Goal: Task Accomplishment & Management: Manage account settings

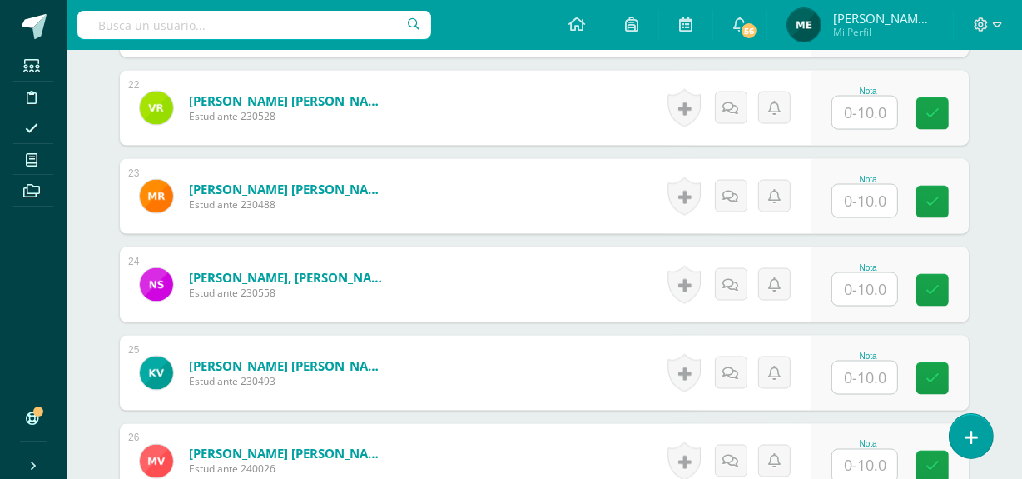
scroll to position [2391, 0]
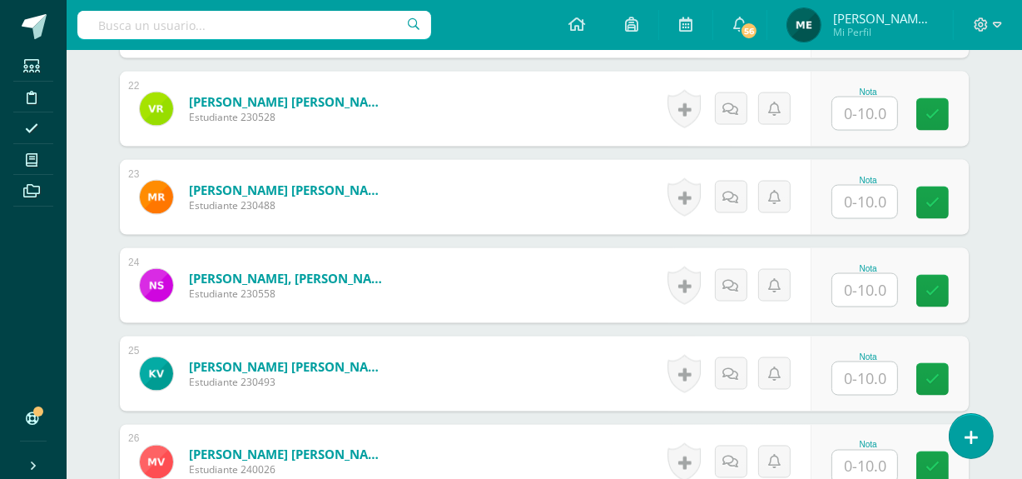
click at [864, 218] on input "text" at bounding box center [864, 202] width 65 height 32
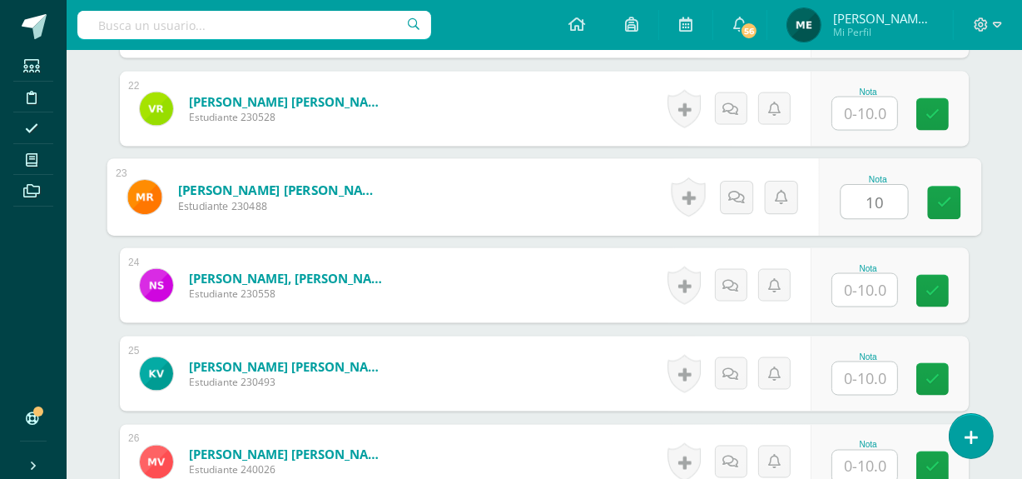
type input "10"
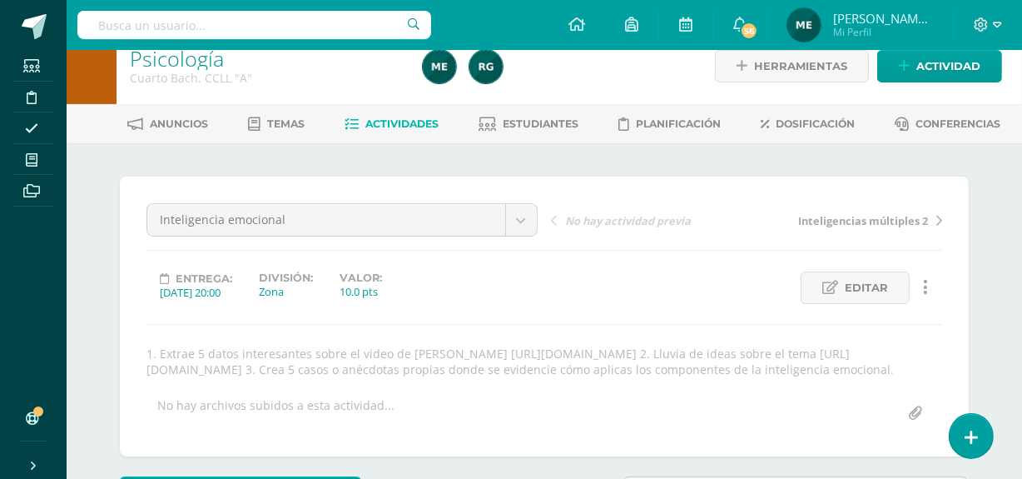
scroll to position [0, 0]
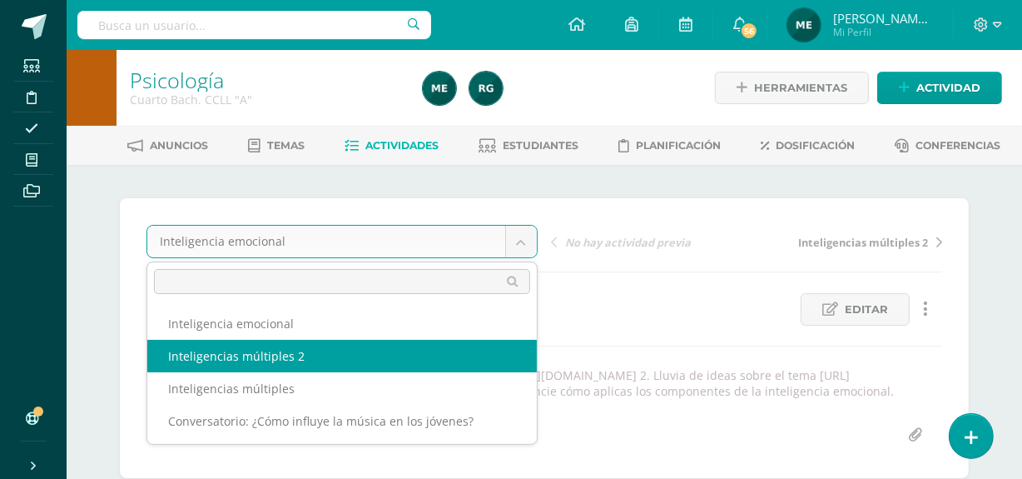
select select "/dashboard/teacher/grade-activity/108046/"
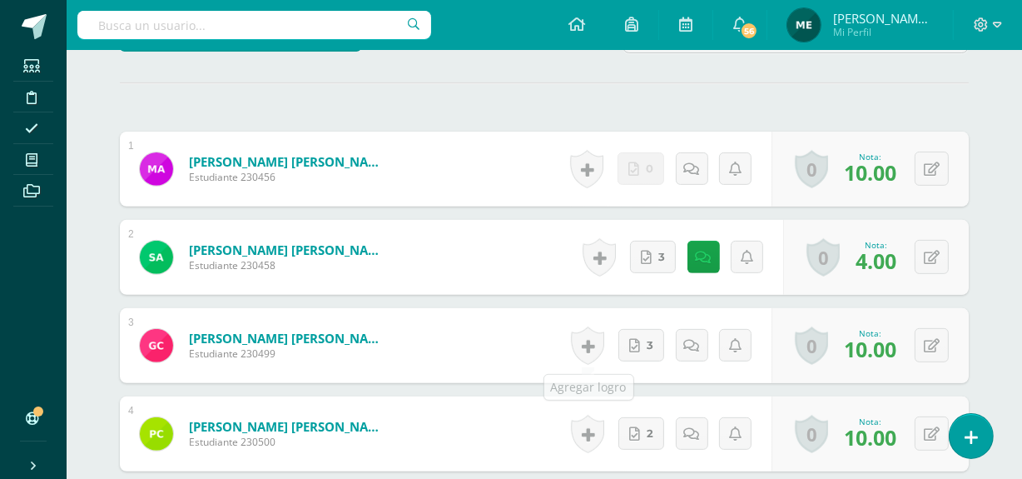
scroll to position [543, 0]
click at [710, 254] on link at bounding box center [703, 256] width 32 height 32
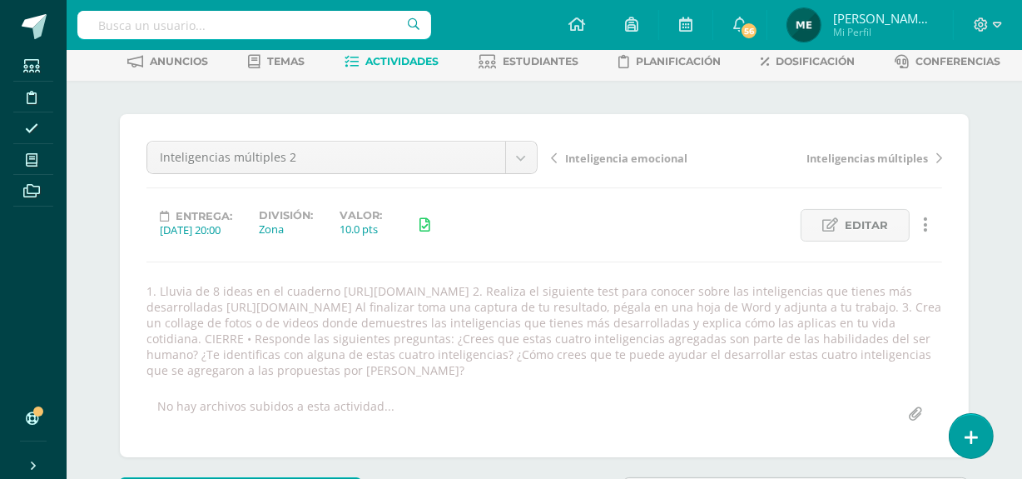
scroll to position [79, 0]
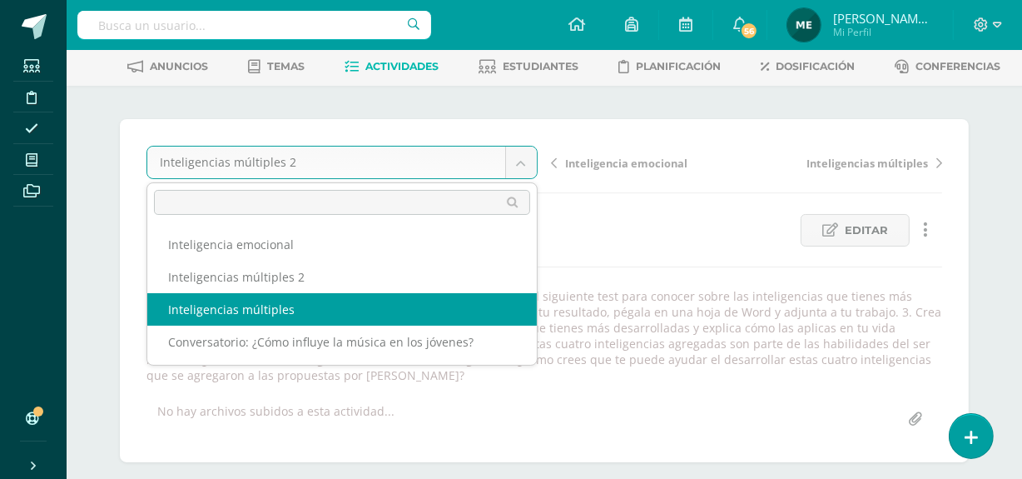
select select "/dashboard/teacher/grade-activity/107066/"
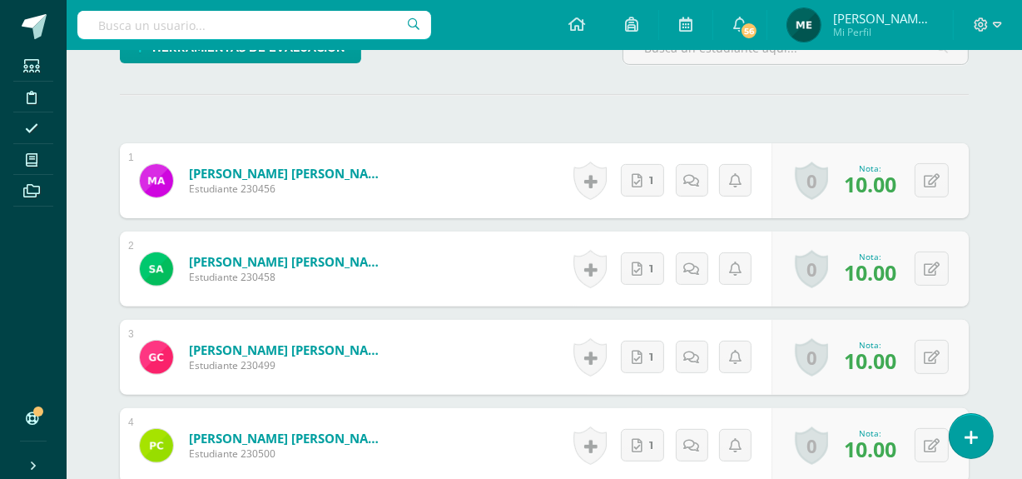
scroll to position [486, 0]
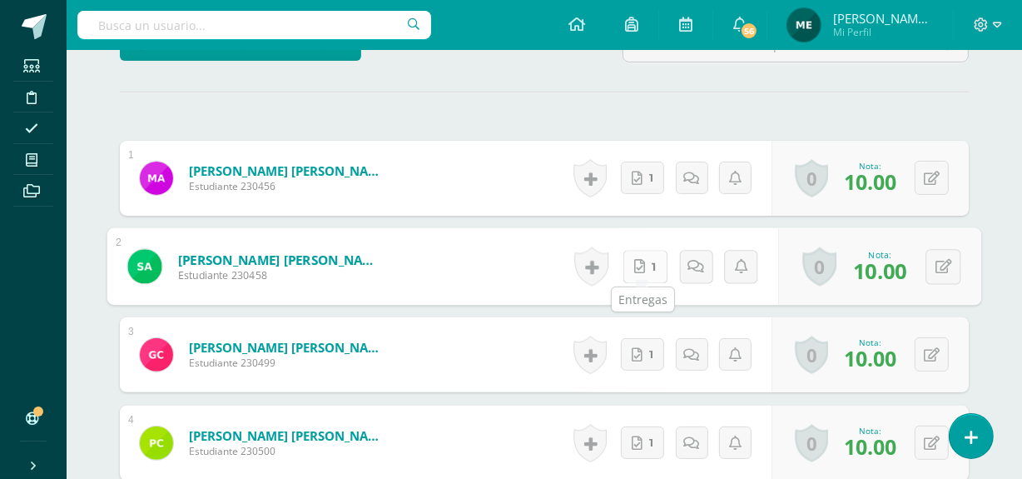
click at [641, 271] on link "1" at bounding box center [645, 266] width 45 height 33
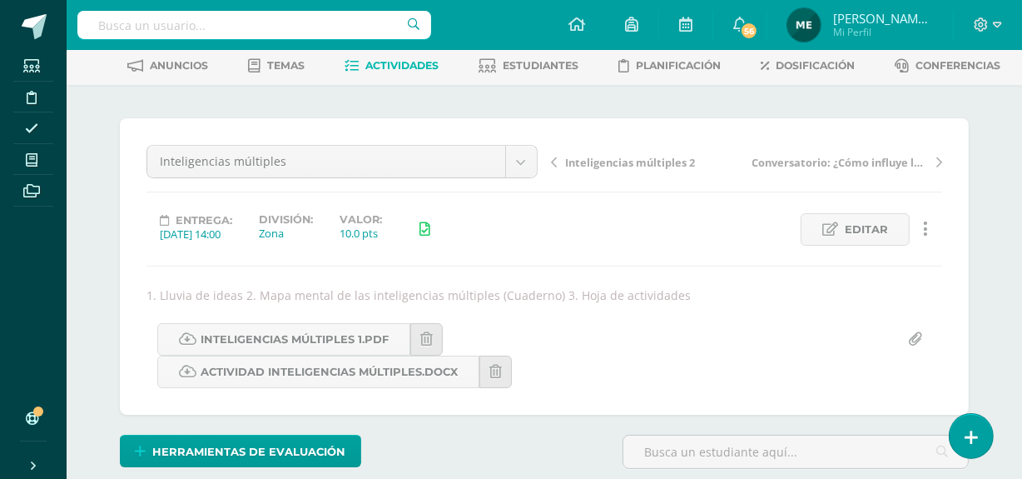
scroll to position [0, 0]
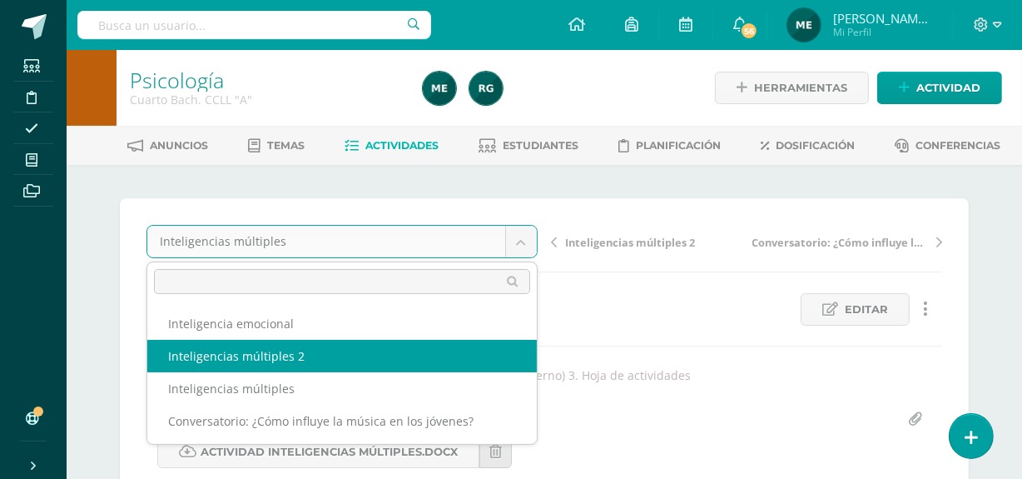
select select "/dashboard/teacher/grade-activity/108046/"
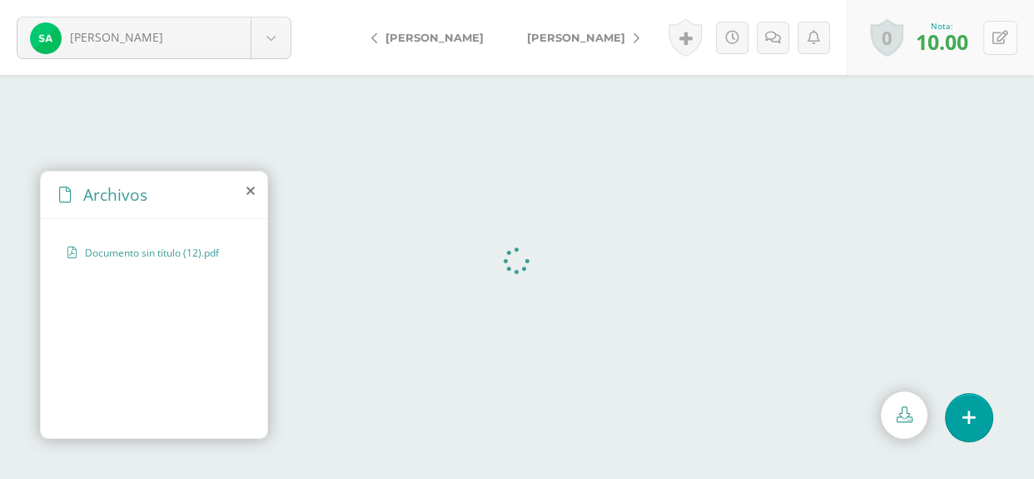
click at [998, 37] on icon at bounding box center [1000, 38] width 16 height 14
type input "8"
click at [959, 45] on icon at bounding box center [960, 43] width 14 height 14
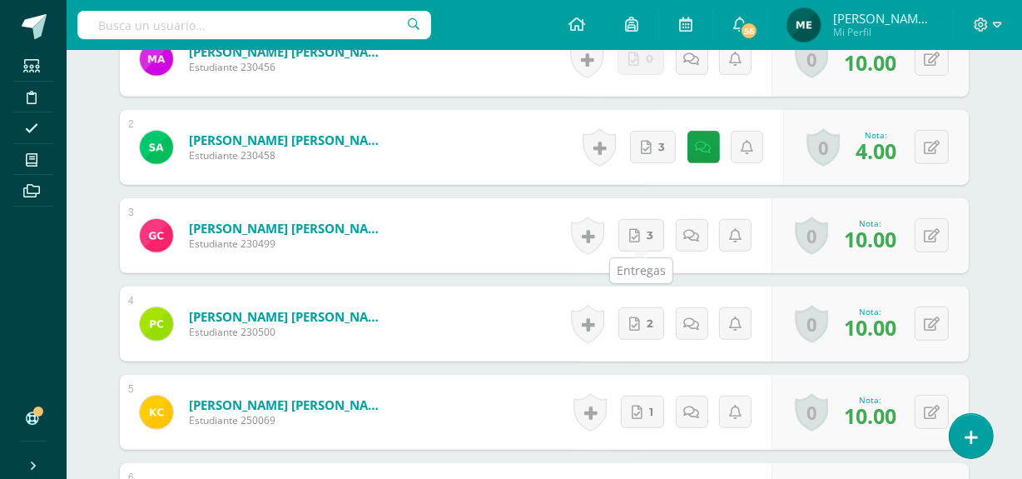
scroll to position [653, 0]
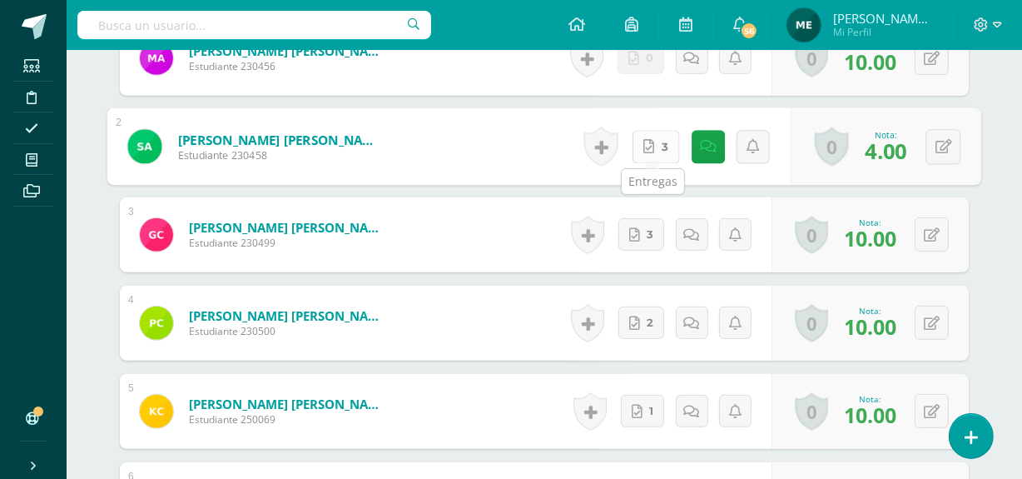
click at [658, 138] on link "3" at bounding box center [656, 146] width 47 height 33
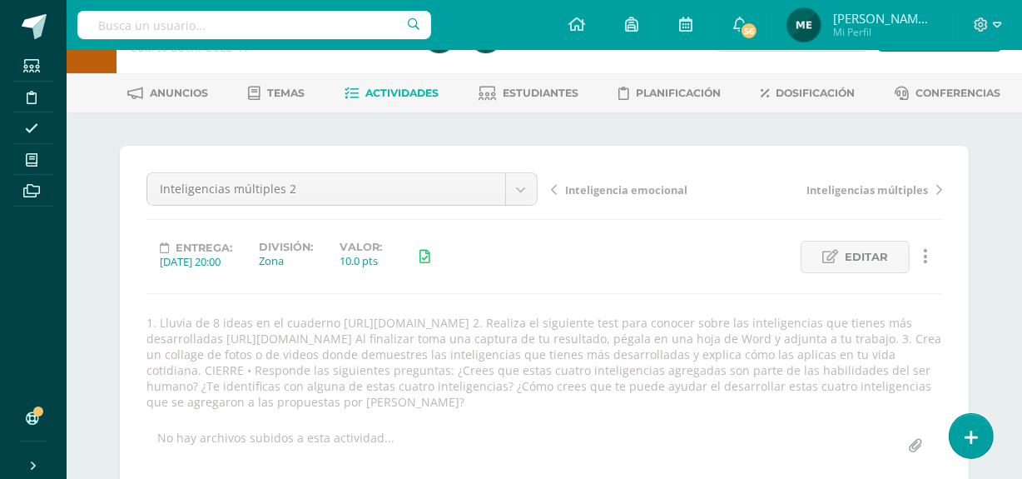
scroll to position [0, 0]
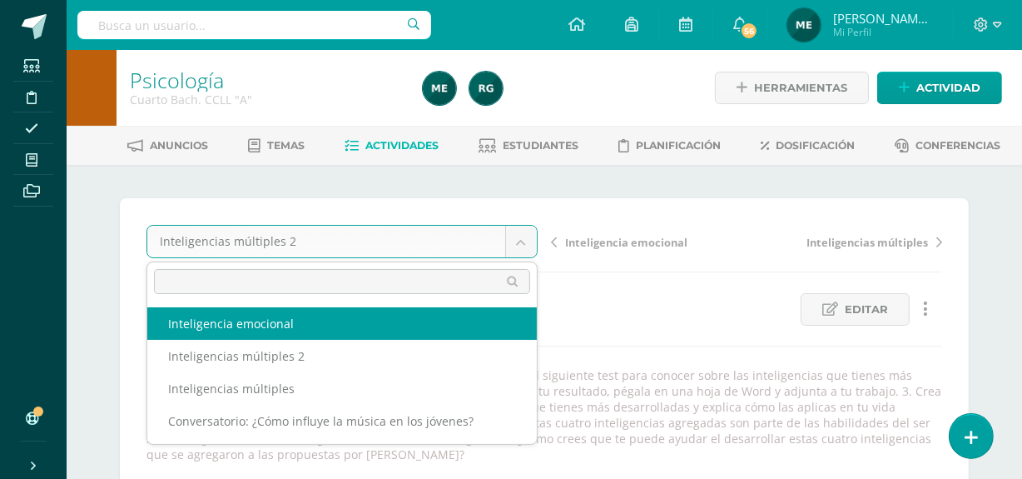
select select "/dashboard/teacher/grade-activity/108436/"
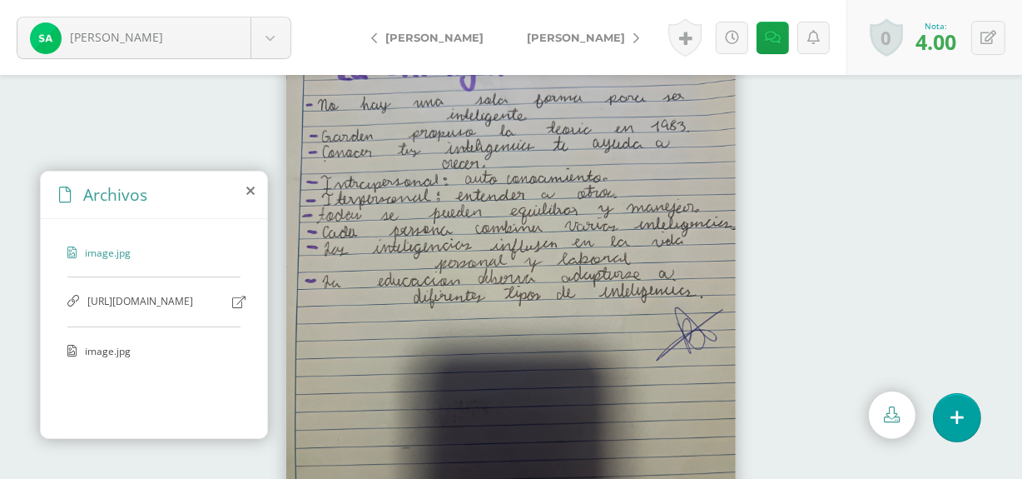
click at [155, 310] on span "[URL][DOMAIN_NAME]" at bounding box center [155, 302] width 137 height 16
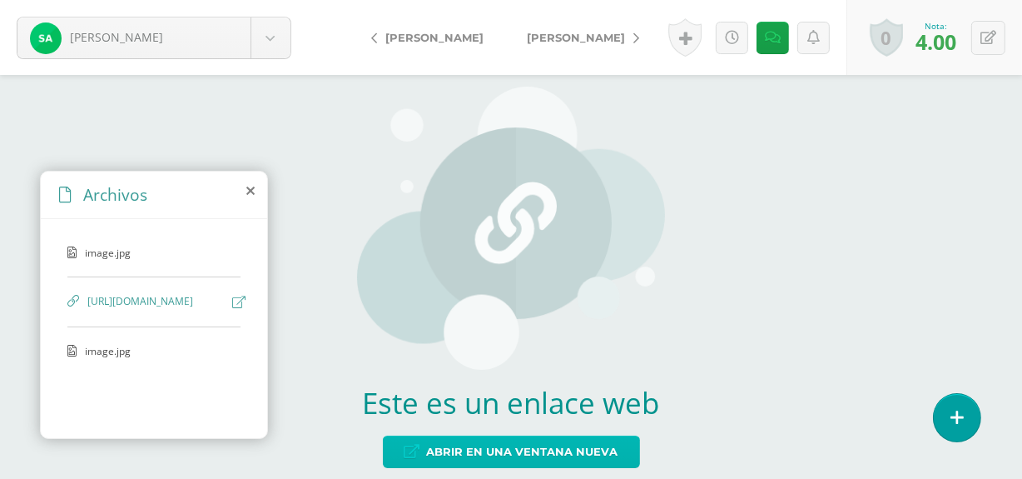
click at [504, 447] on span "Abrir en una ventana nueva" at bounding box center [522, 451] width 191 height 31
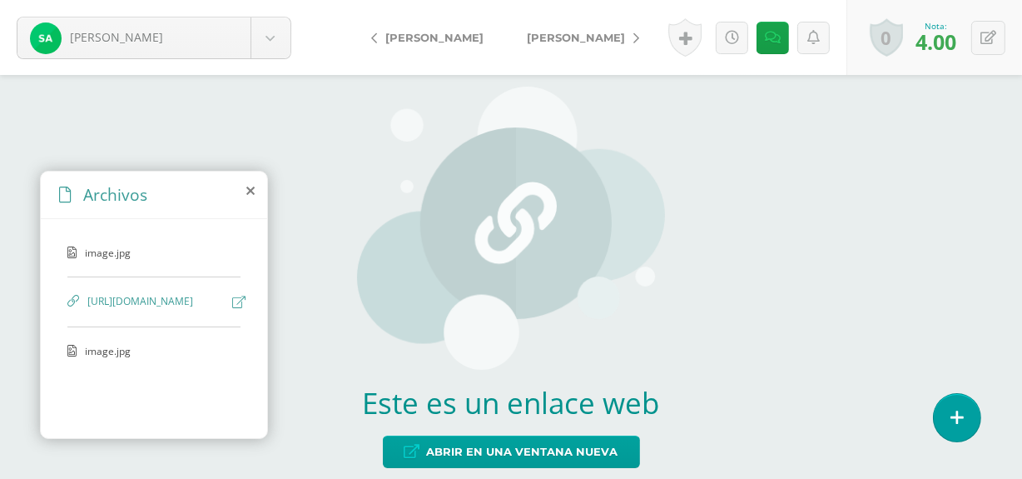
click at [105, 358] on span "image.jpg" at bounding box center [153, 351] width 137 height 14
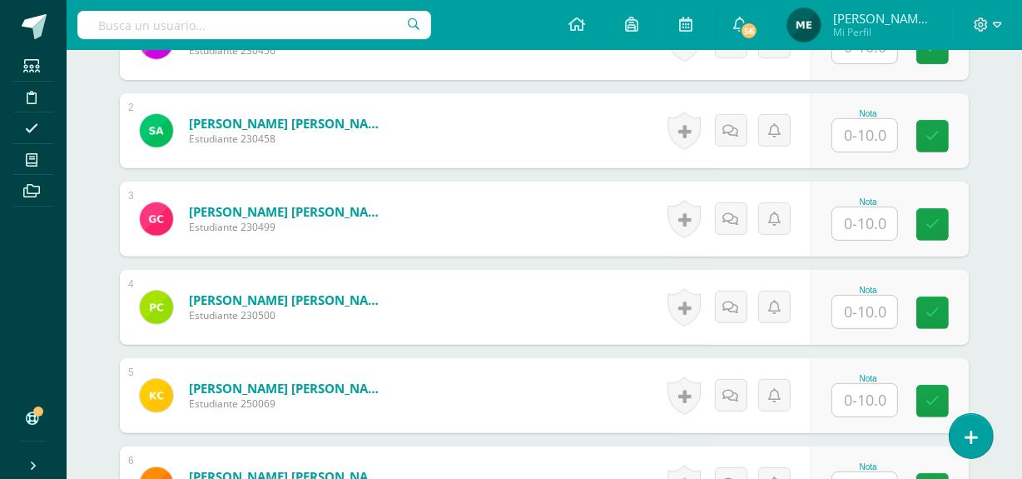
scroll to position [603, 0]
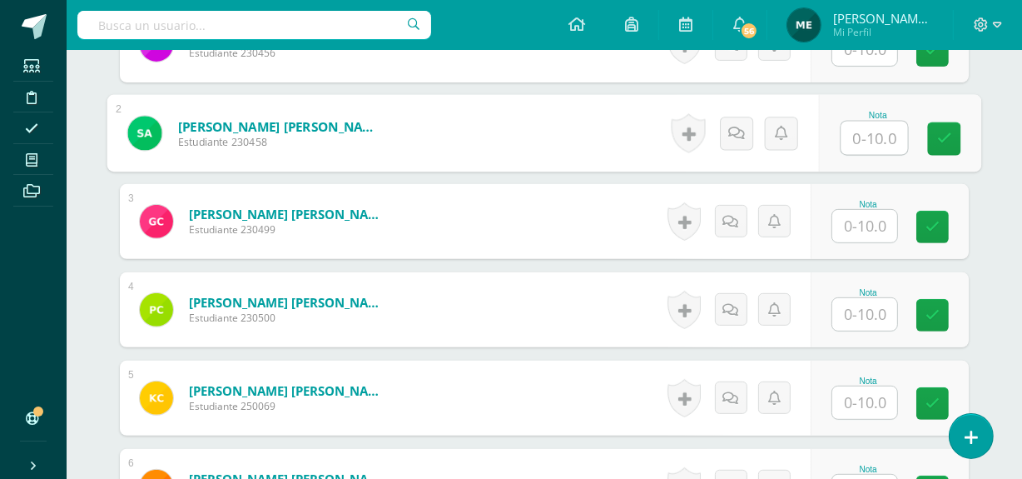
click at [867, 140] on input "text" at bounding box center [874, 138] width 67 height 33
type input "6.5"
click at [948, 146] on icon at bounding box center [944, 139] width 15 height 14
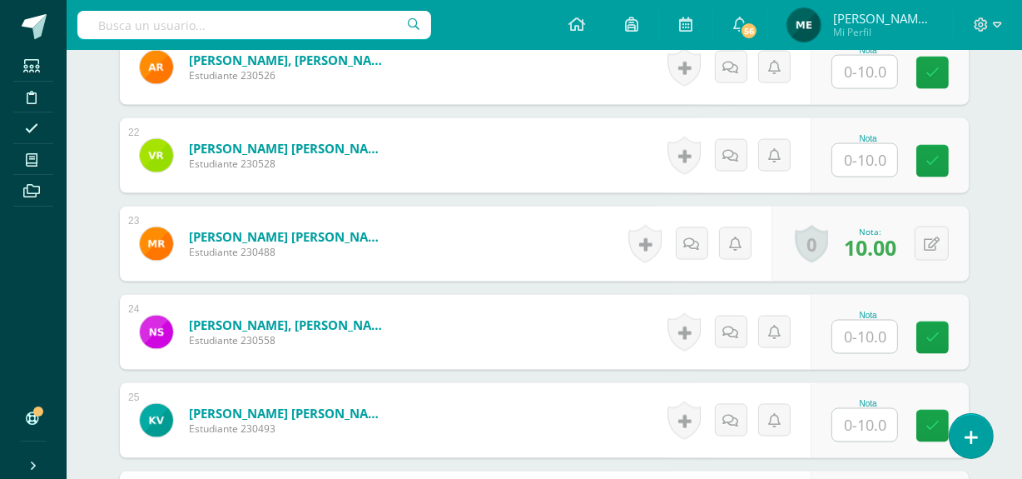
scroll to position [2706, 0]
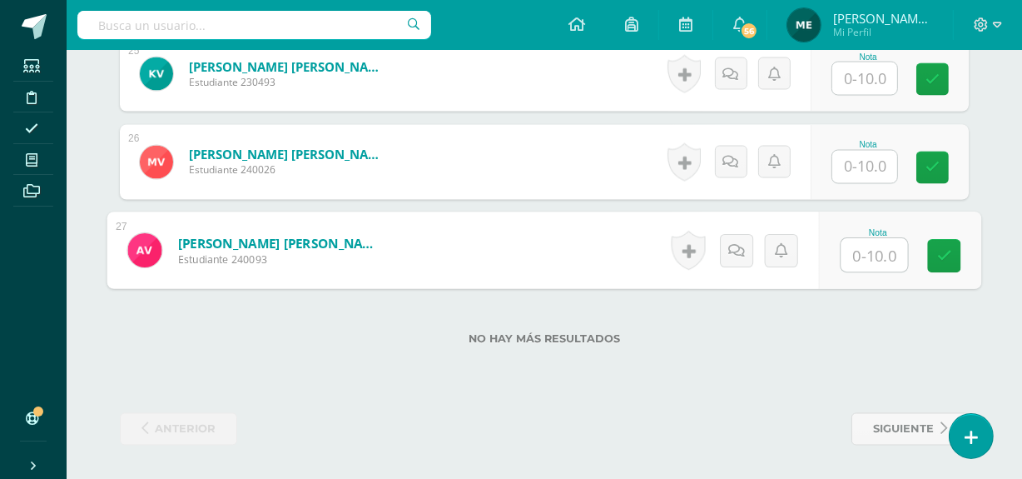
click at [871, 257] on input "text" at bounding box center [874, 255] width 67 height 33
type input "10"
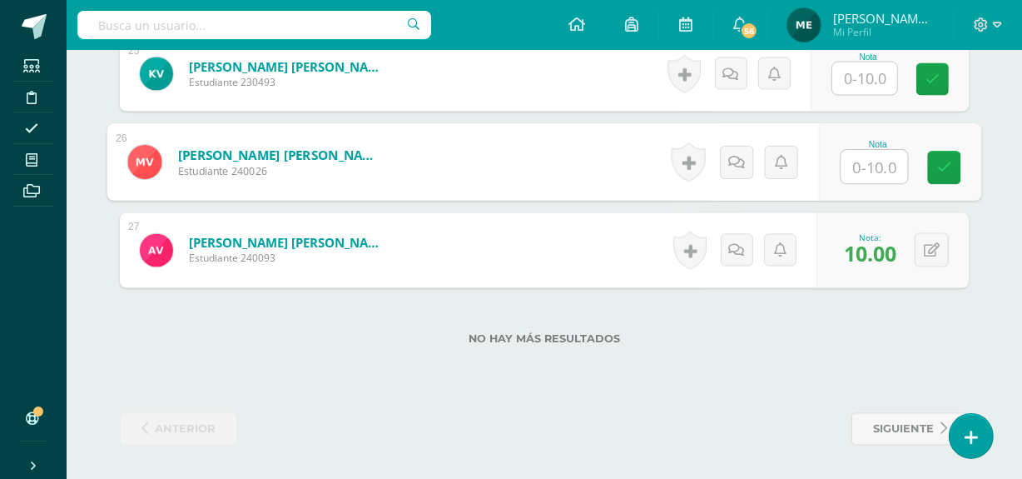
click at [861, 161] on input "text" at bounding box center [874, 167] width 67 height 33
type input "10"
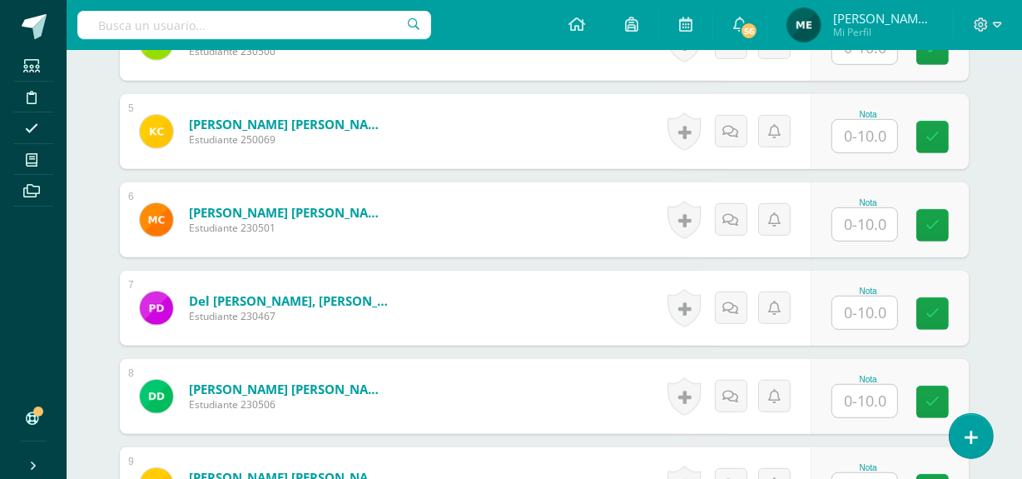
scroll to position [868, 0]
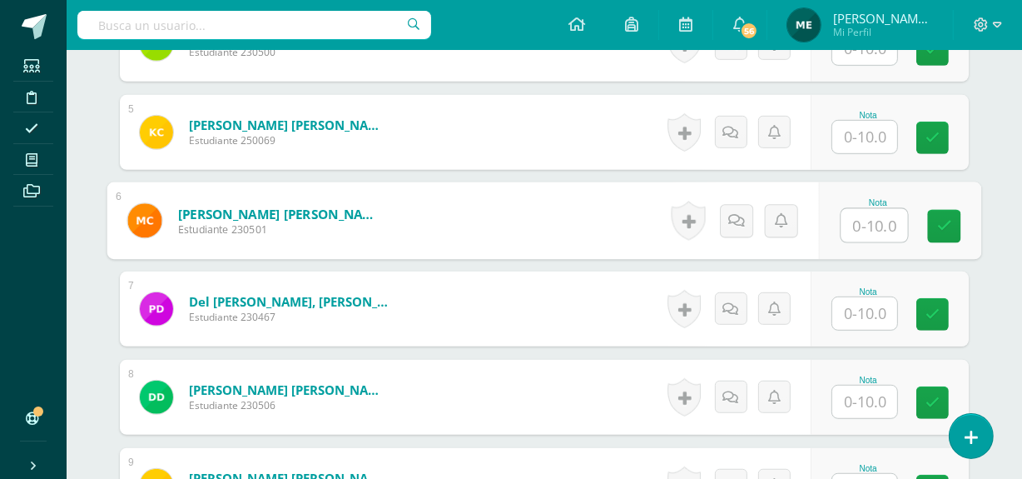
click at [869, 241] on input "text" at bounding box center [874, 225] width 67 height 33
type input "10"
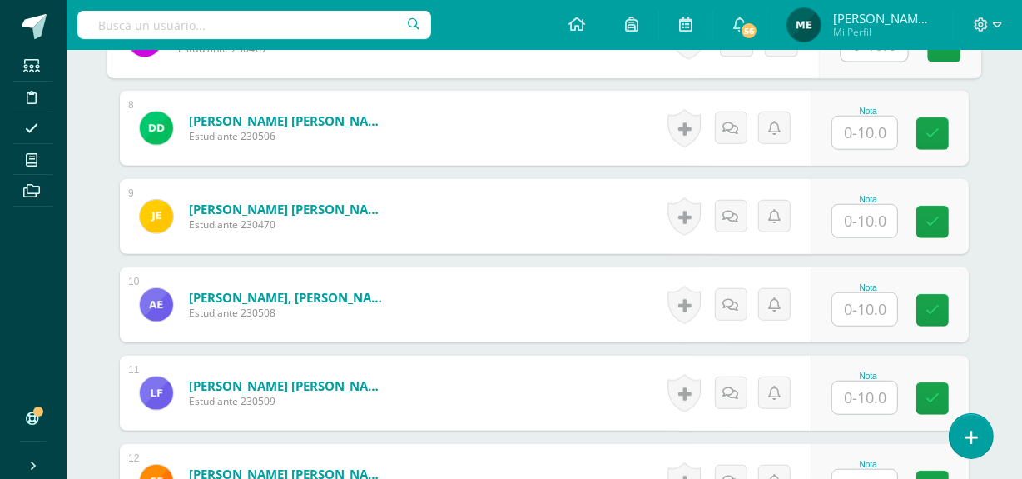
scroll to position [1160, 0]
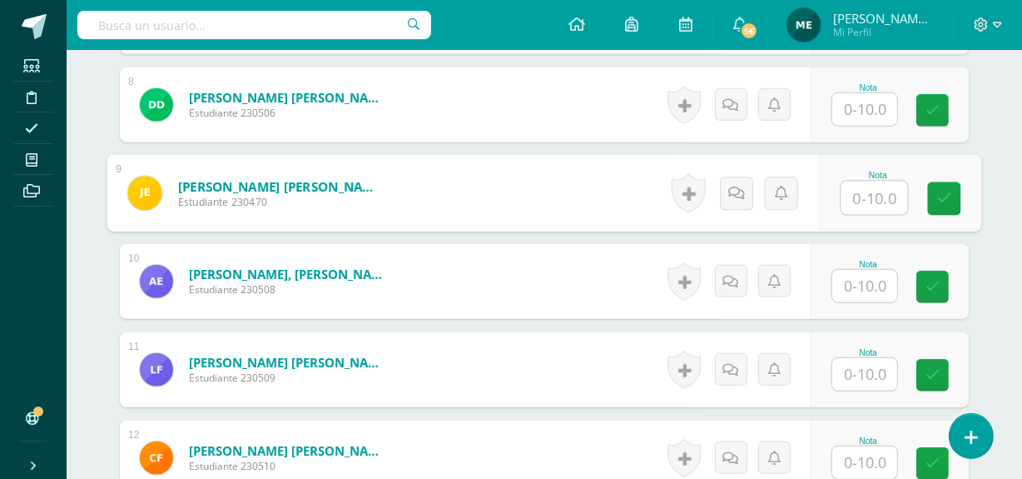
click at [871, 209] on input "text" at bounding box center [874, 197] width 67 height 33
type input "9.5"
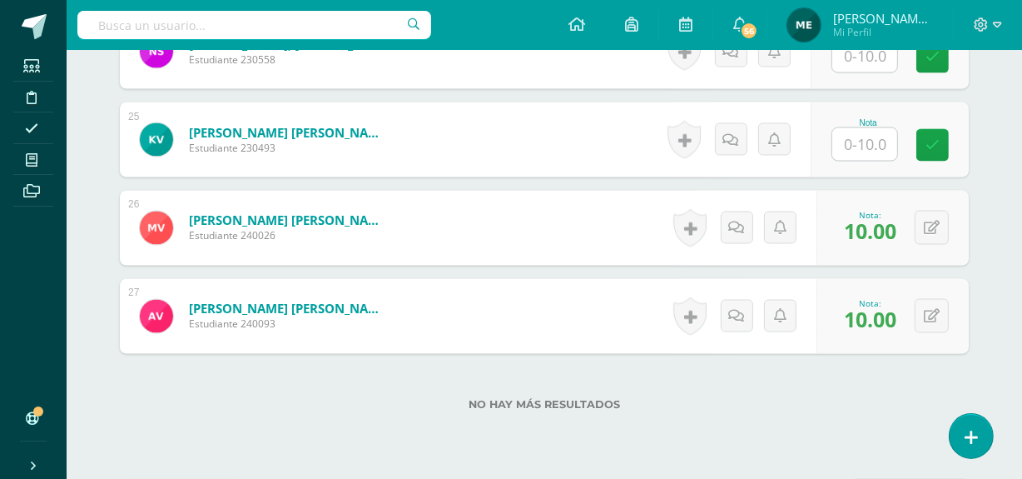
scroll to position [2621, 0]
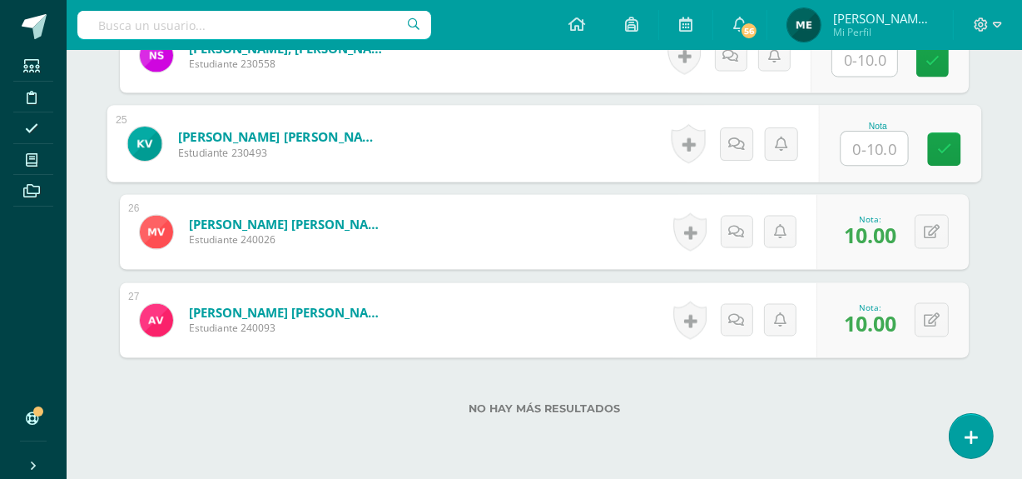
click at [868, 163] on input "text" at bounding box center [874, 148] width 67 height 33
type input "9"
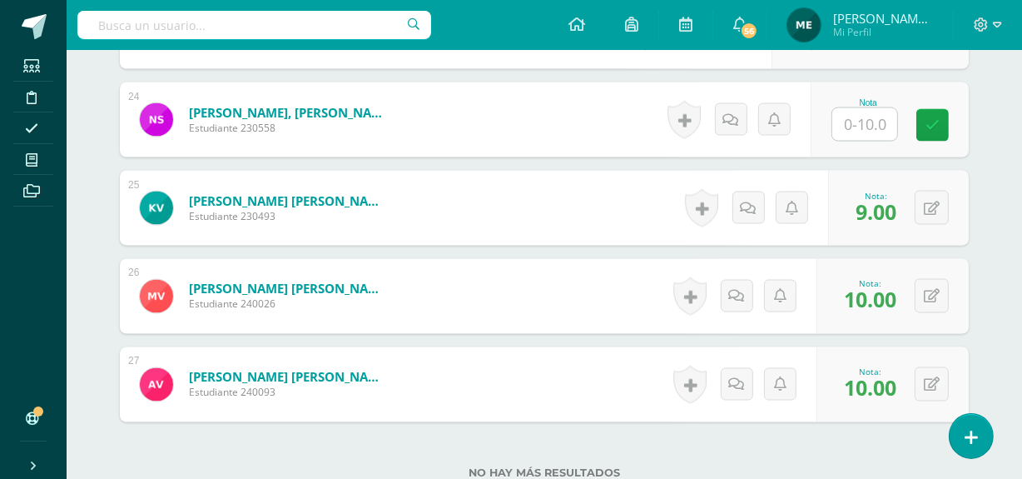
scroll to position [2549, 0]
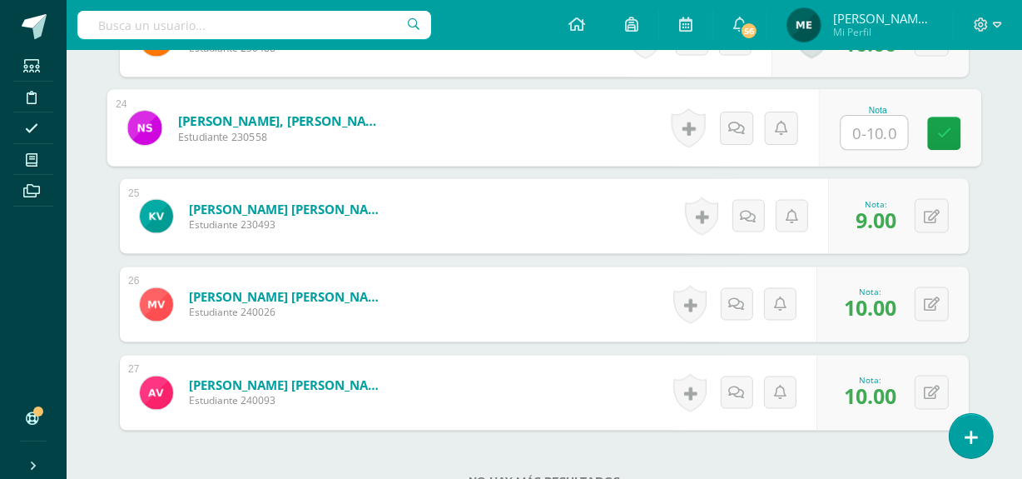
click at [857, 142] on input "text" at bounding box center [874, 133] width 67 height 33
type input "10"
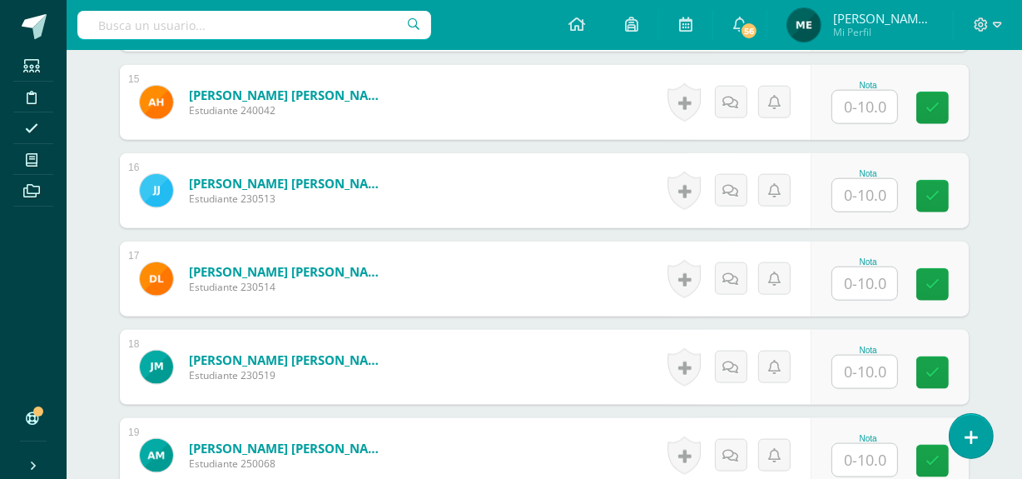
scroll to position [1780, 0]
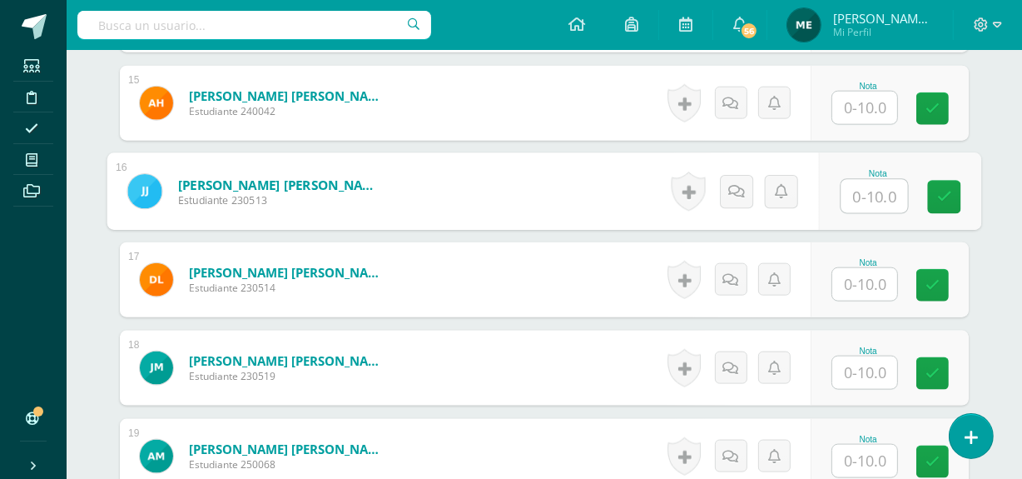
click at [861, 213] on input "text" at bounding box center [874, 196] width 67 height 33
type input "9.5"
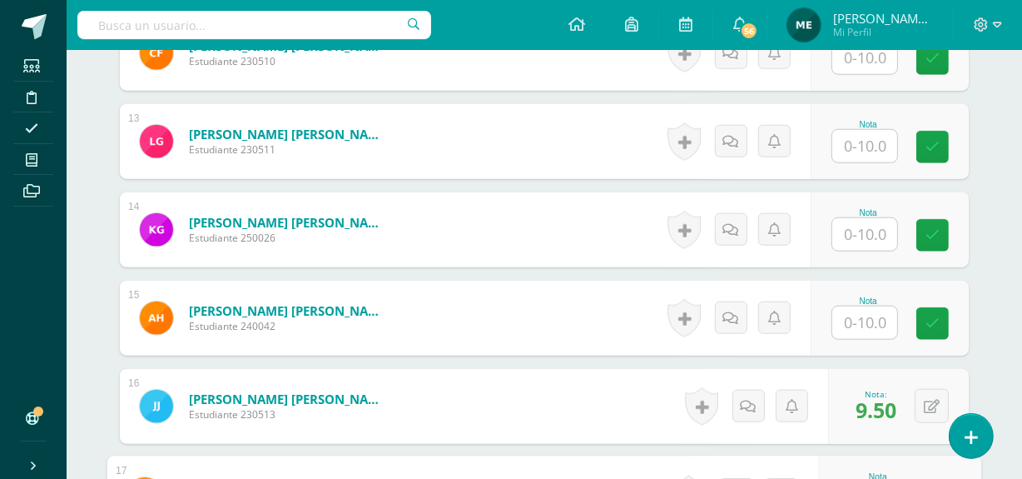
scroll to position [1564, 0]
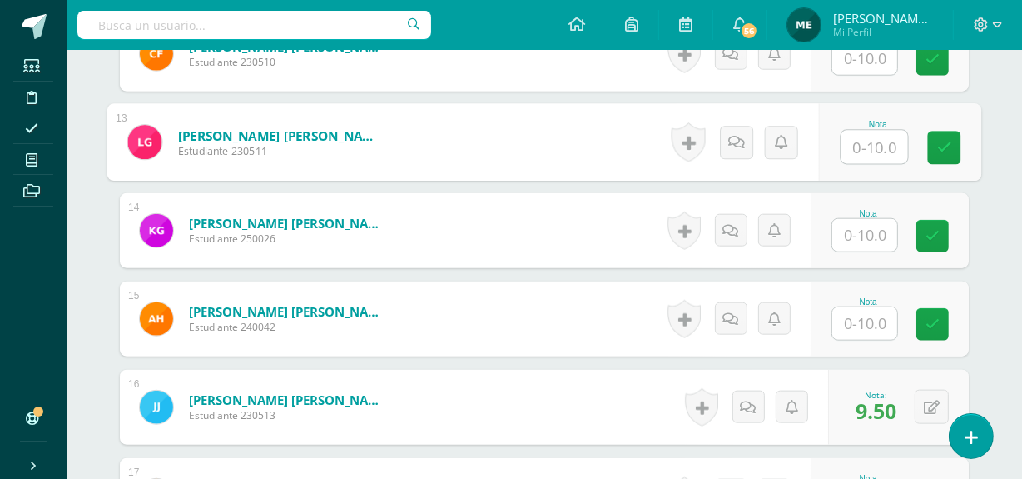
click at [861, 158] on input "text" at bounding box center [874, 147] width 67 height 33
type input "9"
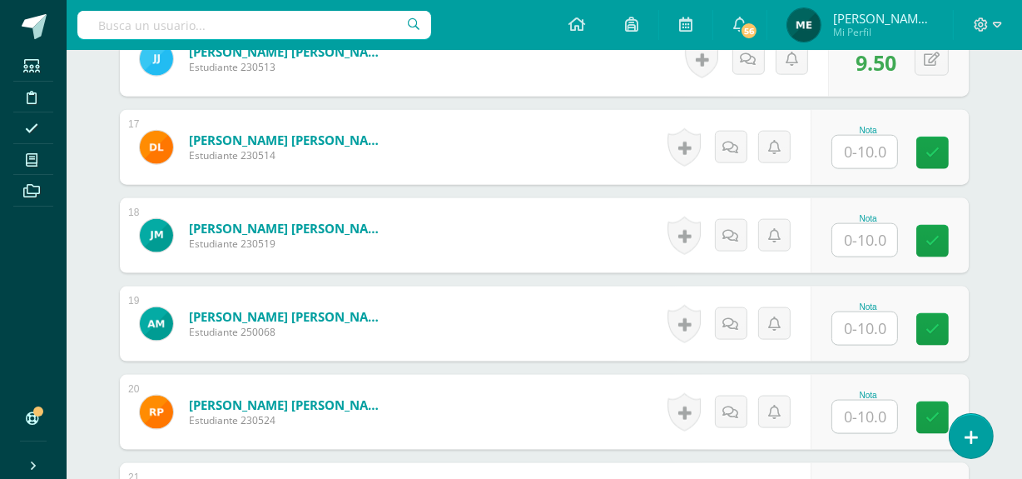
scroll to position [1913, 0]
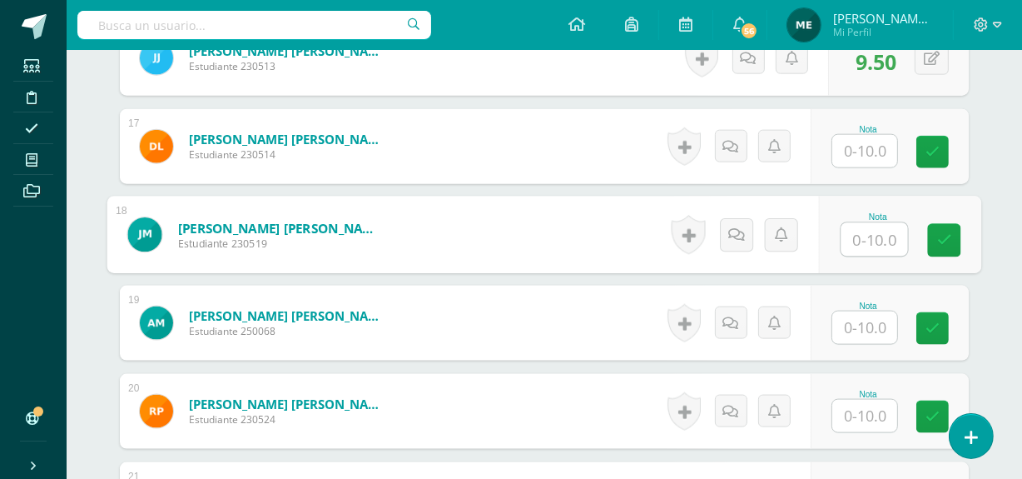
click at [864, 249] on input "text" at bounding box center [874, 239] width 67 height 33
type input "10"
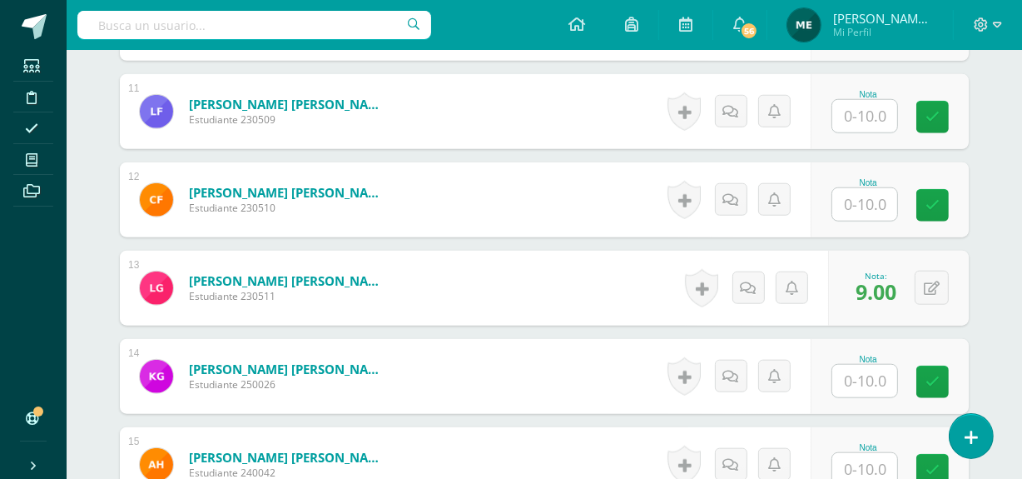
scroll to position [1413, 0]
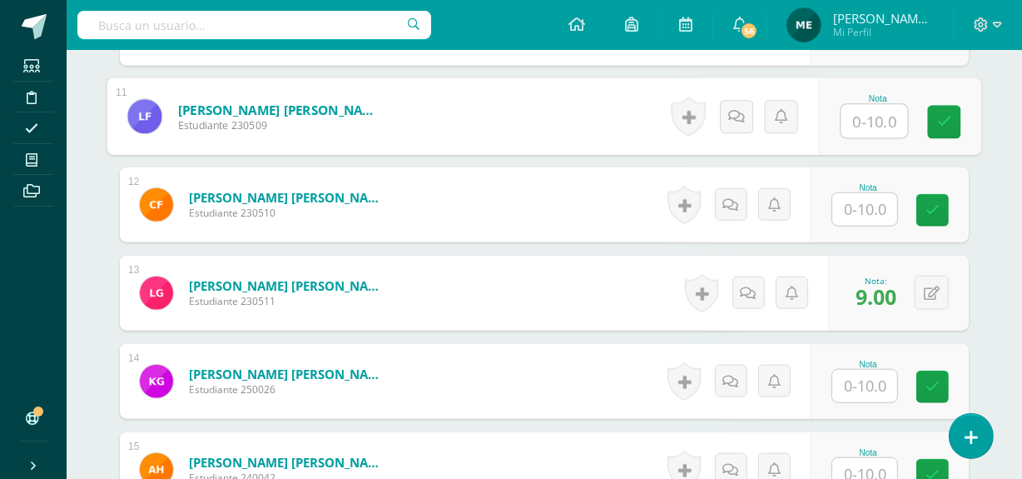
click at [868, 135] on input "text" at bounding box center [874, 121] width 67 height 33
type input "10"
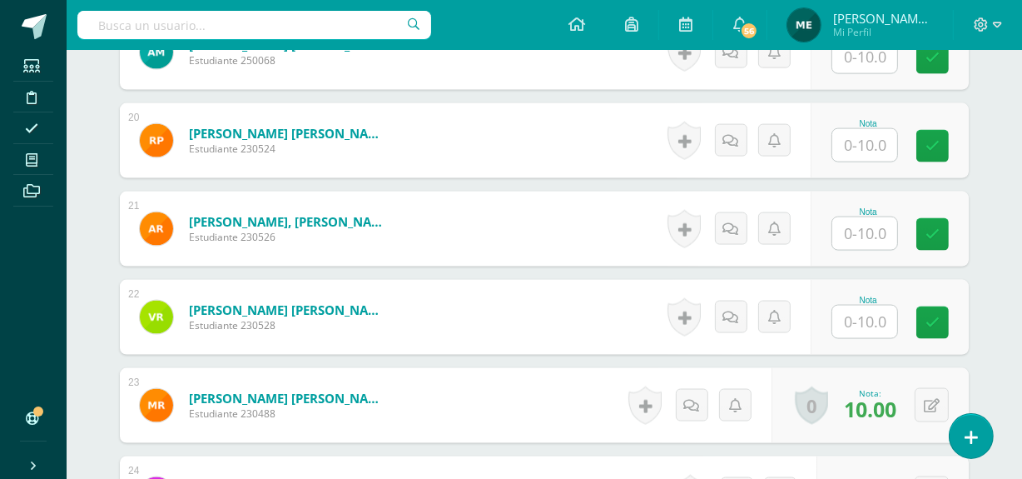
scroll to position [2184, 0]
click at [866, 247] on input "text" at bounding box center [864, 232] width 65 height 32
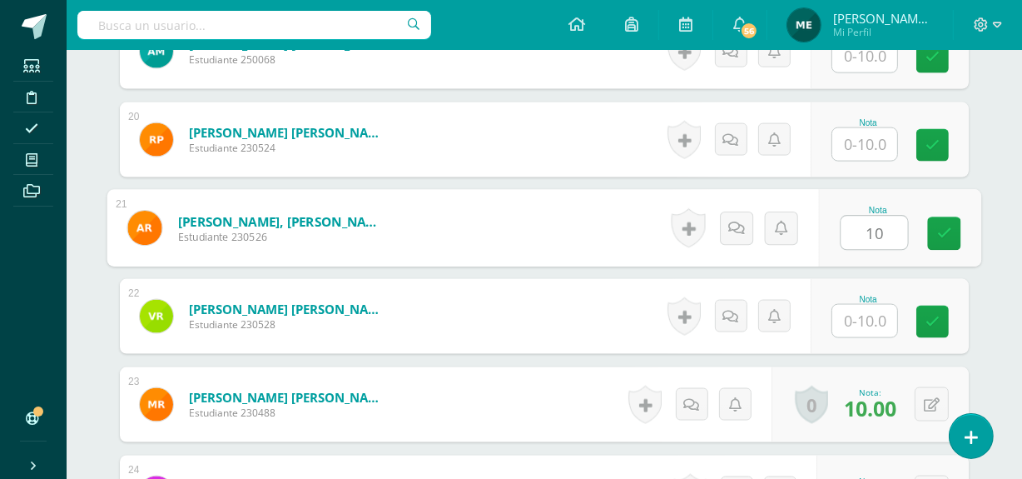
type input "10"
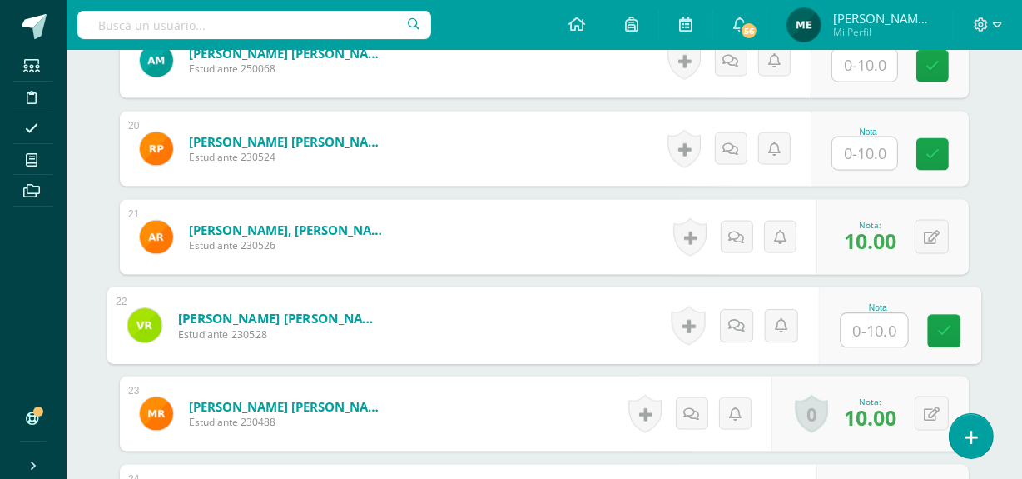
scroll to position [2173, 0]
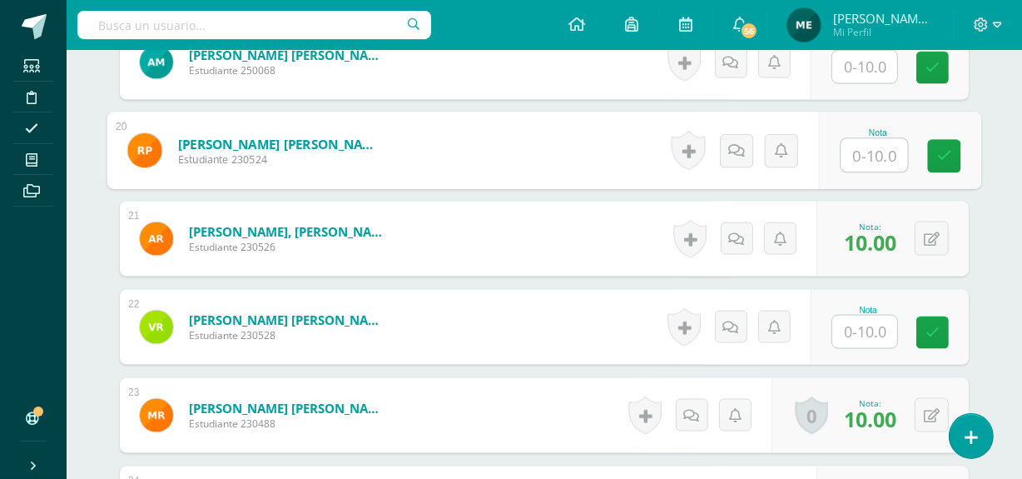
click at [870, 164] on input "text" at bounding box center [874, 155] width 67 height 33
type input "10"
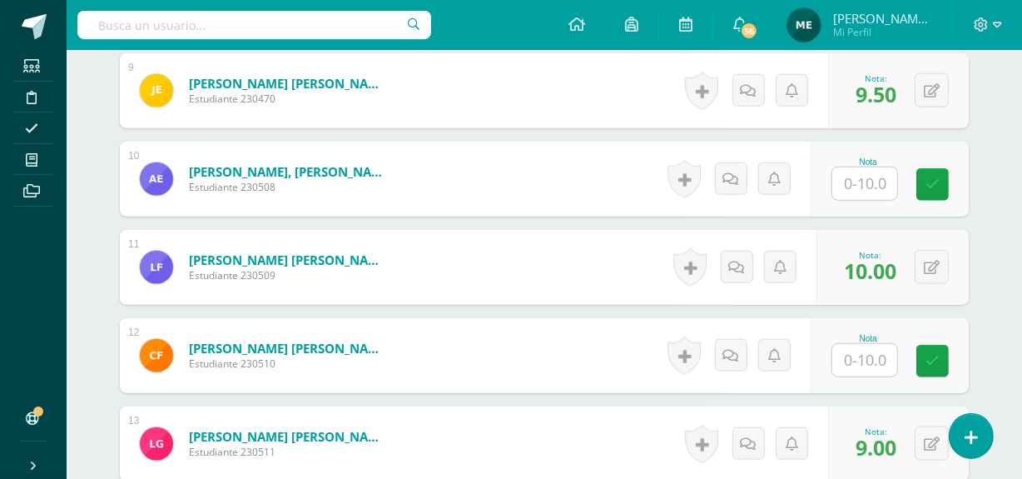
scroll to position [1259, 0]
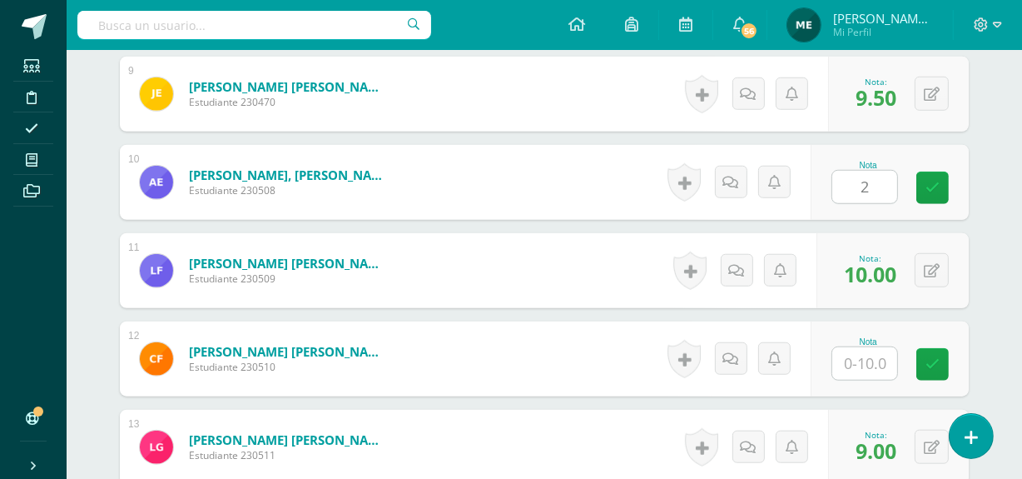
click at [863, 203] on input "2" at bounding box center [864, 187] width 65 height 32
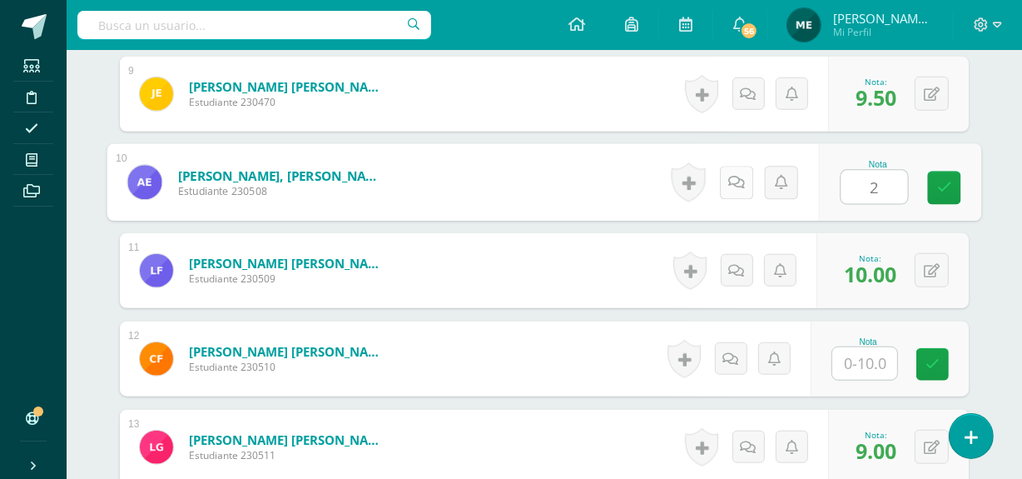
type input "2"
click at [738, 189] on icon at bounding box center [736, 182] width 17 height 14
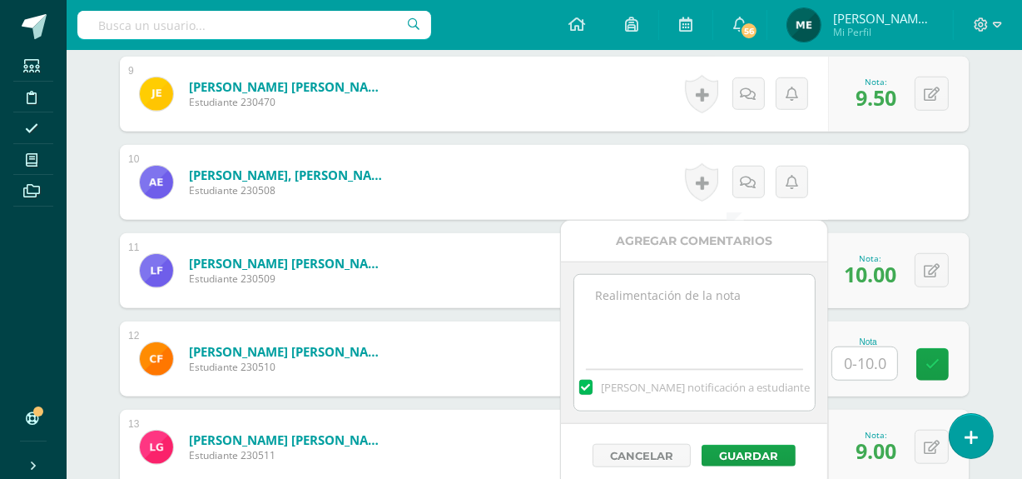
click at [691, 308] on textarea at bounding box center [694, 316] width 241 height 83
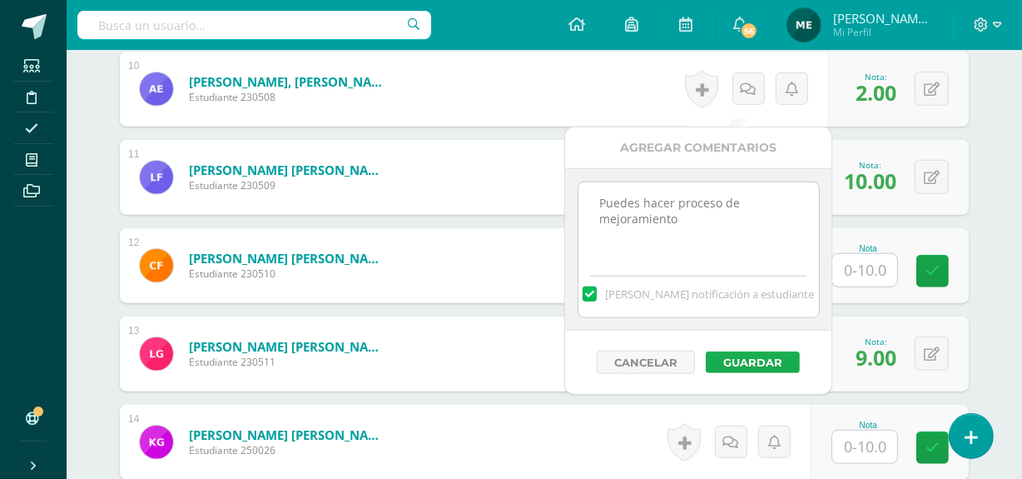
scroll to position [1353, 0]
type textarea "Puedes hacer proceso de mejoramiento"
click at [769, 361] on button "Guardar" at bounding box center [760, 362] width 94 height 22
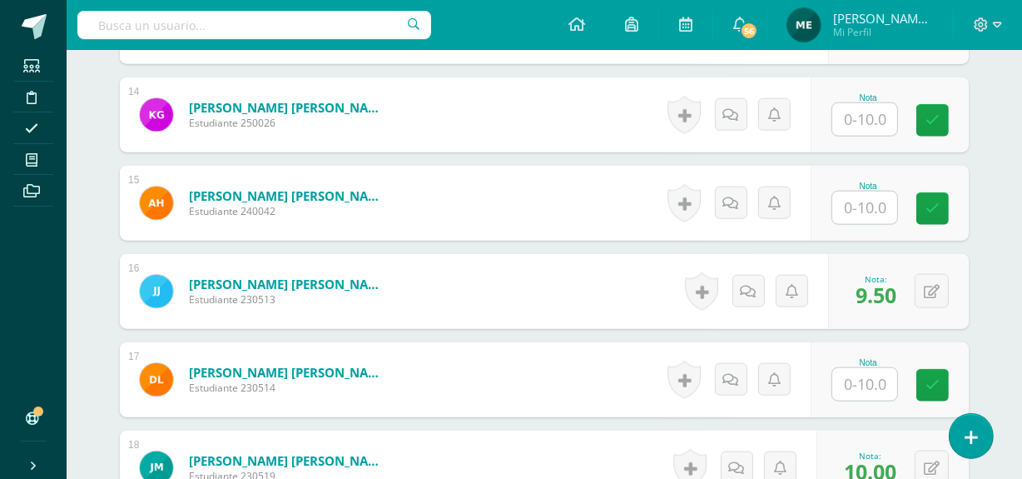
scroll to position [1684, 0]
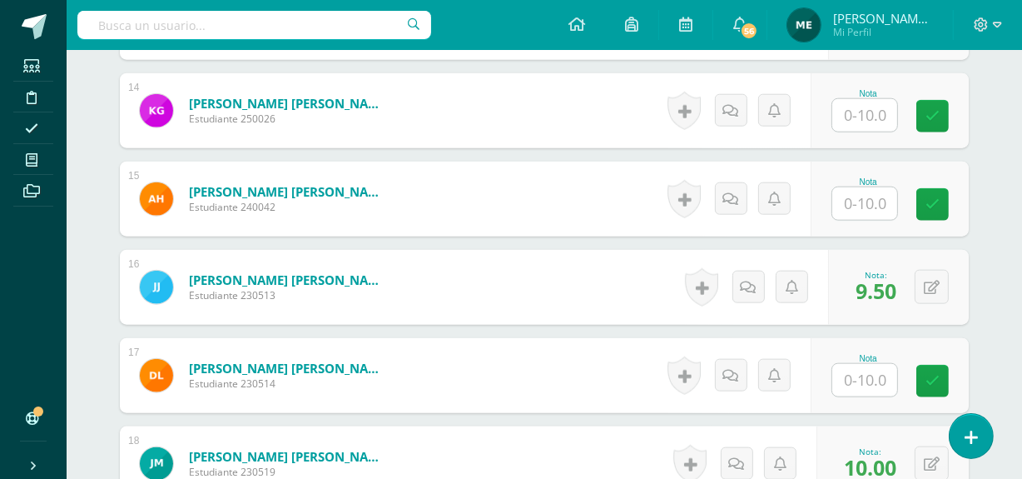
click at [861, 216] on input "text" at bounding box center [864, 203] width 65 height 32
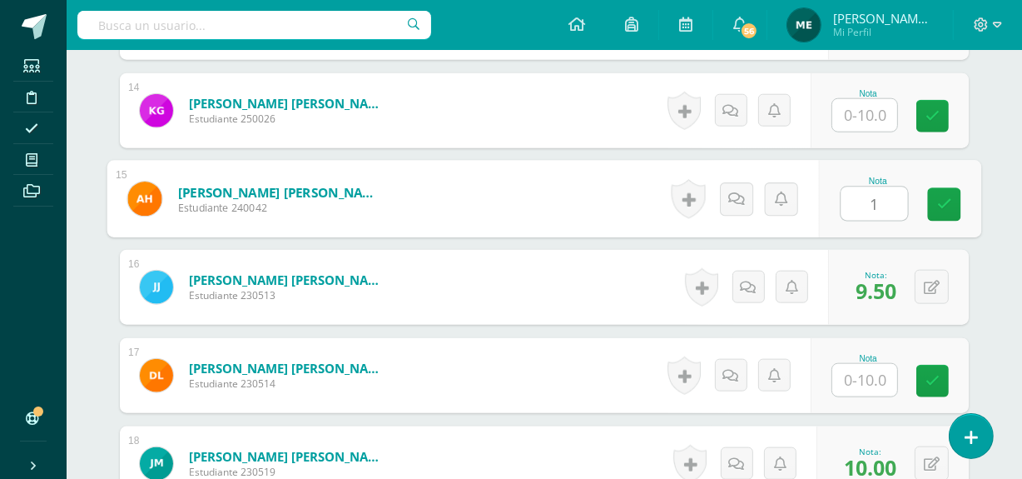
type input "10"
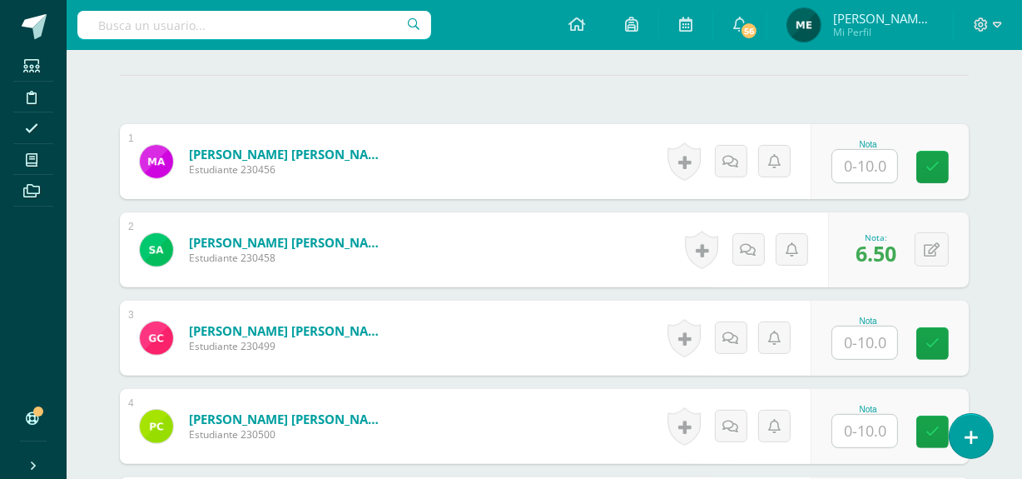
scroll to position [496, 0]
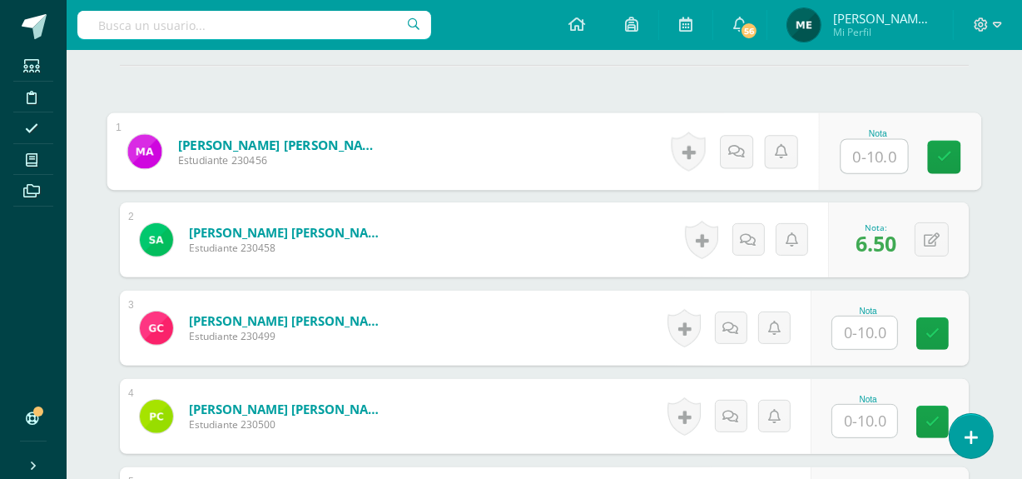
click at [871, 173] on input "text" at bounding box center [874, 156] width 67 height 33
type input "10"
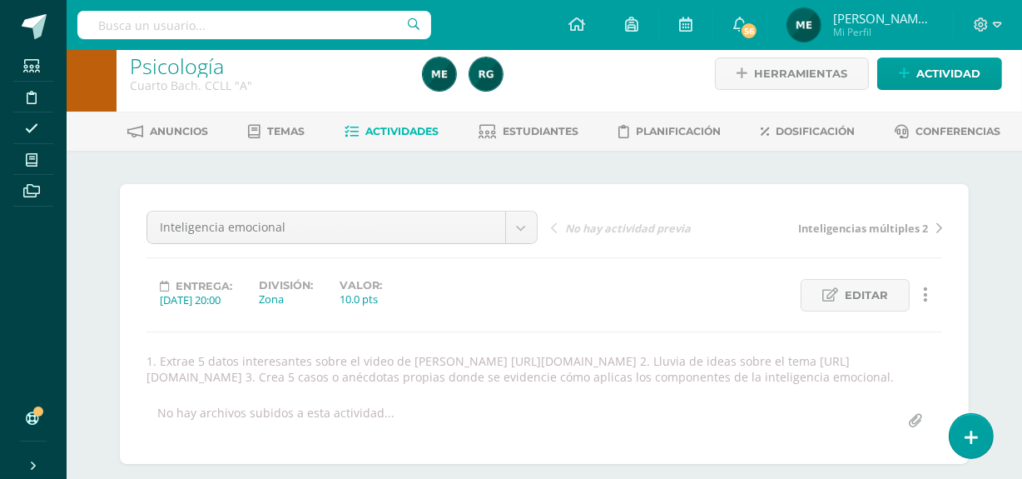
scroll to position [13, 0]
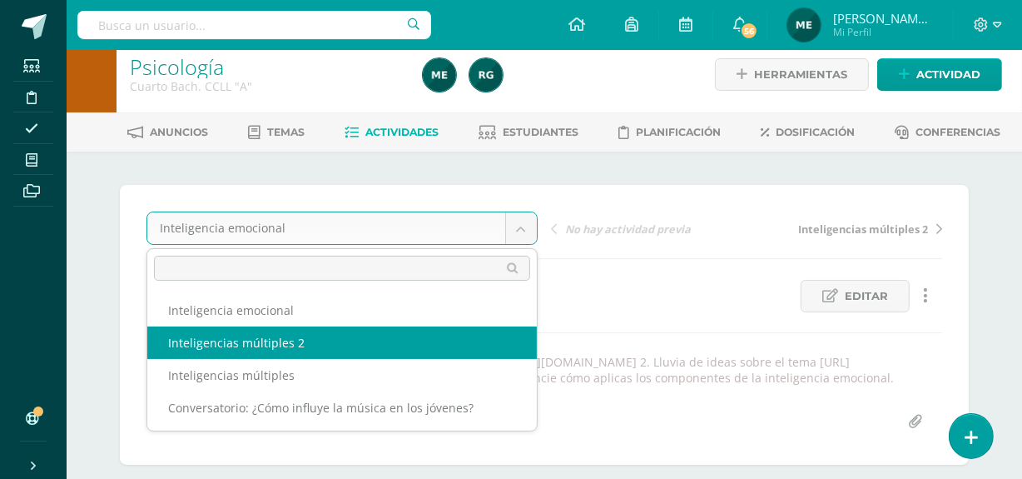
select select "/dashboard/teacher/grade-activity/108046/"
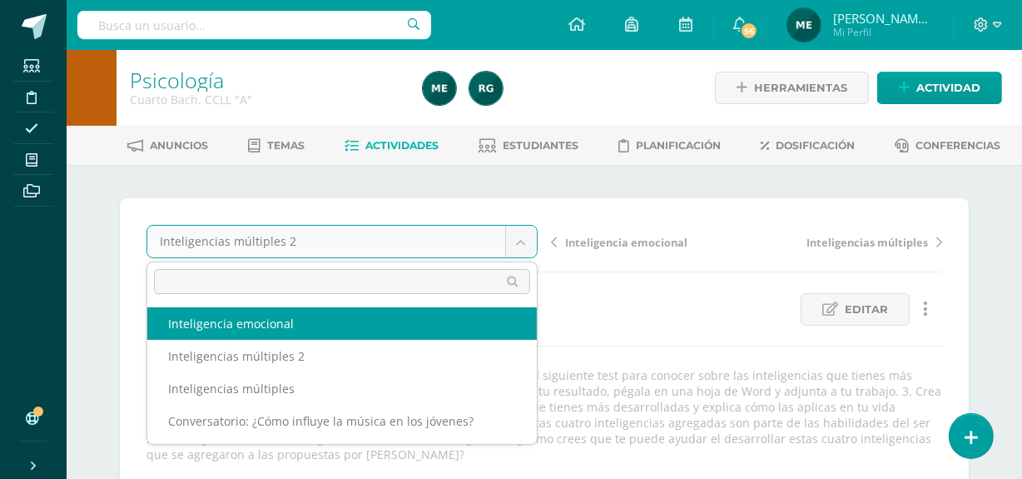
select select "/dashboard/teacher/grade-activity/108436/"
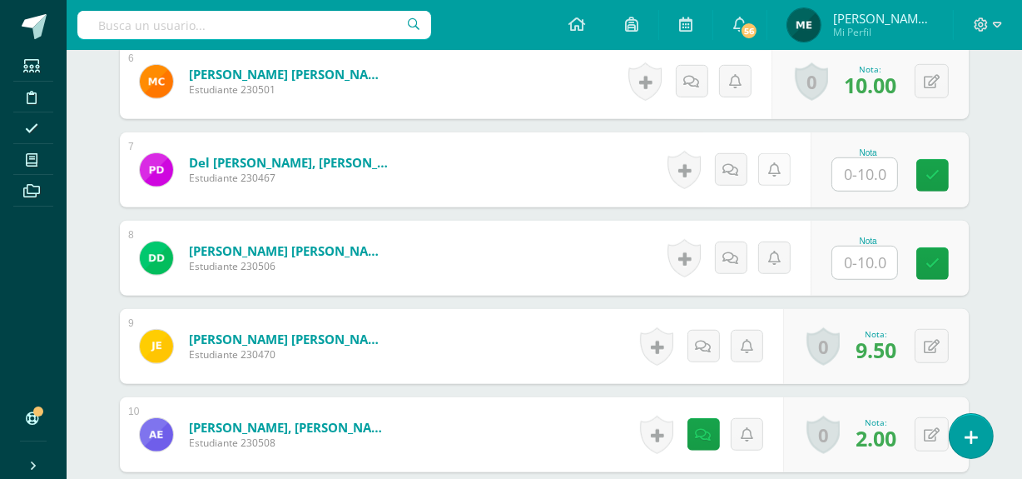
scroll to position [1008, 0]
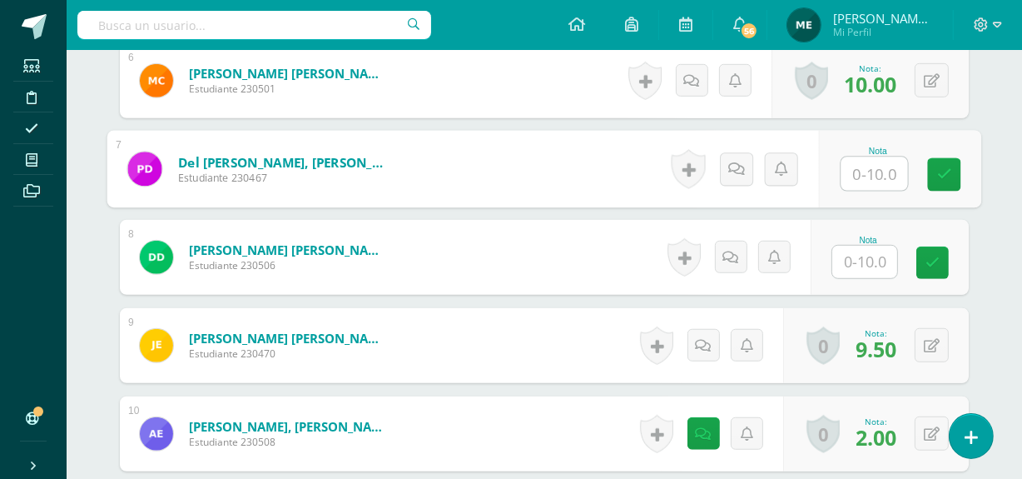
click at [857, 186] on input "text" at bounding box center [874, 173] width 67 height 33
type input "9"
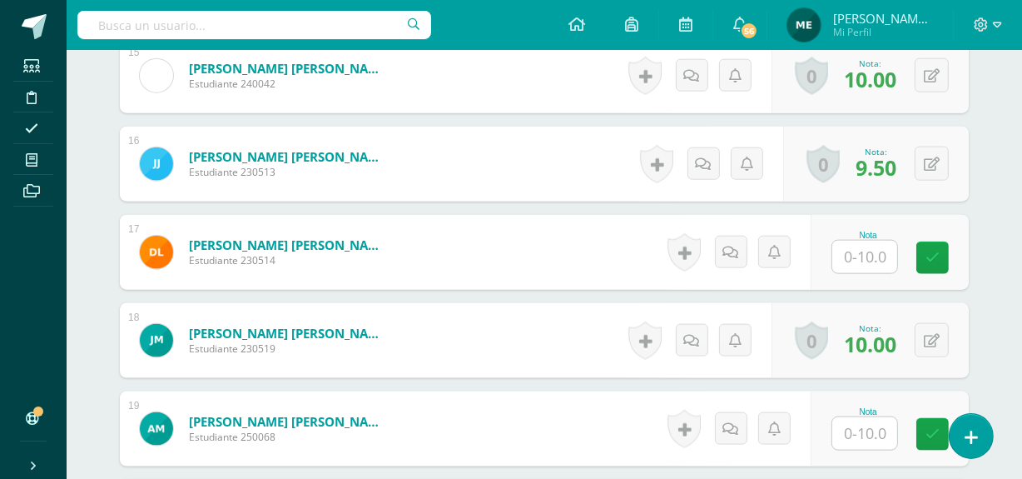
scroll to position [1808, 0]
click at [871, 266] on input "text" at bounding box center [864, 256] width 65 height 32
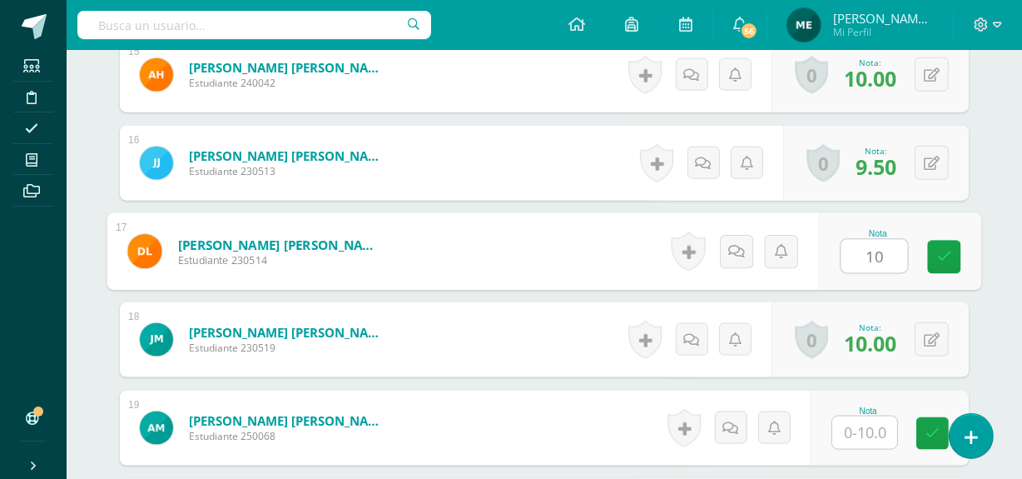
type input "10}"
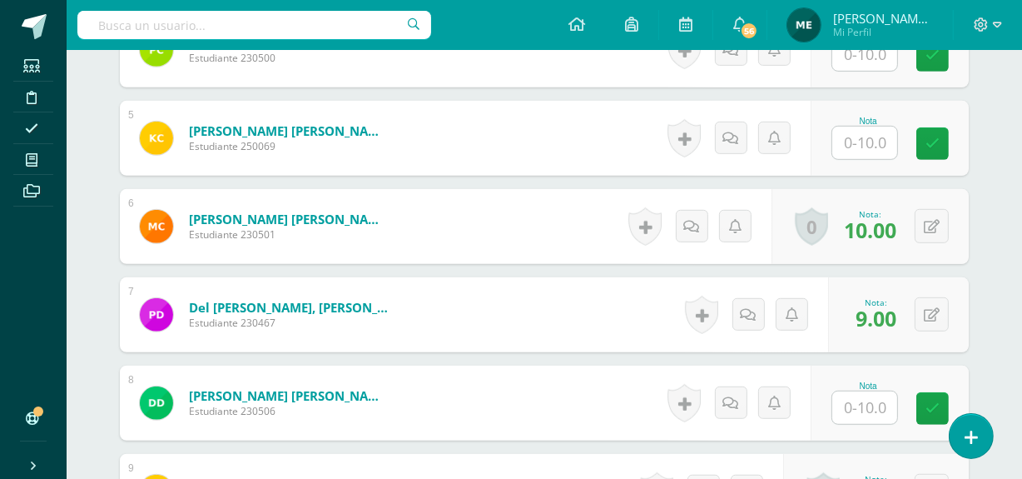
scroll to position [861, 0]
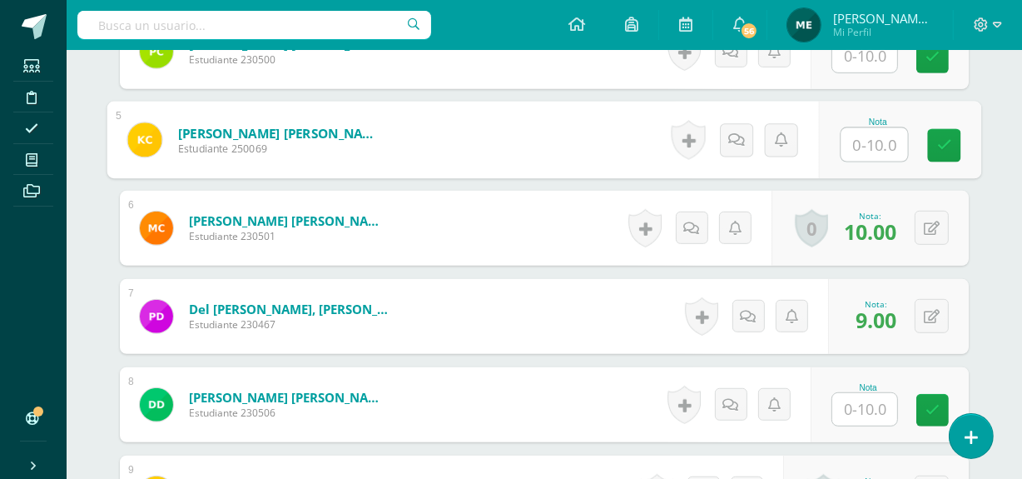
click at [869, 154] on input "text" at bounding box center [874, 144] width 67 height 33
type input "10"
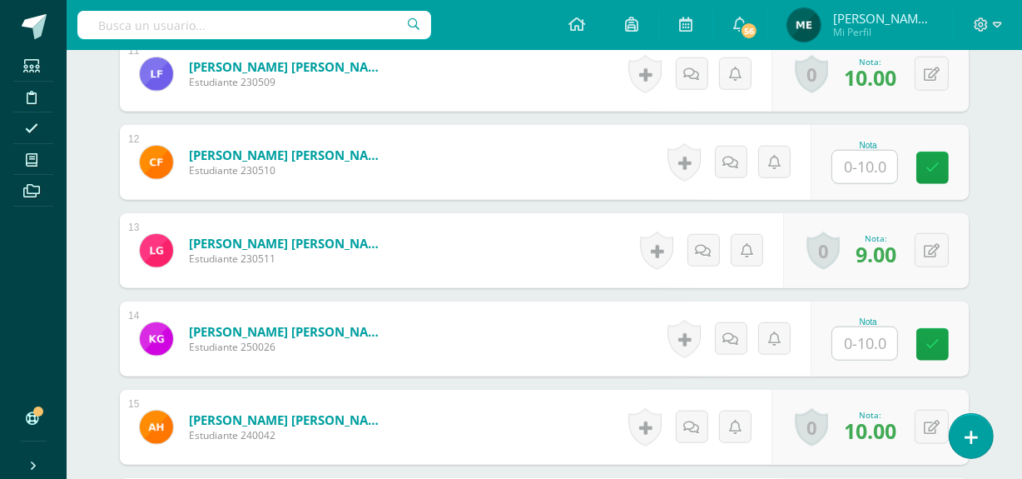
scroll to position [1457, 0]
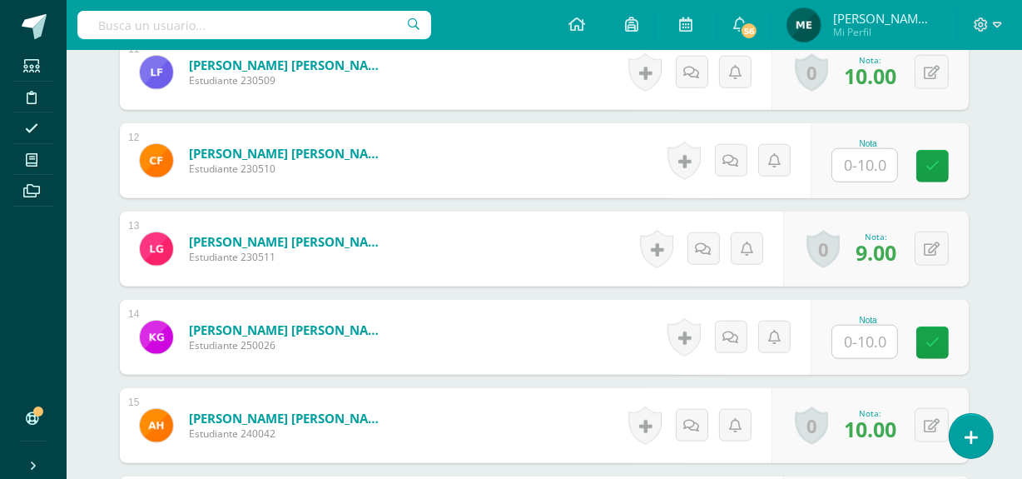
click at [865, 181] on input "text" at bounding box center [864, 165] width 65 height 32
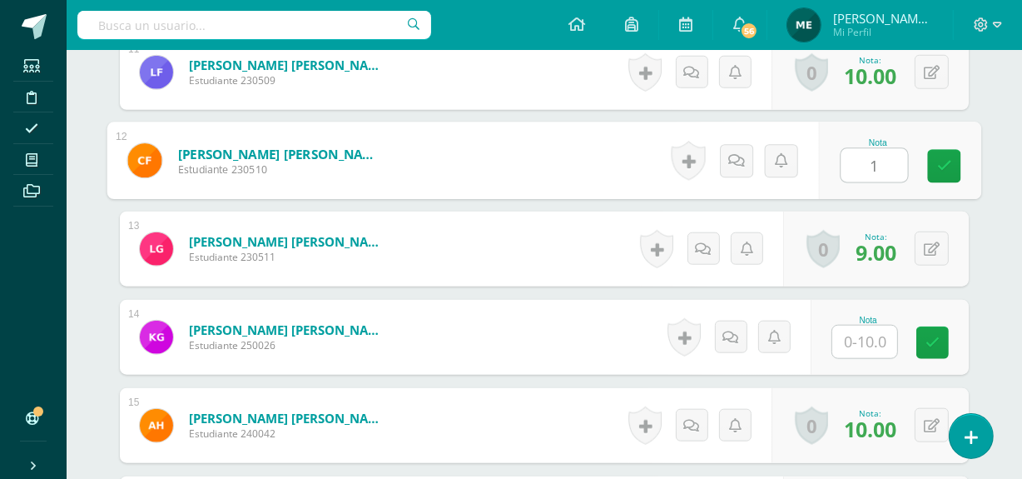
type input "10"
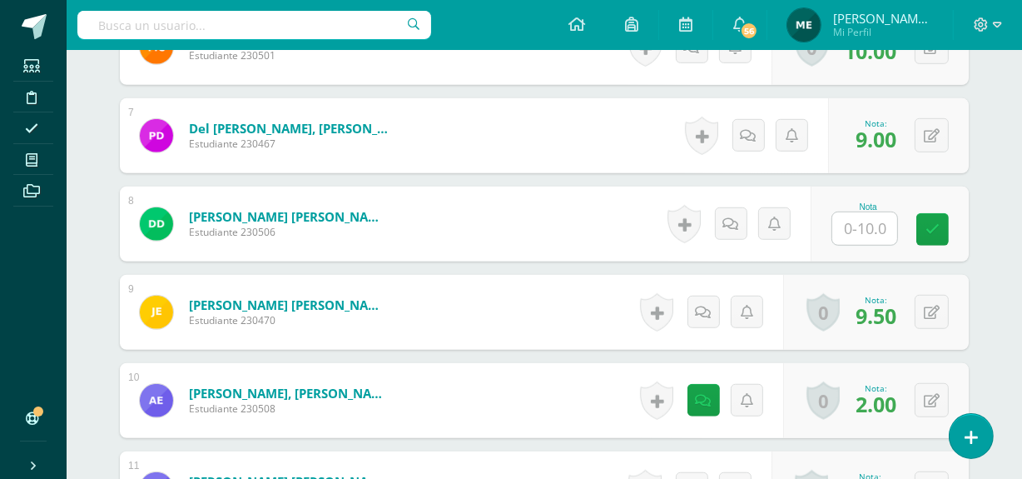
scroll to position [1040, 0]
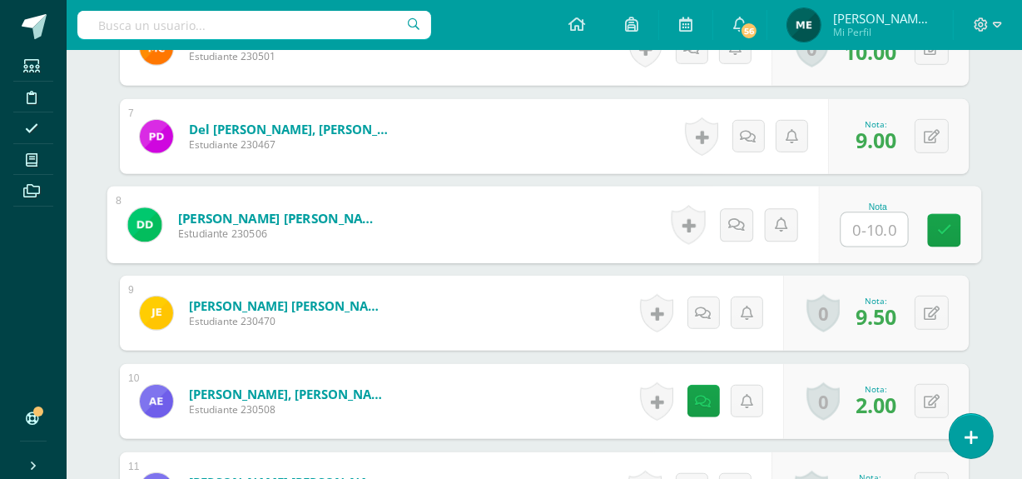
click at [868, 246] on input "text" at bounding box center [874, 229] width 67 height 33
type input "10"
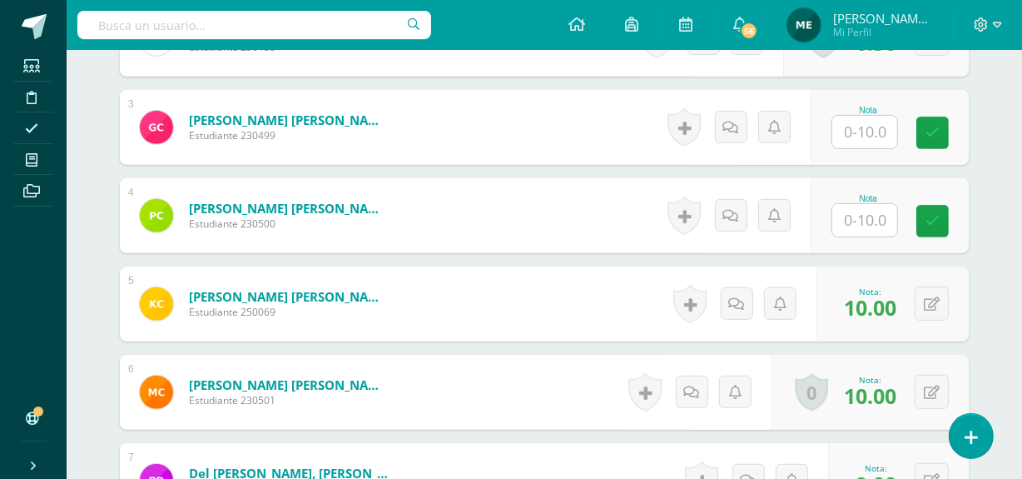
scroll to position [684, 0]
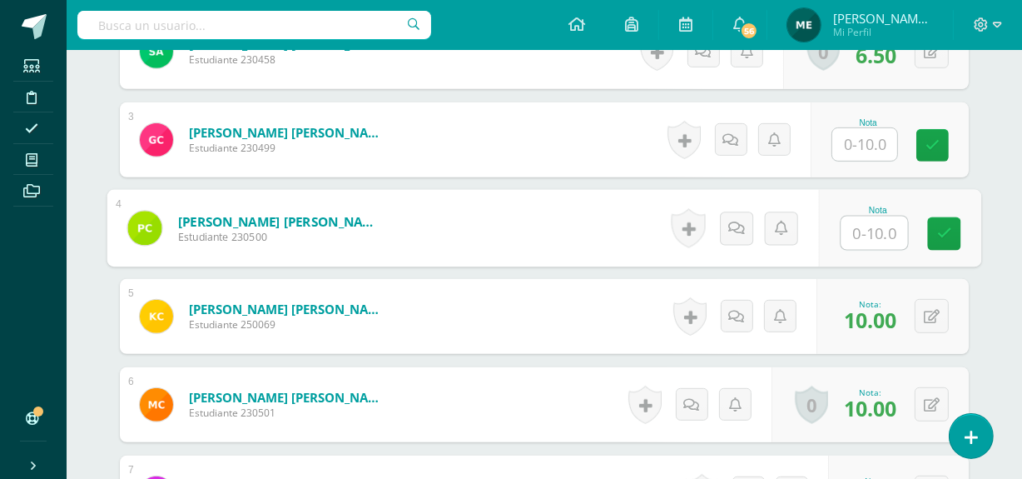
click at [872, 250] on input "text" at bounding box center [874, 232] width 67 height 33
type input "10"
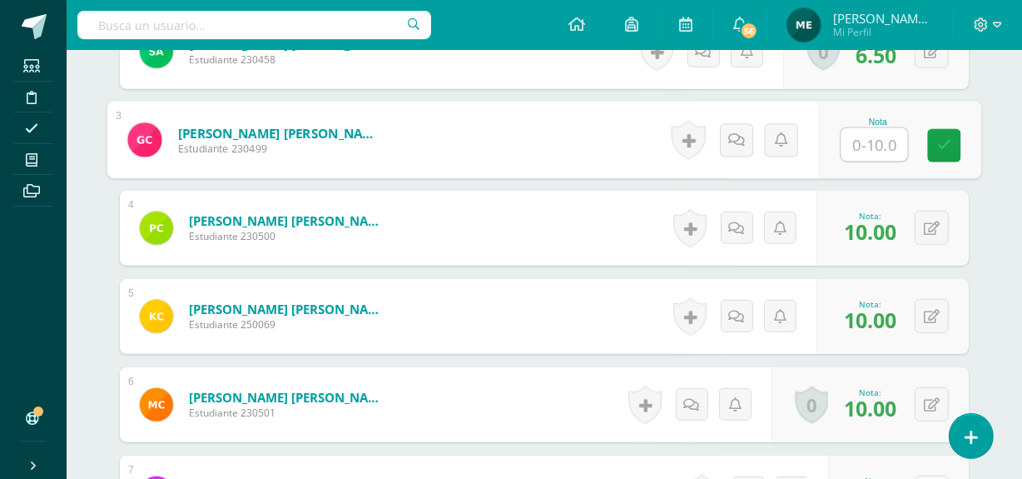
click at [866, 161] on input "text" at bounding box center [874, 144] width 67 height 33
type input "10"
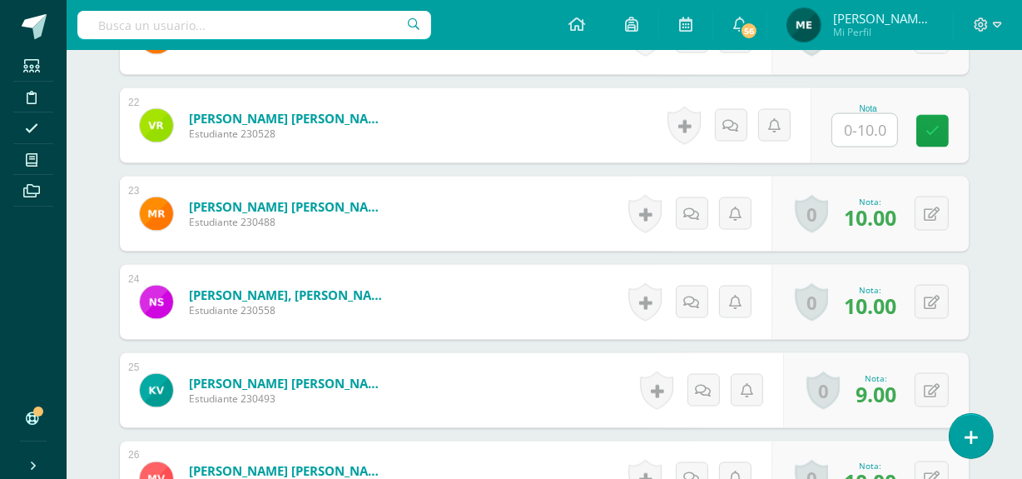
scroll to position [2372, 0]
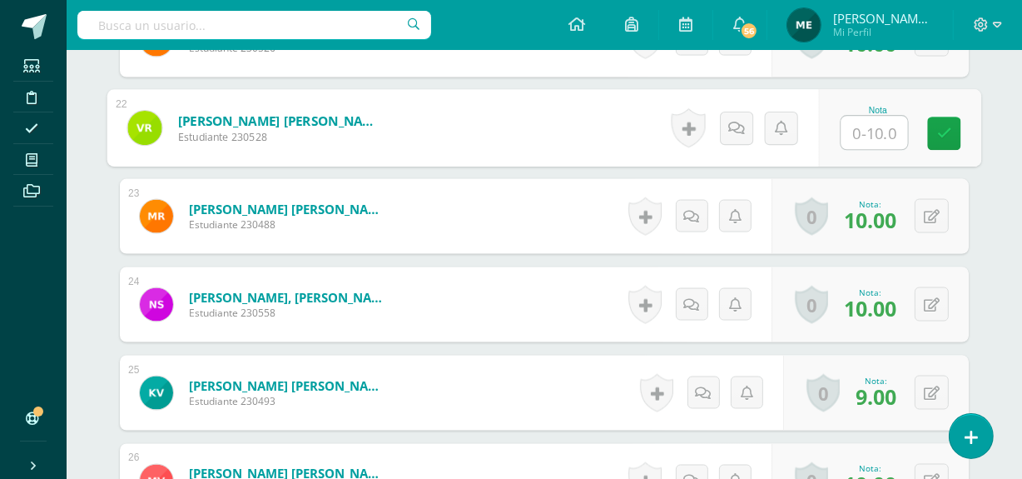
click at [871, 149] on input "text" at bounding box center [874, 133] width 67 height 33
type input "10"
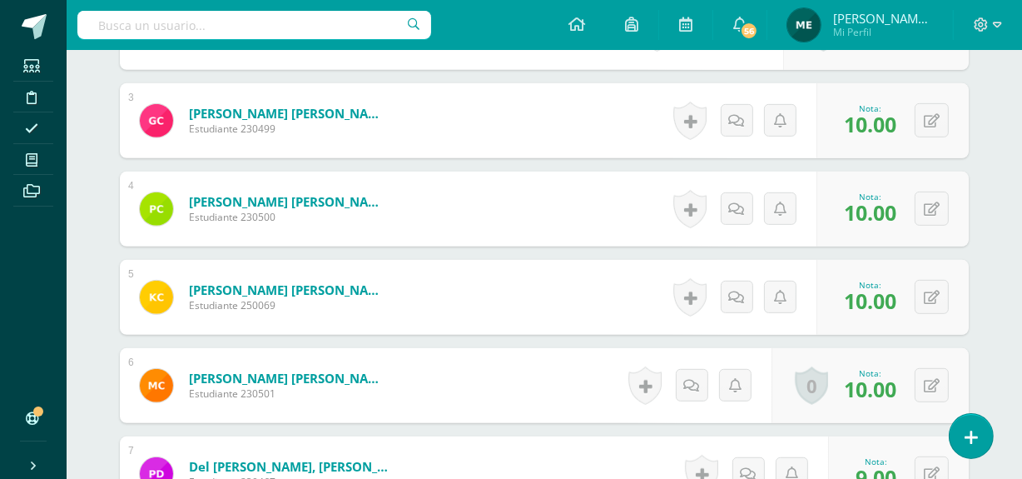
scroll to position [461, 0]
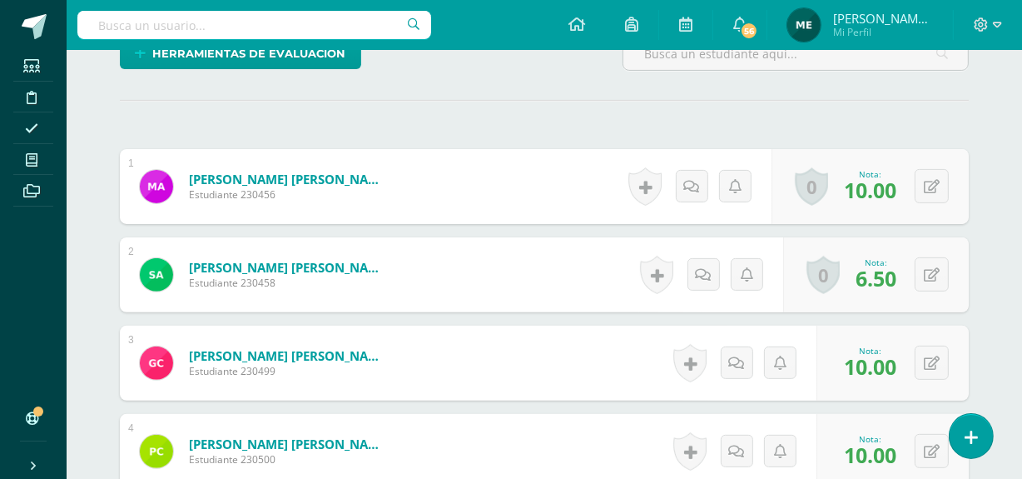
click at [906, 17] on span "[PERSON_NAME] de los Angeles" at bounding box center [883, 18] width 100 height 17
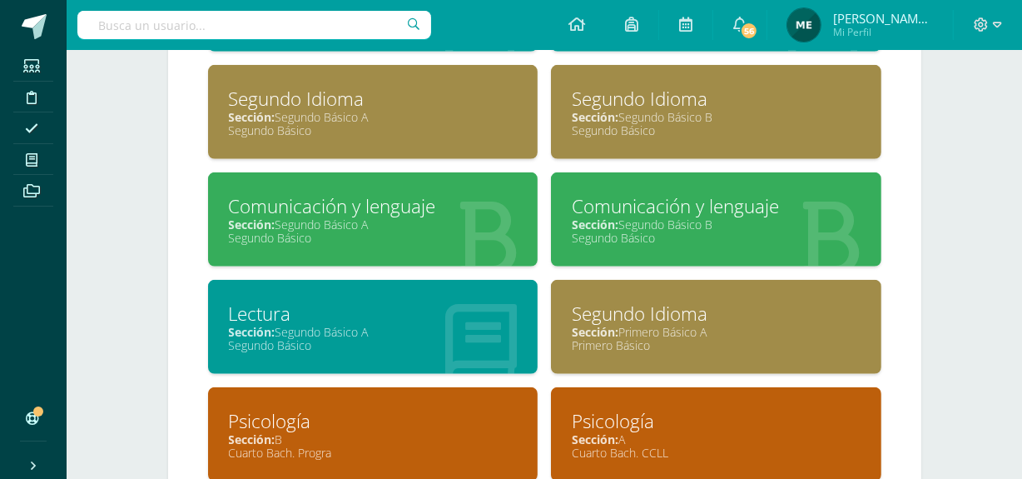
scroll to position [1163, 0]
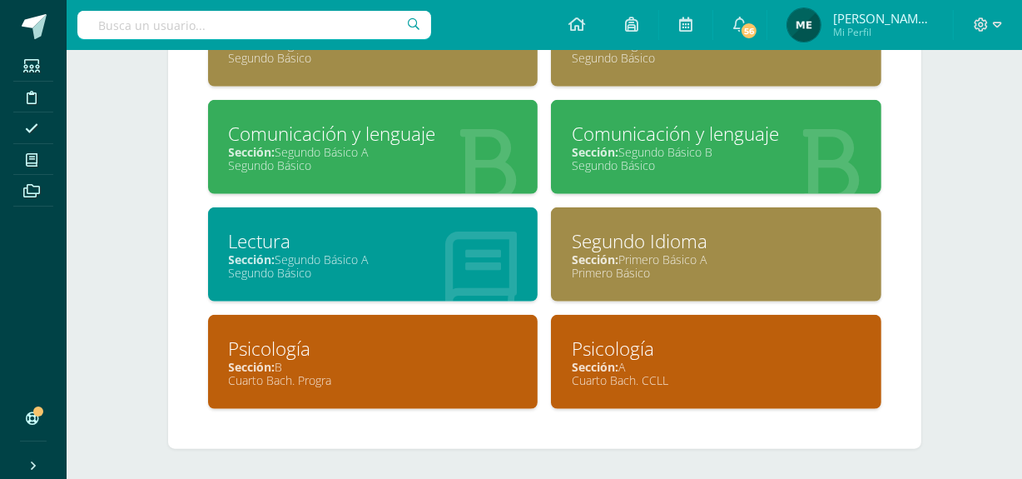
click at [691, 144] on div "Sección: Segundo Básico B" at bounding box center [716, 152] width 289 height 16
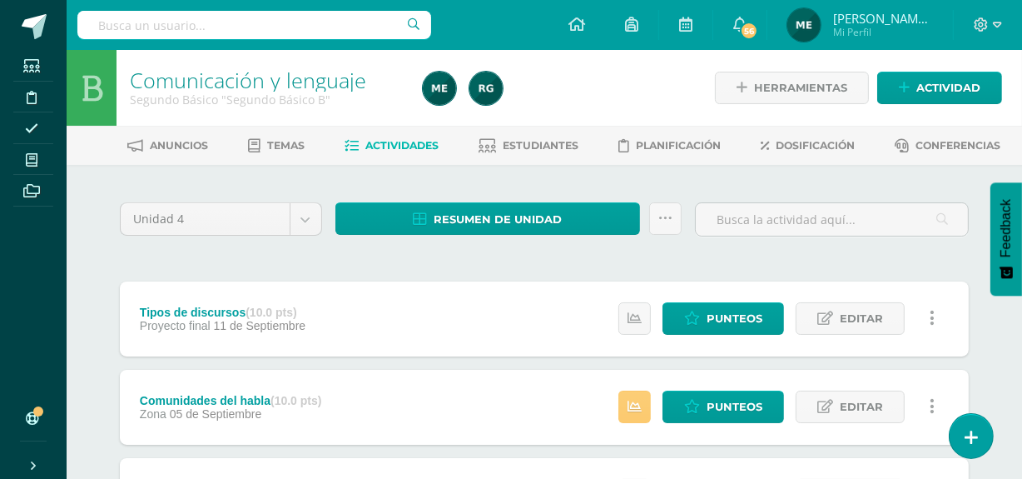
click at [916, 22] on span "[PERSON_NAME] de los Angeles" at bounding box center [883, 18] width 100 height 17
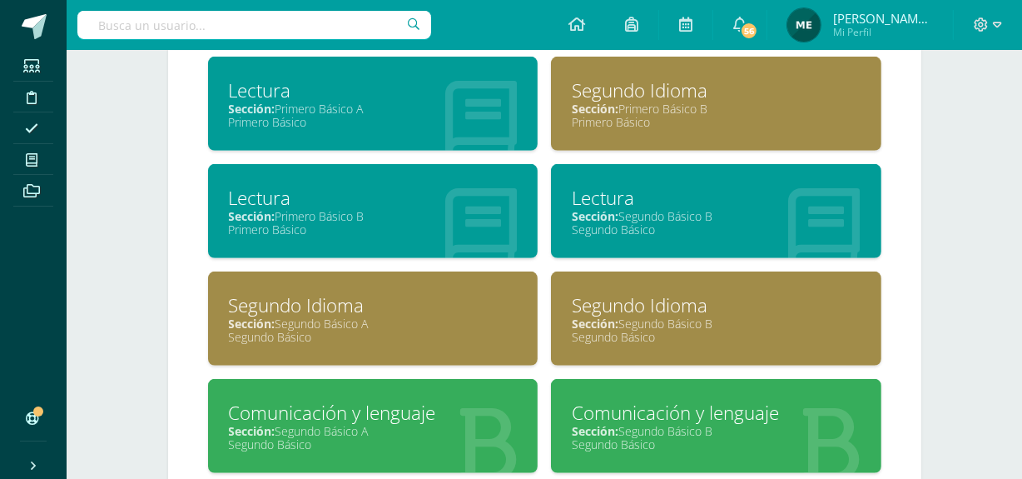
scroll to position [889, 0]
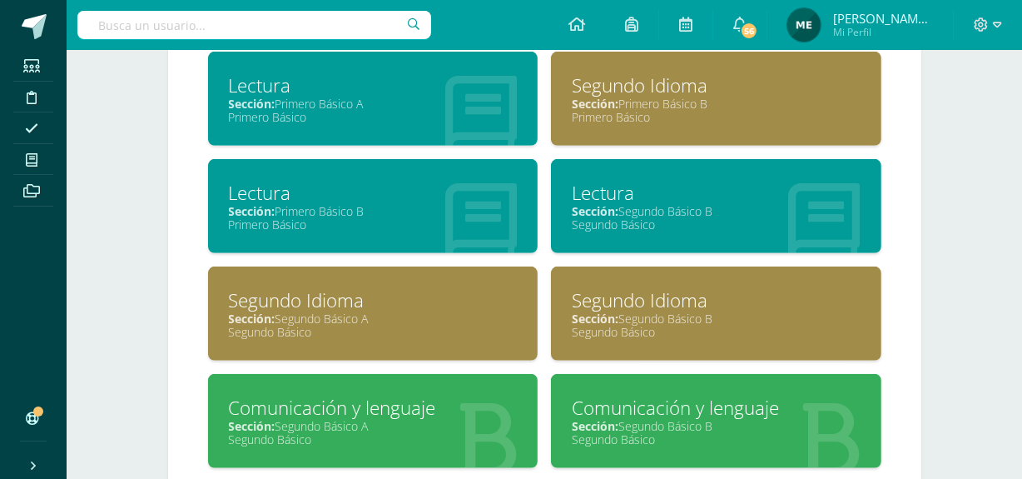
click at [695, 208] on div "Sección: Segundo Básico B" at bounding box center [716, 211] width 289 height 16
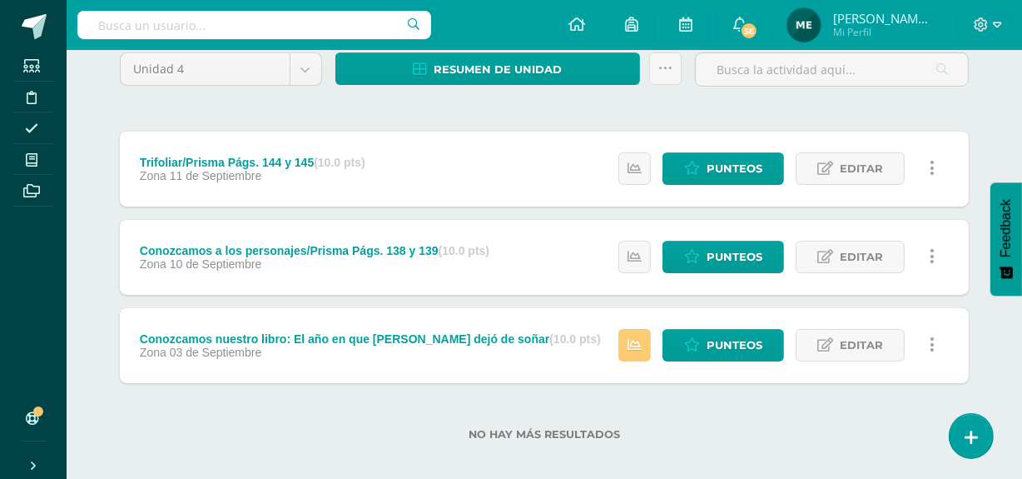
scroll to position [151, 0]
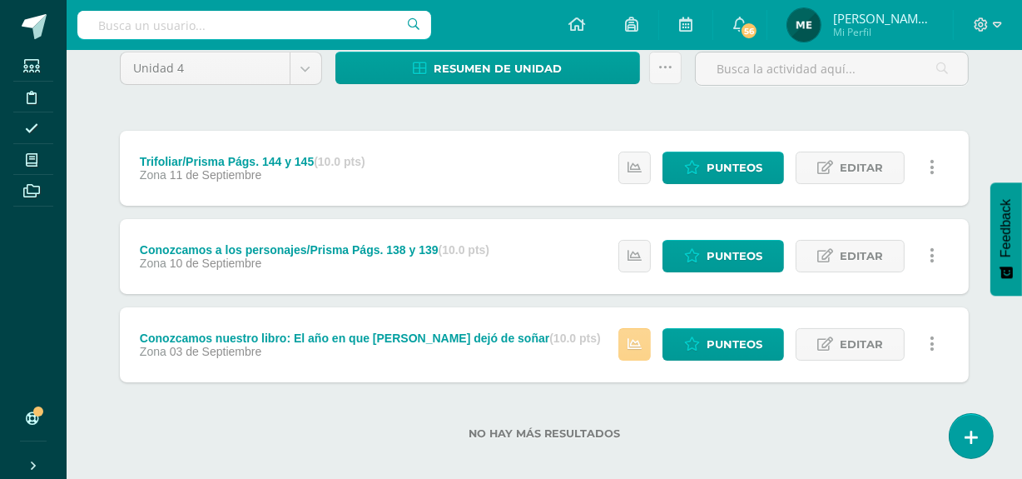
click at [629, 342] on icon at bounding box center [635, 344] width 14 height 14
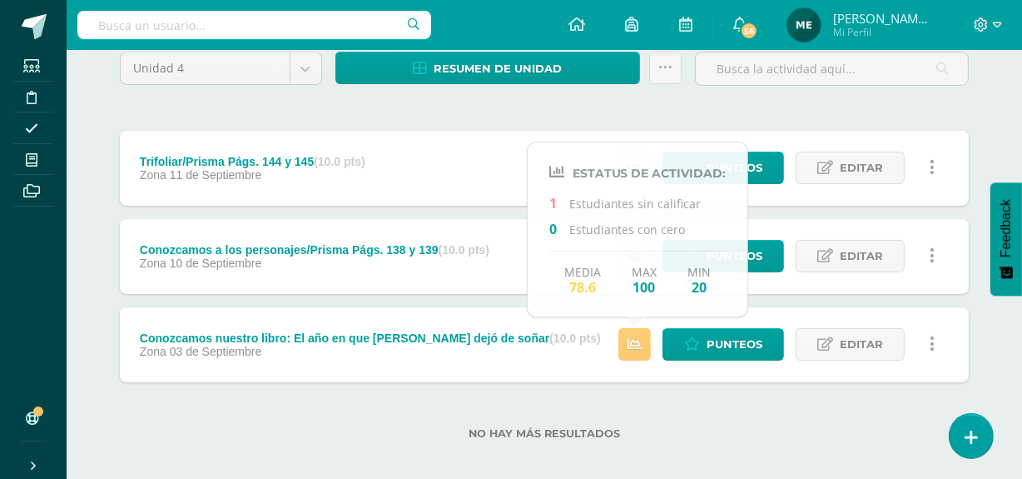
click at [731, 411] on div "No hay más resultados" at bounding box center [544, 420] width 849 height 77
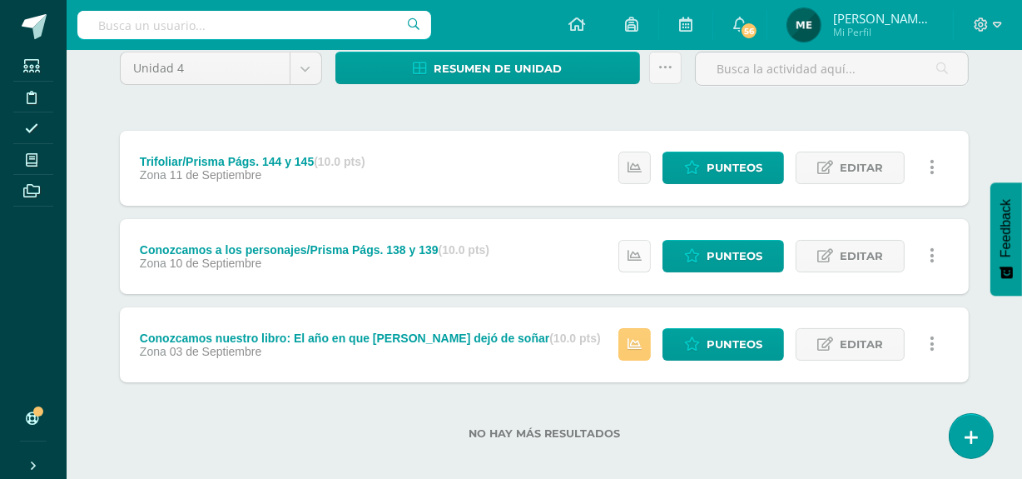
click at [633, 260] on icon at bounding box center [635, 256] width 14 height 14
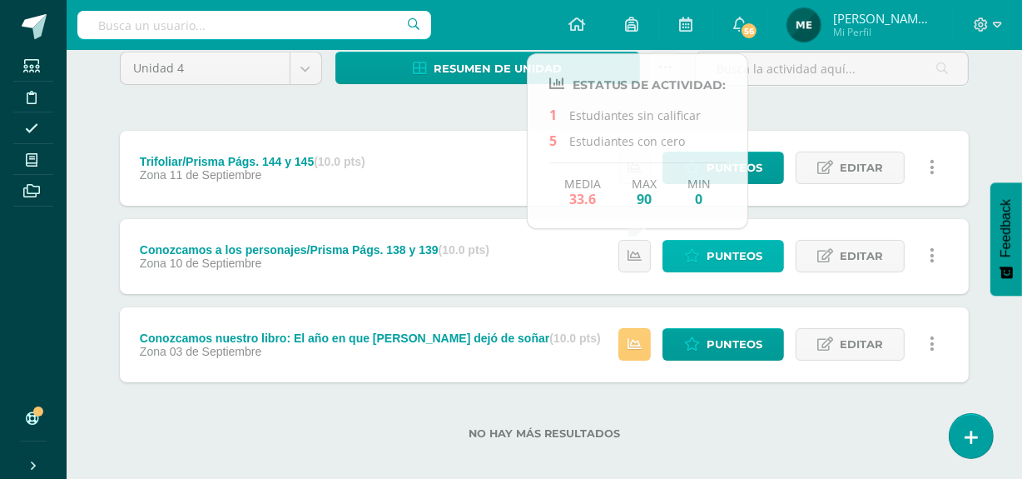
click at [735, 261] on span "Punteos" at bounding box center [735, 256] width 56 height 31
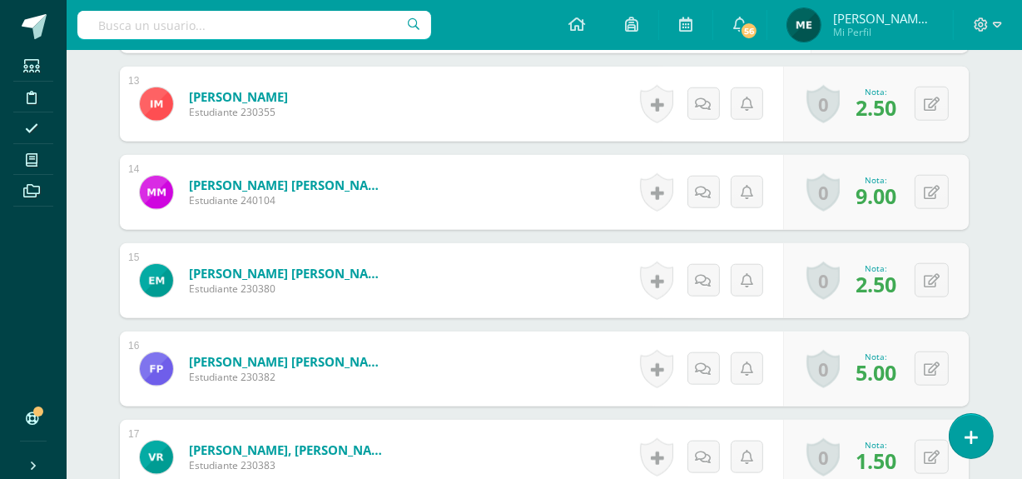
scroll to position [1581, 0]
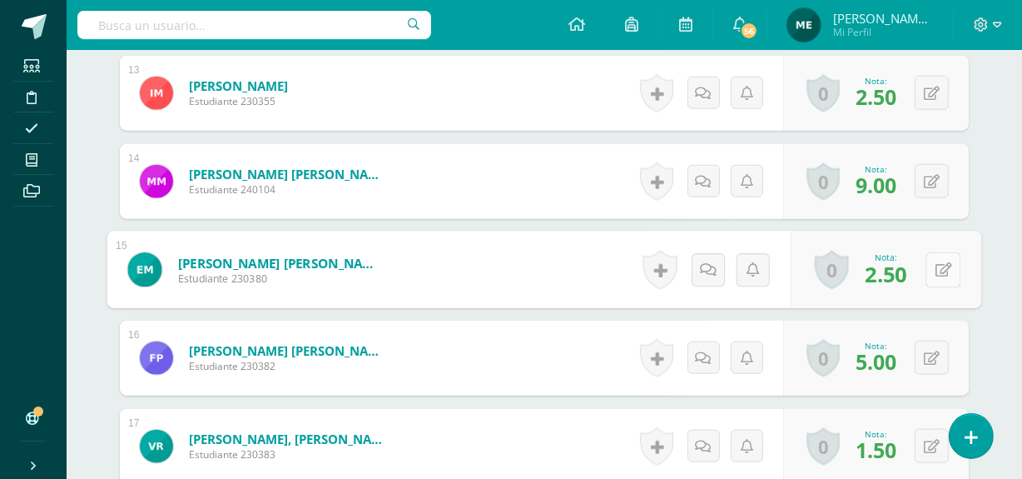
click at [934, 273] on button at bounding box center [943, 269] width 35 height 35
type input "5.5"
click at [689, 268] on icon at bounding box center [691, 269] width 17 height 14
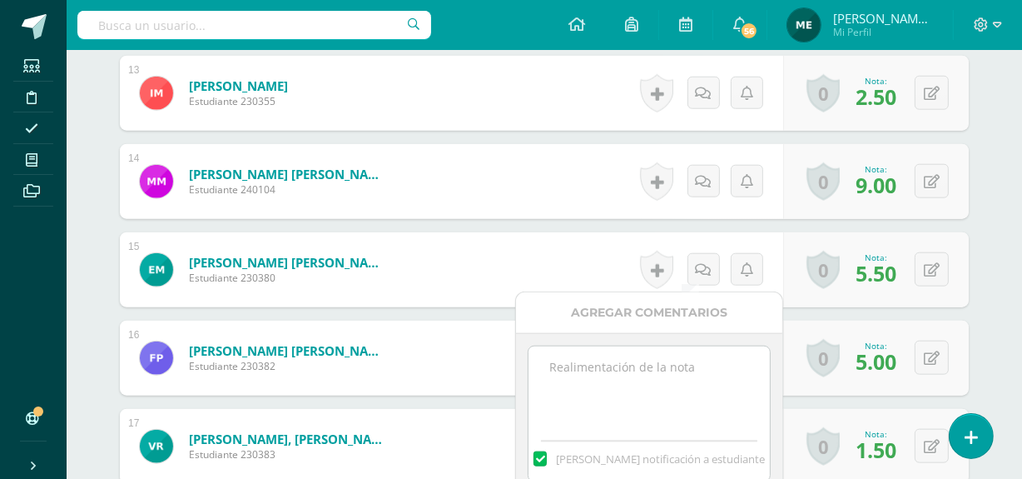
click at [636, 369] on textarea at bounding box center [649, 387] width 241 height 83
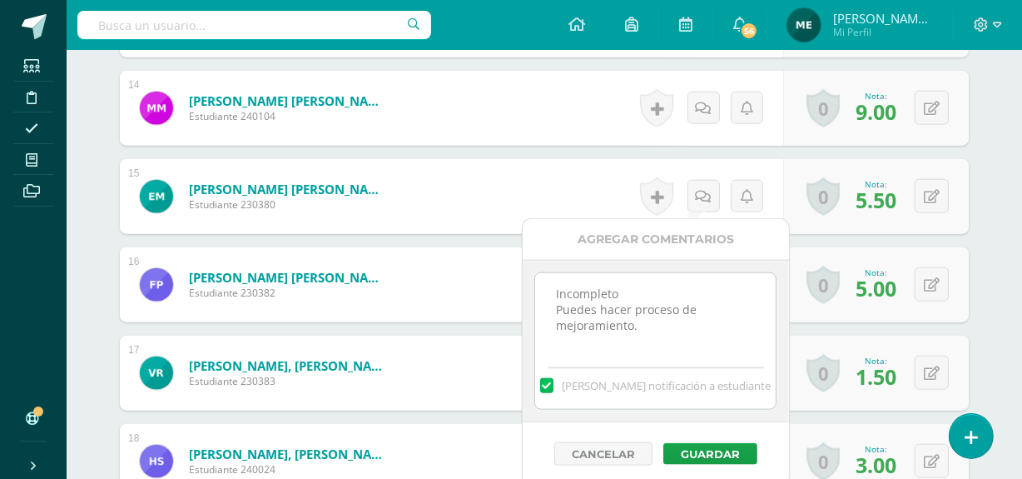
scroll to position [1655, 0]
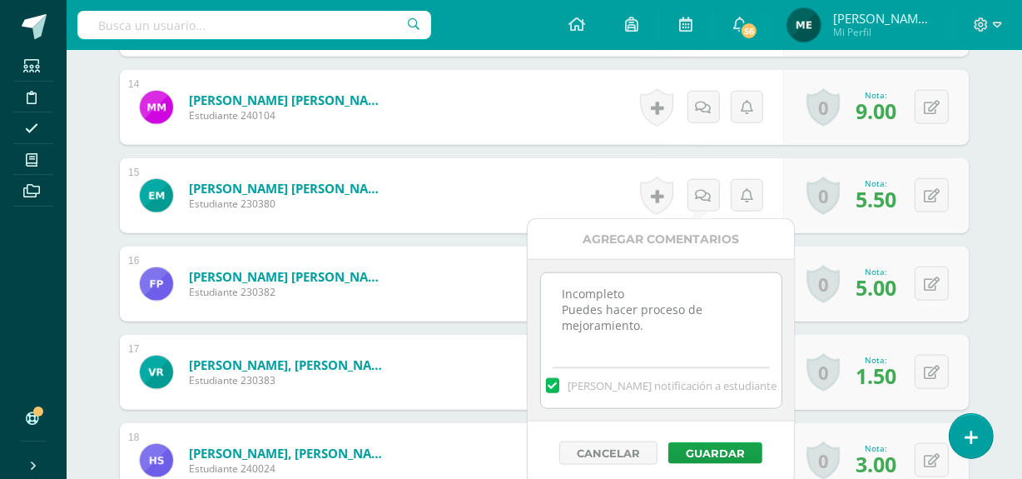
drag, startPoint x: 555, startPoint y: 286, endPoint x: 680, endPoint y: 335, distance: 133.9
click at [680, 335] on textarea "Incompleto Puedes hacer proceso de mejoramiento." at bounding box center [661, 314] width 241 height 83
type textarea "Incompleto Puedes hacer proceso de mejoramiento."
click at [736, 444] on button "Guardar" at bounding box center [715, 453] width 94 height 22
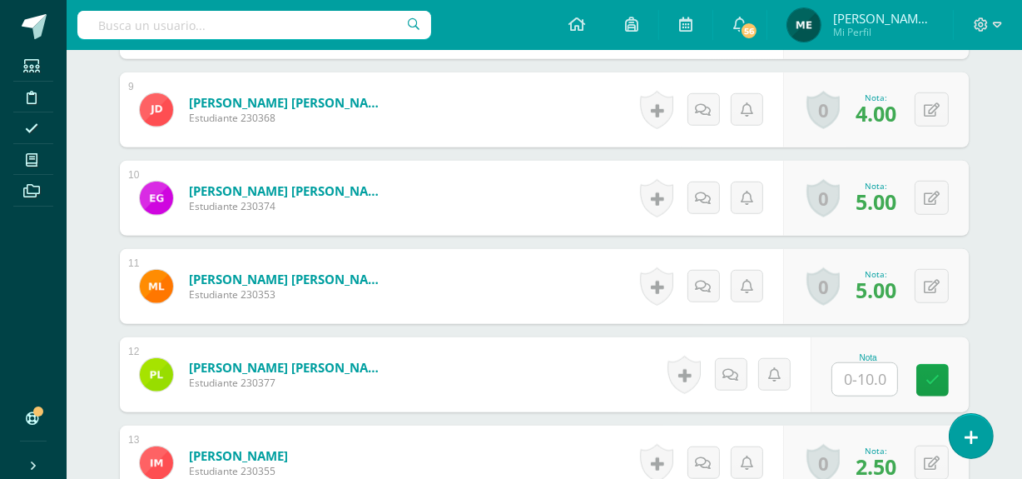
scroll to position [1211, 0]
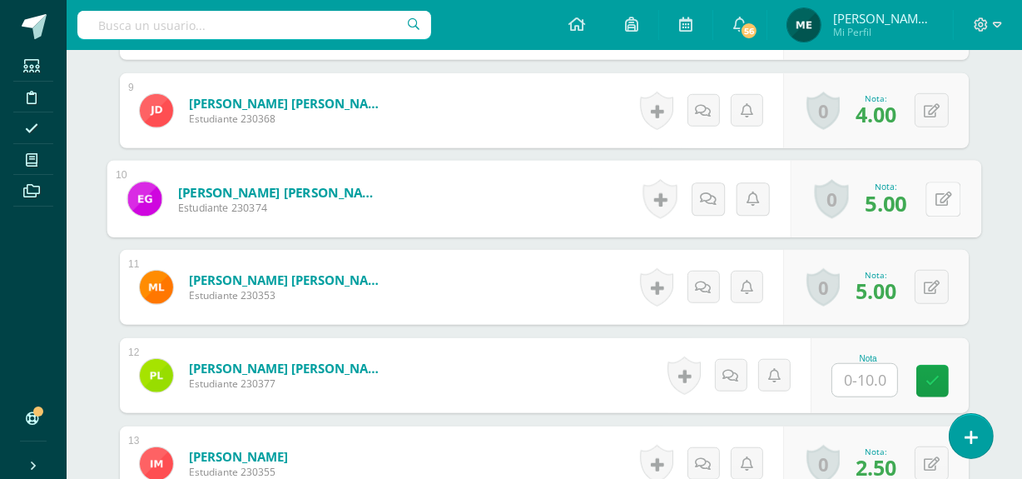
click at [932, 197] on button at bounding box center [943, 198] width 35 height 35
type input "9"
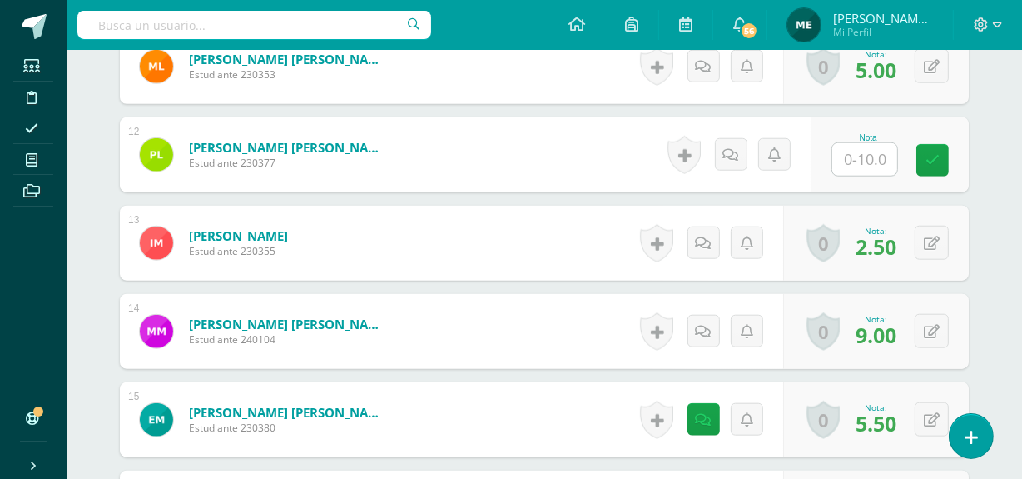
scroll to position [1434, 0]
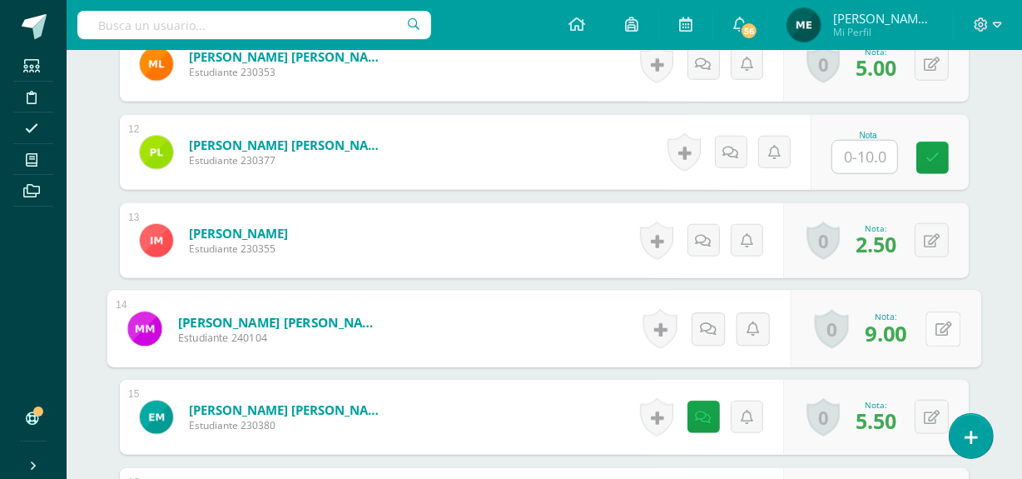
click at [939, 329] on icon at bounding box center [944, 328] width 17 height 14
type input "8.5"
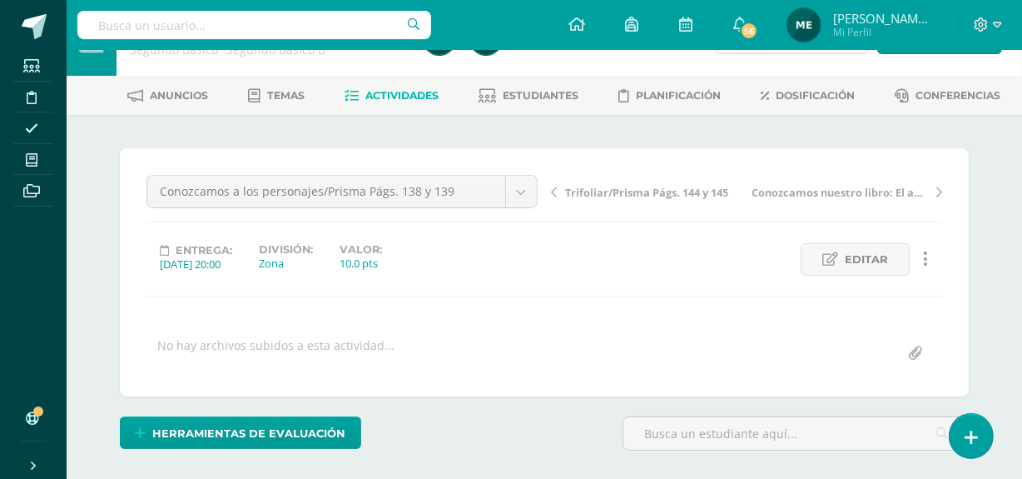
scroll to position [0, 0]
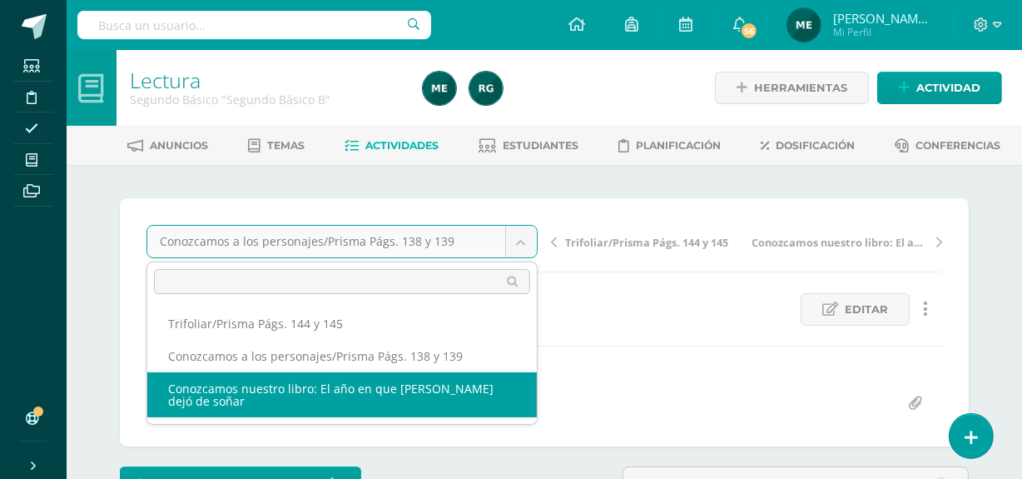
select select "/dashboard/teacher/grade-activity/107154/"
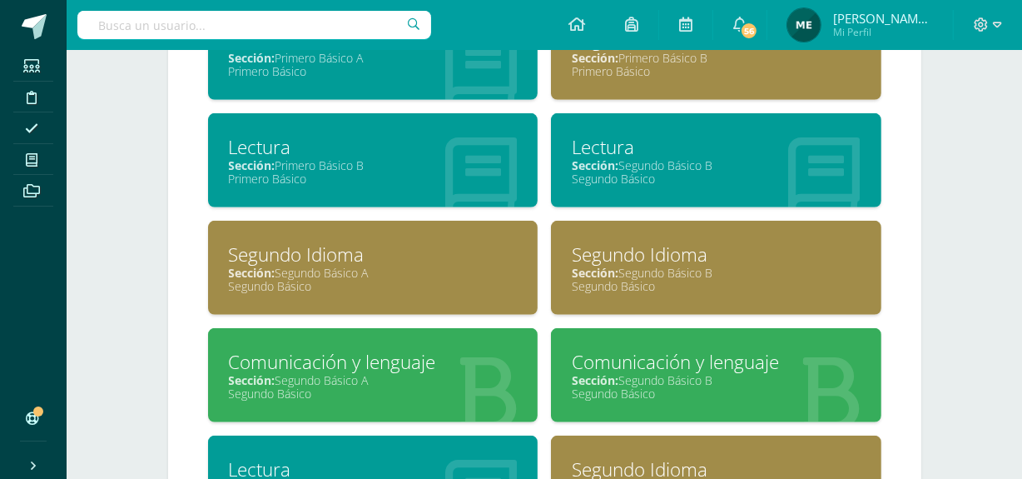
scroll to position [1163, 0]
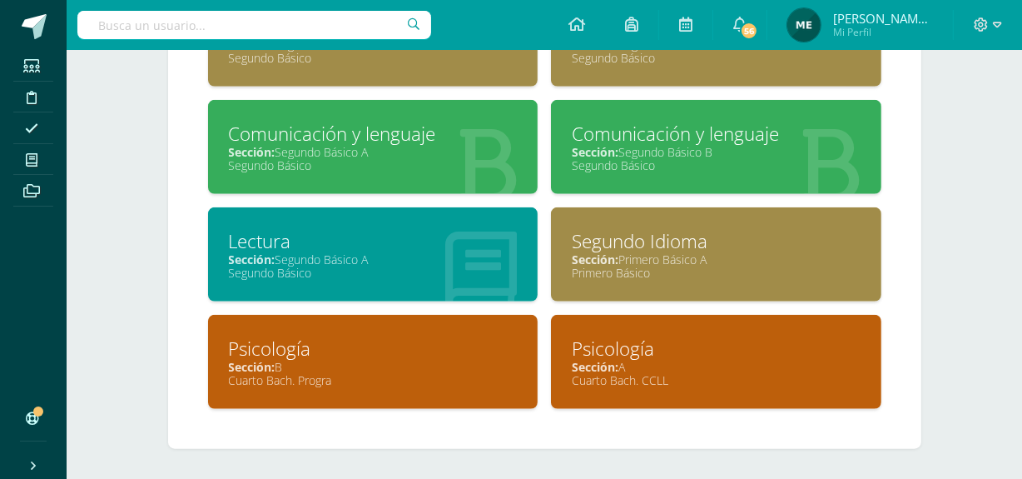
click at [370, 251] on div "Sección: Segundo Básico A" at bounding box center [373, 259] width 289 height 16
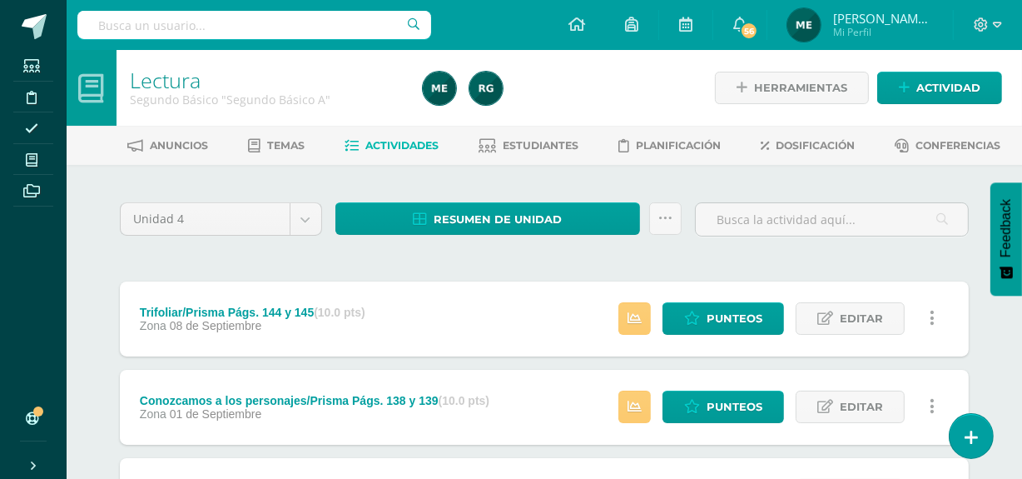
click at [932, 12] on span "[PERSON_NAME] de los Angeles" at bounding box center [883, 18] width 100 height 17
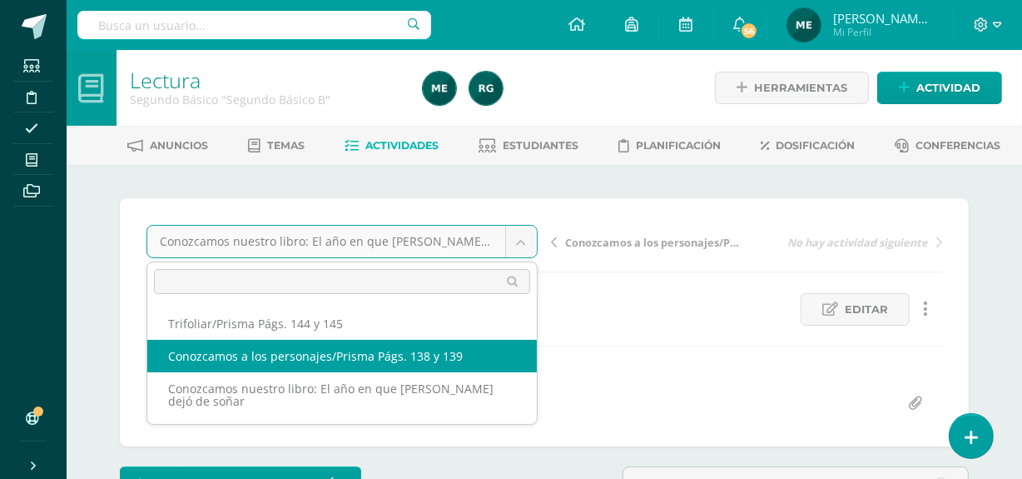
select select "/dashboard/teacher/grade-activity/108034/"
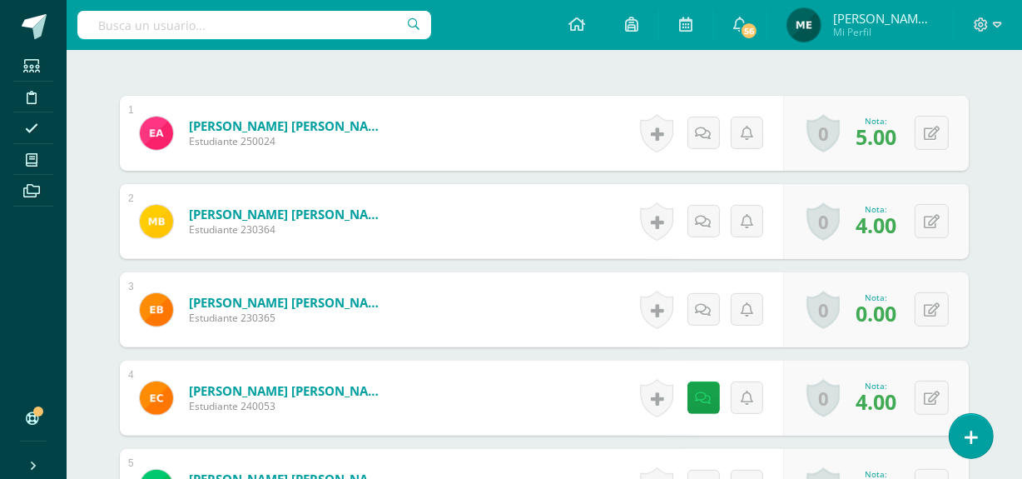
scroll to position [489, 0]
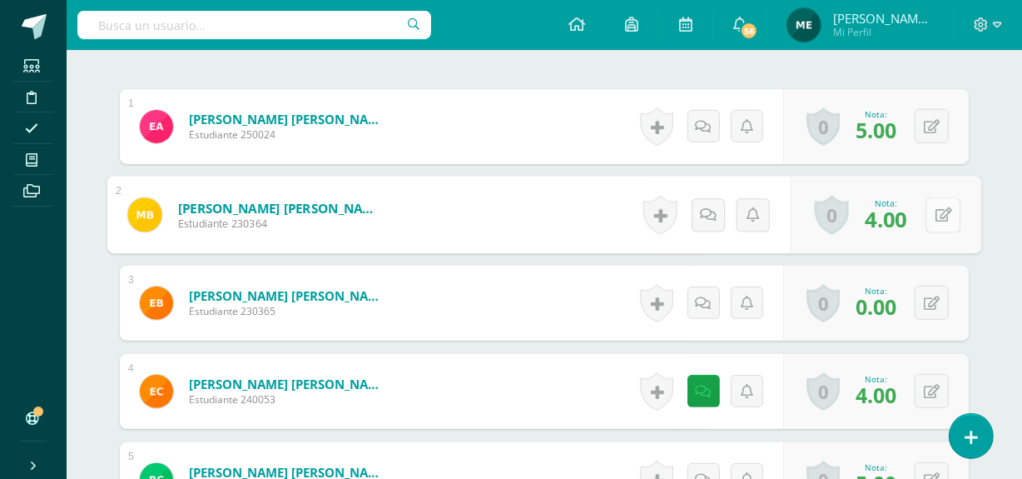
click at [931, 211] on button at bounding box center [943, 214] width 35 height 35
type input "9"
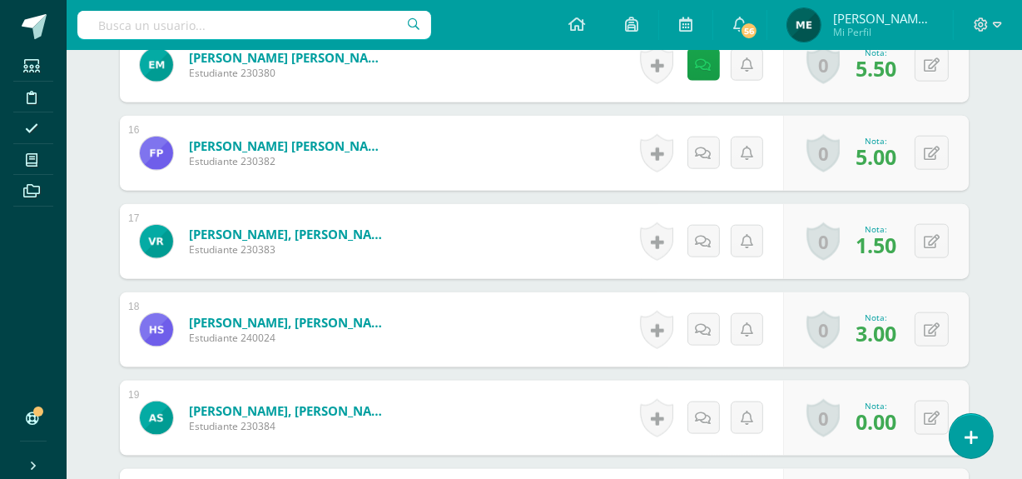
scroll to position [1787, 0]
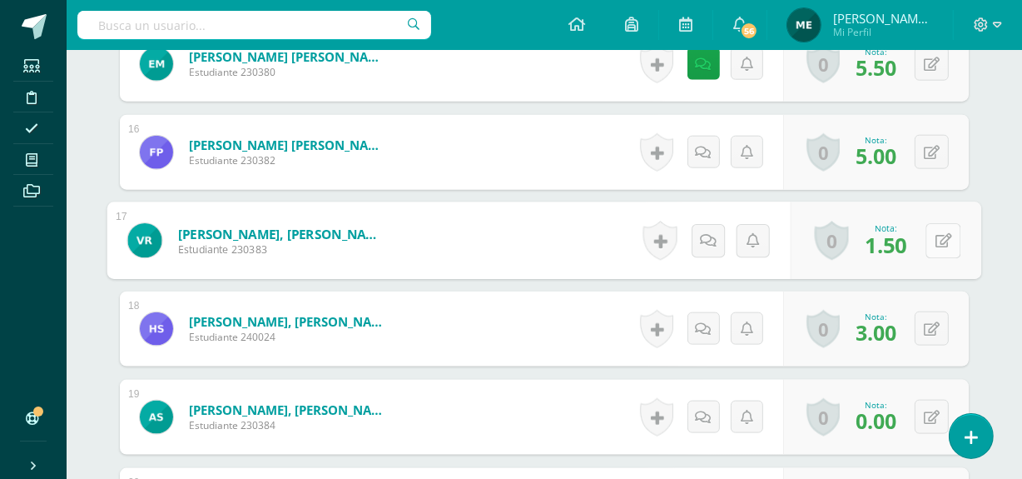
click at [931, 239] on button at bounding box center [943, 240] width 35 height 35
type input "5.5"
click at [699, 239] on link at bounding box center [690, 240] width 33 height 33
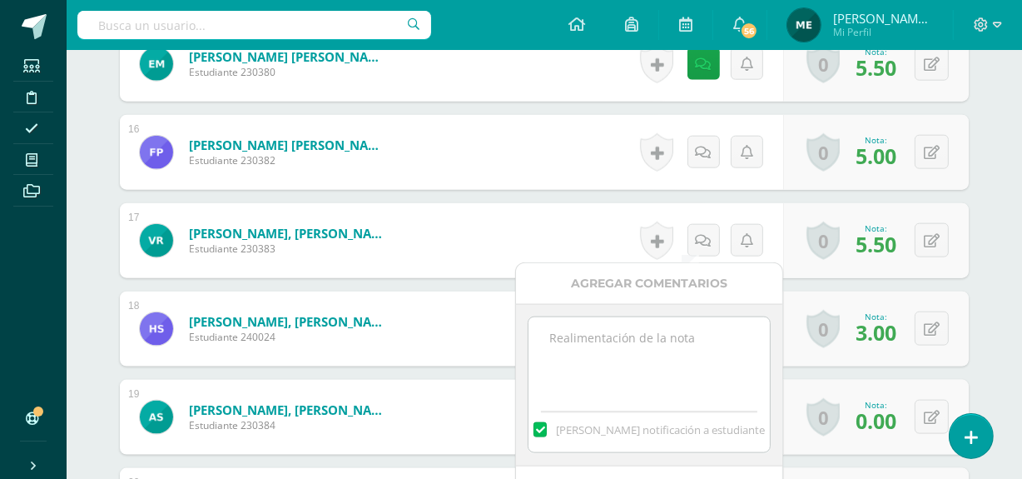
click at [662, 362] on textarea at bounding box center [649, 358] width 241 height 83
paste textarea "Incompleto Puedes hacer proceso de mejoramiento."
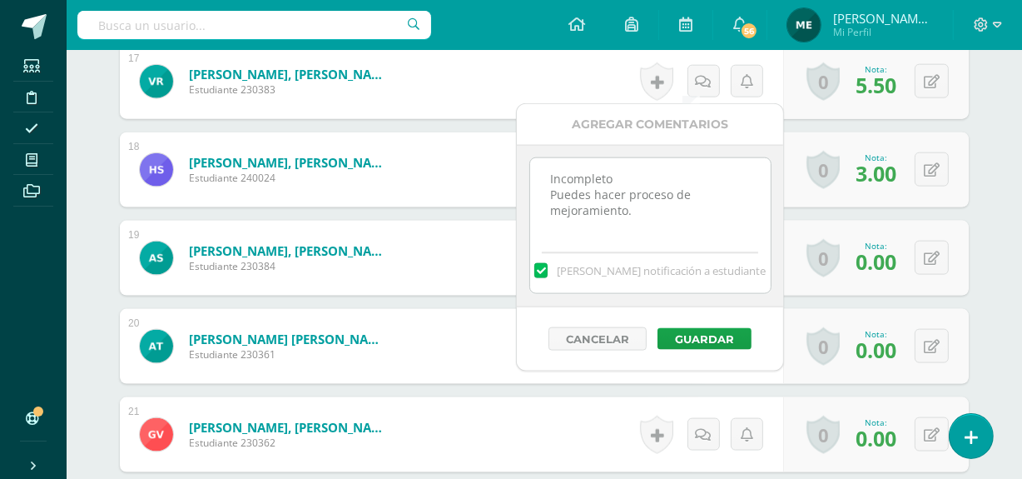
scroll to position [2037, 0]
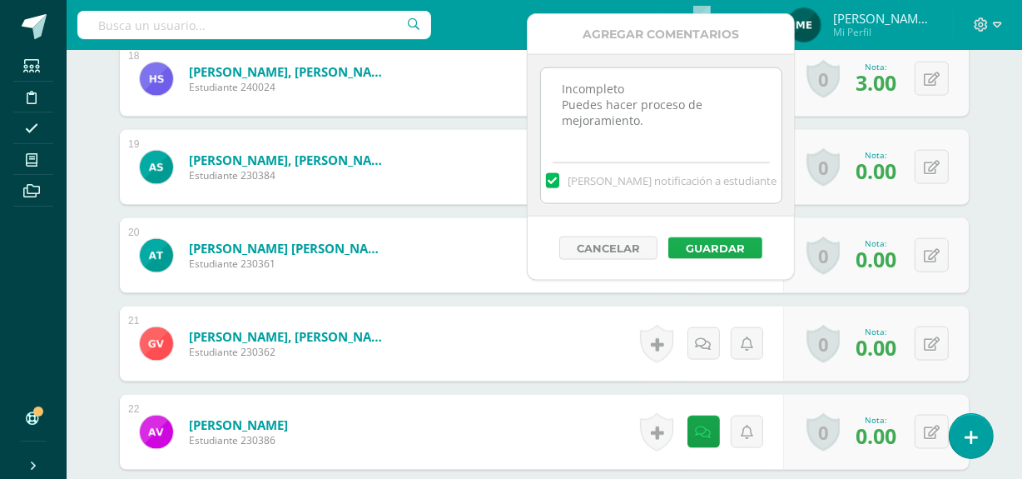
type textarea "Incompleto Puedes hacer proceso de mejoramiento."
click at [732, 251] on button "Guardar" at bounding box center [715, 248] width 94 height 22
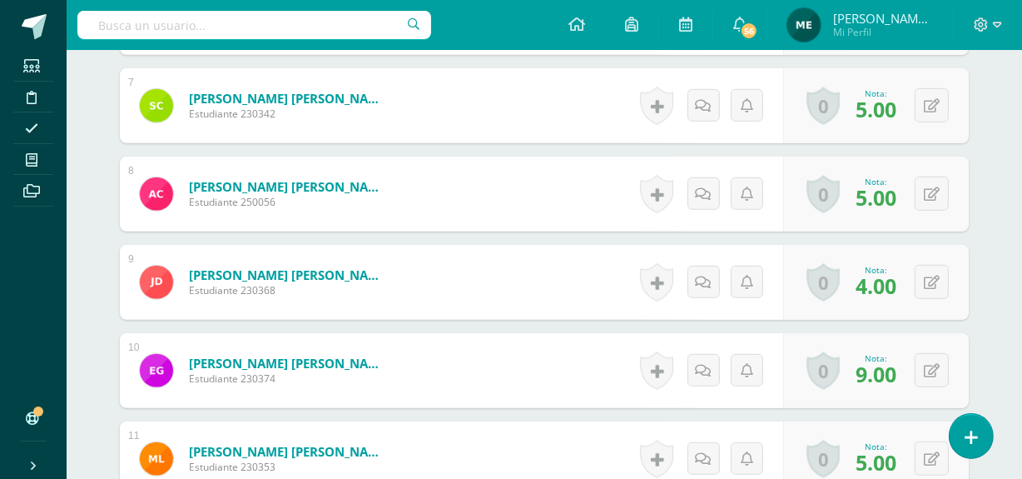
scroll to position [1043, 0]
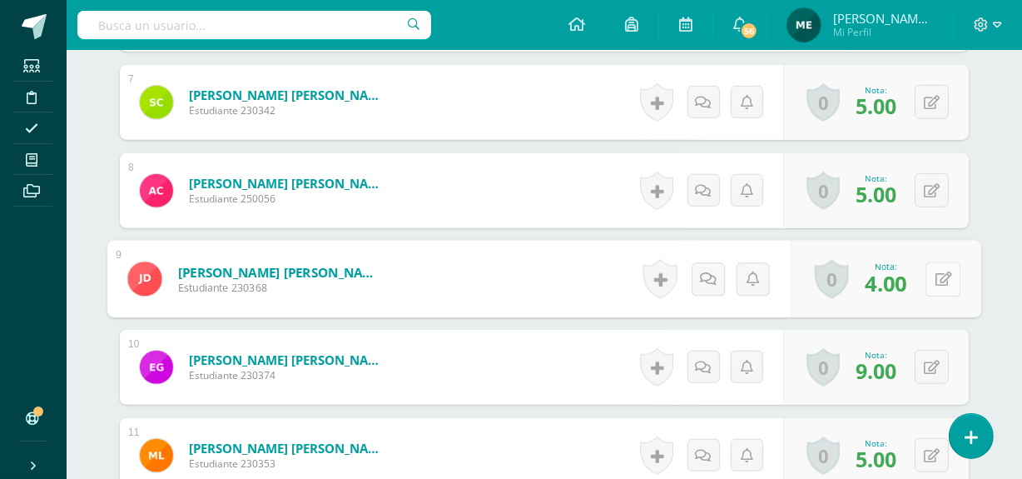
click at [931, 275] on button at bounding box center [943, 278] width 35 height 35
type input "9"
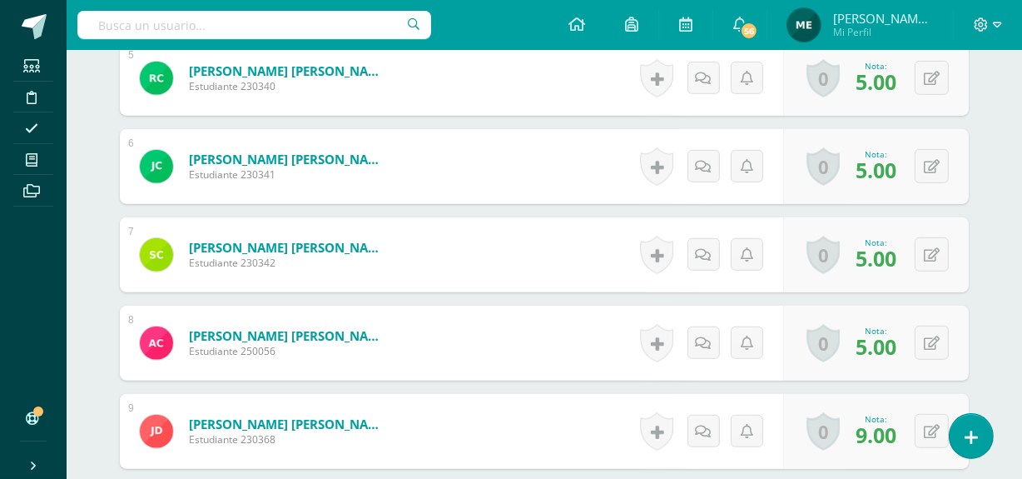
scroll to position [891, 0]
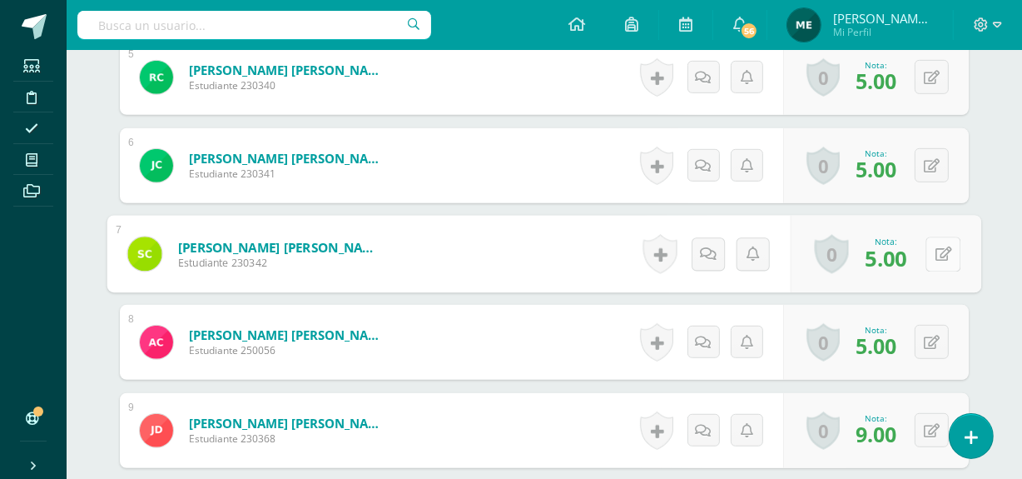
click at [932, 249] on button at bounding box center [943, 253] width 35 height 35
type input "10"
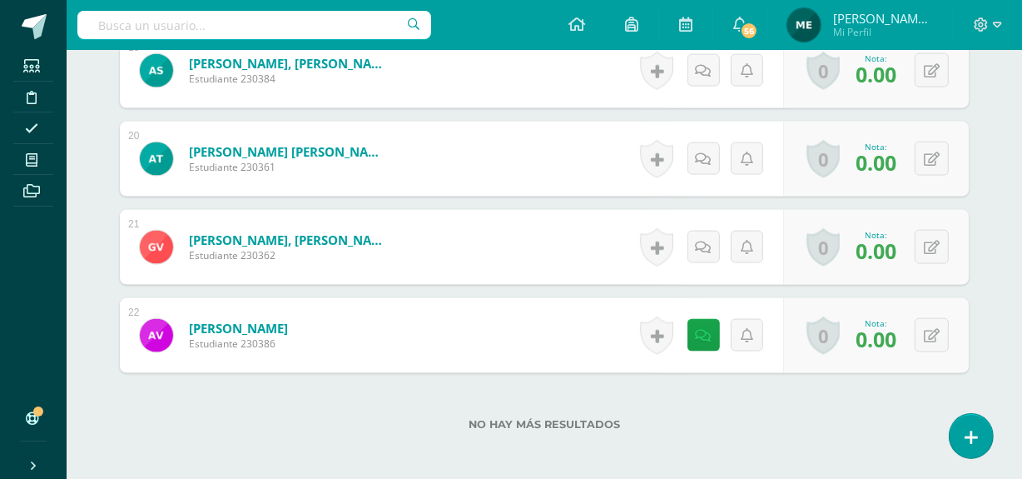
scroll to position [2134, 0]
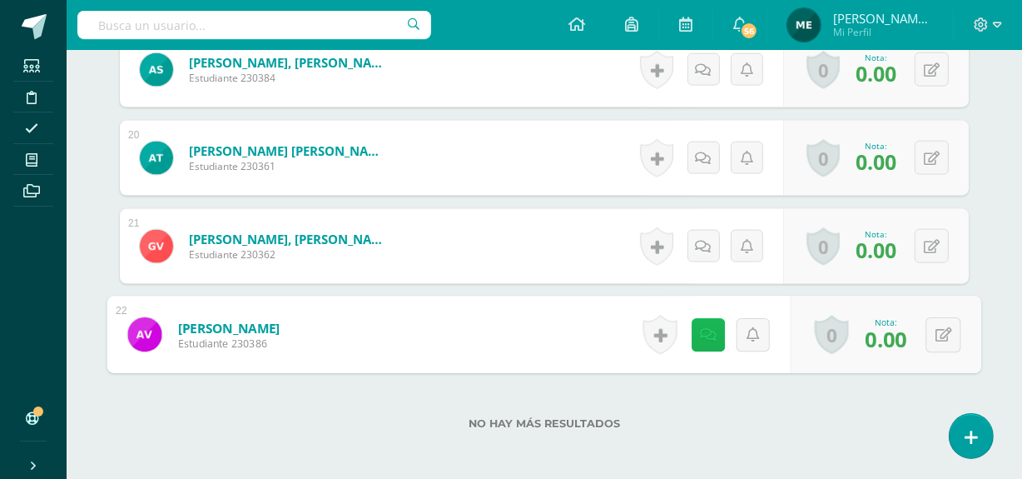
click at [704, 330] on icon at bounding box center [708, 334] width 17 height 14
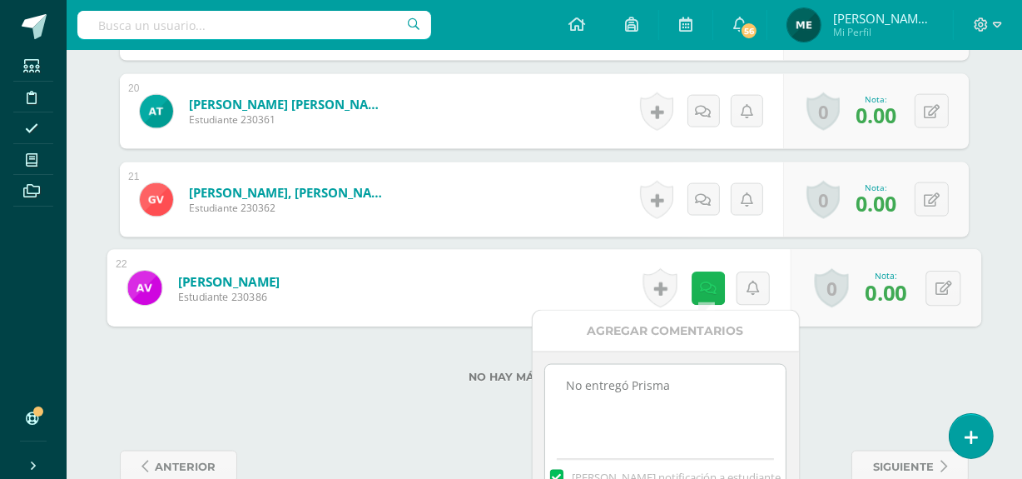
scroll to position [2183, 0]
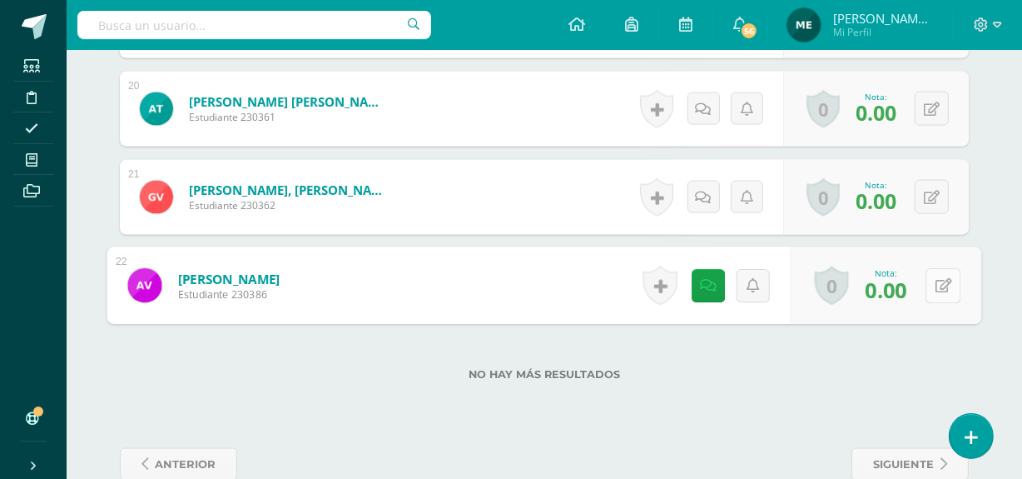
click at [942, 285] on icon at bounding box center [944, 285] width 17 height 14
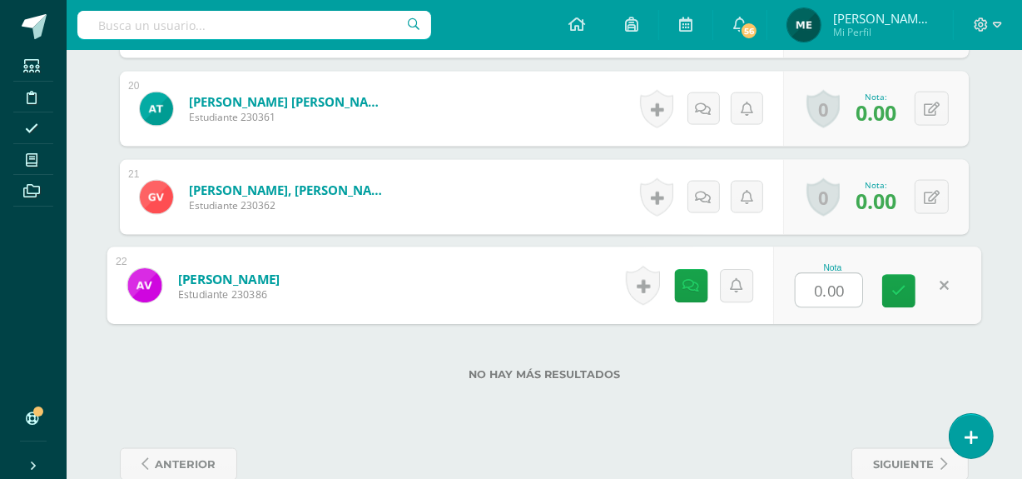
type input "6"
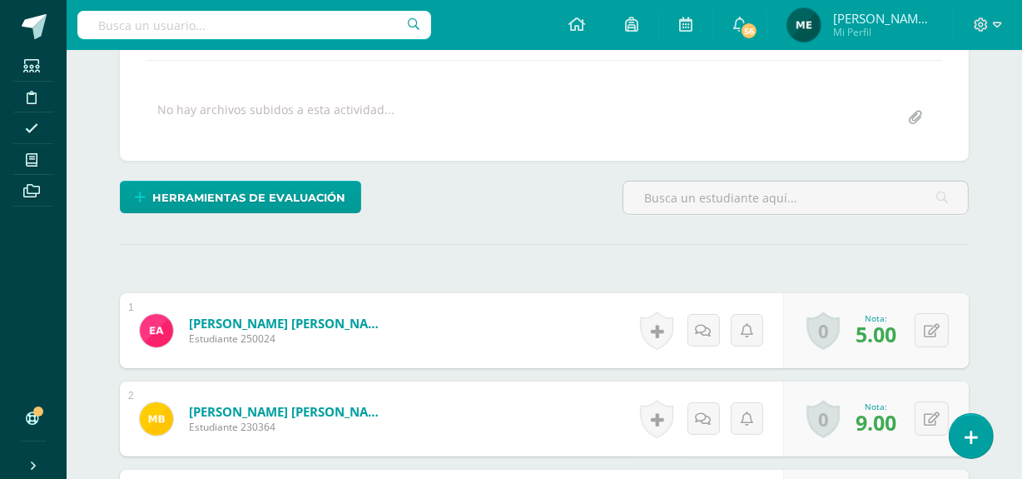
scroll to position [0, 0]
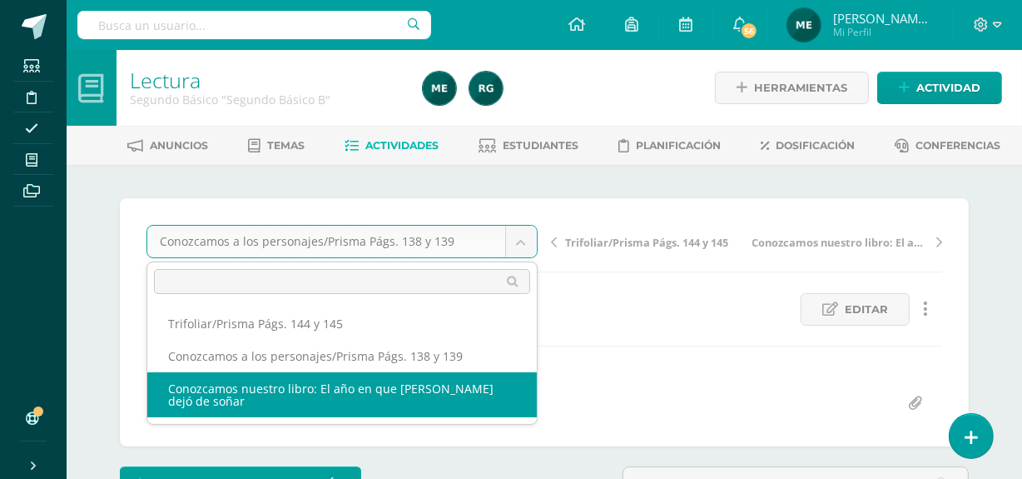
select select "/dashboard/teacher/grade-activity/107154/"
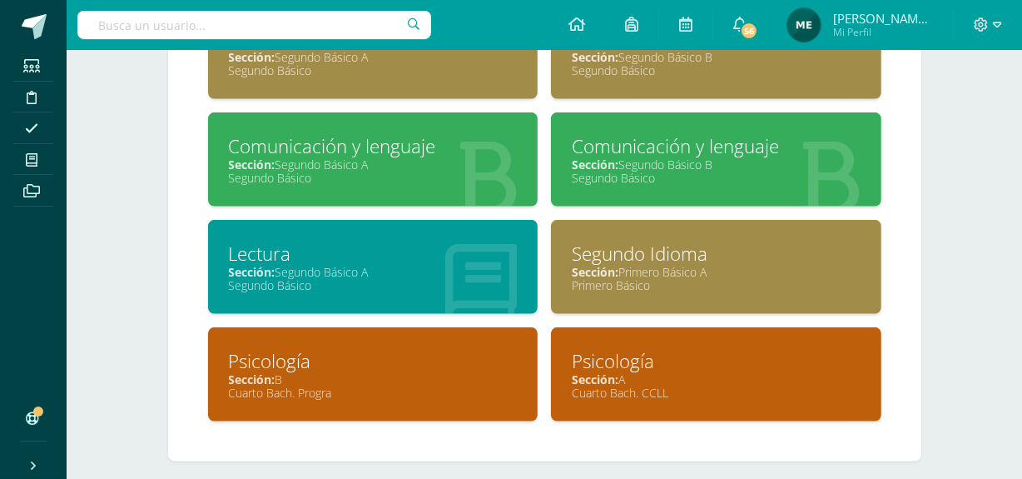
scroll to position [1151, 0]
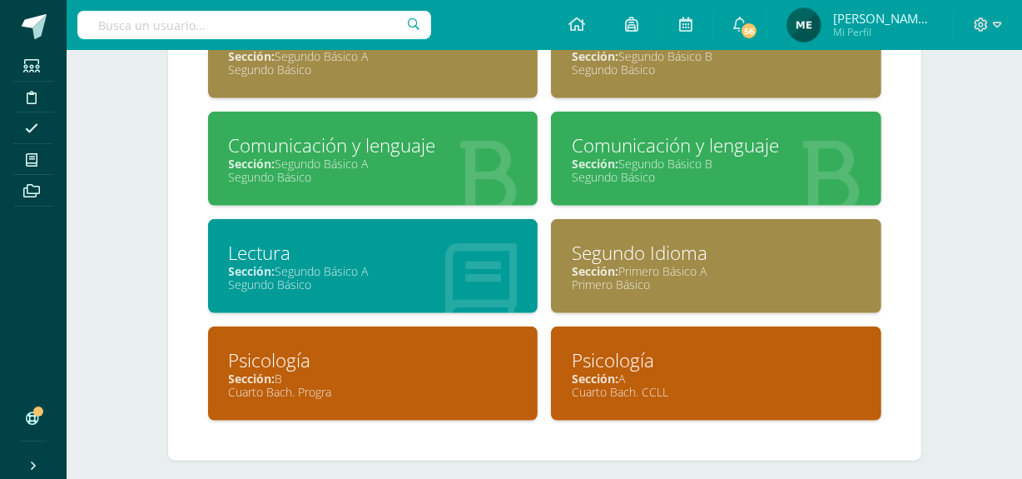
click at [449, 370] on div "Sección: B" at bounding box center [373, 378] width 289 height 16
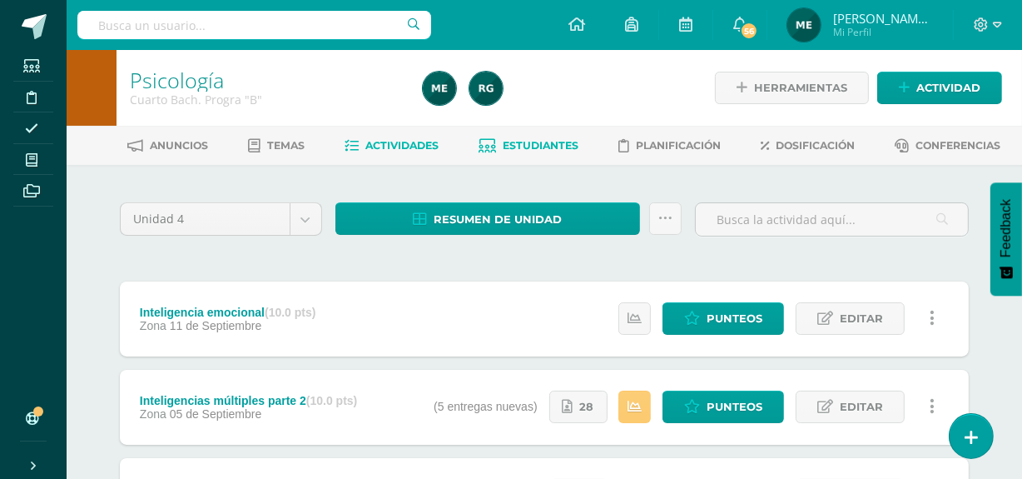
click at [563, 146] on span "Estudiantes" at bounding box center [542, 145] width 76 height 12
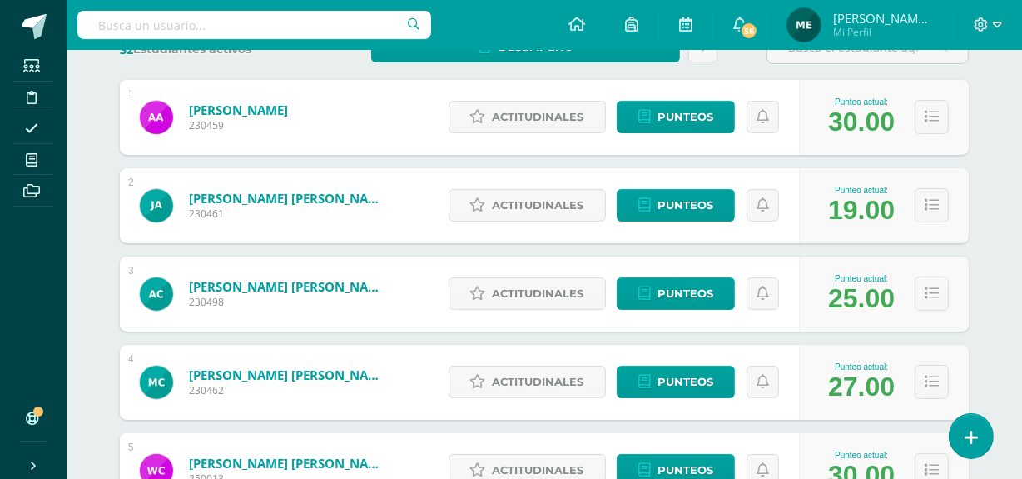
scroll to position [285, 0]
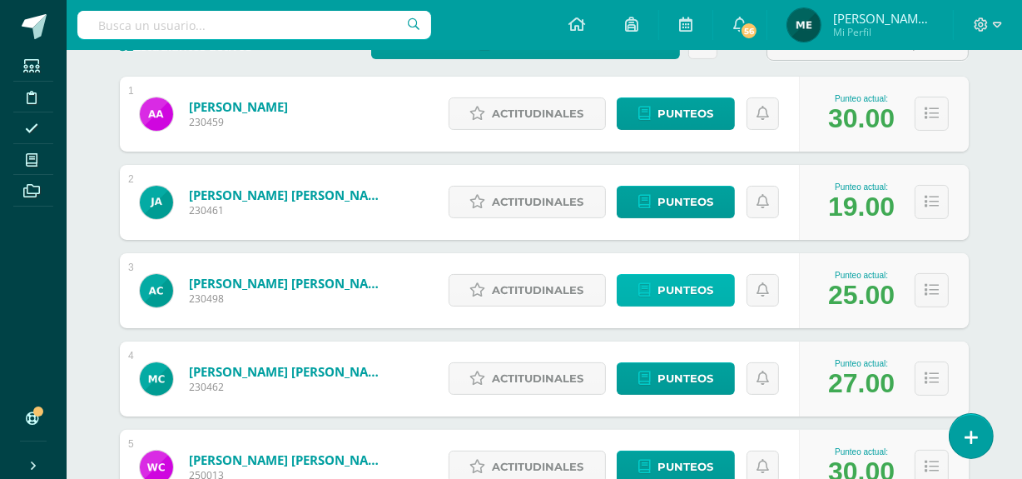
click at [699, 286] on span "Punteos" at bounding box center [686, 290] width 56 height 31
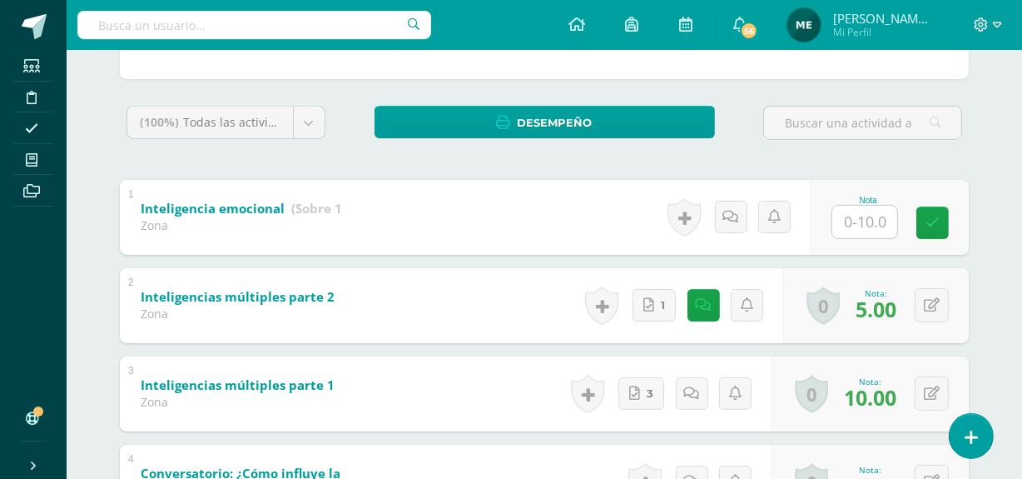
scroll to position [236, 0]
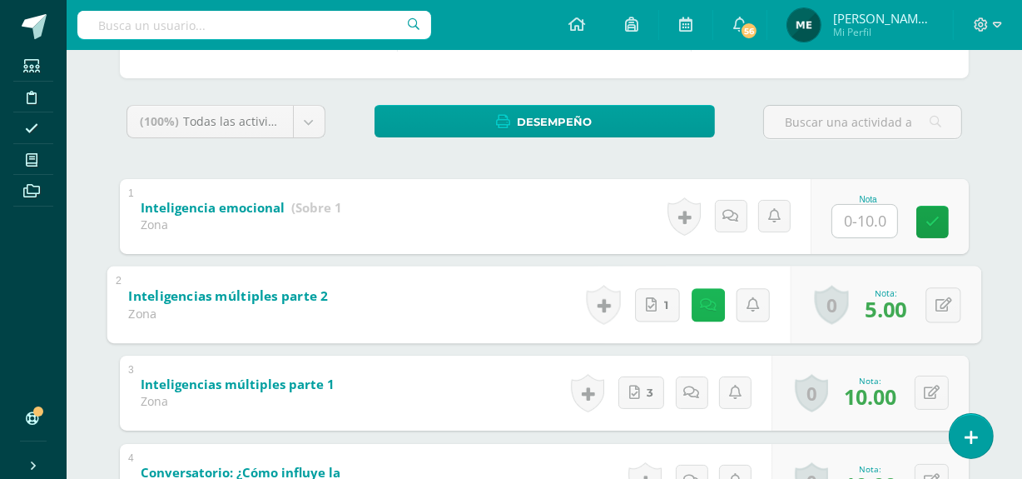
click at [707, 298] on icon at bounding box center [708, 304] width 17 height 14
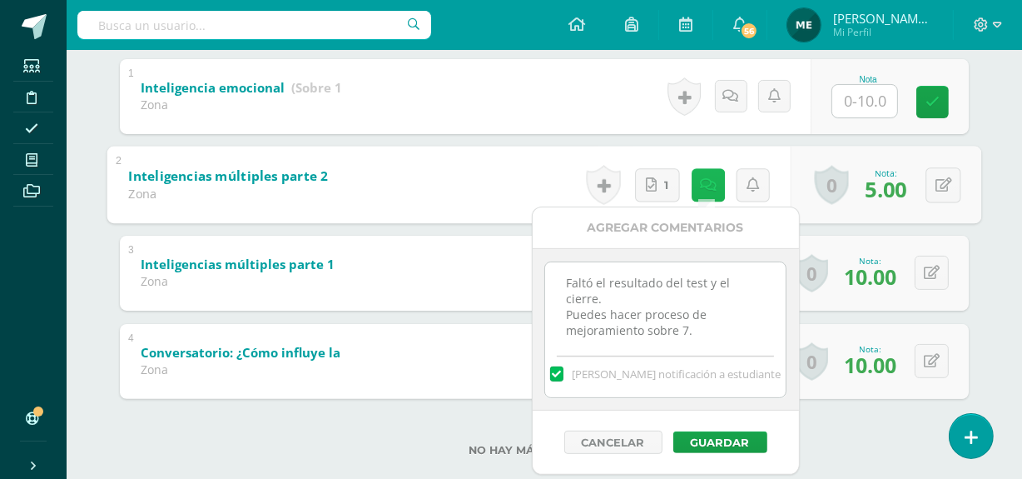
scroll to position [358, 0]
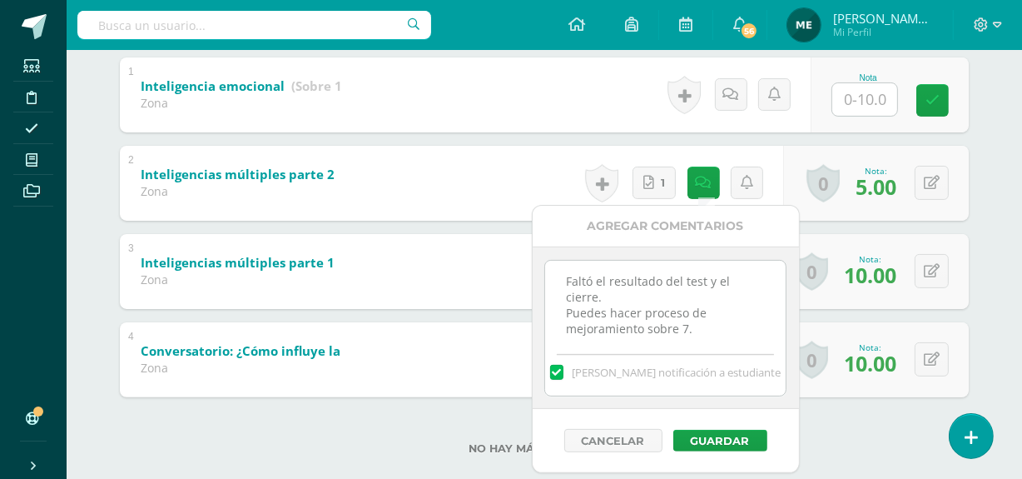
click at [989, 156] on div "Ana Cabrera Alice Alvarez Javier Archila Ana Cabrera Marcos Campos Wendy Carrer…" at bounding box center [545, 157] width 916 height 701
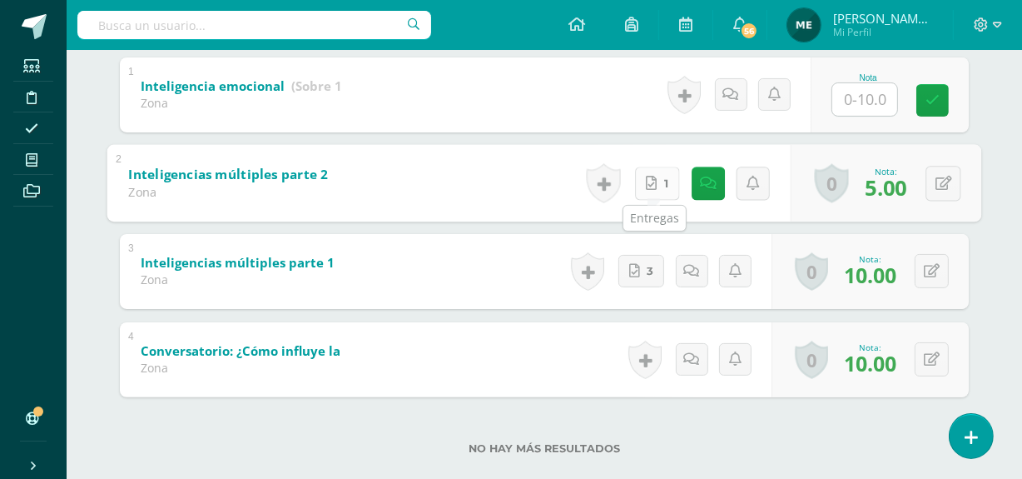
click at [653, 181] on link "1" at bounding box center [657, 182] width 45 height 33
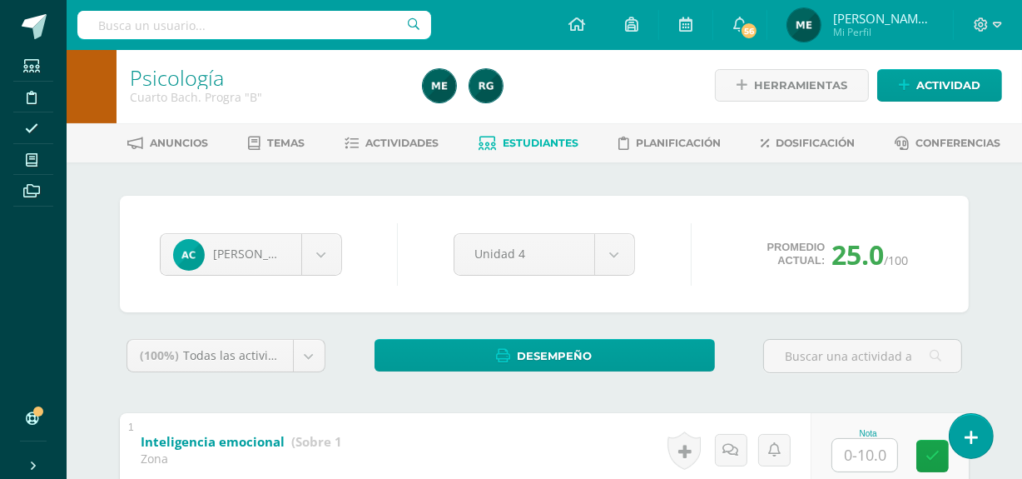
scroll to position [0, 0]
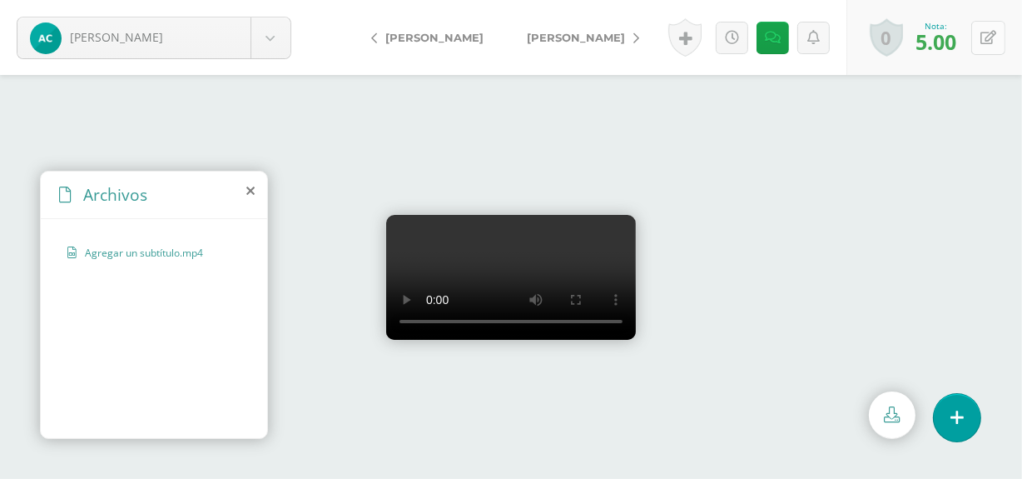
click at [990, 35] on icon at bounding box center [988, 38] width 16 height 14
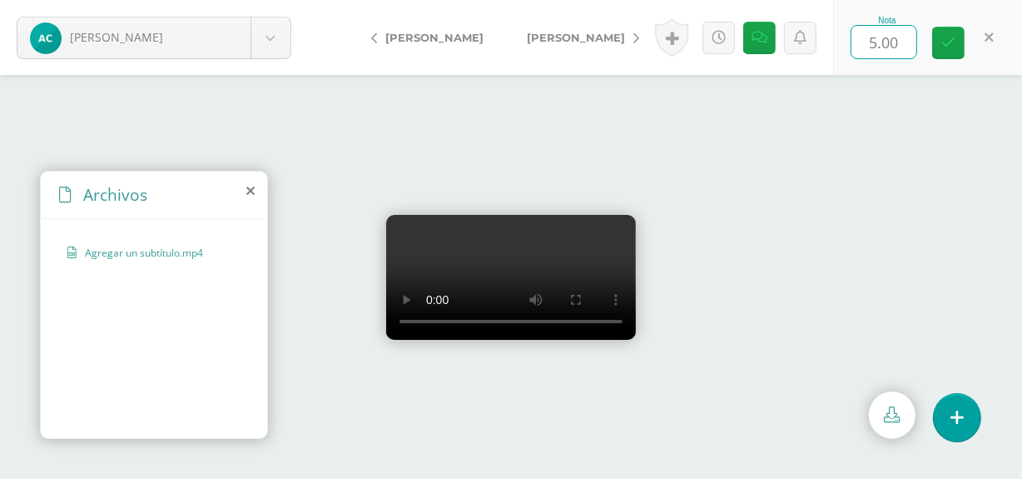
type input "7"
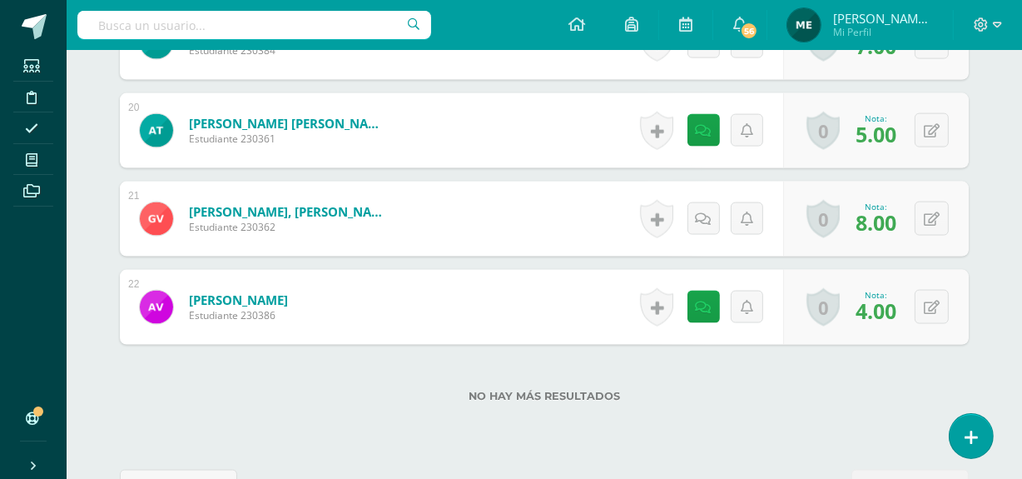
scroll to position [2217, 0]
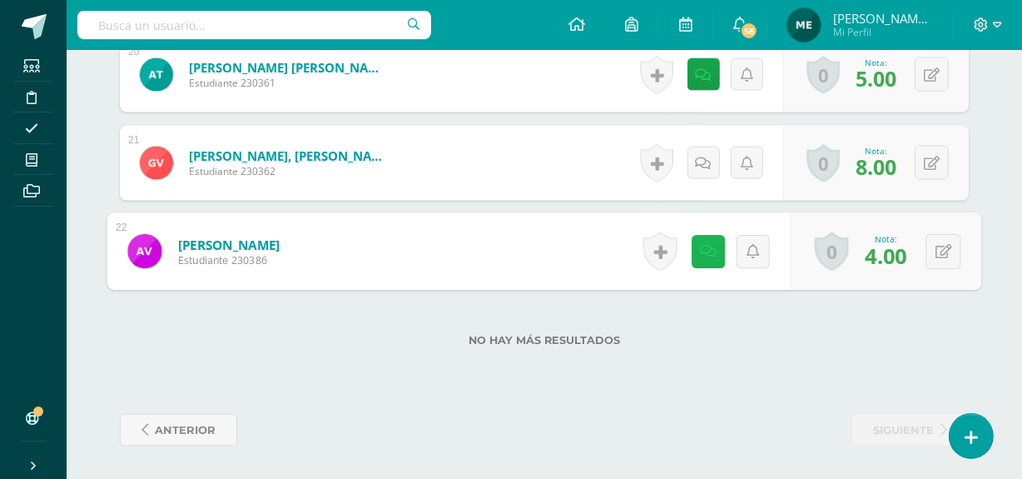
click at [703, 254] on icon at bounding box center [708, 251] width 17 height 14
click at [941, 251] on icon at bounding box center [944, 251] width 17 height 14
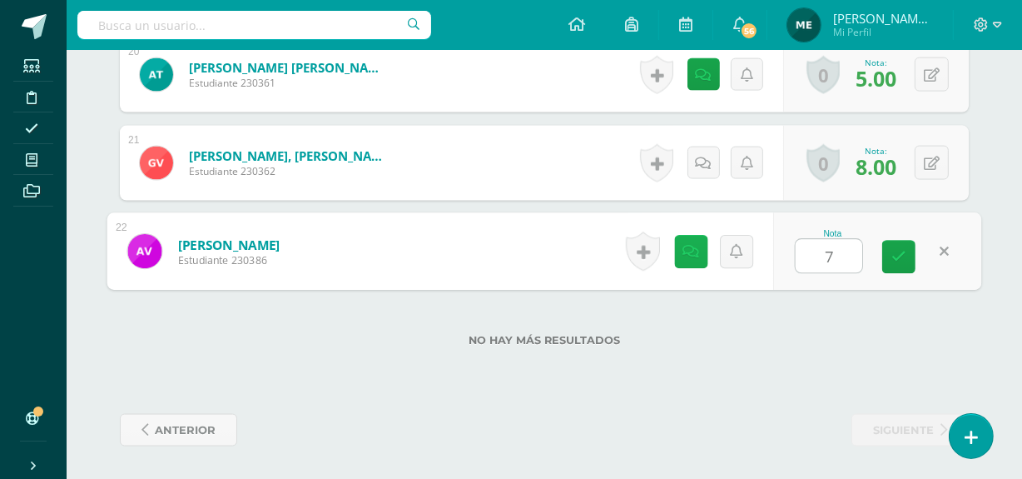
type input "7"
click at [697, 249] on icon at bounding box center [691, 251] width 17 height 14
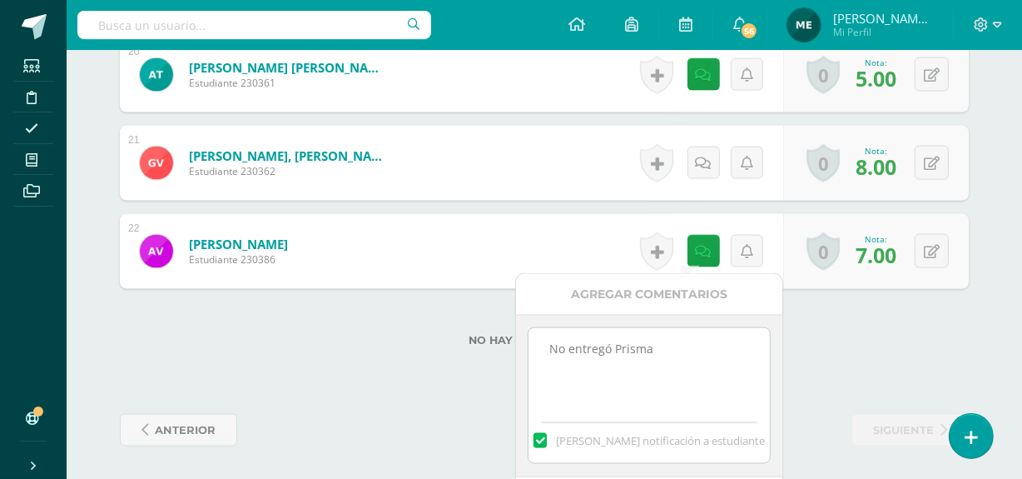
click at [670, 349] on textarea "No entregó Prisma" at bounding box center [649, 369] width 241 height 83
type textarea "N"
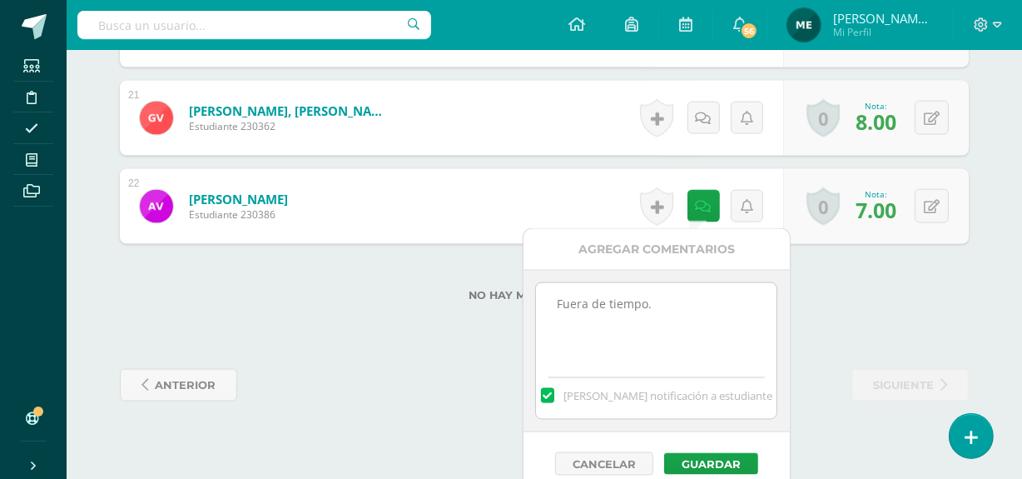
scroll to position [2263, 0]
type textarea "Fuera de tiempo."
click at [736, 456] on button "Guardar" at bounding box center [715, 463] width 94 height 22
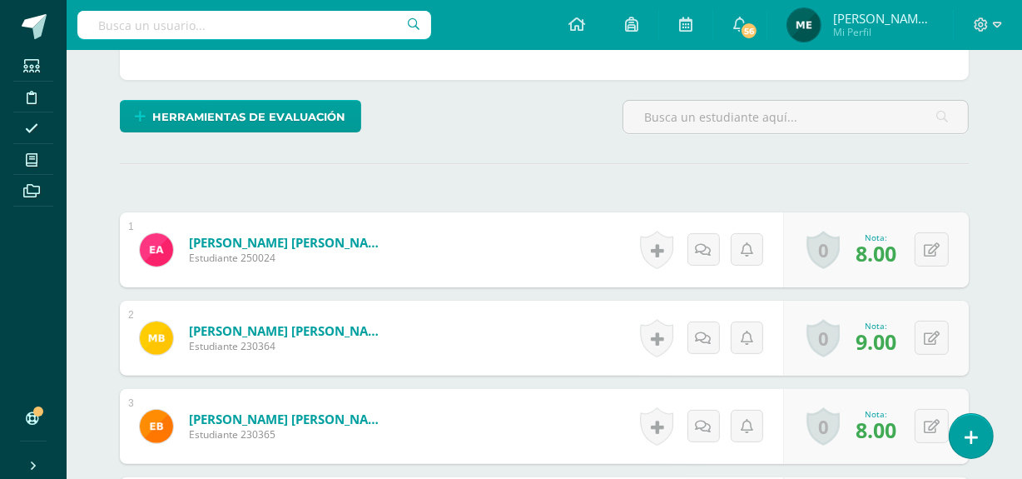
scroll to position [0, 0]
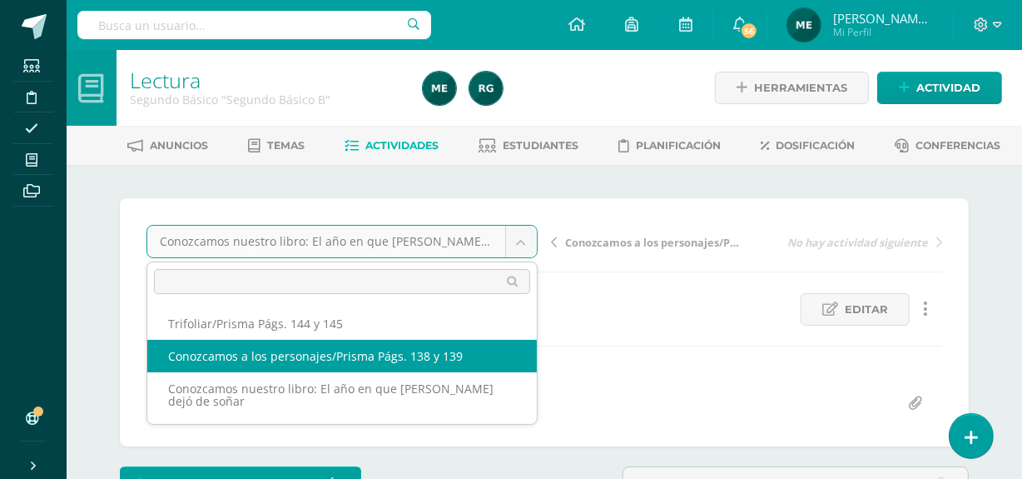
select select "/dashboard/teacher/grade-activity/108034/"
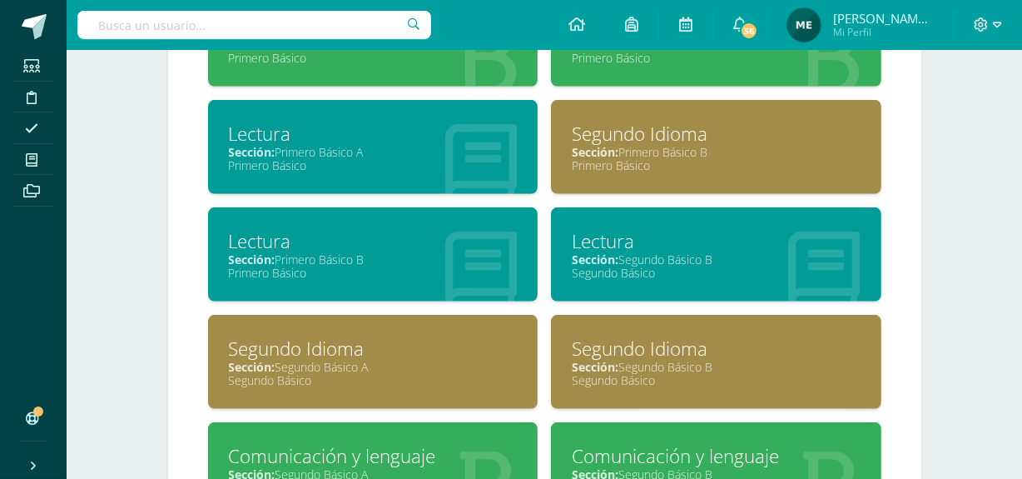
scroll to position [841, 0]
click at [676, 260] on div "Sección: Segundo Básico B" at bounding box center [716, 259] width 289 height 16
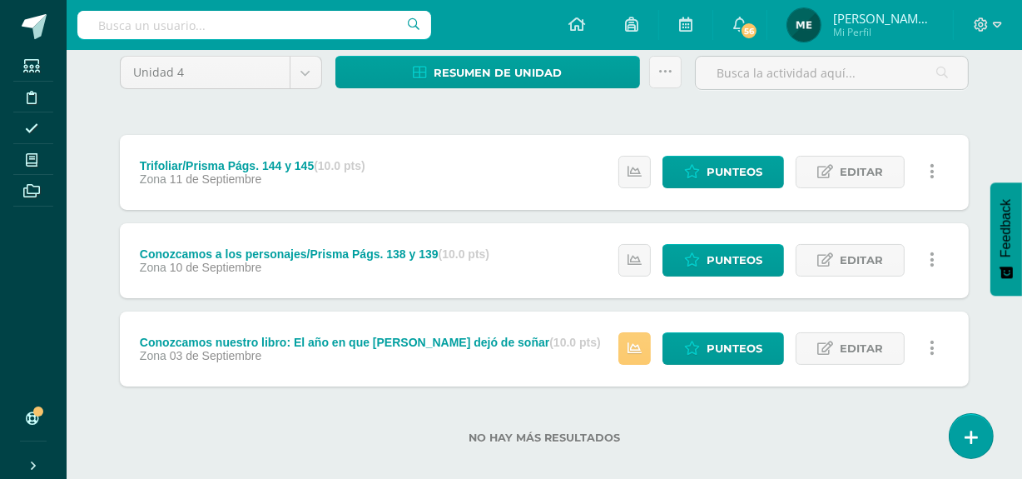
scroll to position [147, 0]
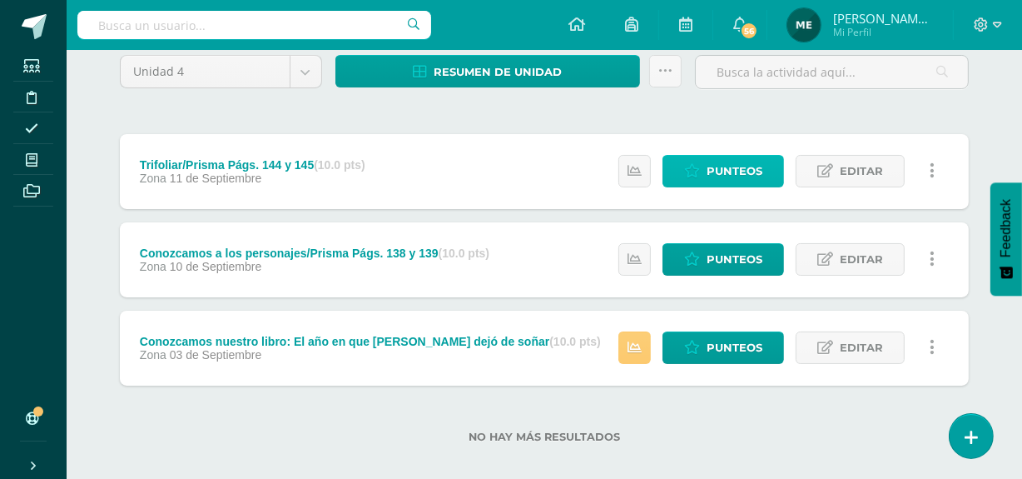
click at [737, 169] on span "Punteos" at bounding box center [735, 171] width 56 height 31
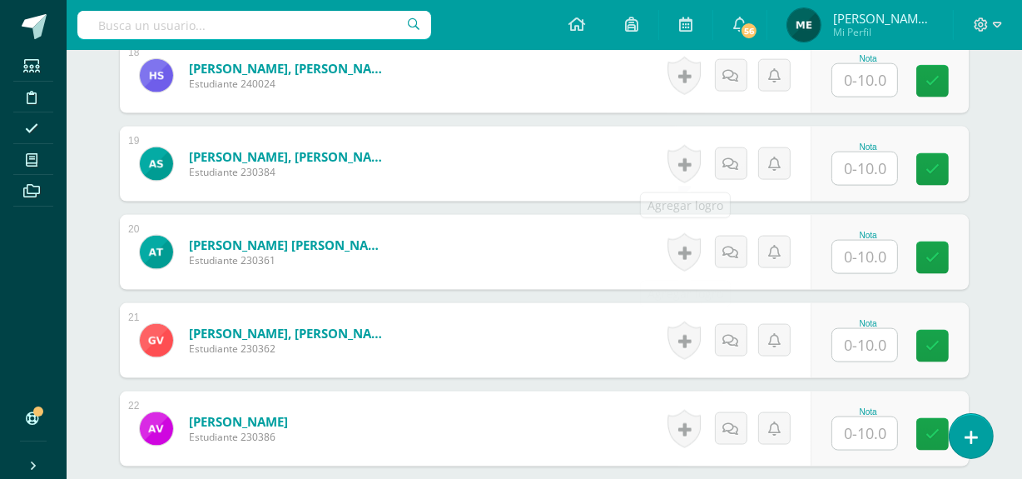
scroll to position [2217, 0]
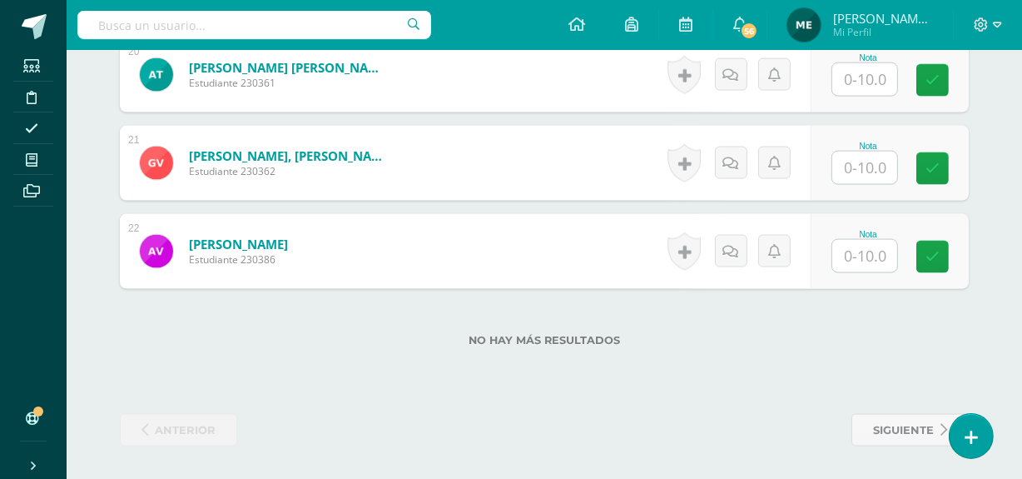
click at [876, 256] on input "text" at bounding box center [864, 256] width 65 height 32
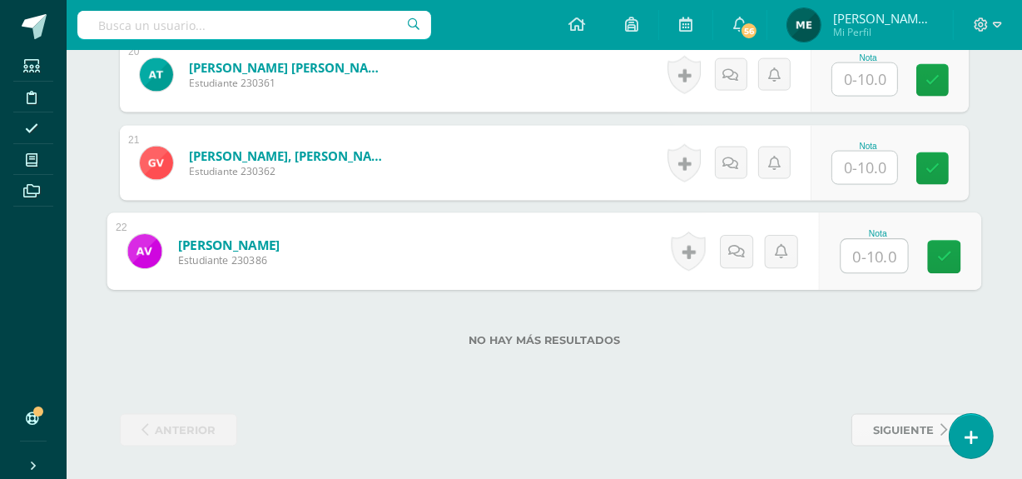
type input "3"
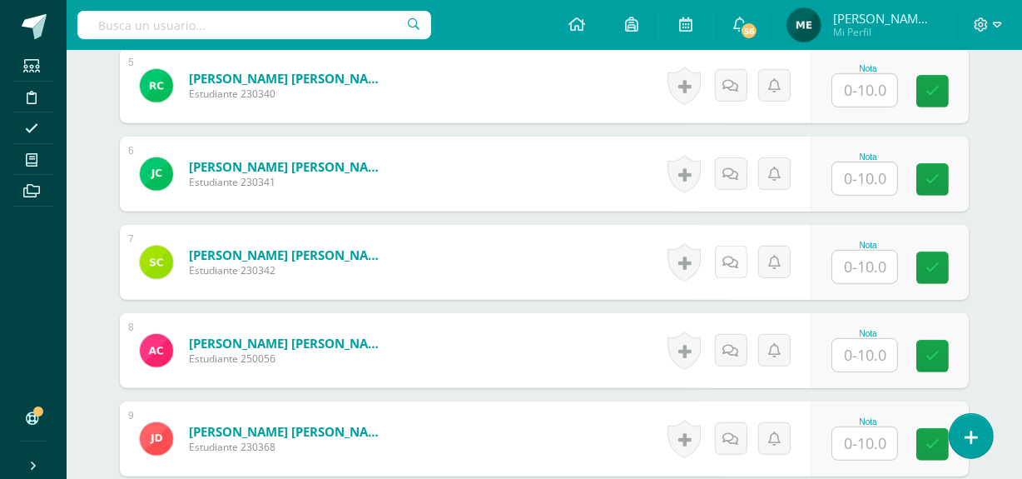
scroll to position [884, 0]
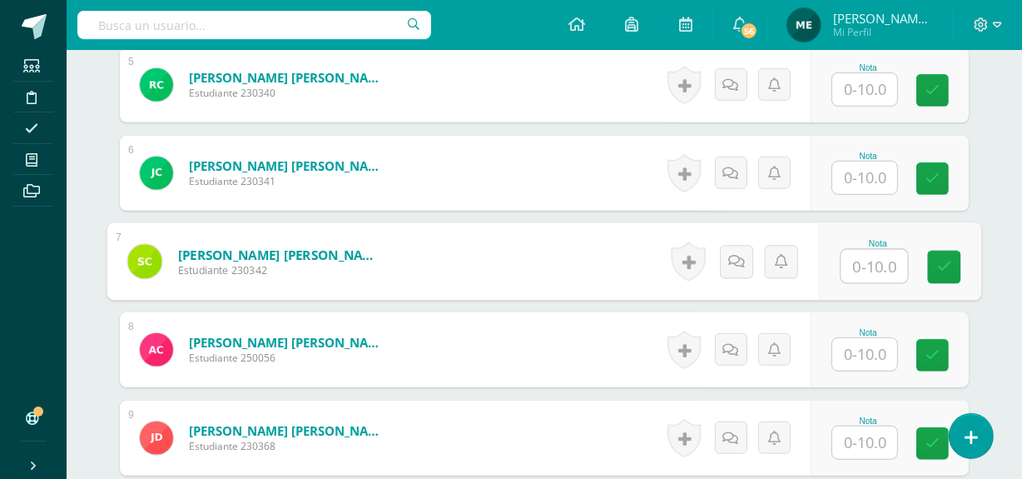
click at [866, 263] on input "text" at bounding box center [874, 266] width 67 height 33
type input "5"
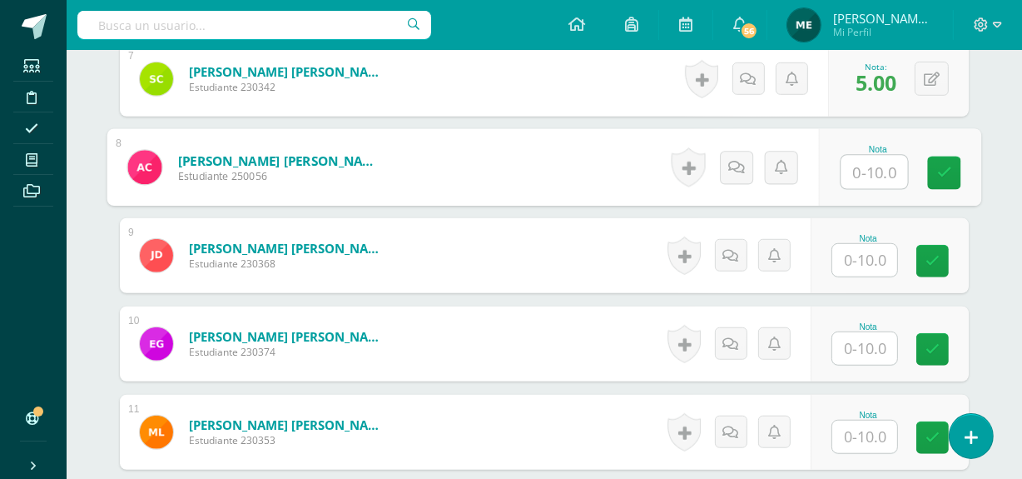
scroll to position [1067, 0]
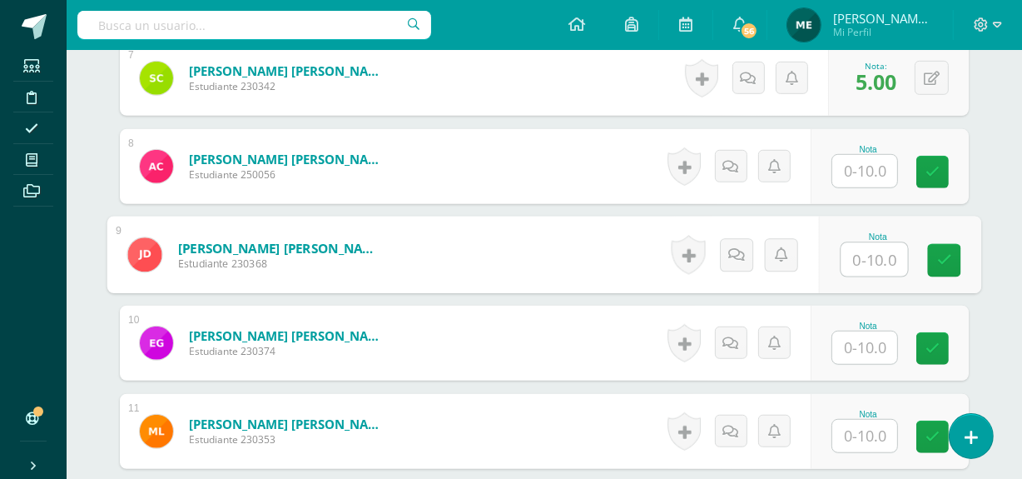
click at [867, 246] on input "text" at bounding box center [874, 259] width 67 height 33
type input "5"
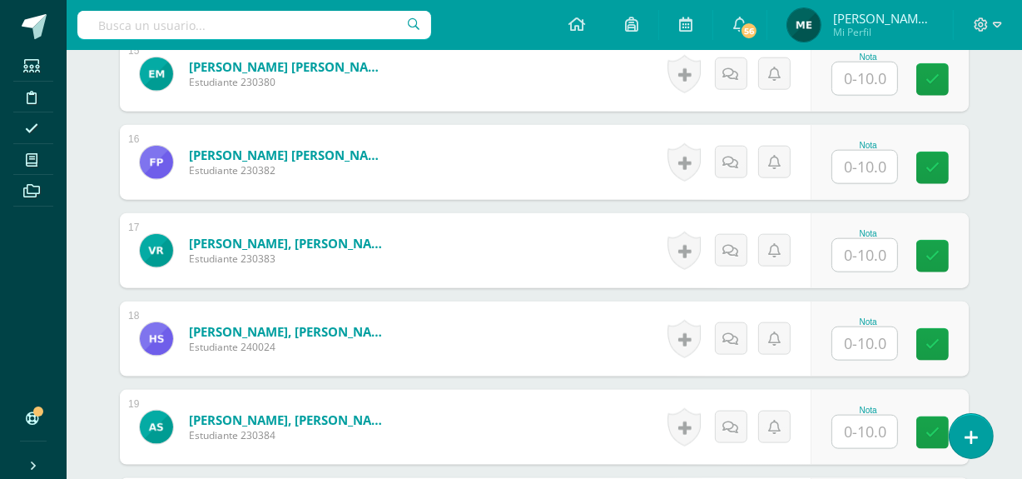
scroll to position [1778, 0]
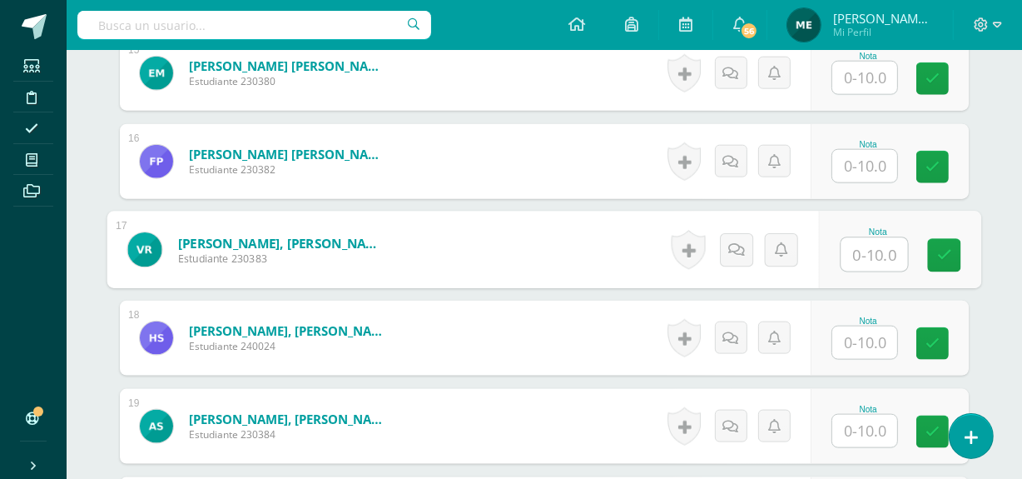
click at [882, 257] on input "text" at bounding box center [874, 254] width 67 height 33
type input "4.5"
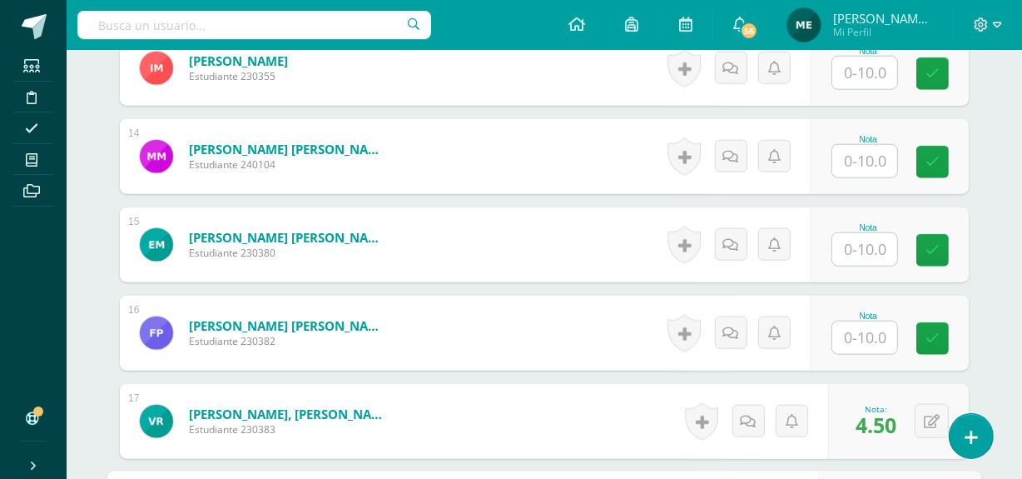
scroll to position [1596, 0]
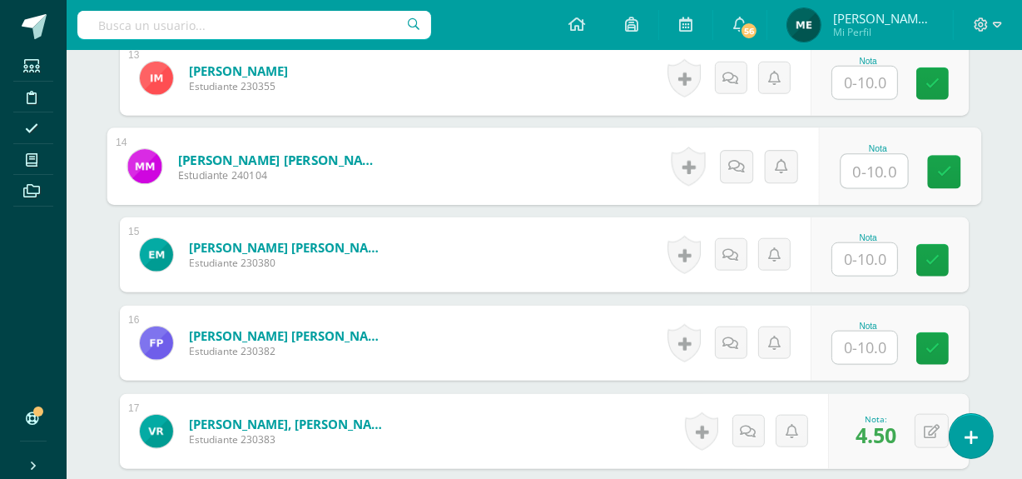
click at [871, 167] on input "text" at bounding box center [874, 171] width 67 height 33
type input "3"
click at [932, 166] on button at bounding box center [943, 166] width 35 height 35
click at [883, 173] on link at bounding box center [898, 172] width 33 height 33
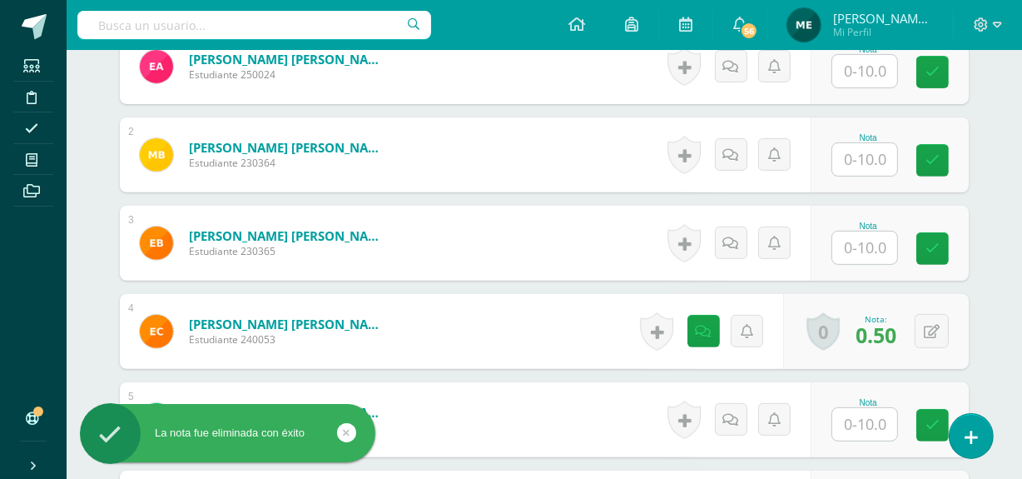
scroll to position [547, 0]
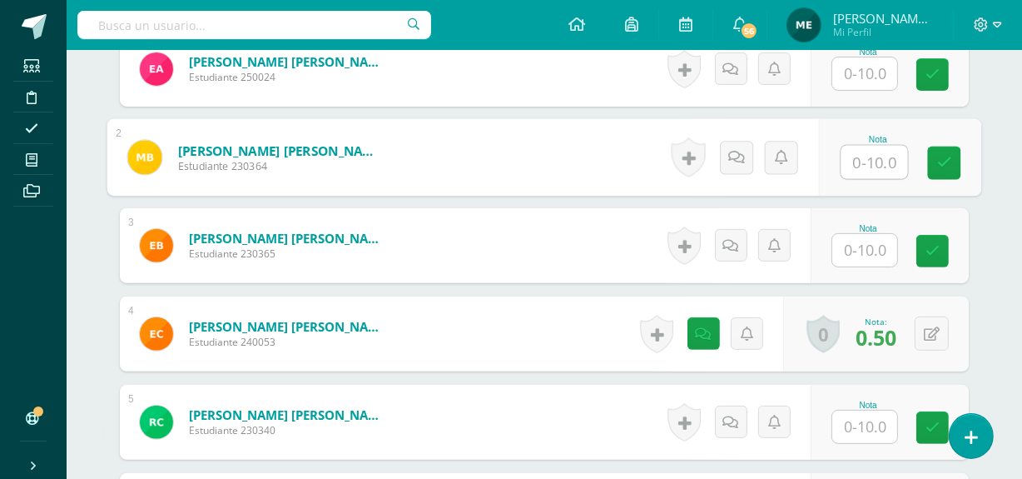
click at [868, 155] on input "text" at bounding box center [874, 162] width 67 height 33
type input "3"
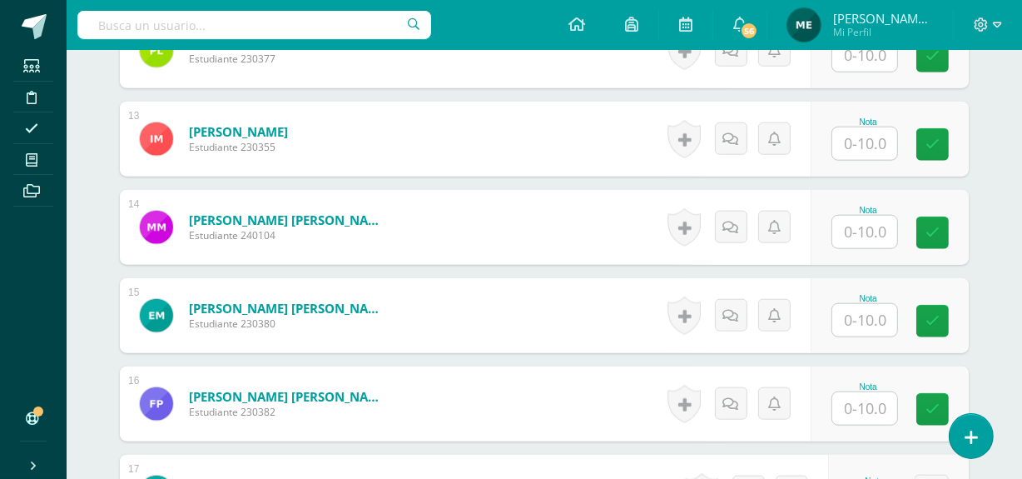
scroll to position [1536, 0]
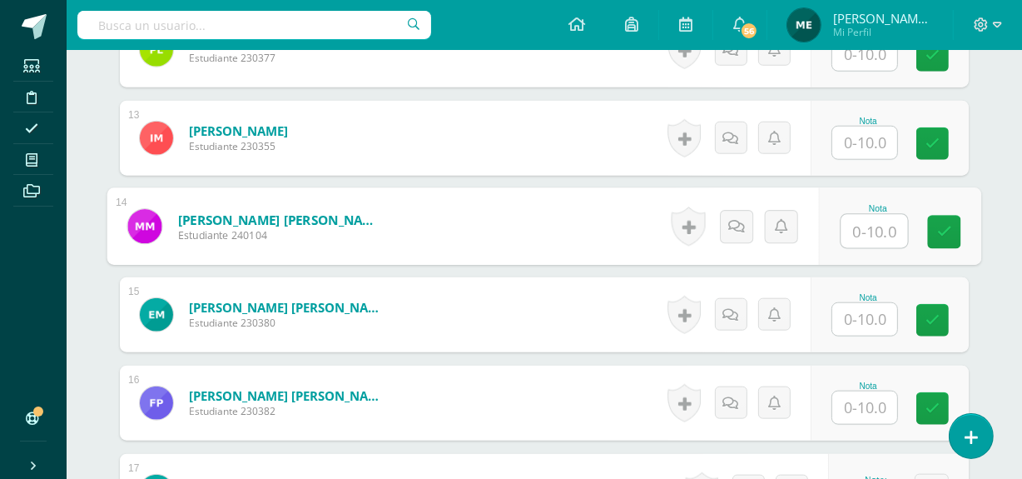
click at [864, 222] on input "text" at bounding box center [874, 231] width 67 height 33
type input "5"
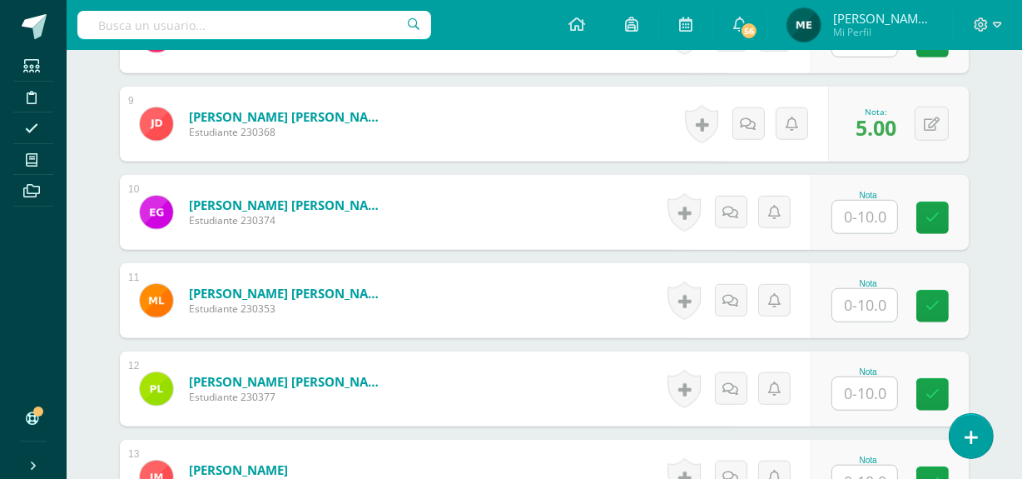
scroll to position [1194, 0]
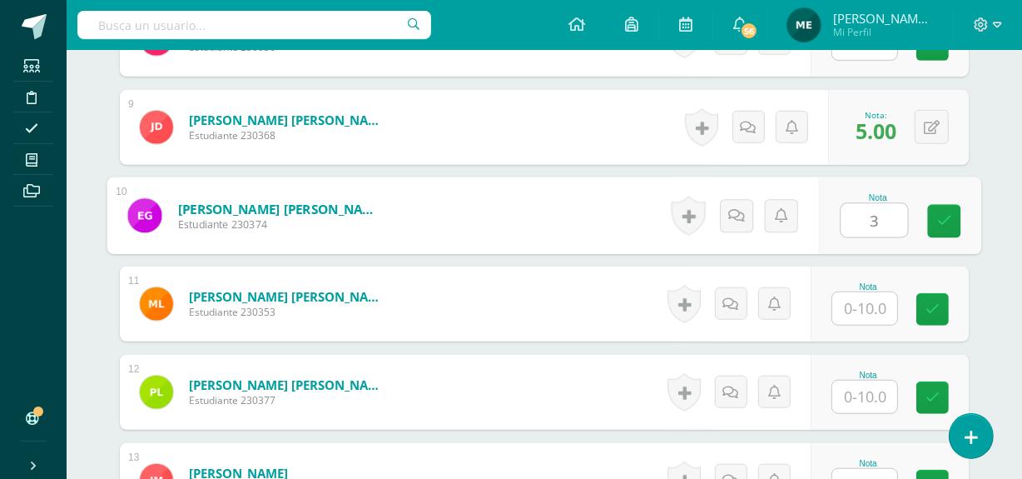
click at [872, 227] on input "3" at bounding box center [874, 220] width 67 height 33
type input "3.5"
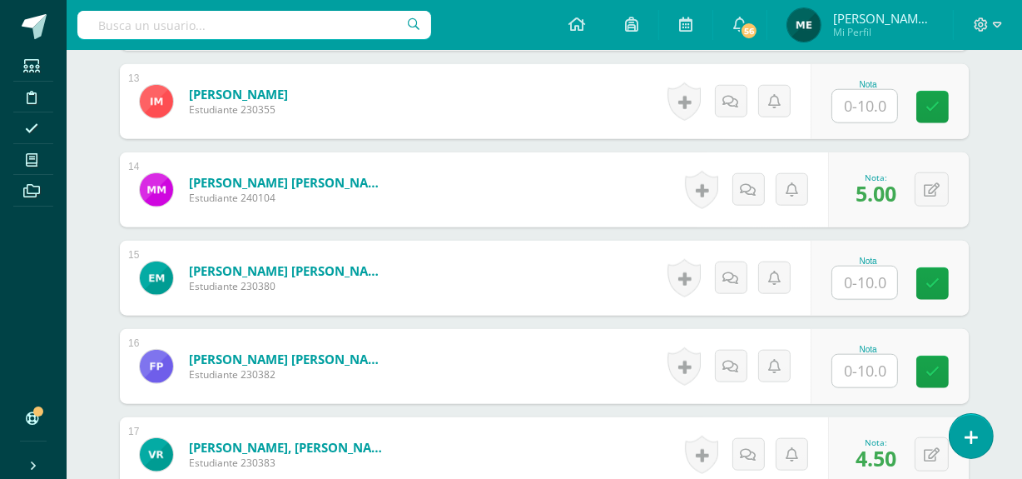
scroll to position [1579, 0]
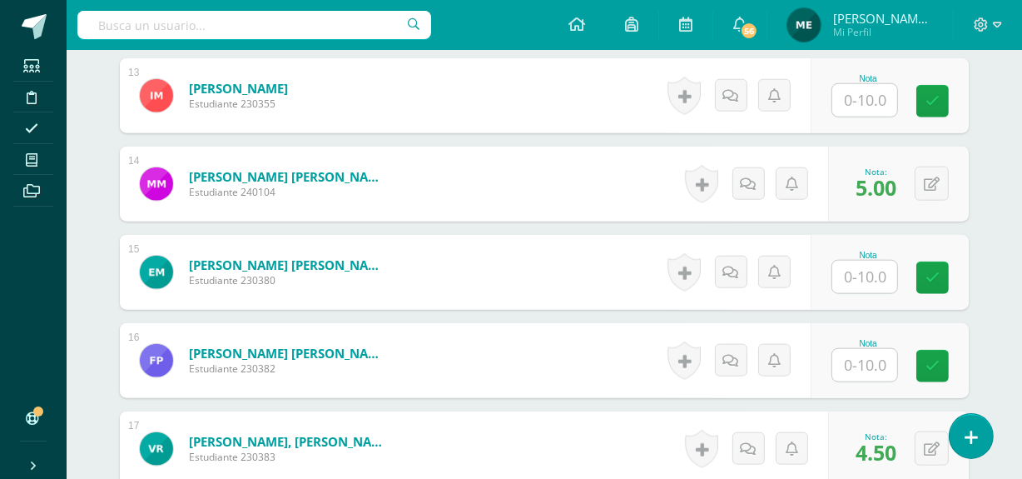
click at [857, 283] on input "text" at bounding box center [864, 277] width 65 height 32
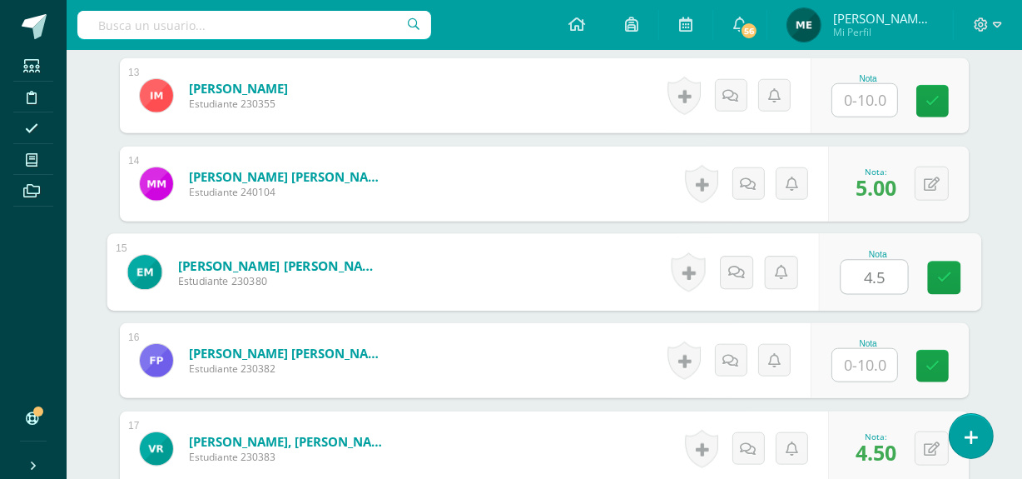
type input "4.5"
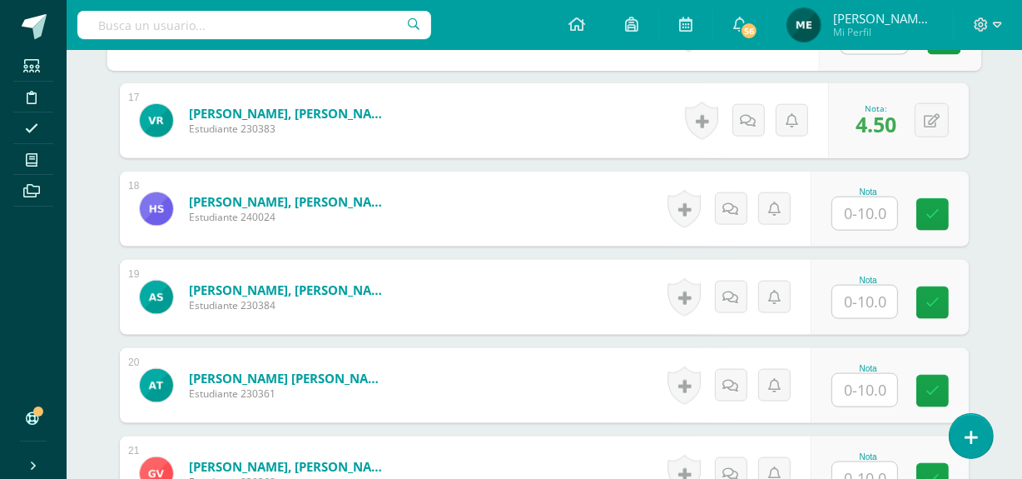
scroll to position [1908, 0]
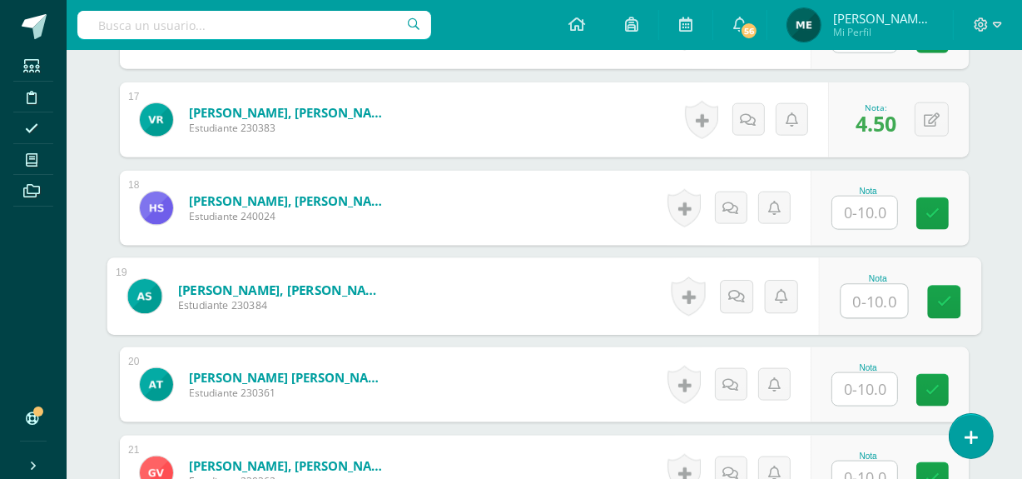
click at [871, 293] on input "text" at bounding box center [874, 301] width 67 height 33
type input "4"
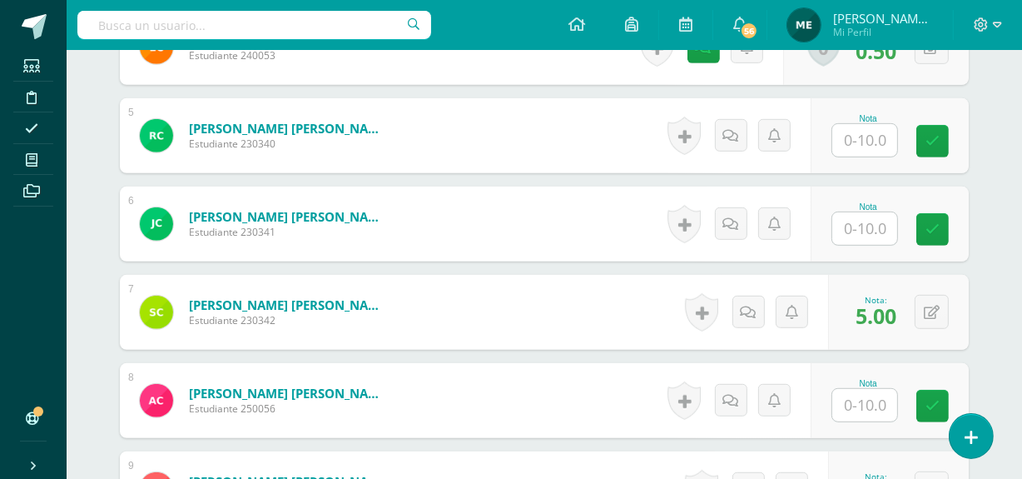
scroll to position [832, 0]
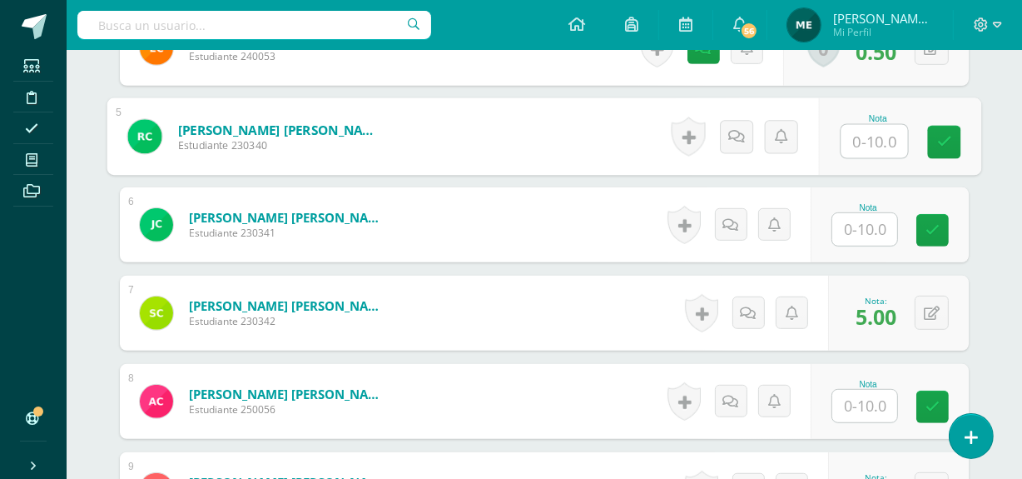
click at [866, 139] on input "text" at bounding box center [874, 141] width 67 height 33
type input "4"
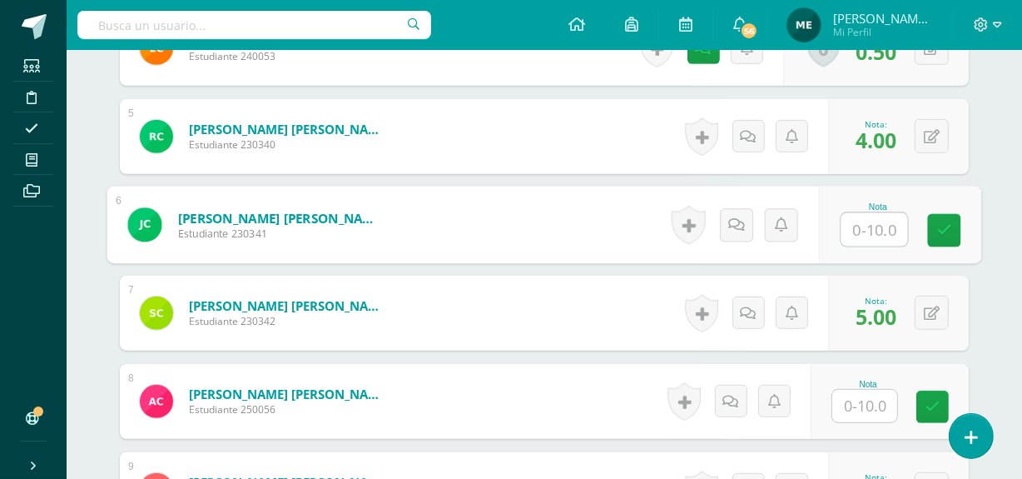
type input "5"
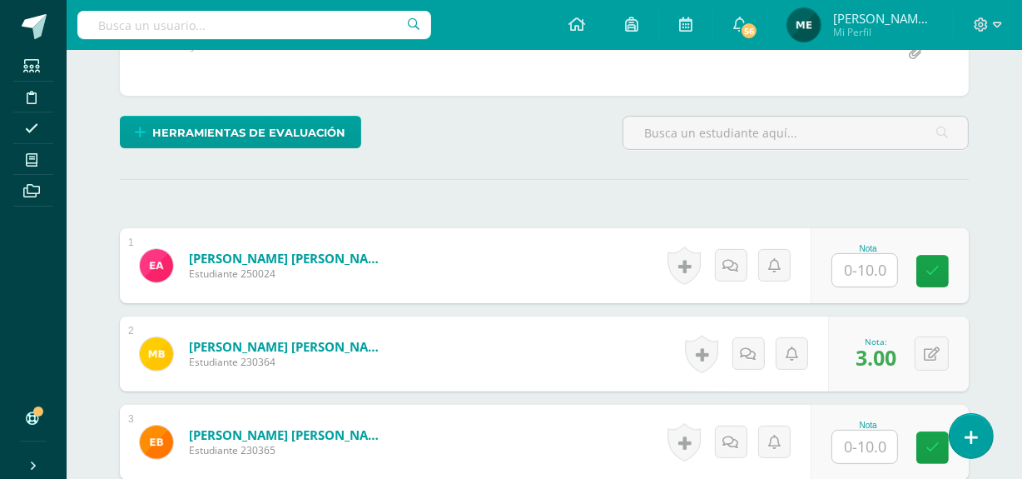
scroll to position [351, 0]
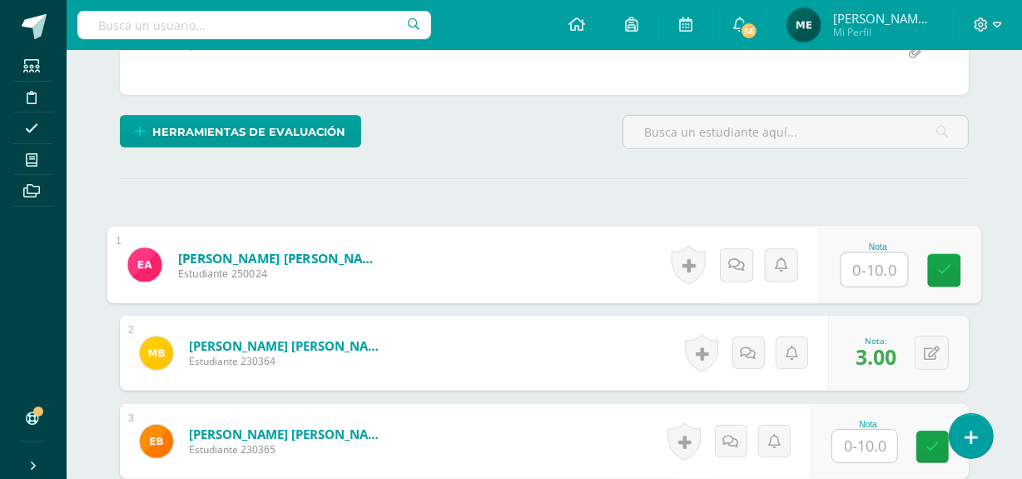
click at [862, 266] on input "text" at bounding box center [874, 269] width 67 height 33
type input "4"
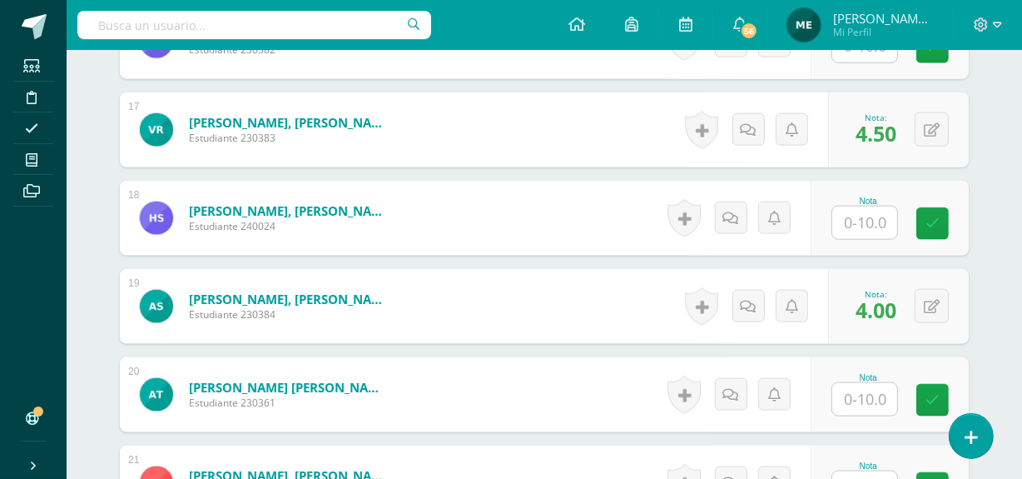
scroll to position [1899, 0]
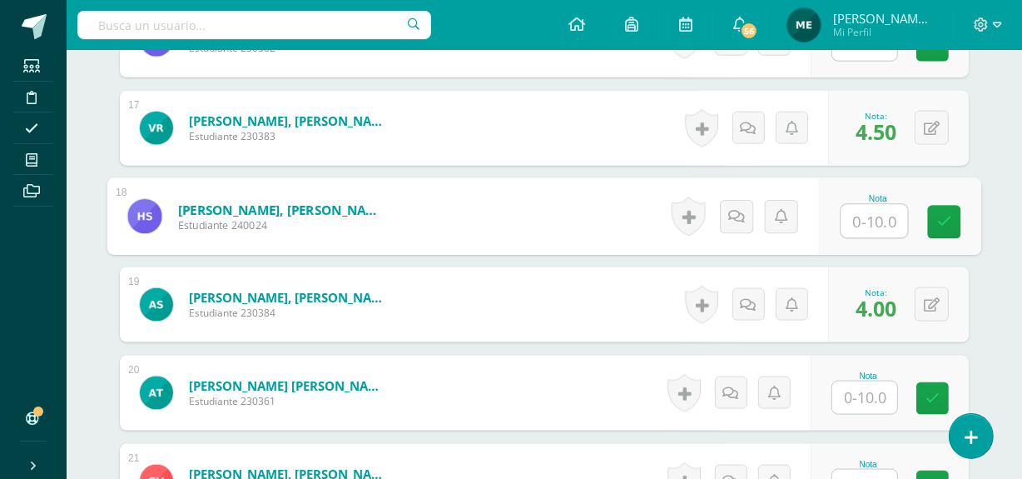
click at [866, 214] on input "text" at bounding box center [874, 221] width 67 height 33
type input "4"
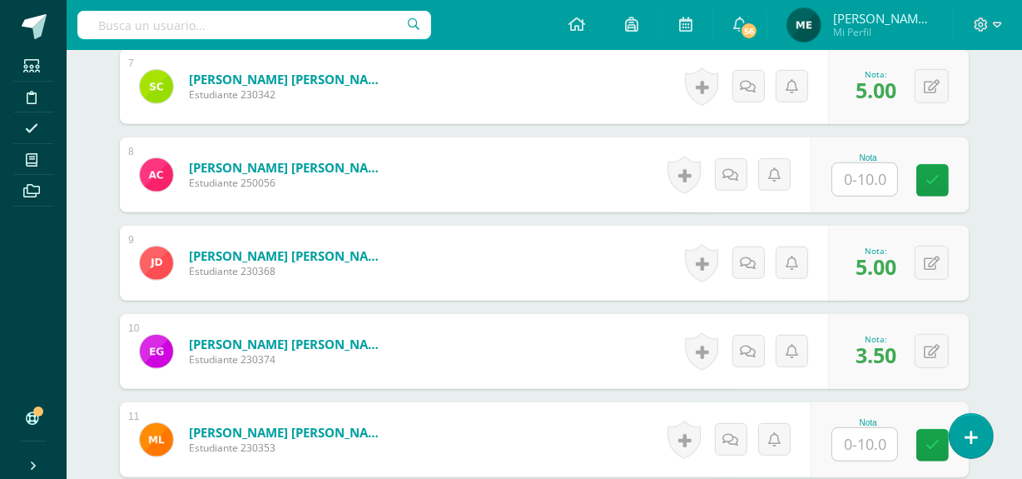
scroll to position [1057, 0]
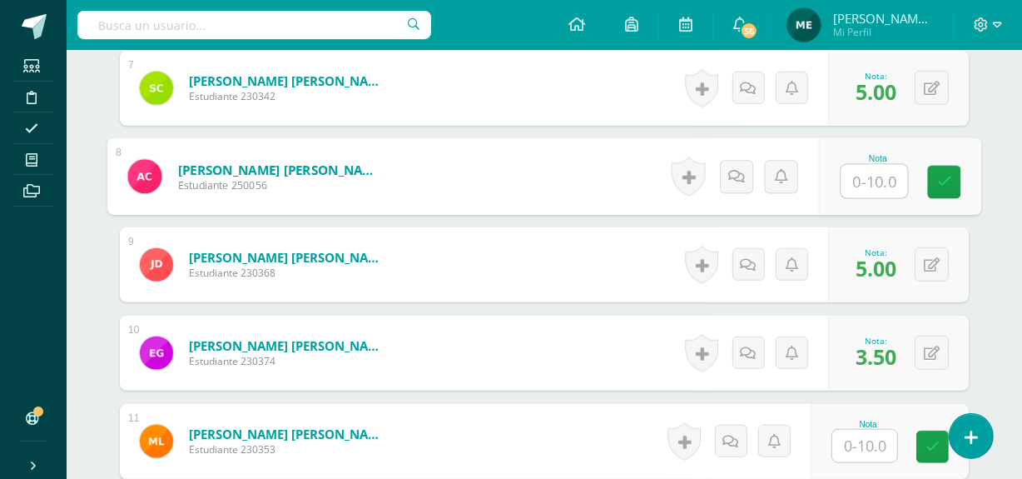
click at [866, 180] on input "text" at bounding box center [874, 181] width 67 height 33
type input "4"
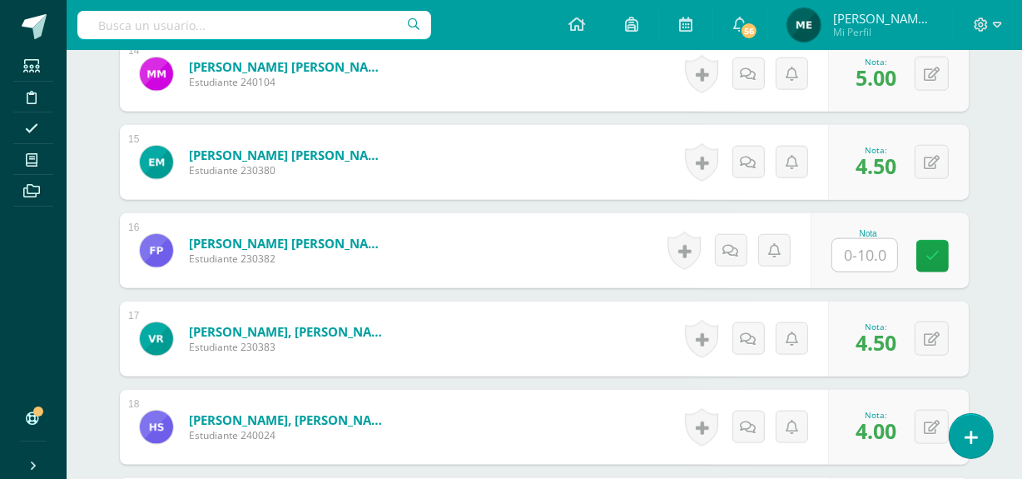
scroll to position [1690, 0]
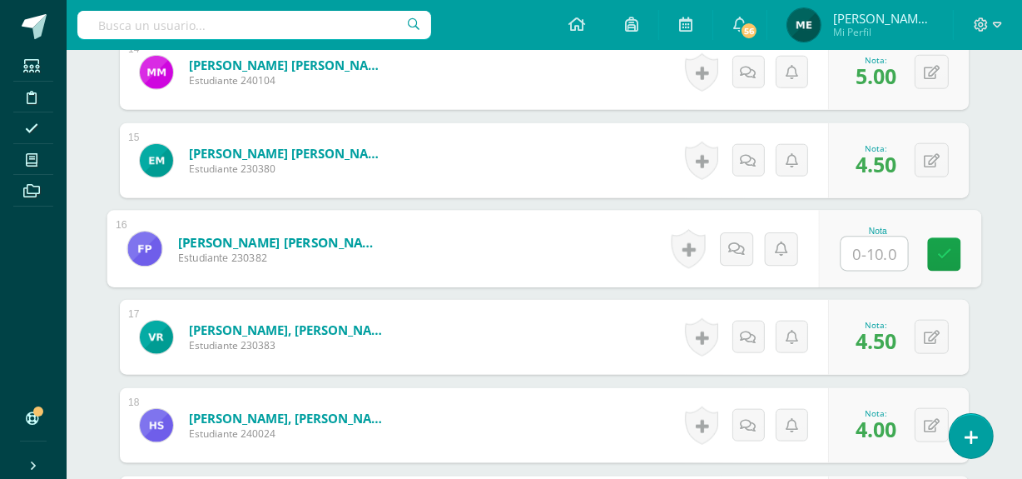
click at [869, 256] on input "text" at bounding box center [874, 253] width 67 height 33
type input "4"
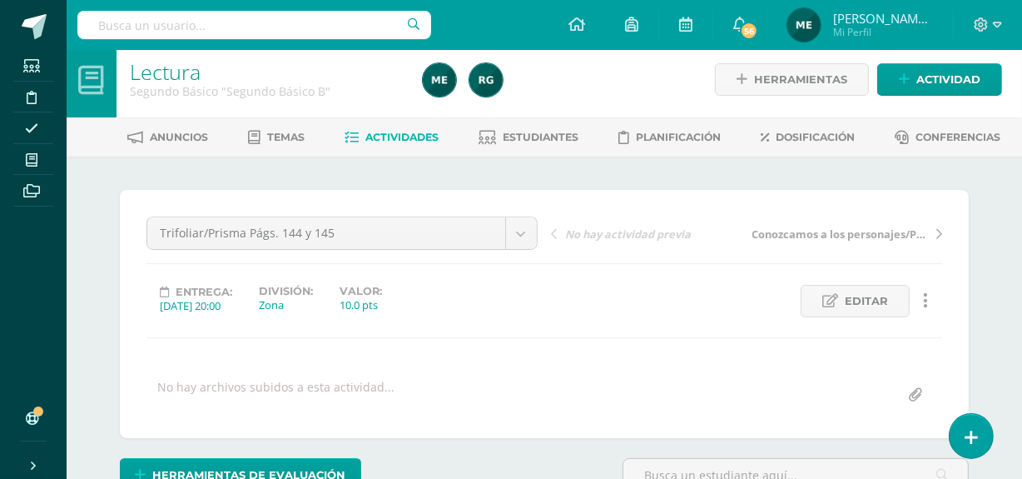
scroll to position [0, 0]
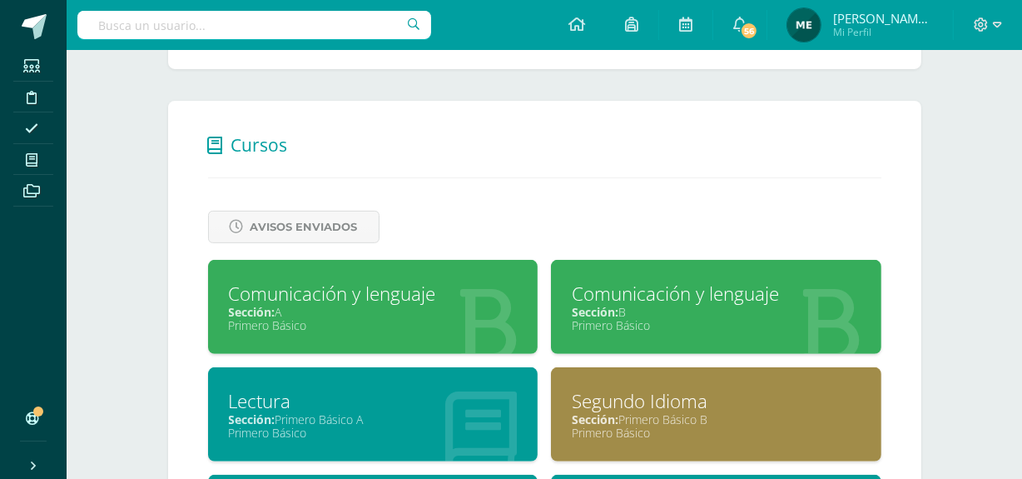
scroll to position [581, 0]
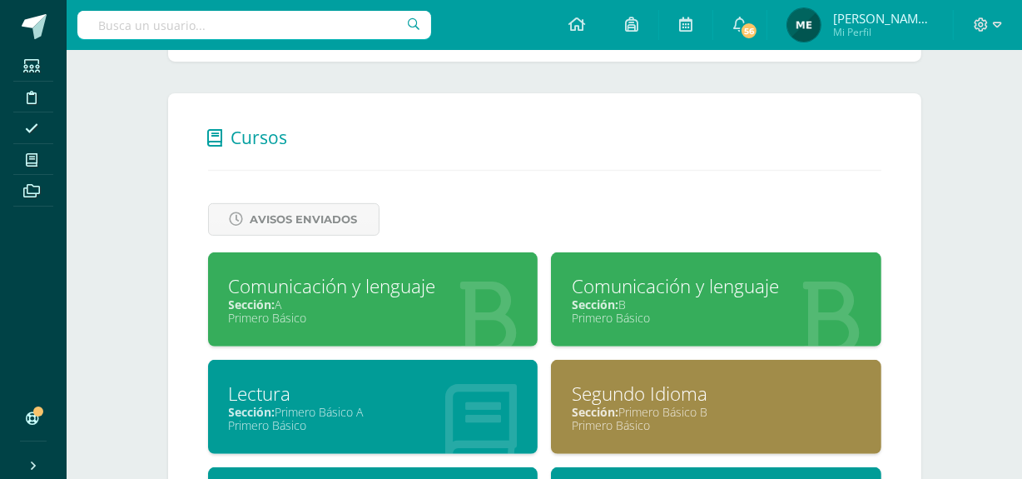
click at [699, 325] on div "Primero Básico" at bounding box center [716, 318] width 289 height 16
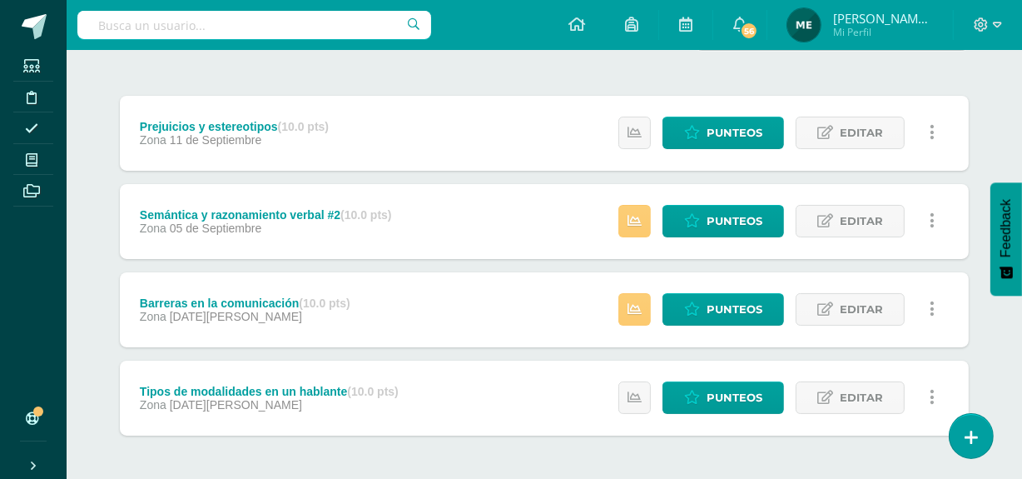
scroll to position [252, 0]
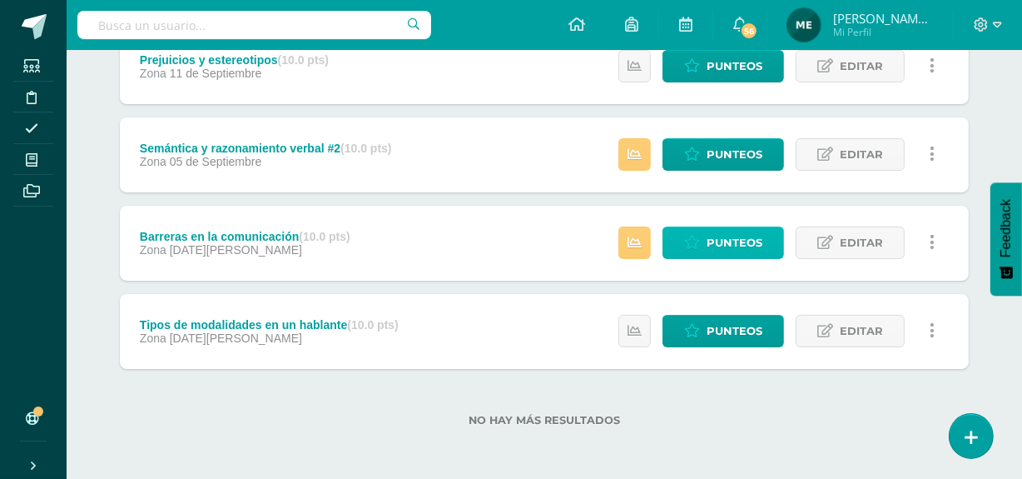
click at [748, 233] on span "Punteos" at bounding box center [735, 242] width 56 height 31
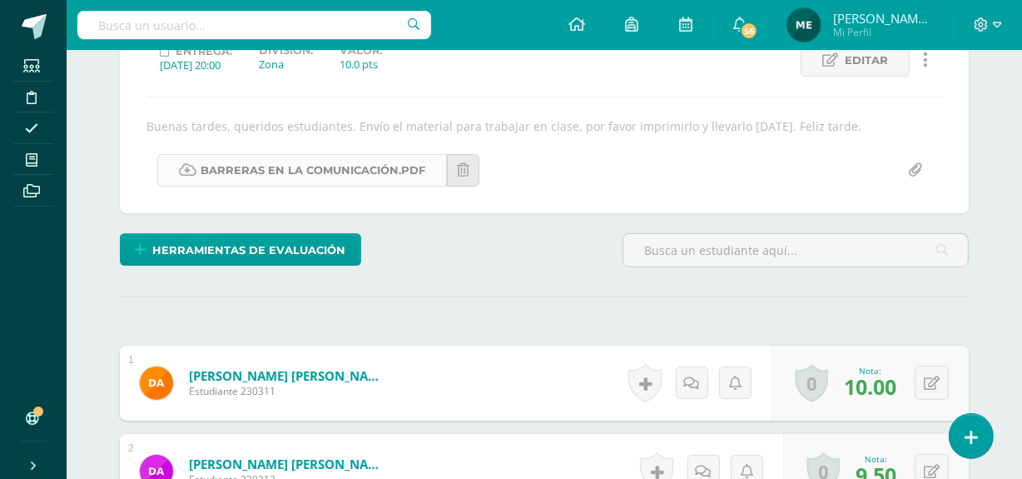
scroll to position [250, 0]
click at [378, 167] on link "Barreras en la comunicación.pdf" at bounding box center [302, 169] width 290 height 32
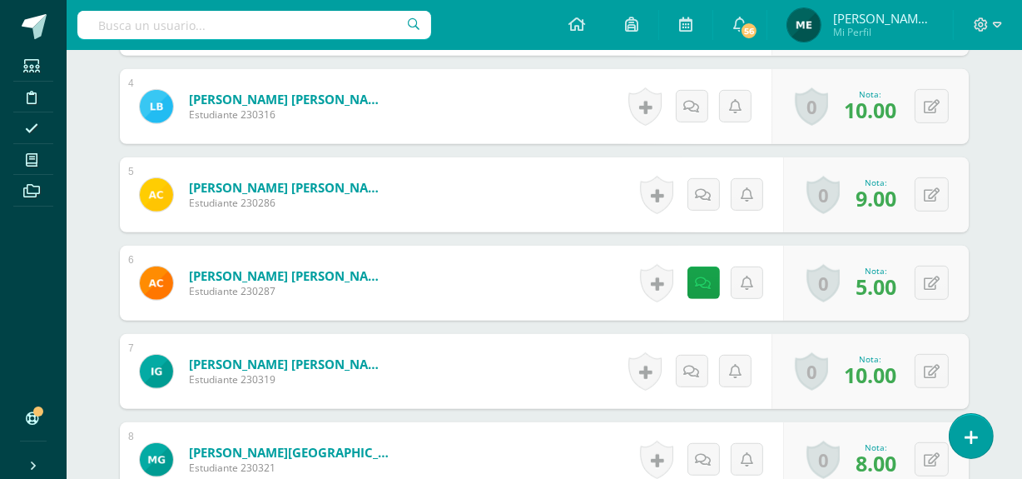
scroll to position [791, 0]
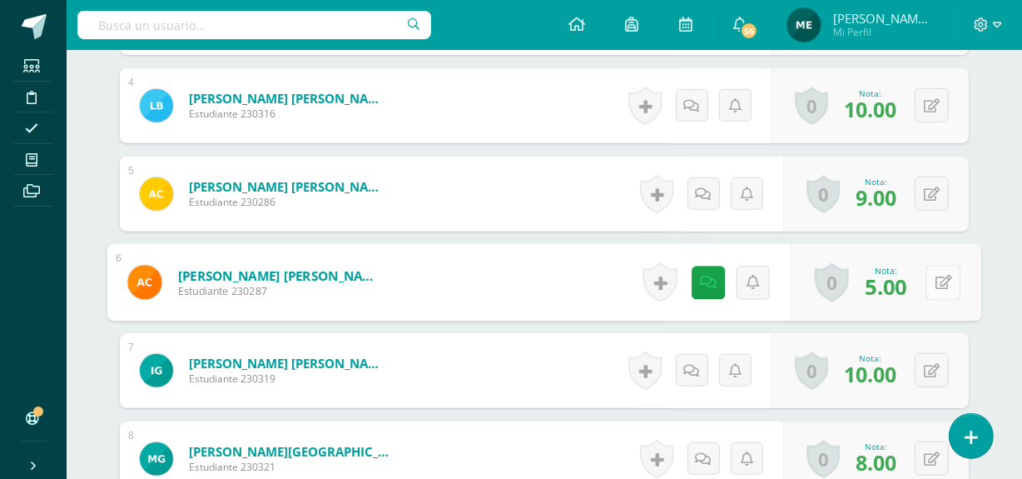
click at [930, 278] on button at bounding box center [943, 282] width 35 height 35
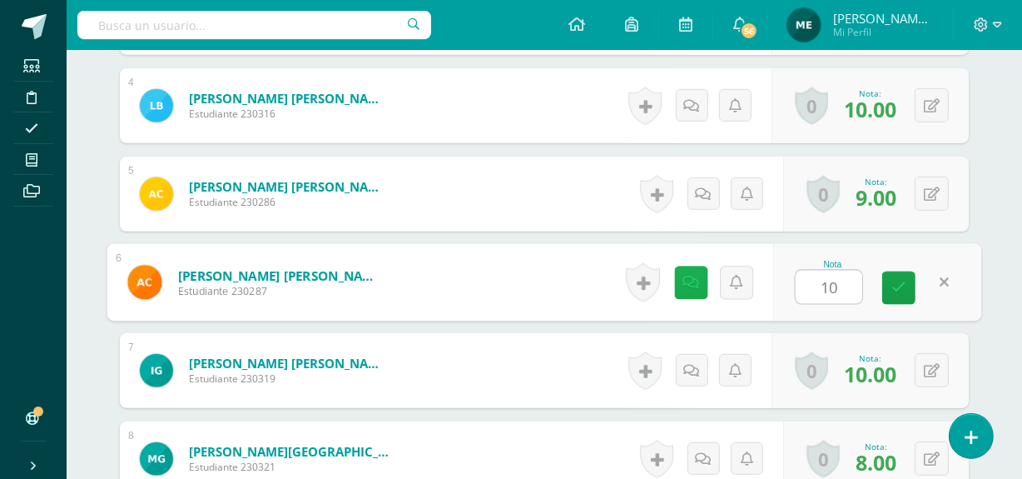
type input "10"
click at [685, 279] on icon at bounding box center [691, 282] width 17 height 14
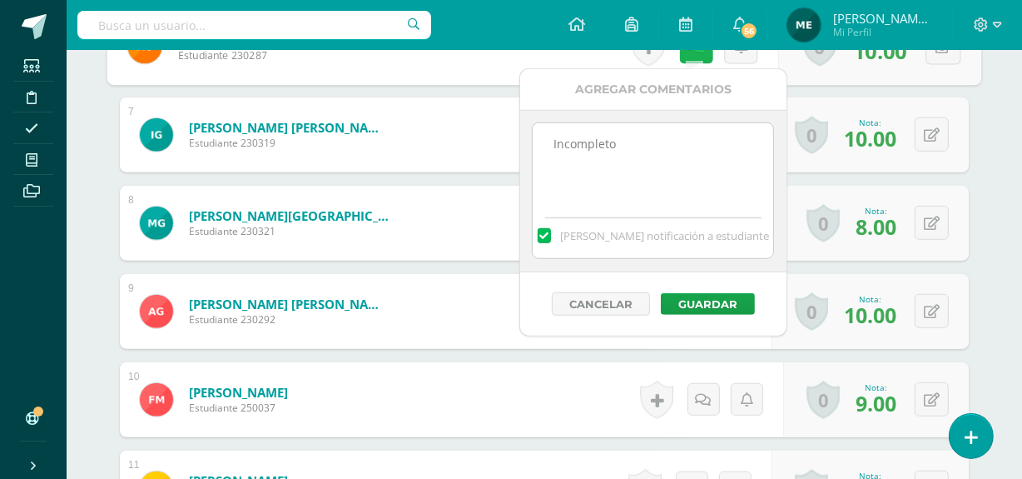
scroll to position [1040, 0]
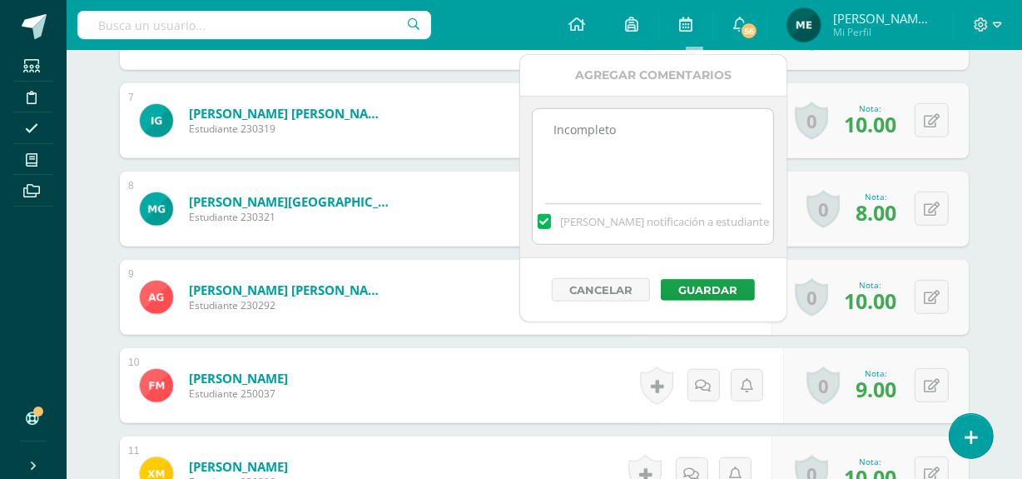
click at [643, 125] on textarea "Incompleto" at bounding box center [653, 150] width 241 height 83
type textarea "I"
click at [716, 284] on button "Guardar" at bounding box center [708, 290] width 94 height 22
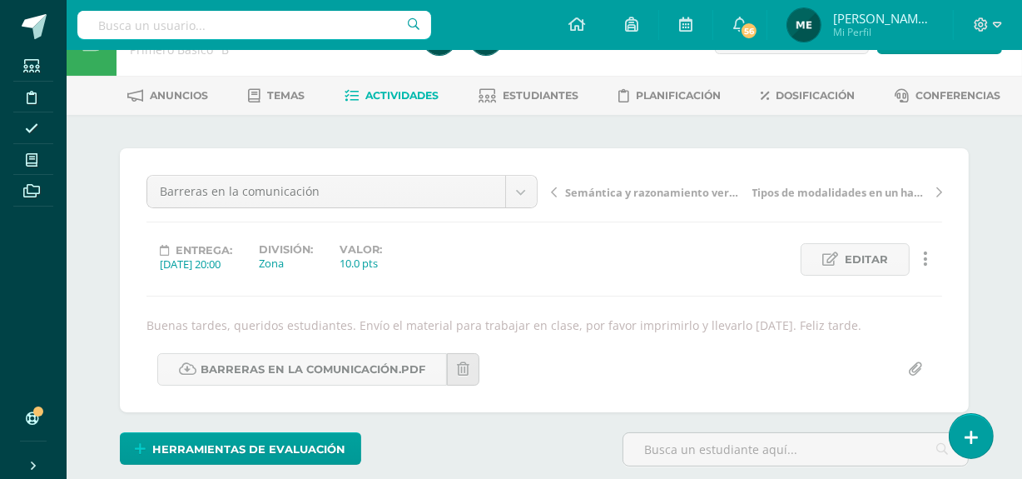
scroll to position [50, 0]
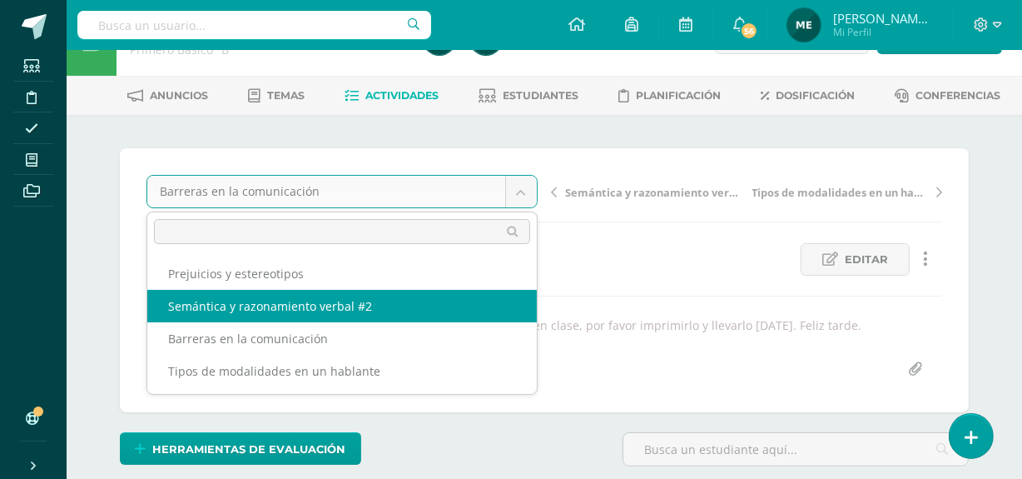
select select "/dashboard/teacher/grade-activity/108042/"
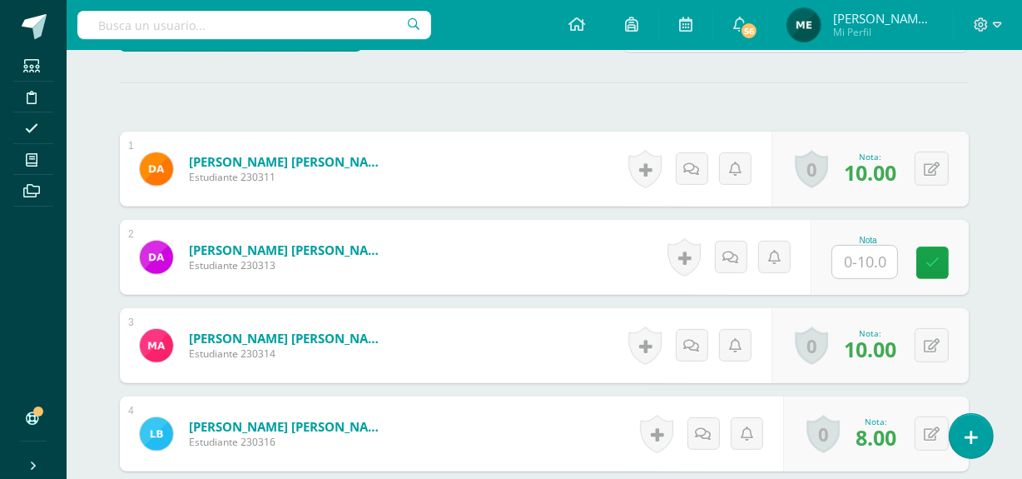
scroll to position [528, 0]
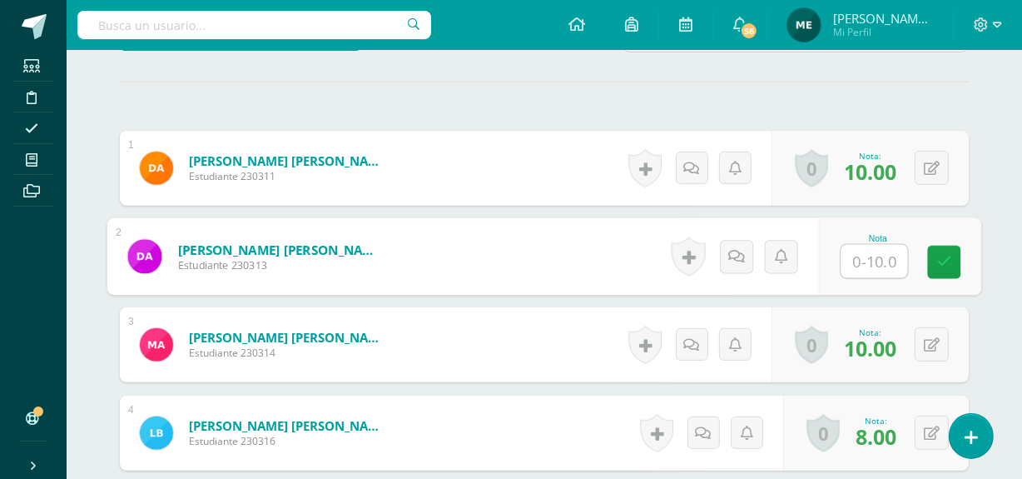
click at [862, 259] on input "text" at bounding box center [874, 261] width 67 height 33
type input "10"
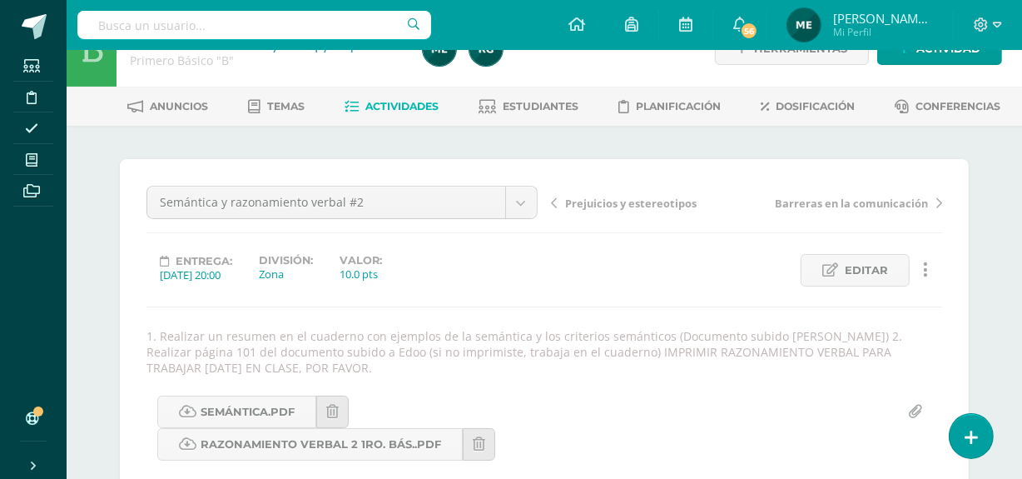
scroll to position [0, 0]
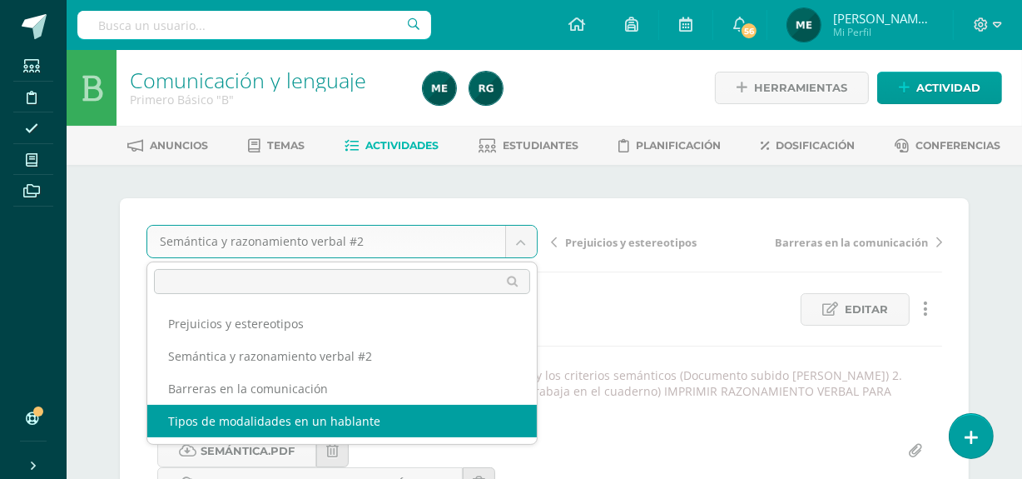
select select "/dashboard/teacher/grade-activity/107140/"
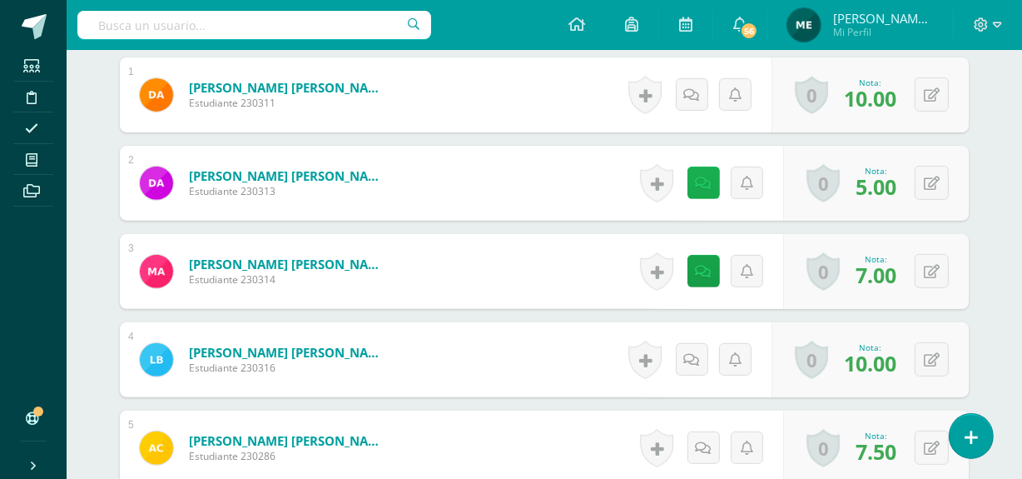
scroll to position [554, 0]
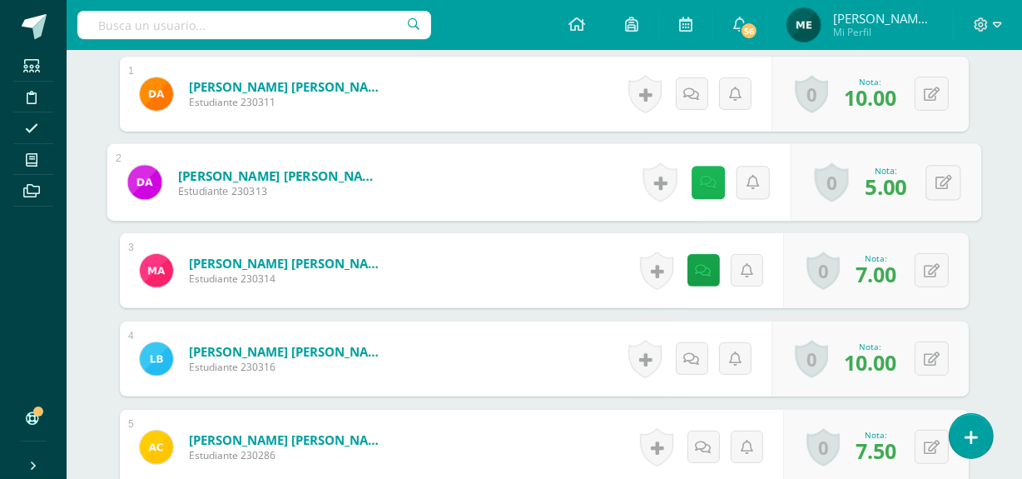
click at [700, 191] on link at bounding box center [708, 182] width 33 height 33
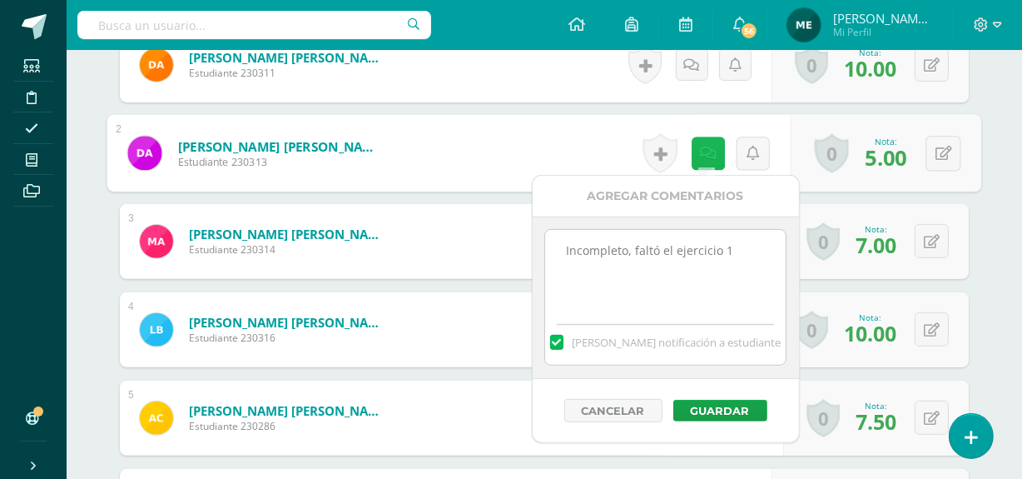
scroll to position [584, 0]
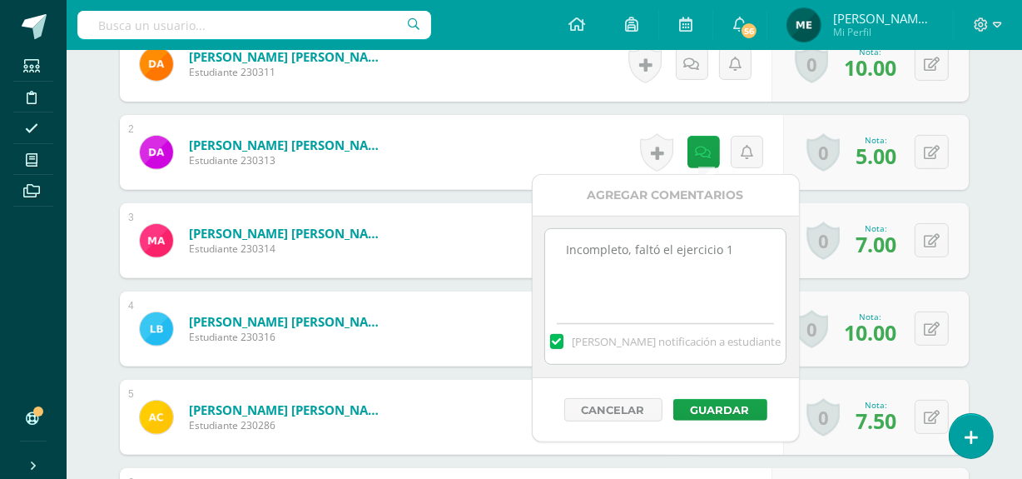
click at [773, 241] on textarea "Incompleto, faltó el ejercicio 1" at bounding box center [665, 270] width 241 height 83
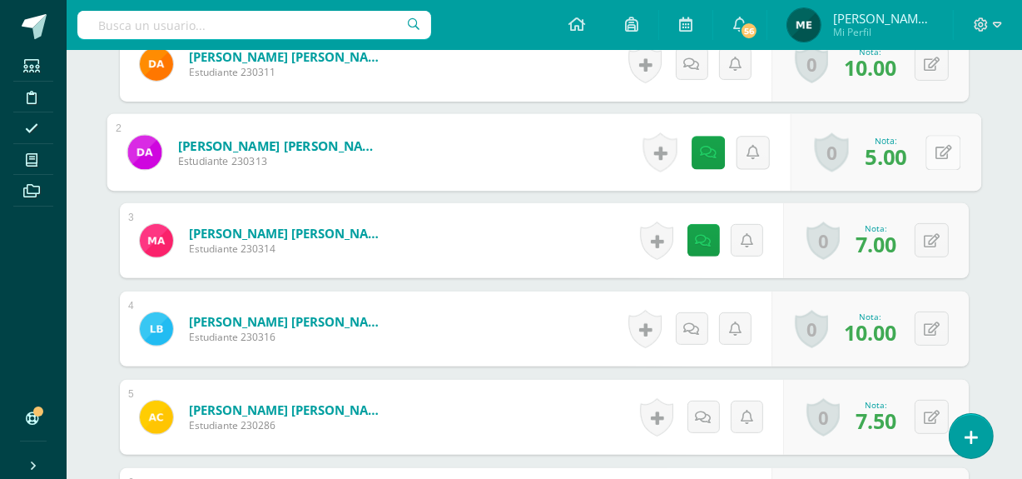
click at [930, 142] on button at bounding box center [943, 152] width 35 height 35
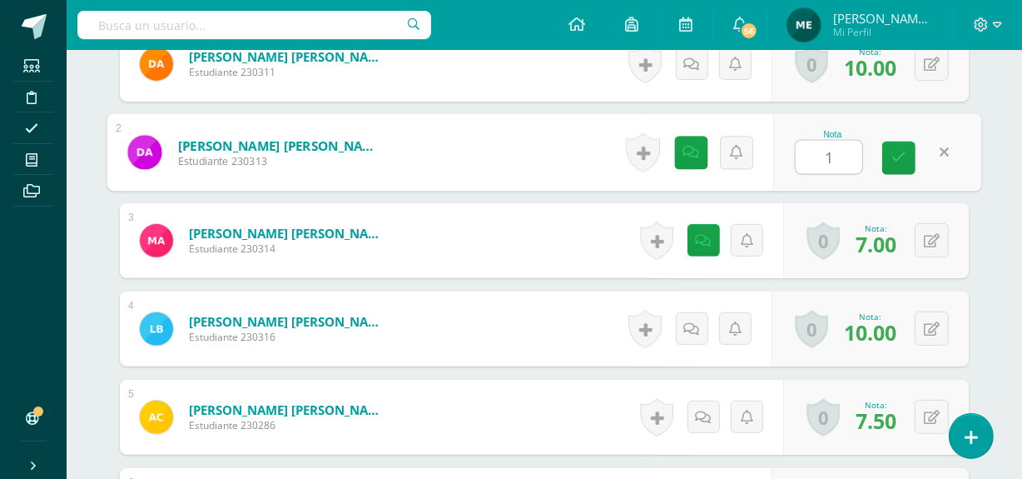
type input "10"
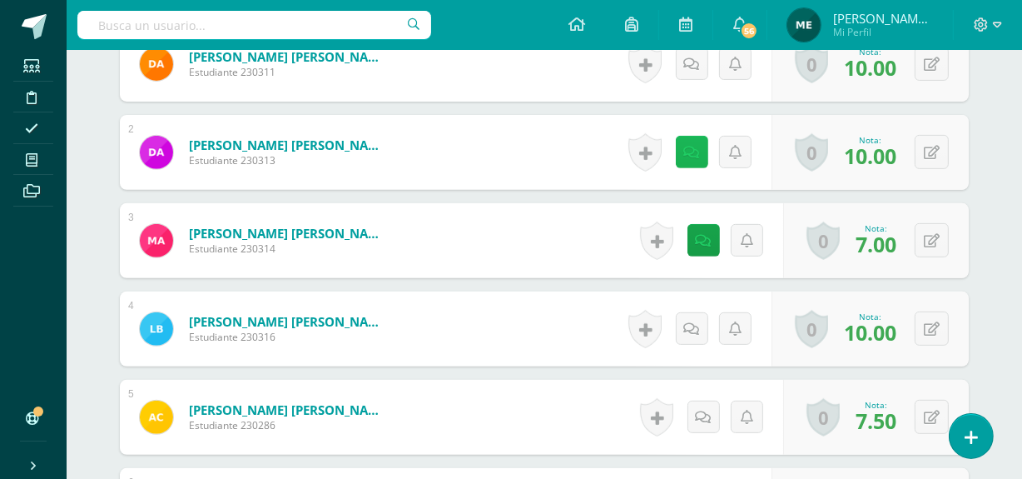
click at [697, 151] on icon at bounding box center [692, 153] width 16 height 14
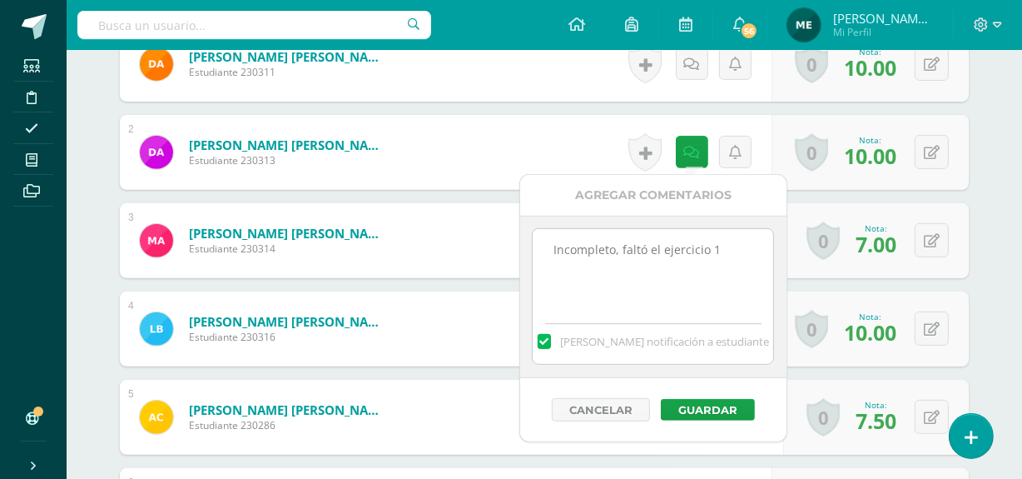
drag, startPoint x: 549, startPoint y: 250, endPoint x: 728, endPoint y: 258, distance: 179.1
click at [728, 258] on textarea "Incompleto, faltó el ejercicio 1" at bounding box center [653, 270] width 241 height 83
click at [707, 412] on button "Guardar" at bounding box center [708, 410] width 94 height 22
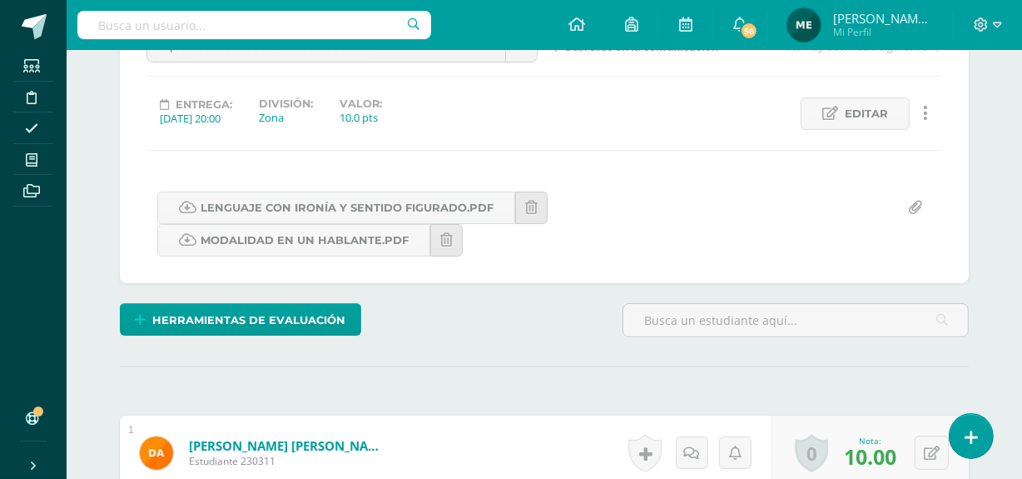
scroll to position [0, 0]
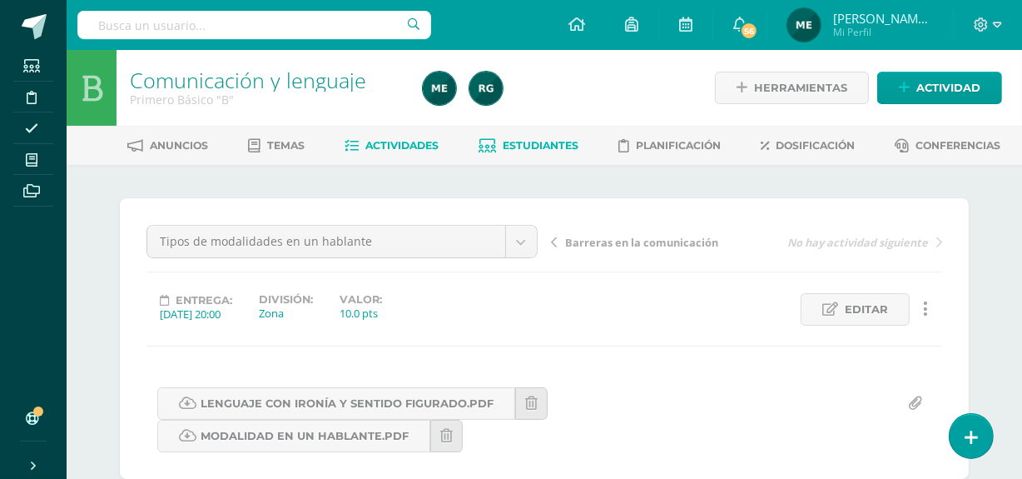
click at [558, 151] on link "Estudiantes" at bounding box center [529, 145] width 100 height 27
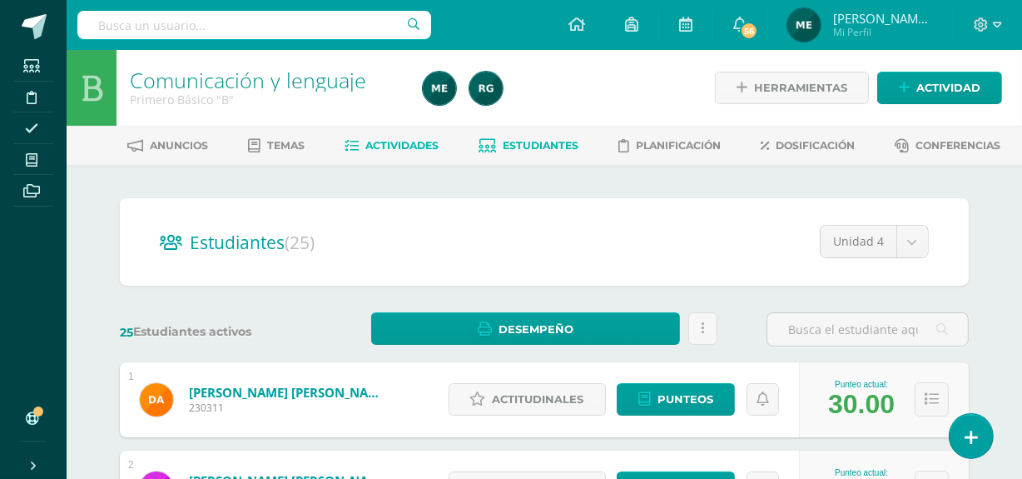
click at [412, 142] on span "Actividades" at bounding box center [402, 145] width 73 height 12
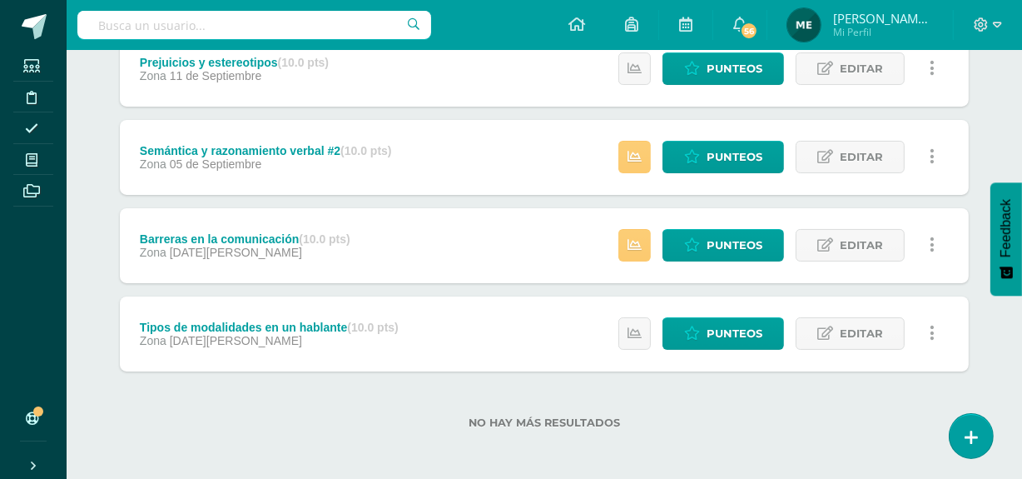
scroll to position [251, 0]
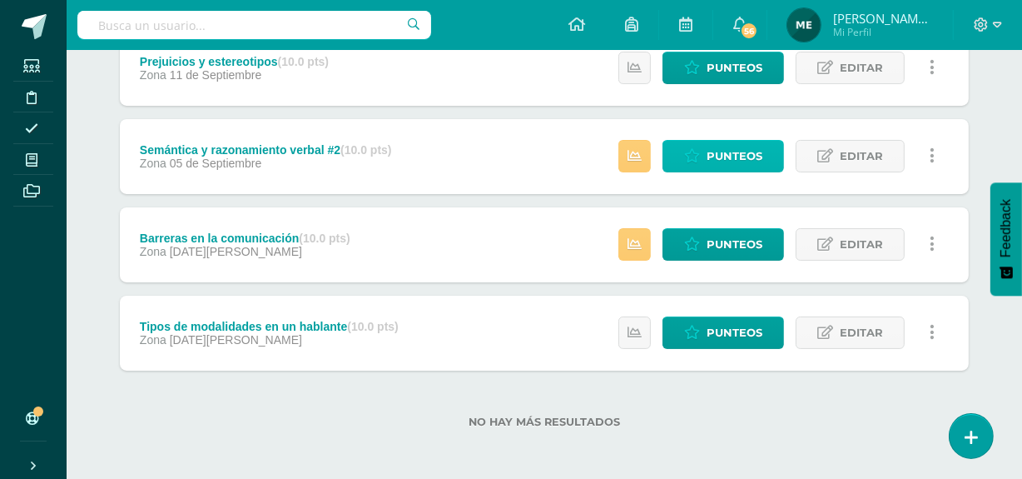
click at [741, 145] on span "Punteos" at bounding box center [735, 156] width 56 height 31
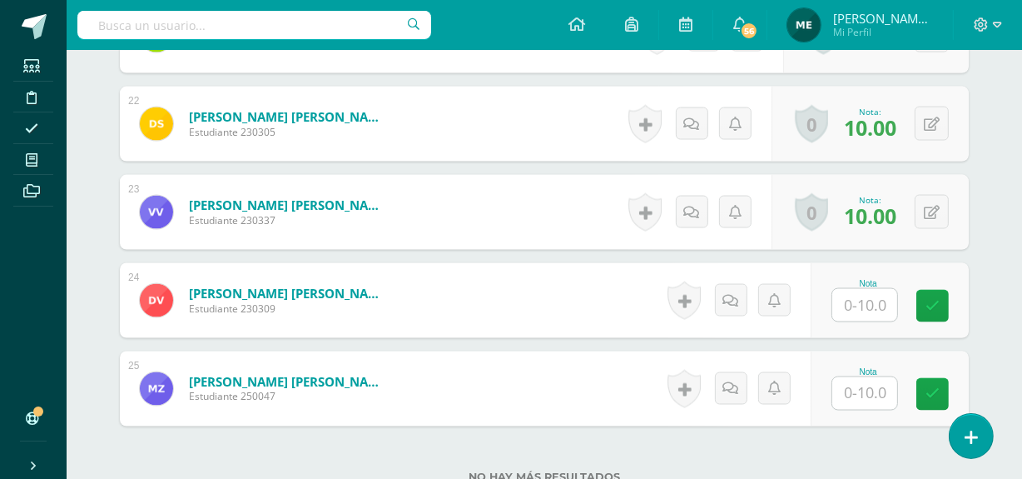
scroll to position [2429, 0]
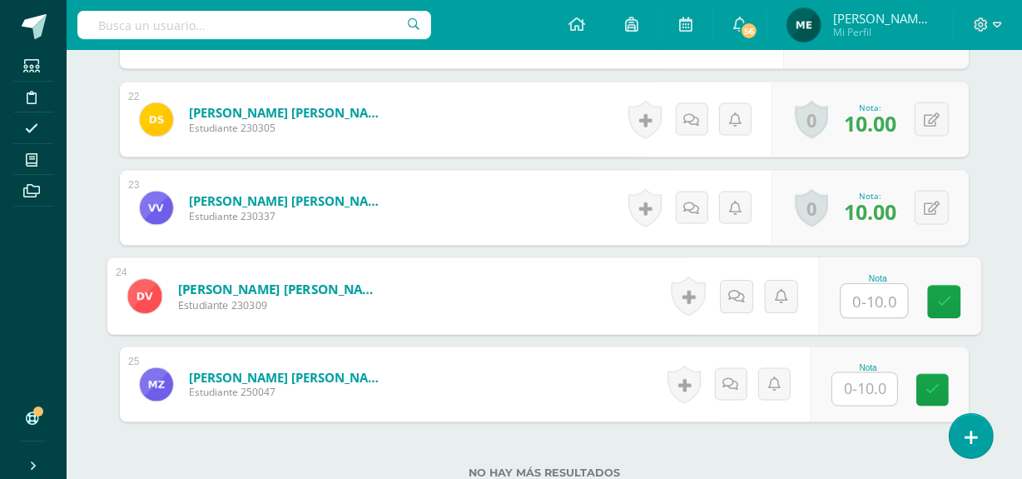
click at [856, 294] on input "text" at bounding box center [874, 301] width 67 height 33
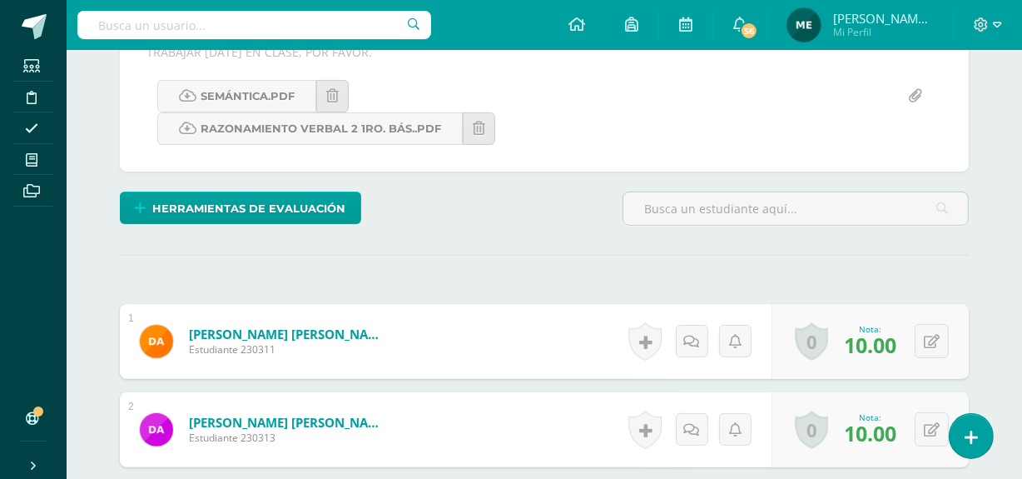
scroll to position [0, 0]
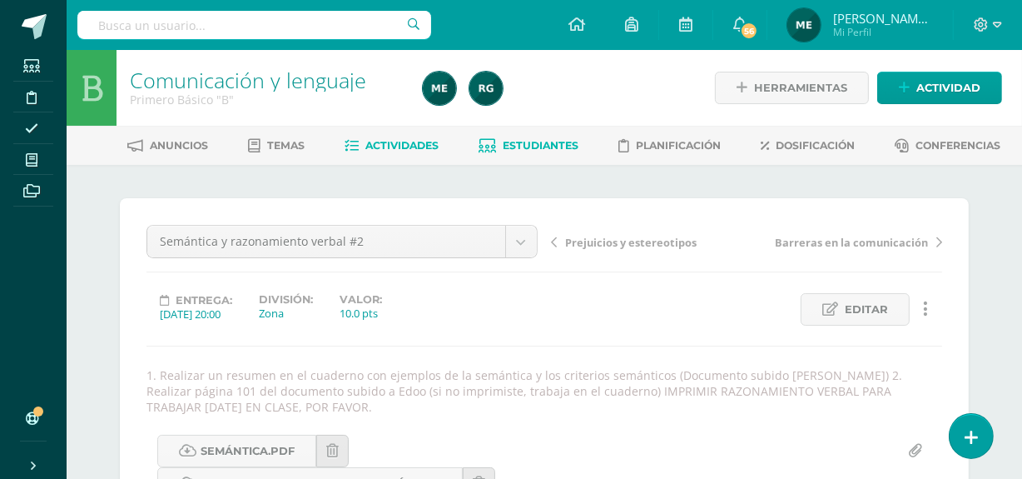
click at [551, 148] on span "Estudiantes" at bounding box center [542, 145] width 76 height 12
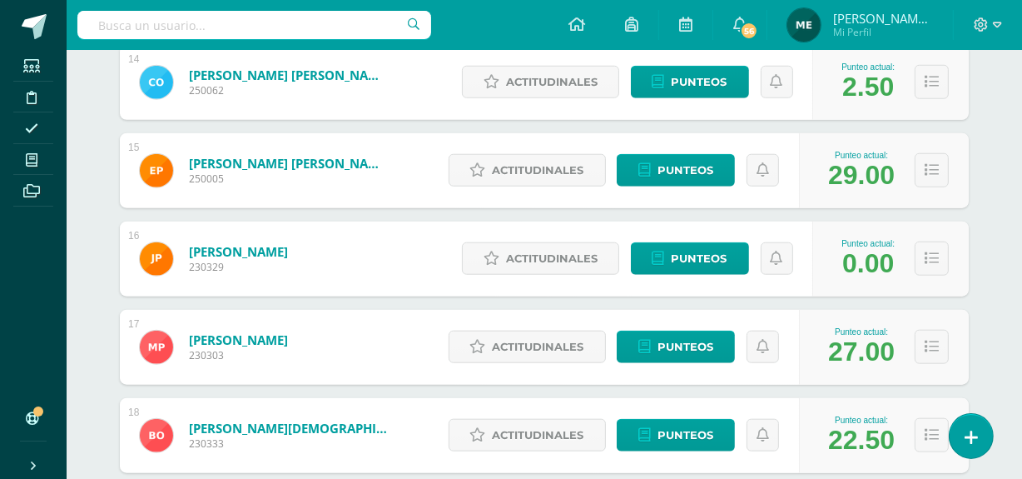
scroll to position [1465, 0]
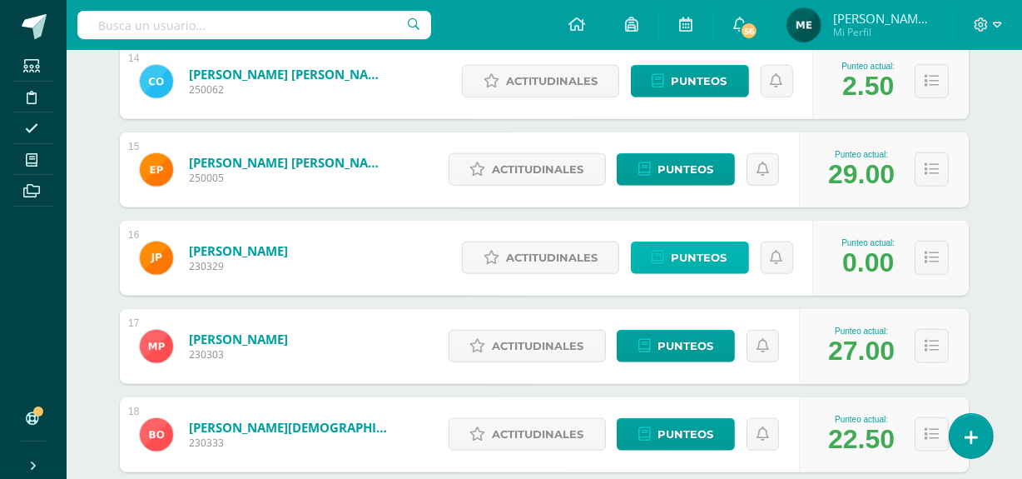
click at [695, 254] on span "Punteos" at bounding box center [700, 257] width 56 height 31
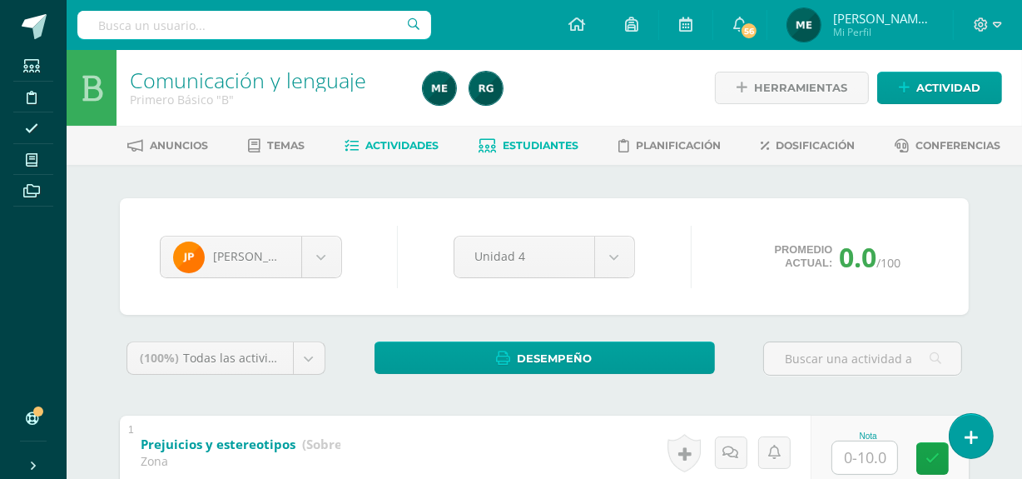
click at [411, 151] on link "Actividades" at bounding box center [392, 145] width 94 height 27
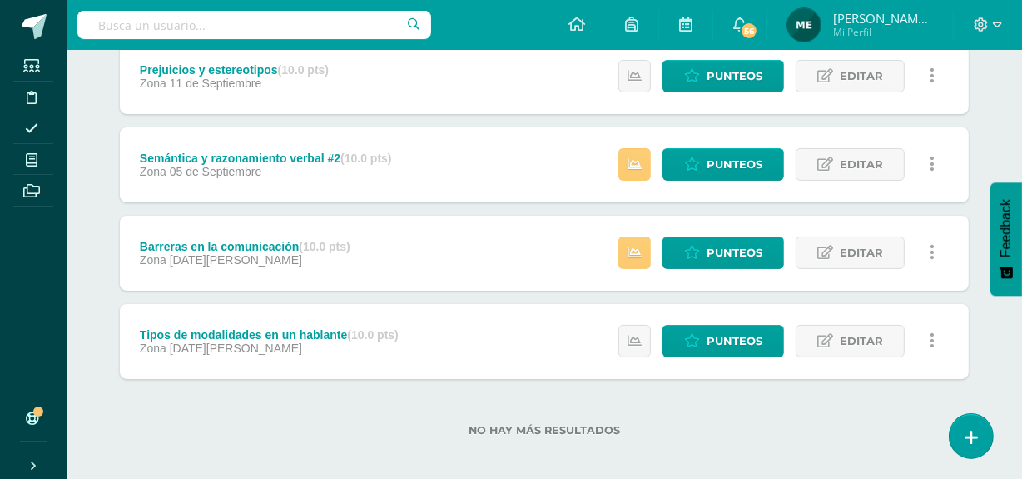
scroll to position [243, 0]
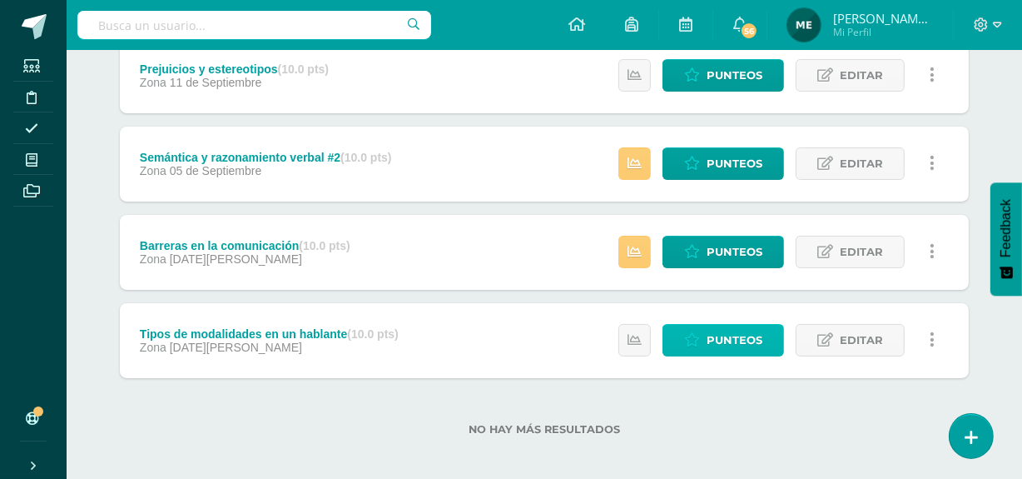
click at [721, 344] on span "Punteos" at bounding box center [735, 340] width 56 height 31
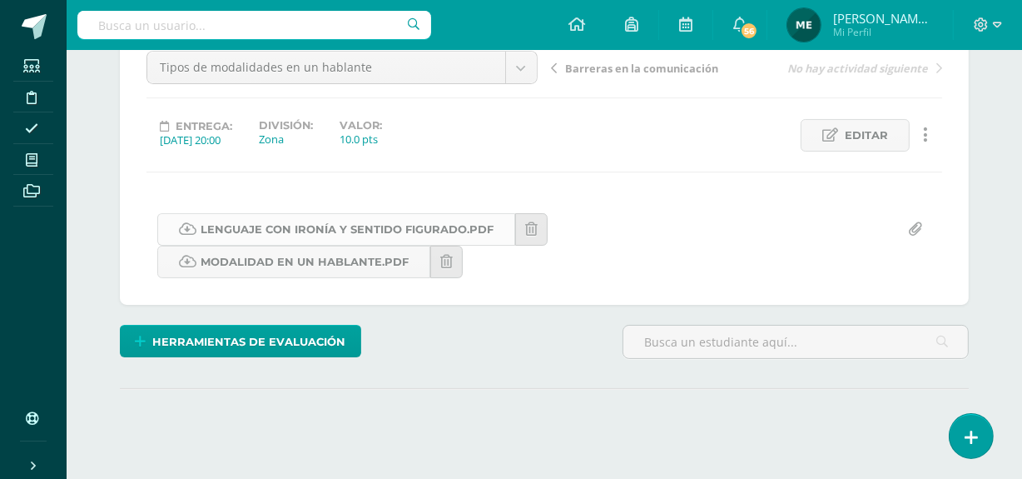
scroll to position [173, 0]
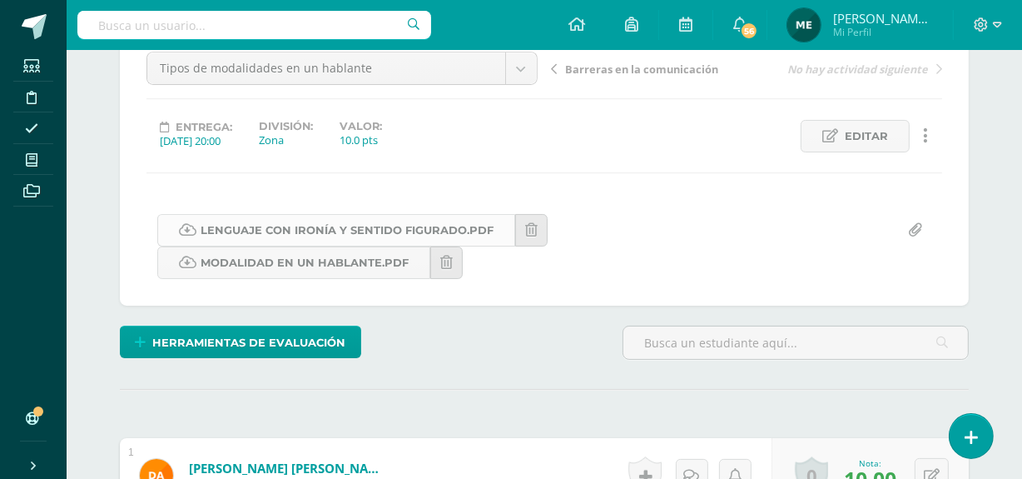
click at [439, 228] on link "Lenguaje con ironía y sentido figurado.pdf" at bounding box center [336, 230] width 358 height 32
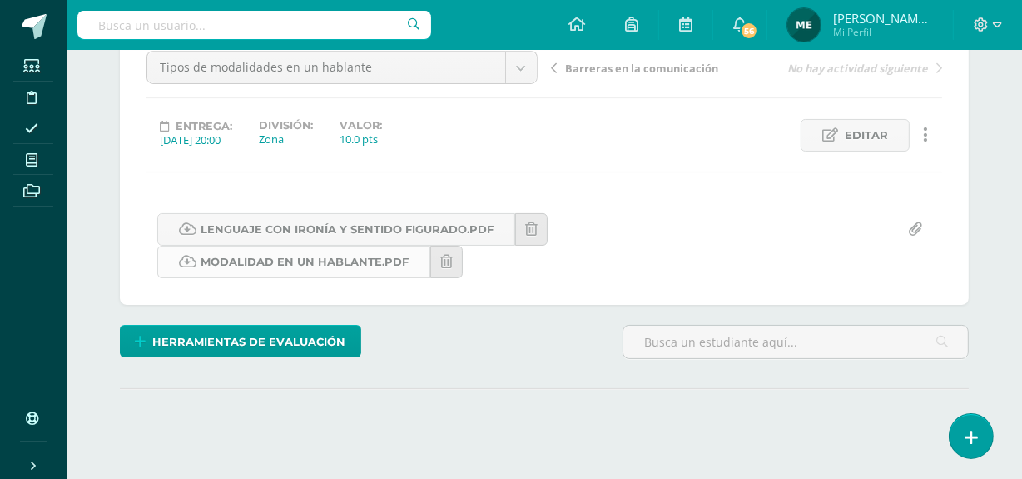
click at [363, 259] on link "Modalidad en un hablante.pdf" at bounding box center [293, 262] width 273 height 32
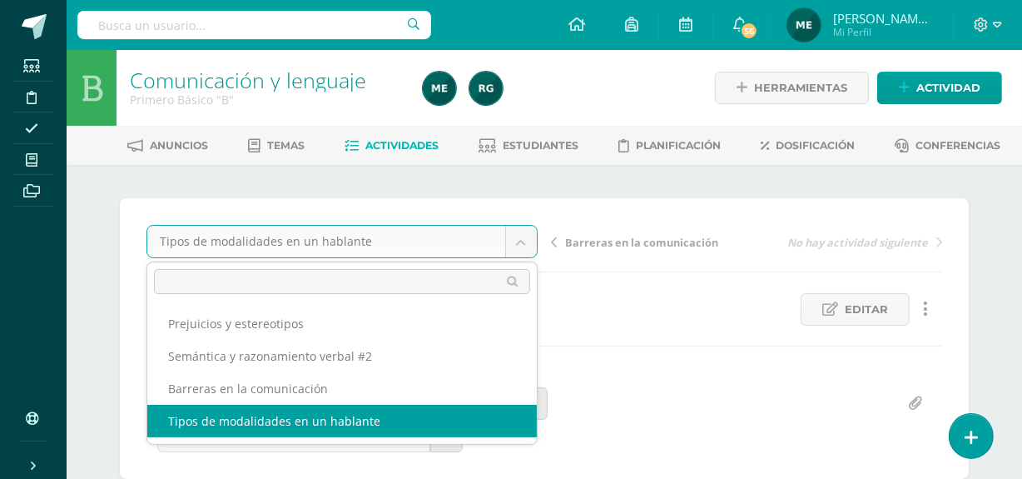
click at [522, 237] on body "Estudiantes Disciplina Asistencia Mis cursos Archivos Soporte Centro de ayuda Ú…" at bounding box center [511, 346] width 1022 height 692
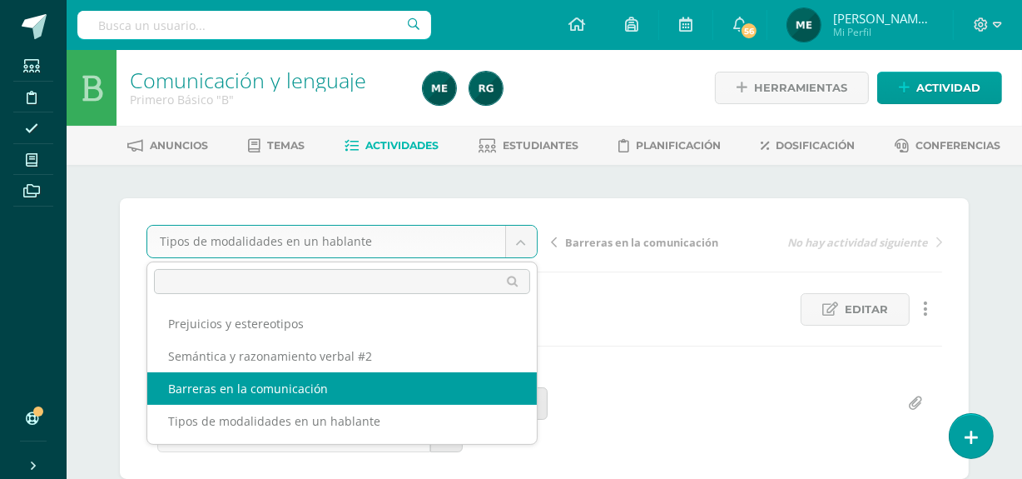
select select "/dashboard/teacher/grade-activity/107764/"
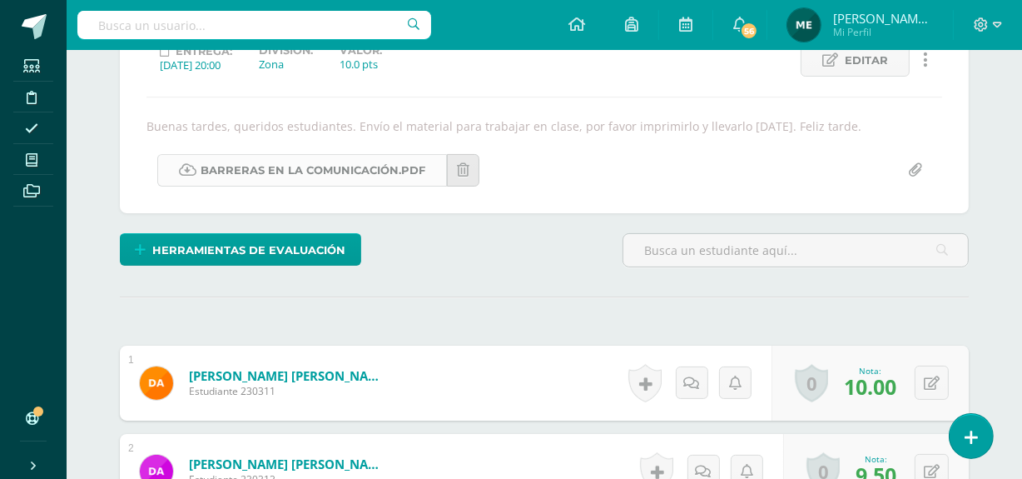
scroll to position [250, 0]
click at [395, 161] on link "Barreras en la comunicación.pdf" at bounding box center [302, 169] width 290 height 32
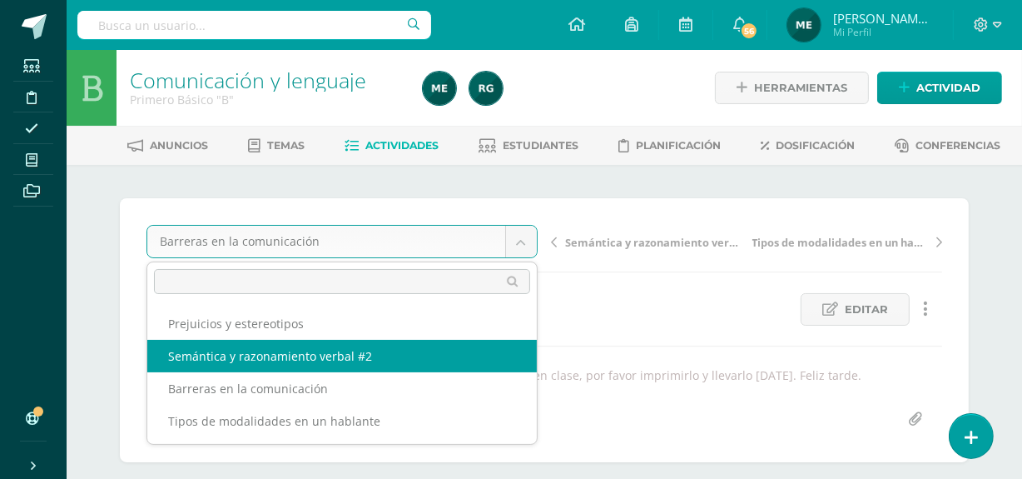
select select "/dashboard/teacher/grade-activity/108042/"
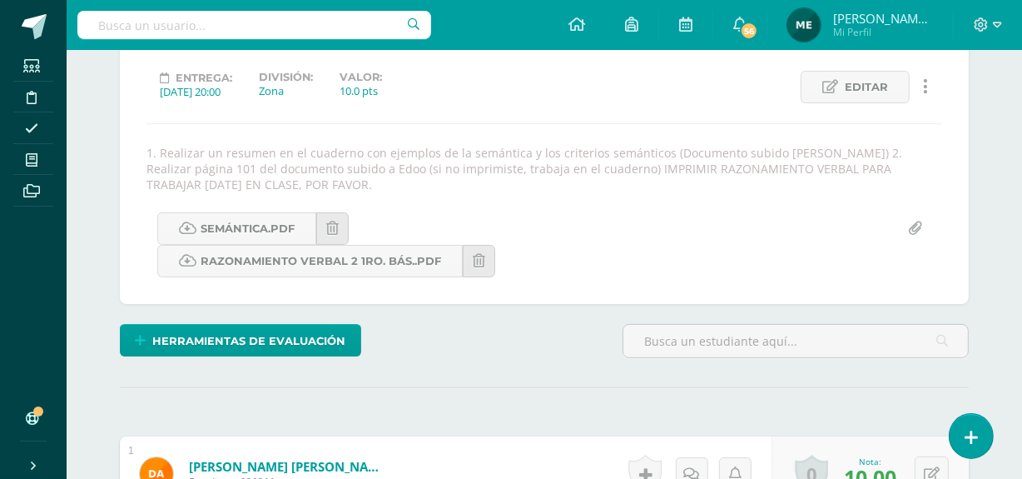
scroll to position [223, 0]
click at [266, 224] on link "Semántica.pdf" at bounding box center [236, 227] width 159 height 32
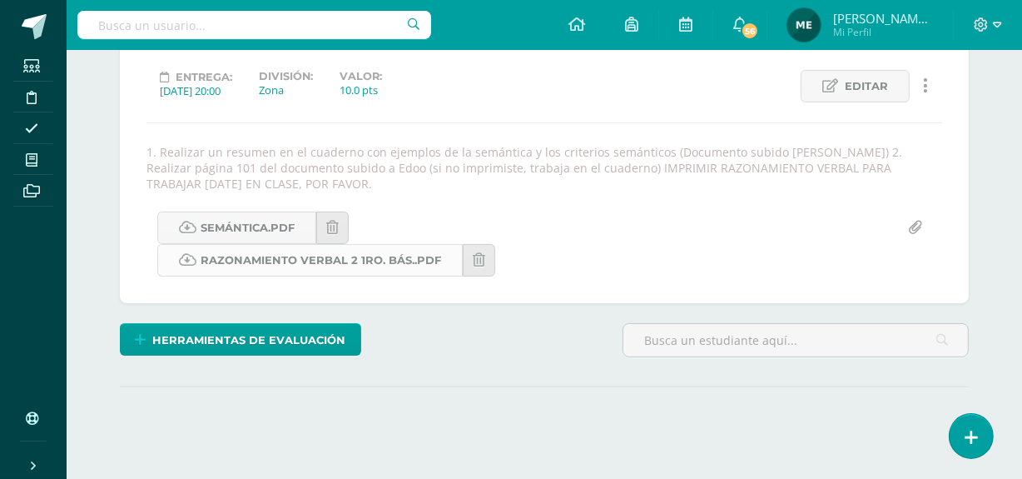
click at [358, 251] on link "Razonamiento verbal 2 1ro. Bás..pdf" at bounding box center [309, 260] width 305 height 32
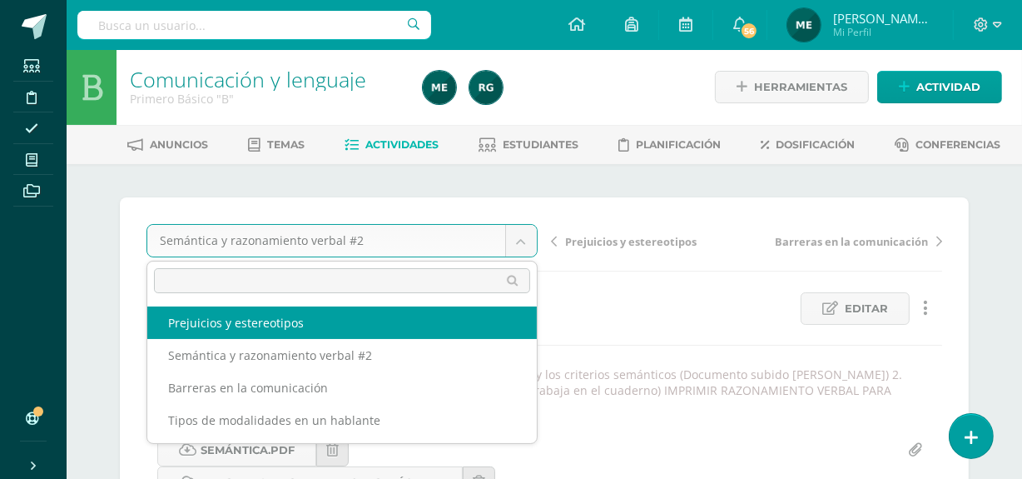
scroll to position [2, 0]
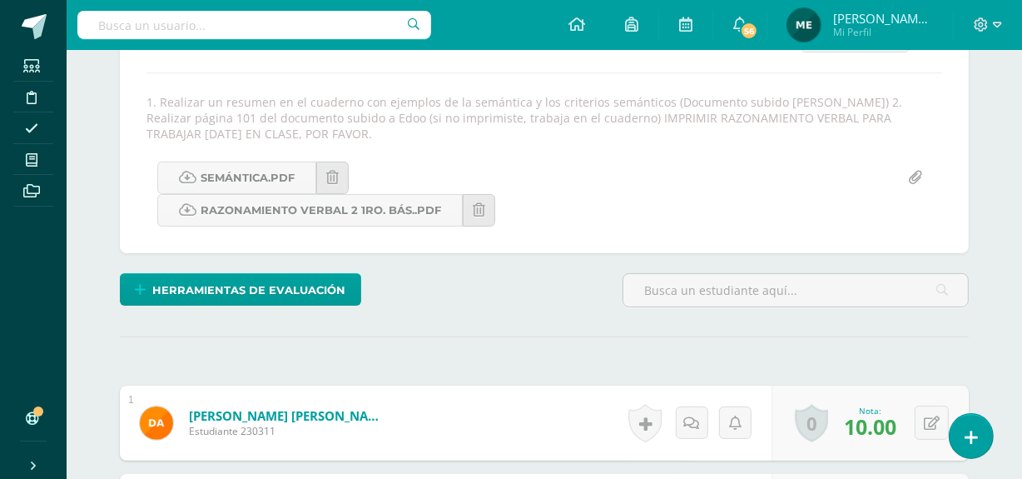
scroll to position [0, 0]
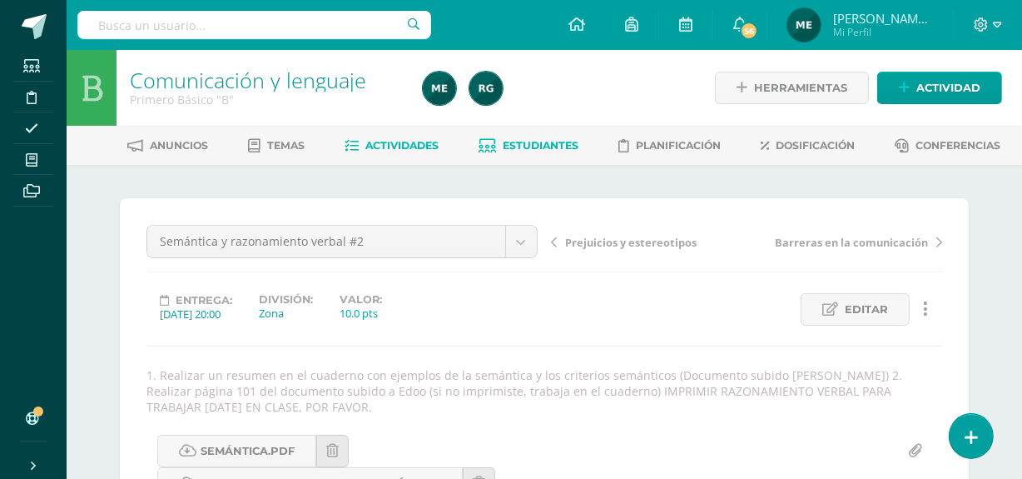
click at [537, 143] on span "Estudiantes" at bounding box center [542, 145] width 76 height 12
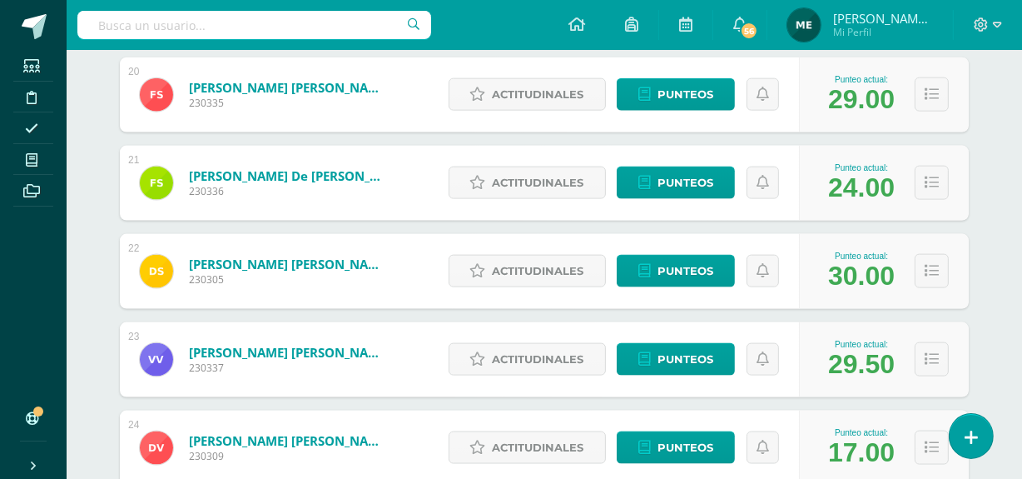
scroll to position [2186, 0]
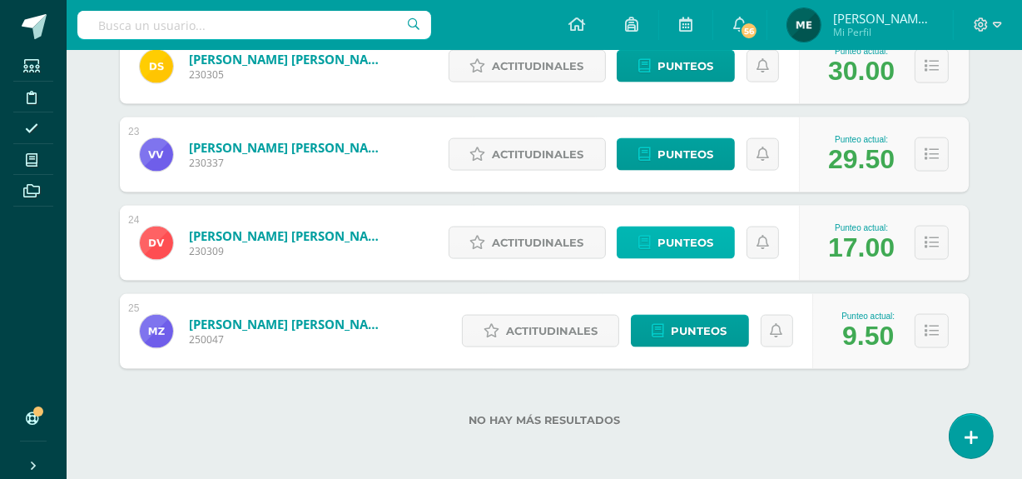
click at [683, 246] on span "Punteos" at bounding box center [686, 242] width 56 height 31
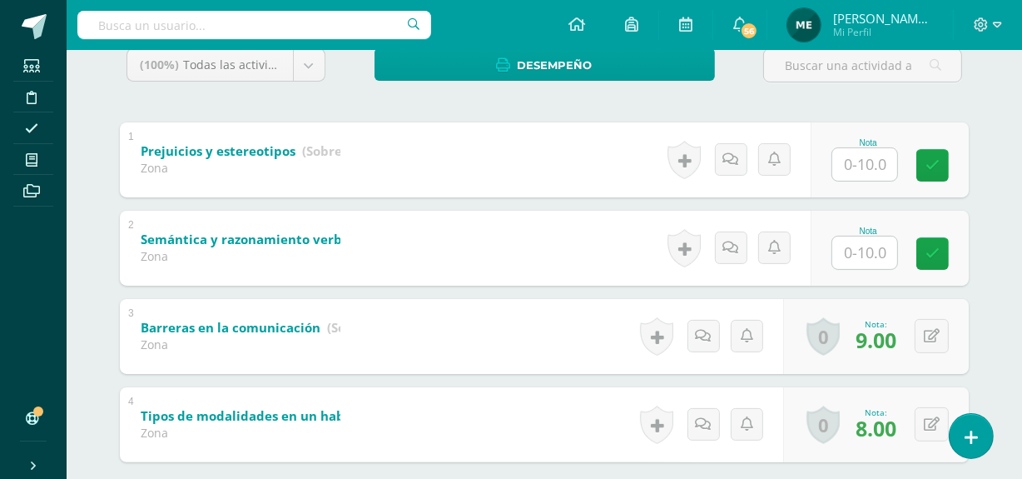
scroll to position [386, 0]
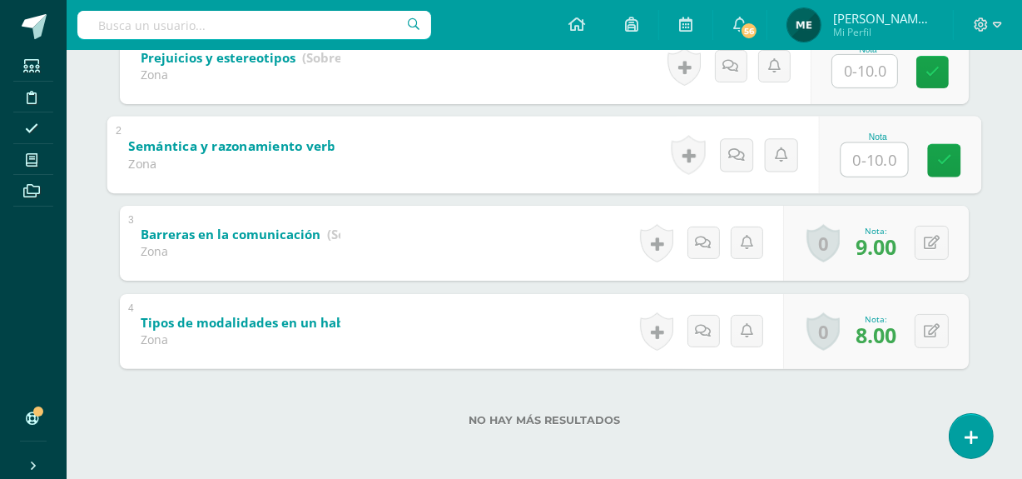
click at [867, 156] on input "text" at bounding box center [874, 158] width 67 height 33
type input "7"
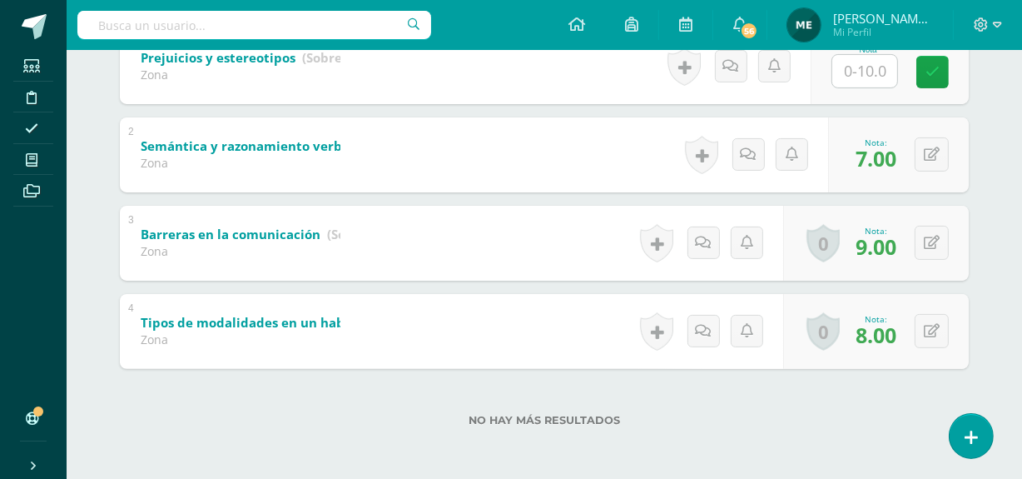
scroll to position [0, 0]
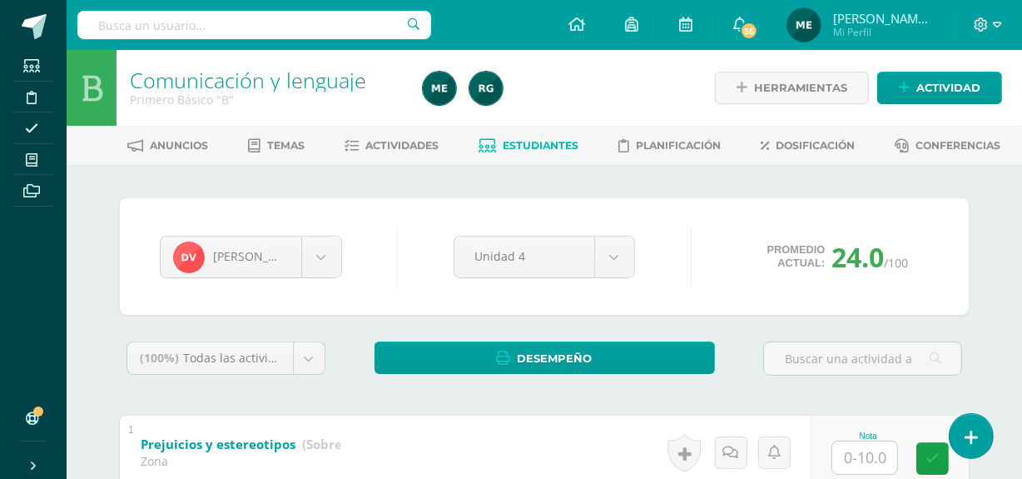
click at [537, 140] on span "Estudiantes" at bounding box center [542, 145] width 76 height 12
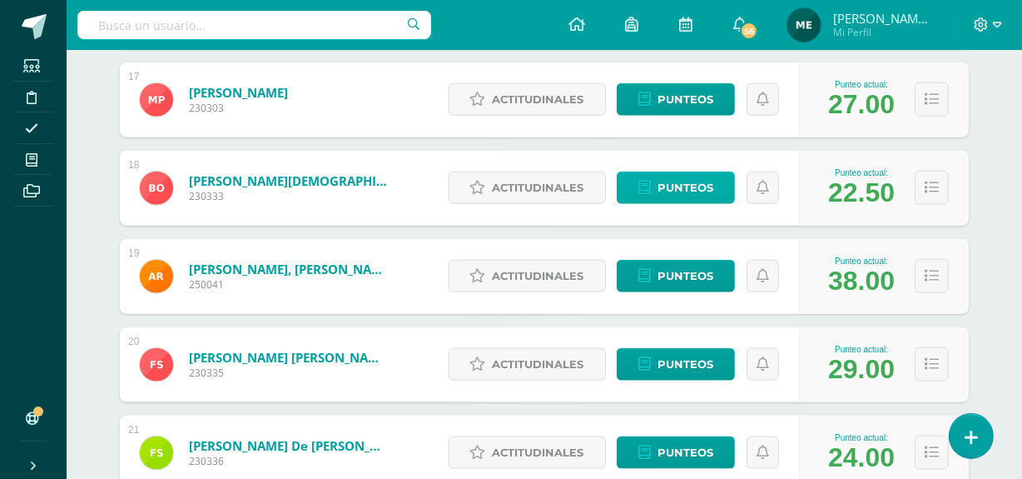
scroll to position [1712, 0]
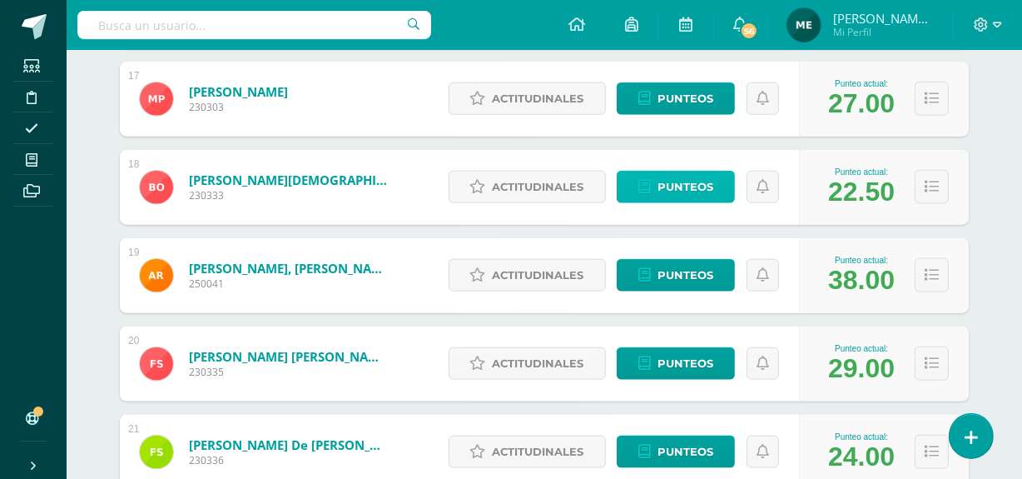
click at [674, 182] on span "Punteos" at bounding box center [686, 186] width 56 height 31
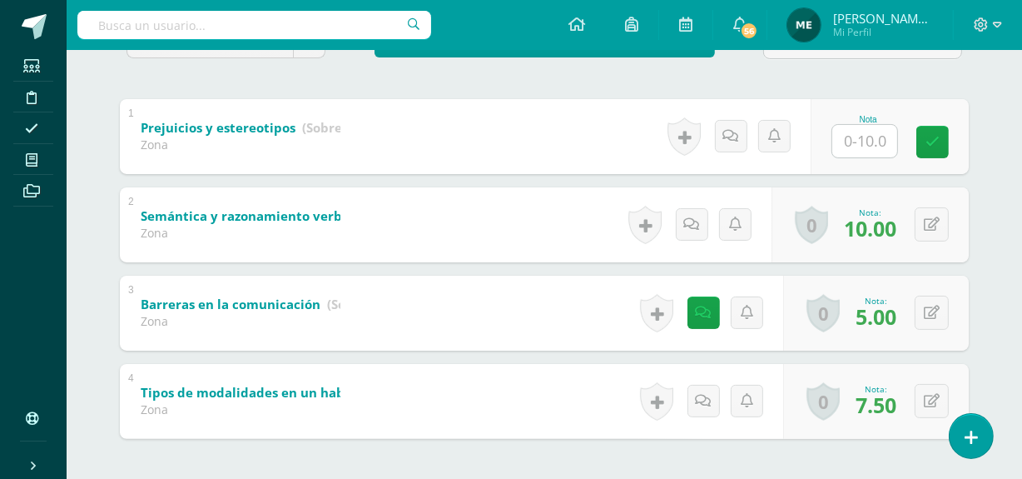
scroll to position [386, 0]
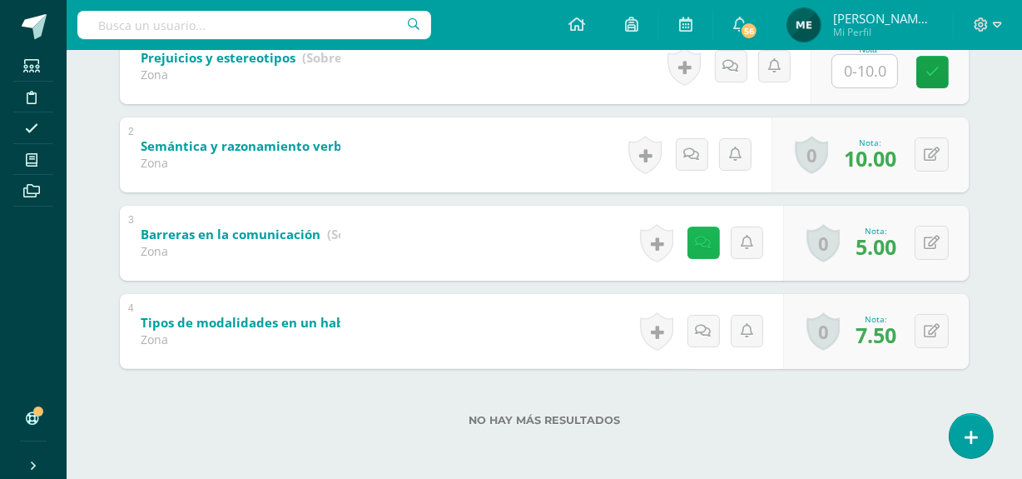
click at [700, 236] on icon at bounding box center [704, 243] width 16 height 14
click at [990, 125] on div "Britany Ramírez Diana Aguirre Diego Alvarado Marjorie Arriaga Luis Barco Alessa…" at bounding box center [545, 129] width 916 height 701
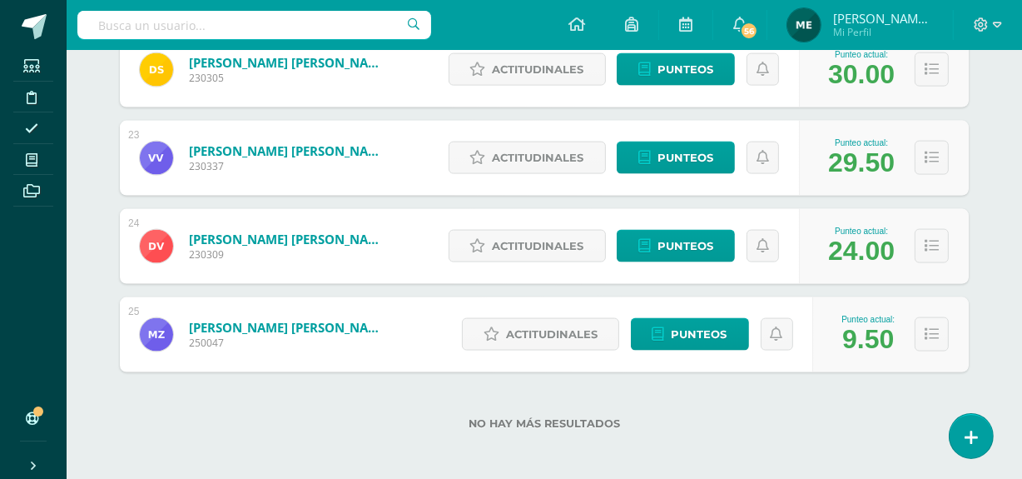
scroll to position [2186, 0]
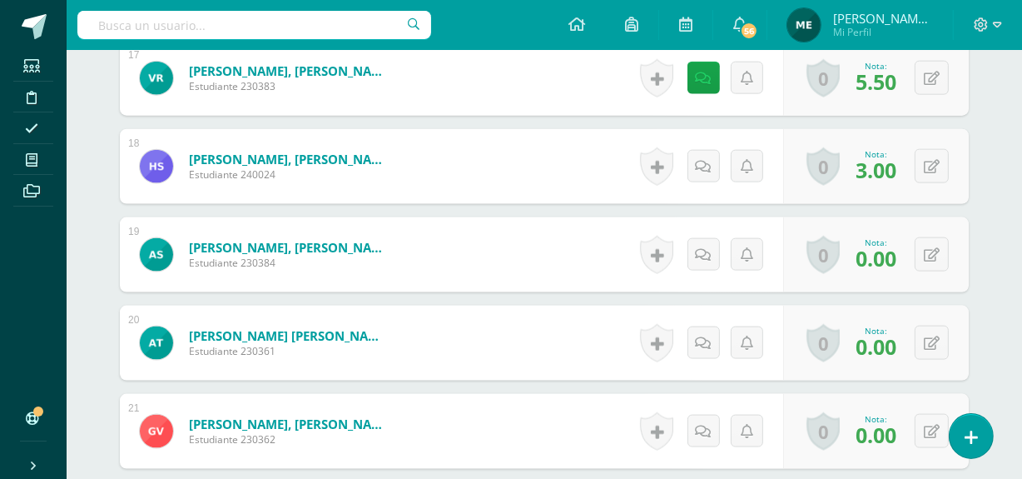
scroll to position [1950, 0]
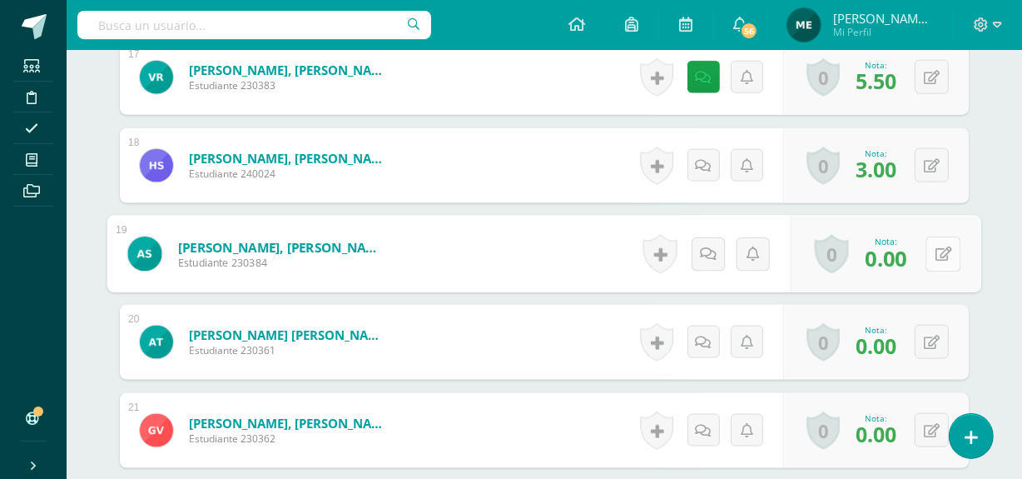
click at [936, 251] on icon at bounding box center [944, 253] width 17 height 14
type input "8"
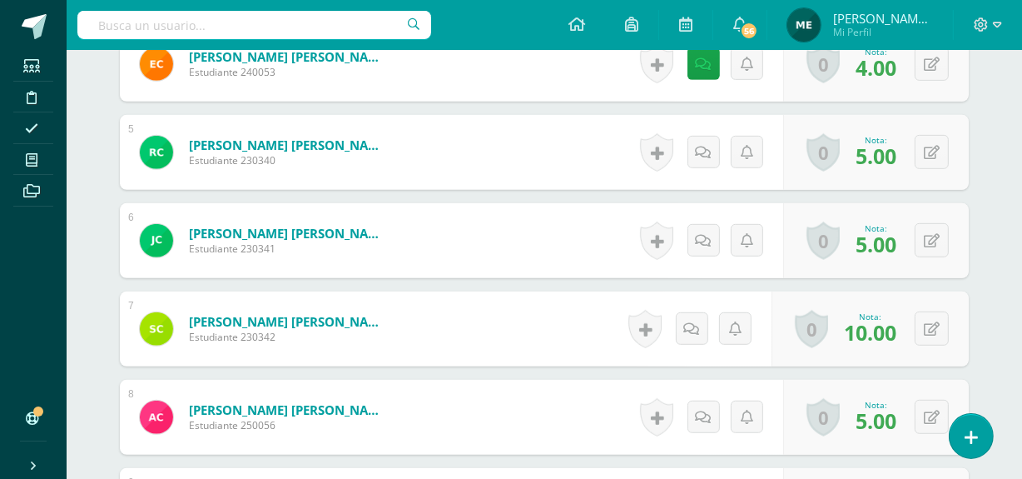
scroll to position [816, 0]
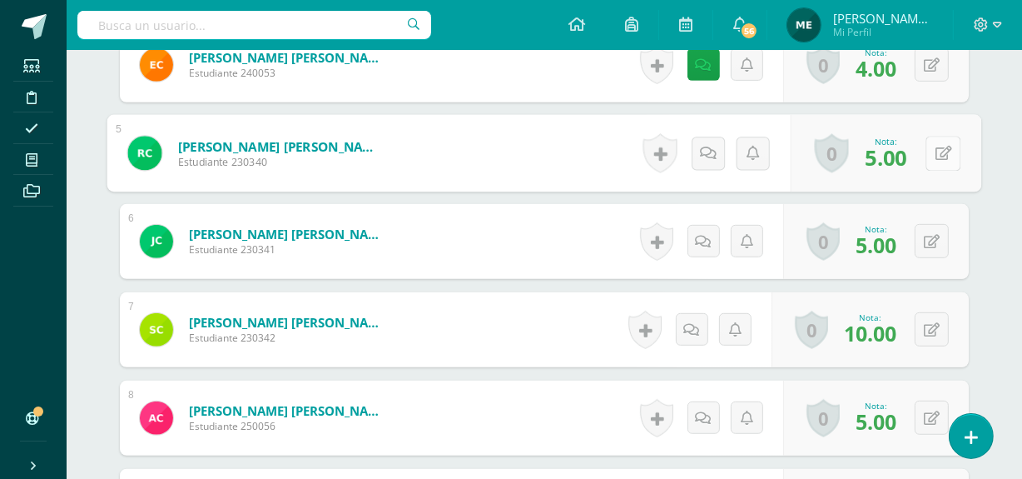
click at [931, 150] on button at bounding box center [943, 153] width 35 height 35
type input "8"
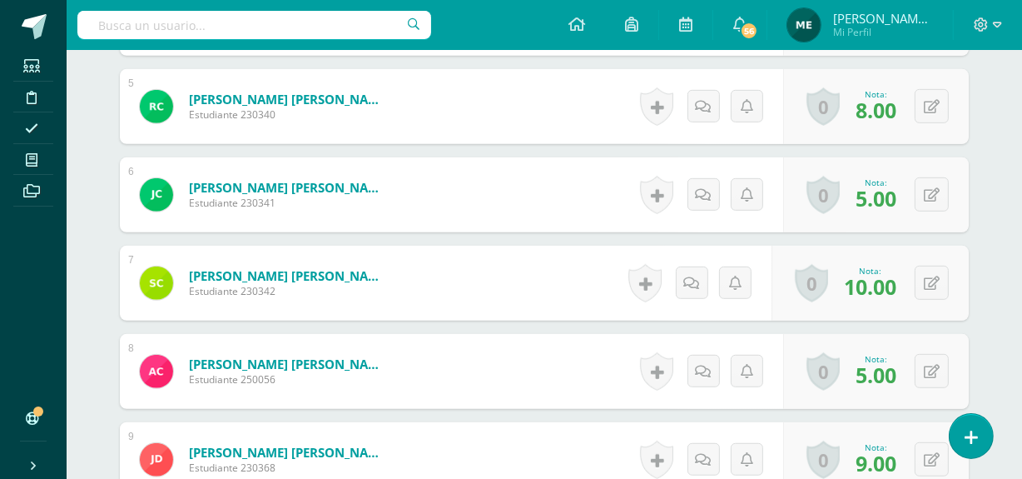
scroll to position [863, 0]
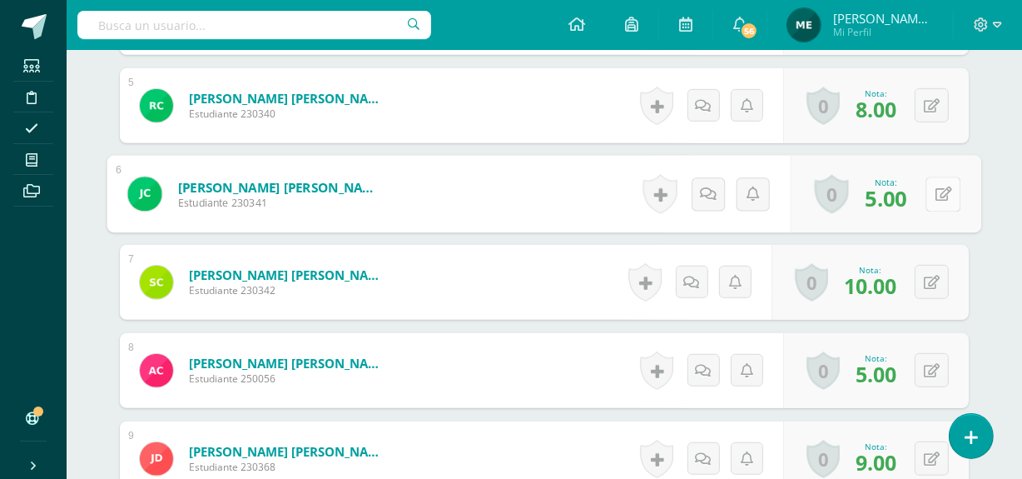
click at [932, 199] on button at bounding box center [943, 193] width 35 height 35
type input "10"
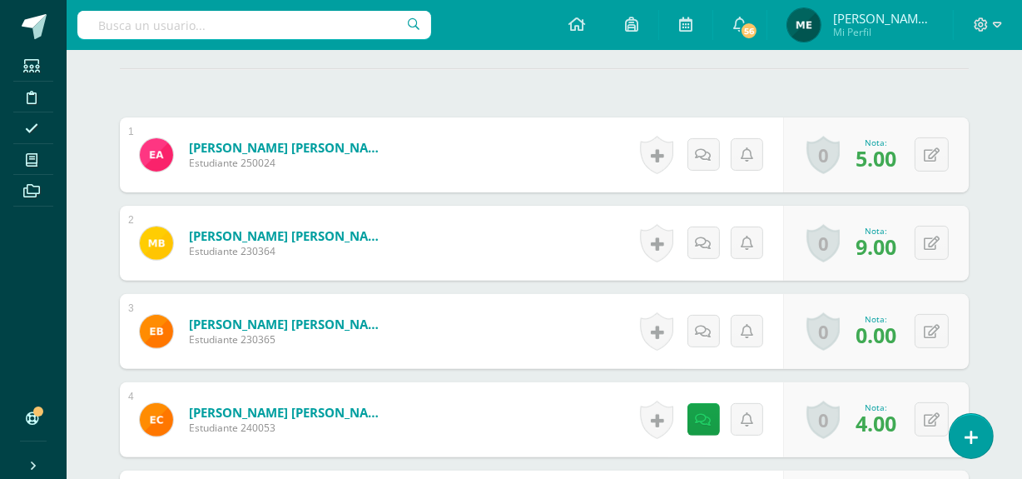
scroll to position [460, 0]
click at [934, 156] on button at bounding box center [932, 155] width 34 height 34
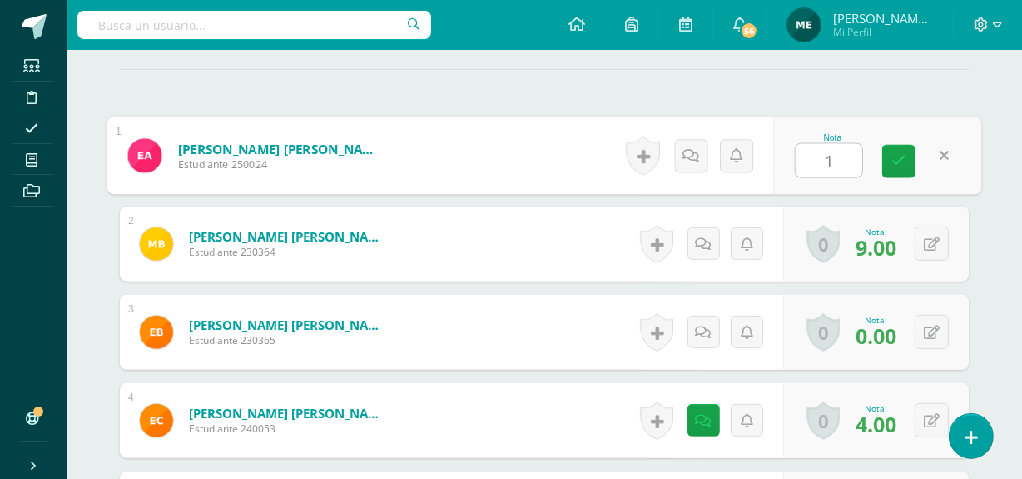
type input "10"
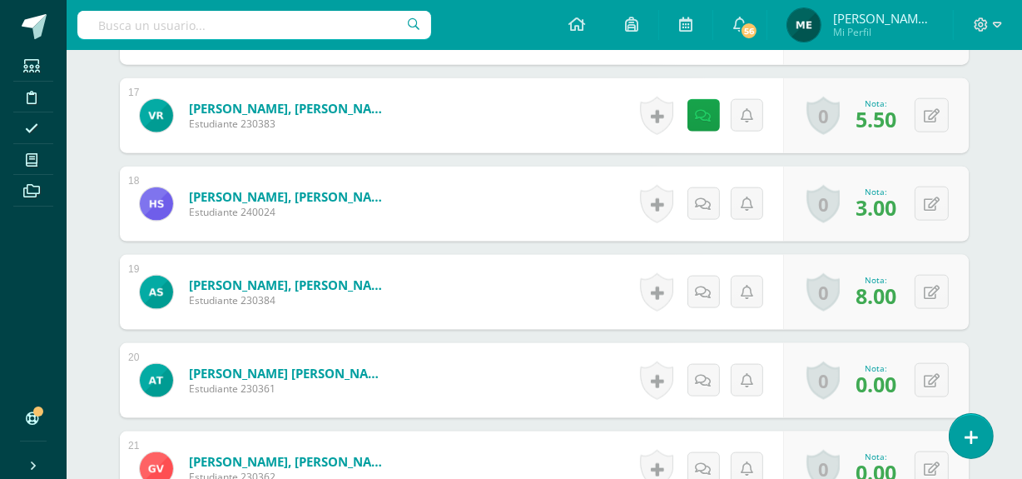
scroll to position [1915, 0]
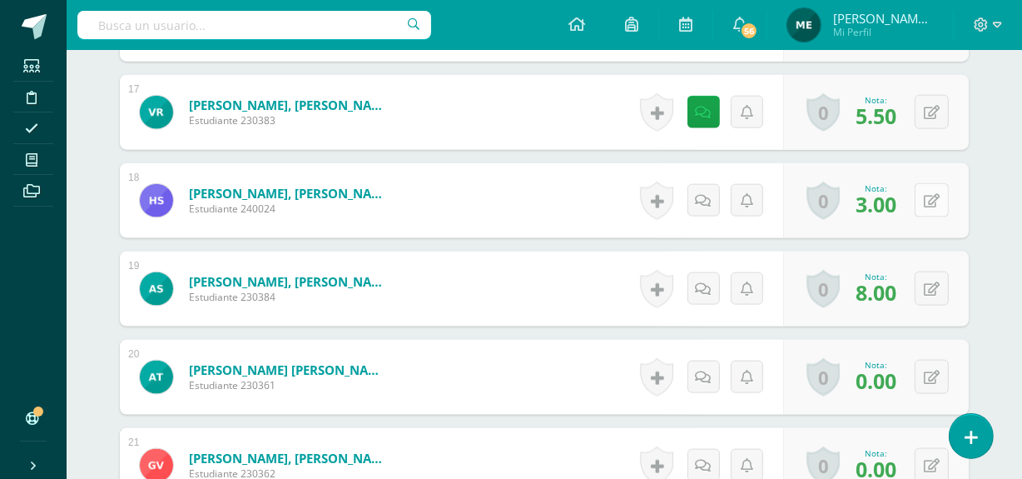
click at [937, 194] on icon at bounding box center [932, 201] width 16 height 14
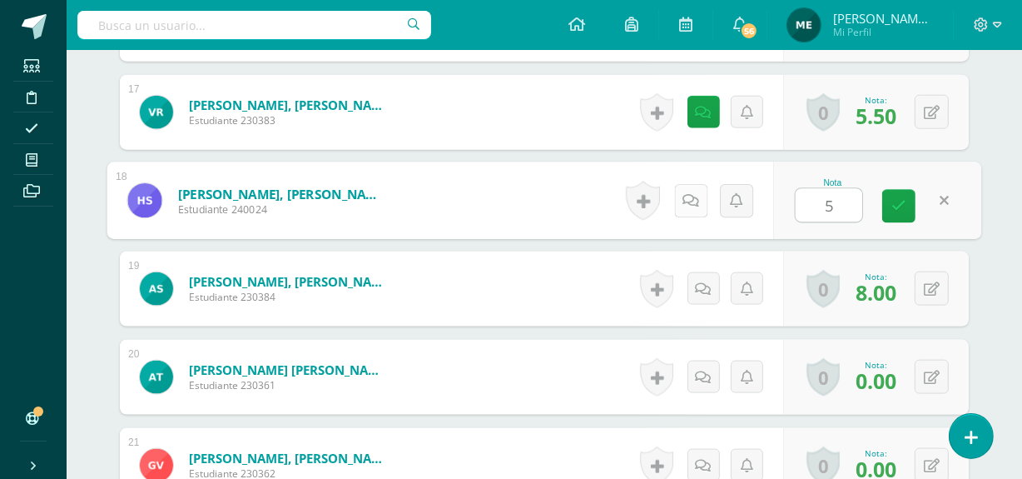
type input "5"
click at [696, 196] on icon at bounding box center [691, 200] width 17 height 14
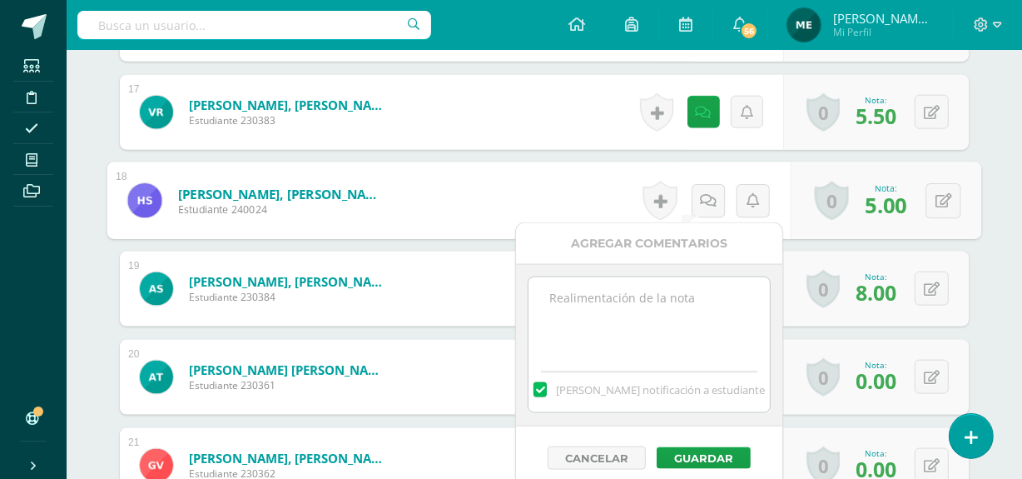
click at [694, 291] on textarea at bounding box center [649, 318] width 241 height 83
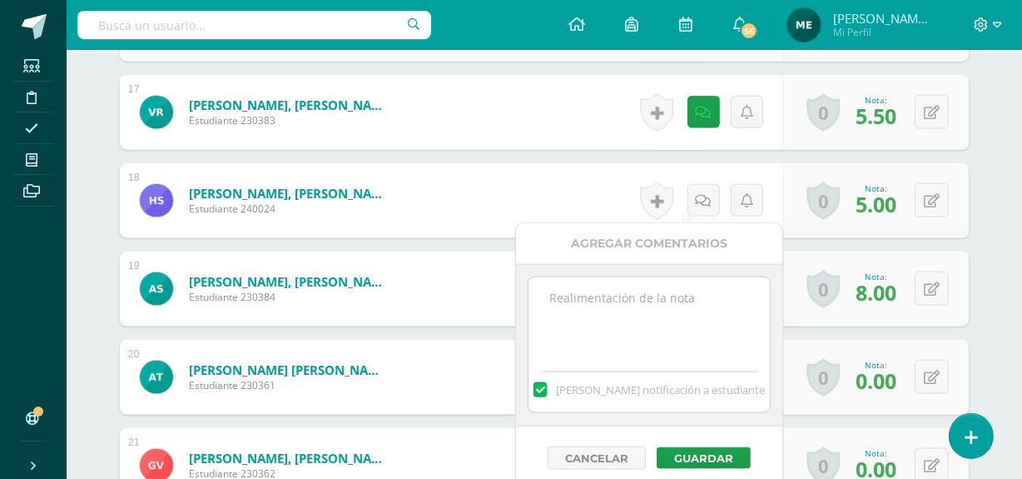
paste textarea "Incompleto Puedes hacer proceso de mejoramiento."
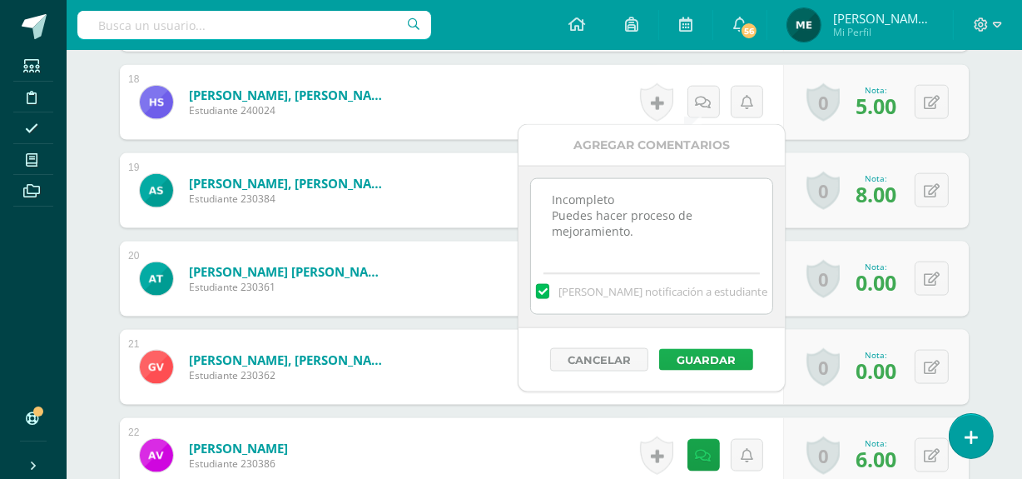
scroll to position [2014, 0]
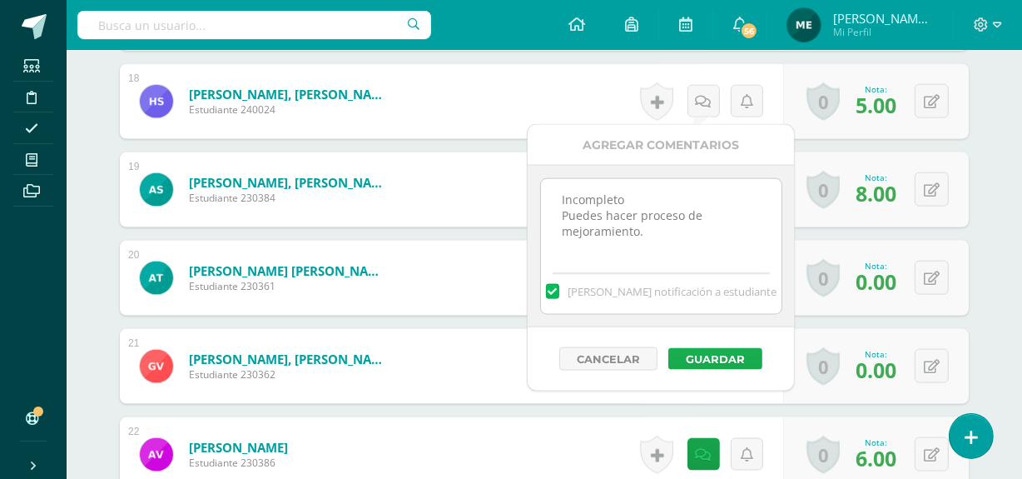
type textarea "Incompleto Puedes hacer proceso de mejoramiento."
click at [737, 357] on button "Guardar" at bounding box center [715, 359] width 94 height 22
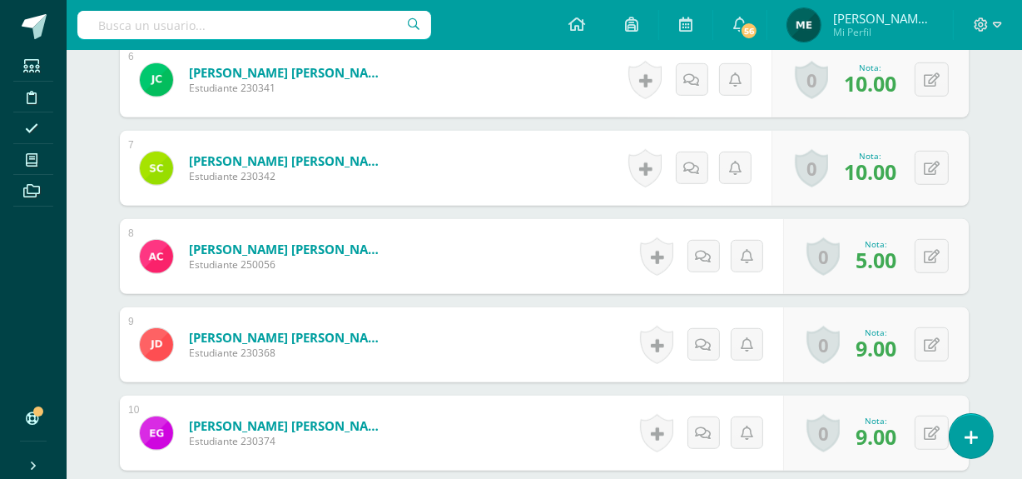
scroll to position [976, 0]
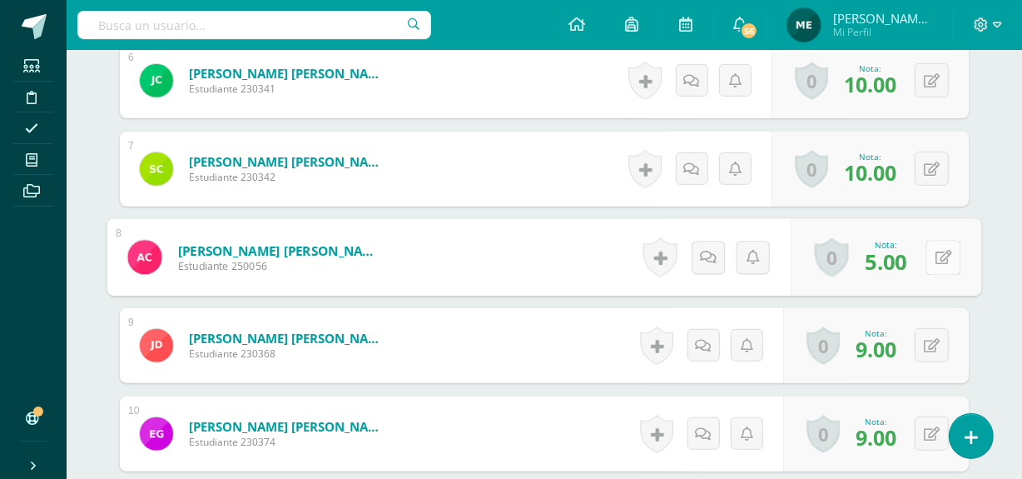
click at [930, 256] on button at bounding box center [943, 257] width 35 height 35
type input "10"
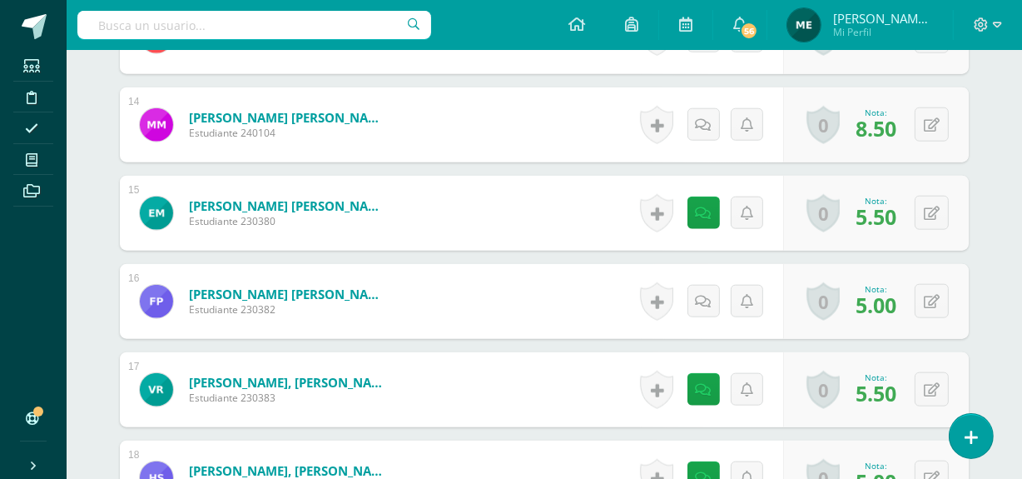
scroll to position [1642, 0]
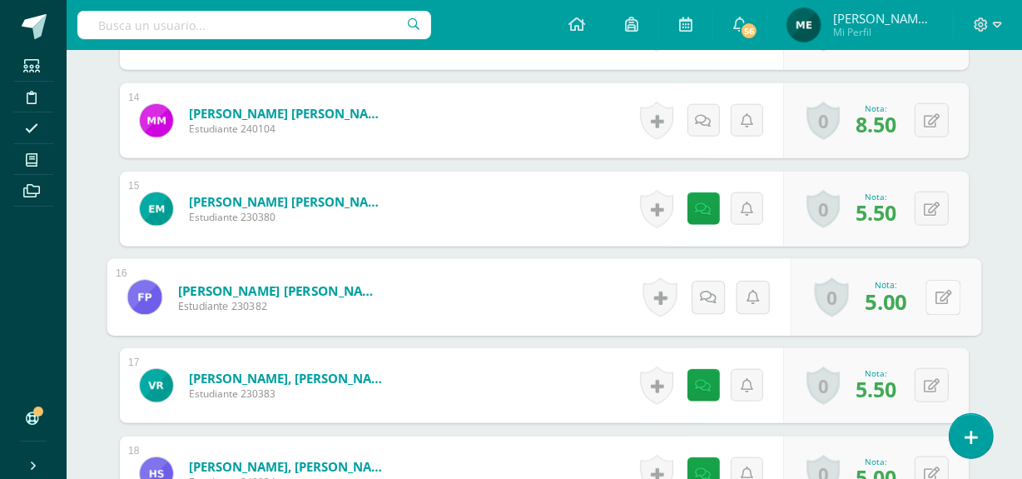
click at [931, 292] on button at bounding box center [943, 297] width 35 height 35
type input "6"
click at [683, 295] on icon at bounding box center [691, 297] width 17 height 14
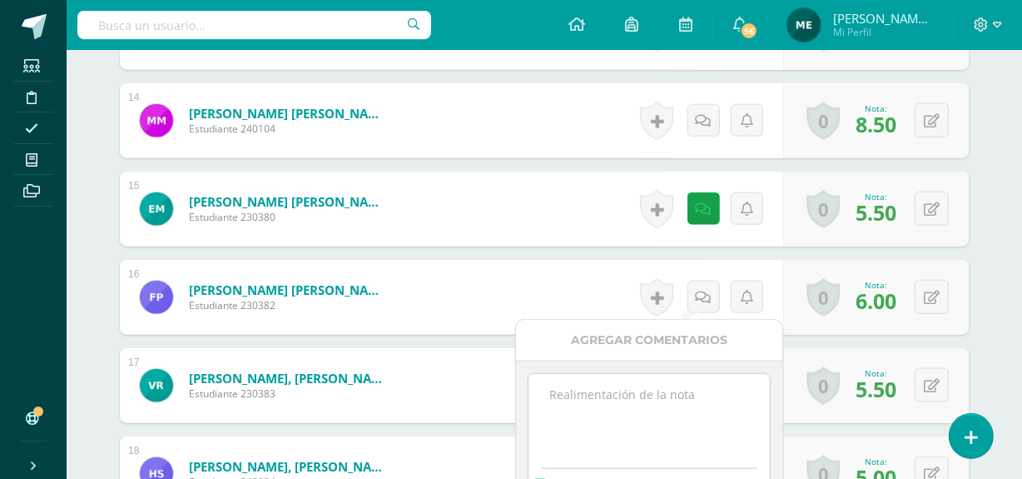
click at [638, 406] on textarea at bounding box center [649, 415] width 241 height 83
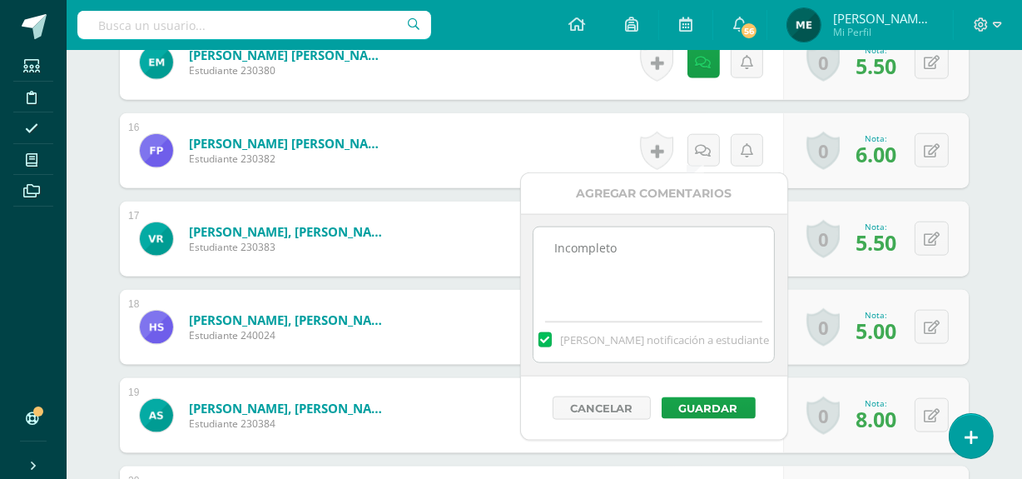
scroll to position [1790, 0]
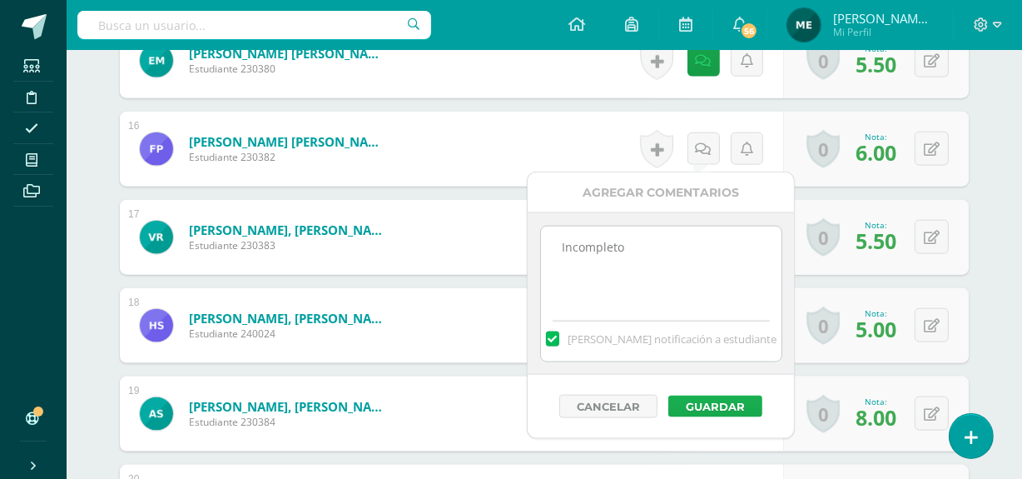
type textarea "Incompleto"
click at [726, 400] on button "Guardar" at bounding box center [715, 406] width 94 height 22
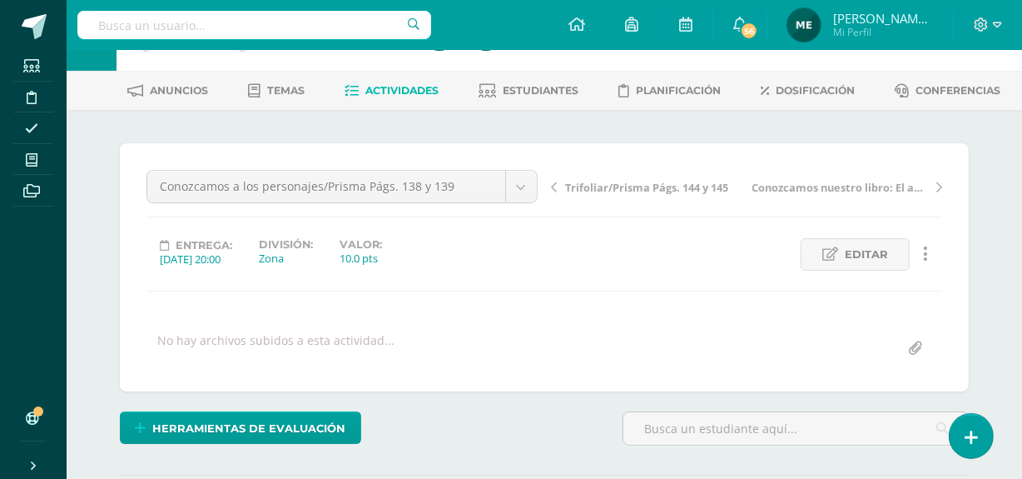
scroll to position [64, 0]
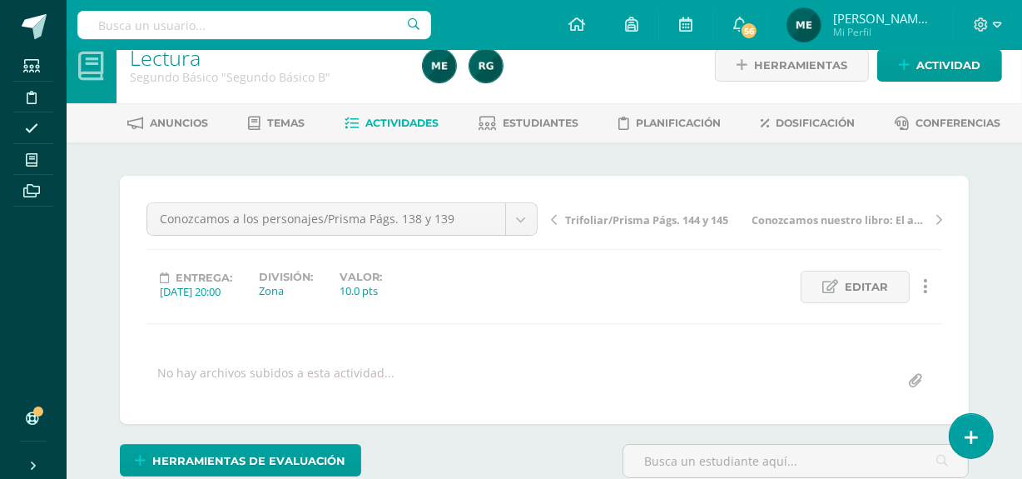
scroll to position [0, 0]
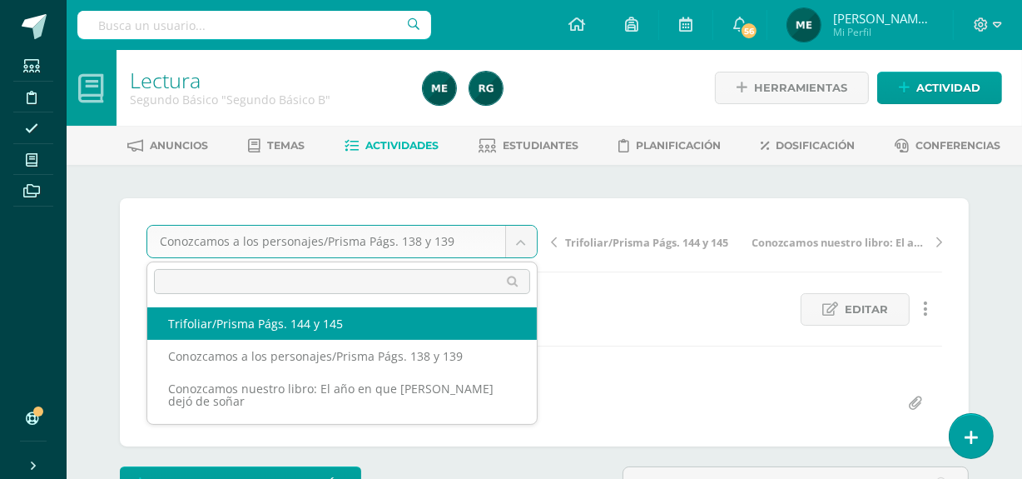
select select "/dashboard/teacher/grade-activity/108527/"
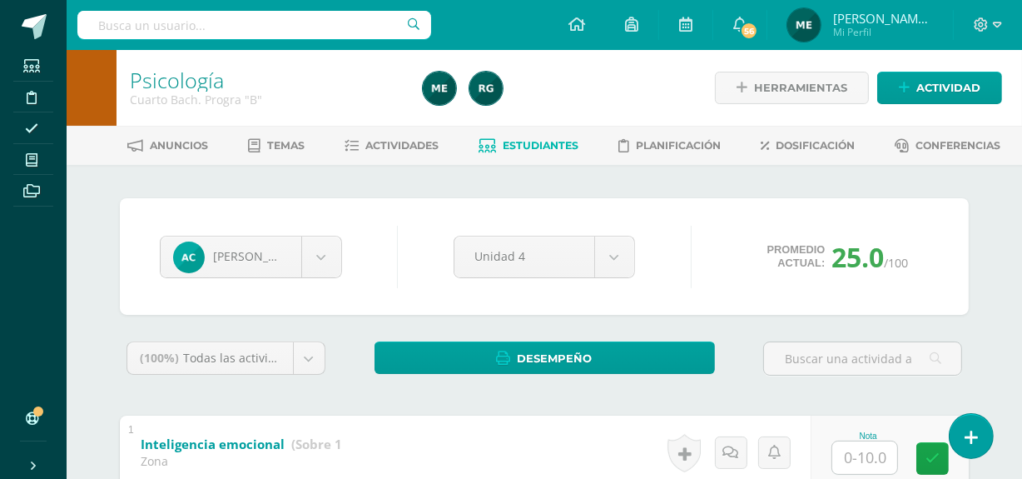
click at [900, 16] on span "[PERSON_NAME] de los Angeles" at bounding box center [883, 18] width 100 height 17
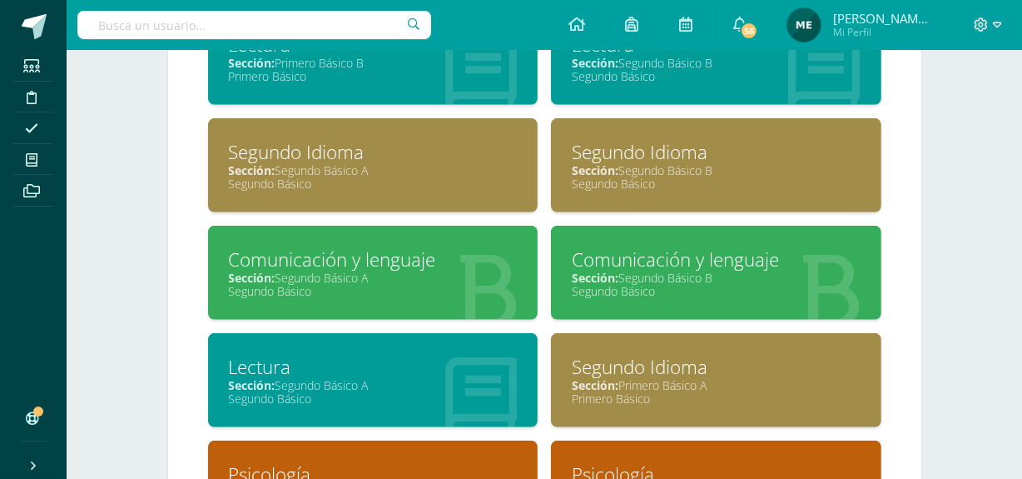
scroll to position [1038, 0]
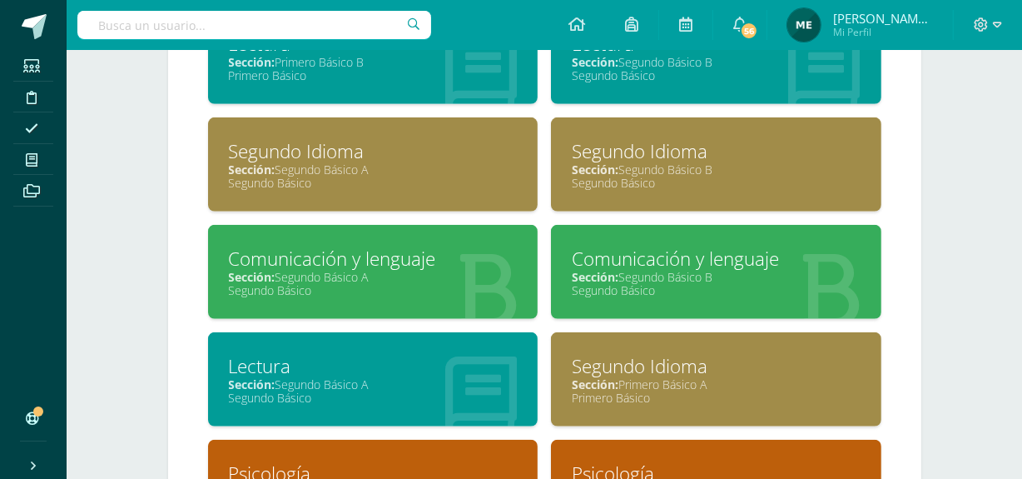
click at [434, 274] on div "Sección: Segundo Básico A" at bounding box center [373, 277] width 289 height 16
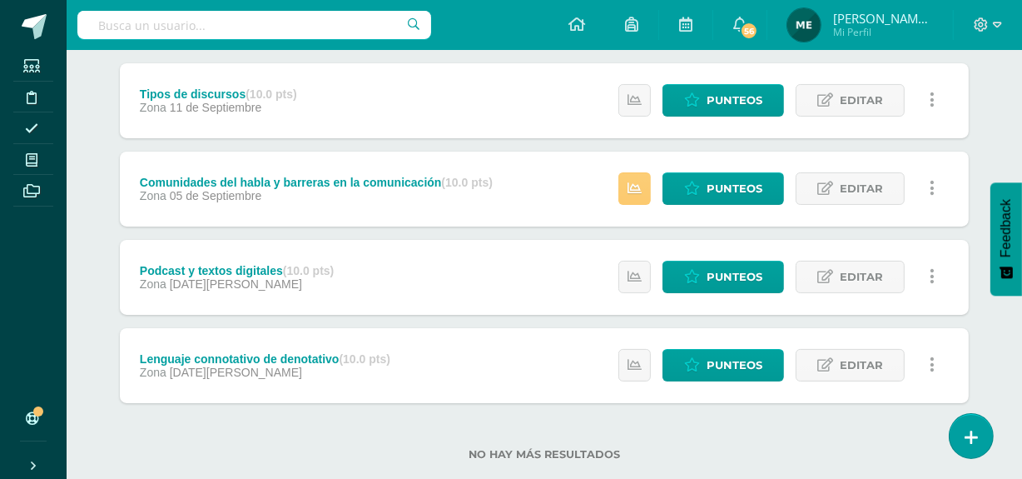
scroll to position [220, 0]
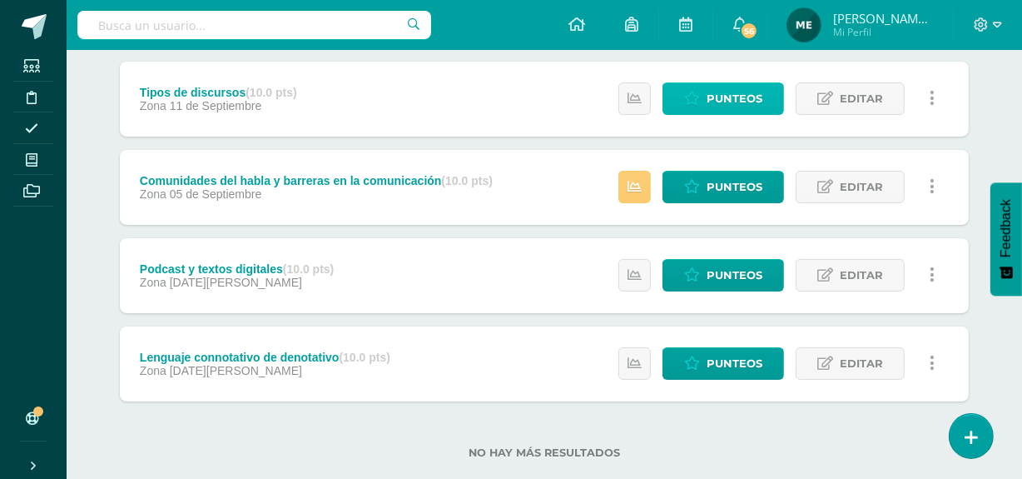
click at [728, 97] on span "Punteos" at bounding box center [735, 98] width 56 height 31
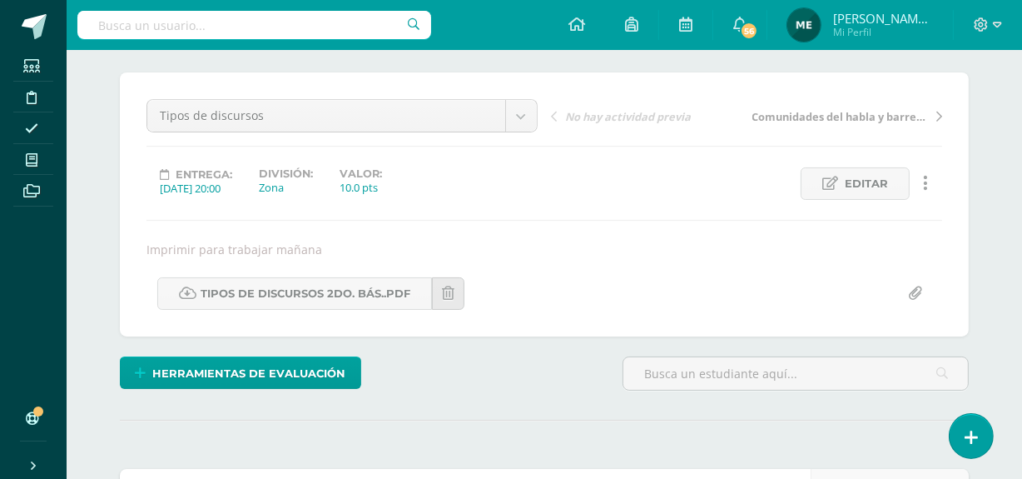
scroll to position [125, 0]
click at [340, 293] on link "Tipos de discursos 2do. Bás..pdf" at bounding box center [294, 294] width 275 height 32
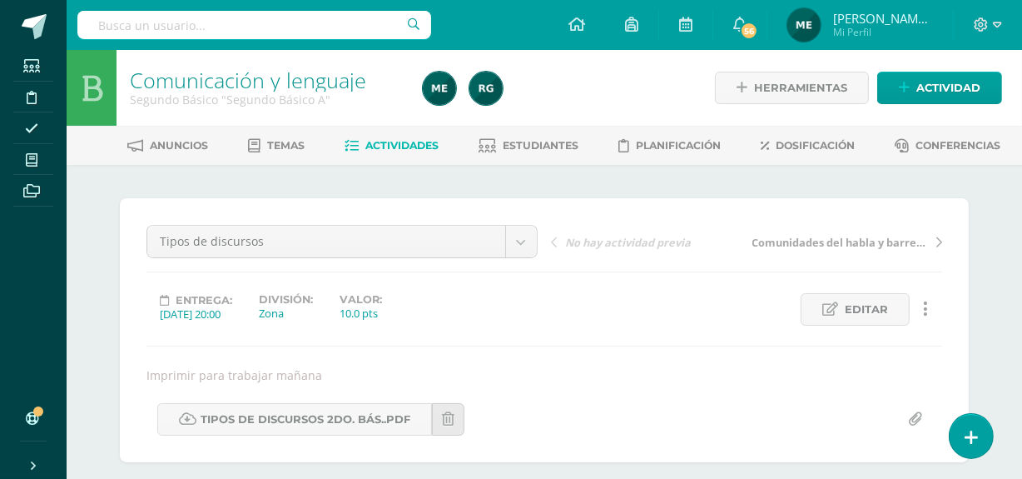
click at [882, 23] on span "[PERSON_NAME] de los Angeles" at bounding box center [883, 18] width 100 height 17
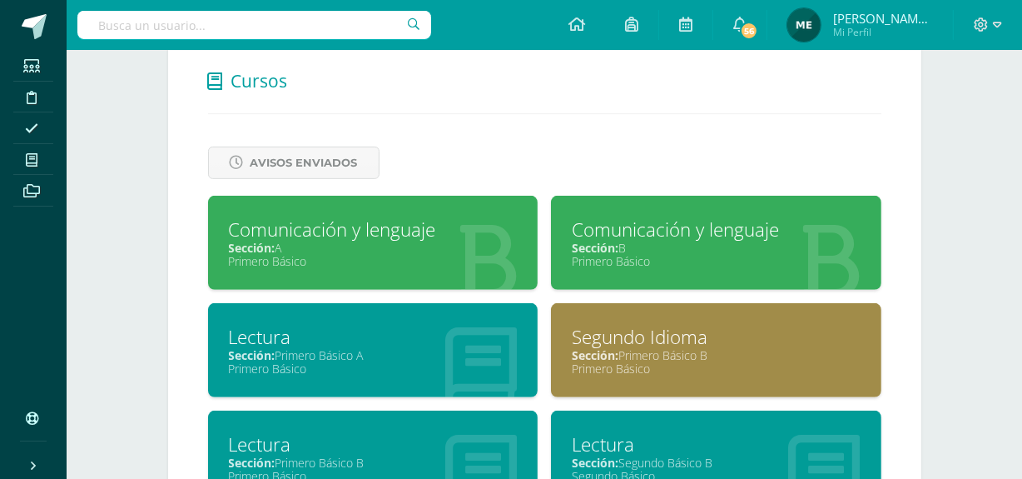
scroll to position [638, 0]
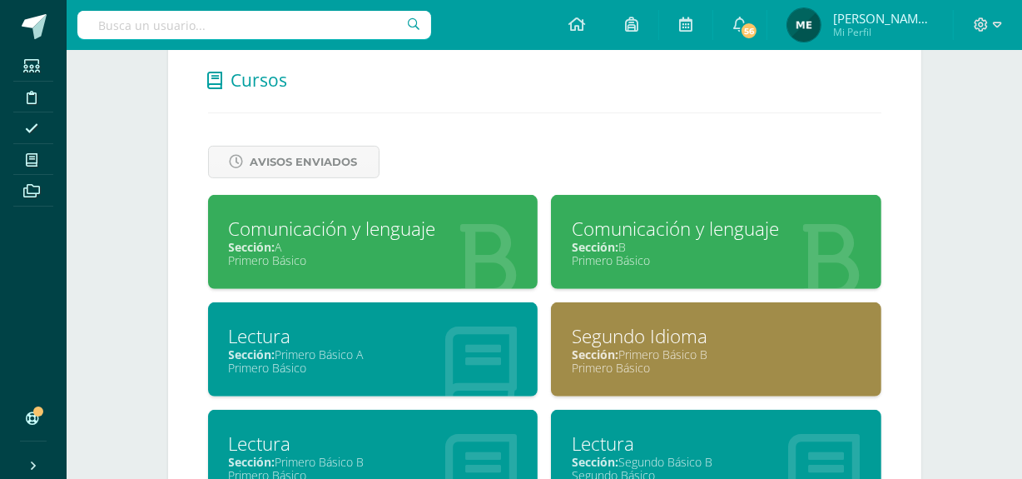
click at [372, 243] on div "Sección: A" at bounding box center [373, 247] width 289 height 16
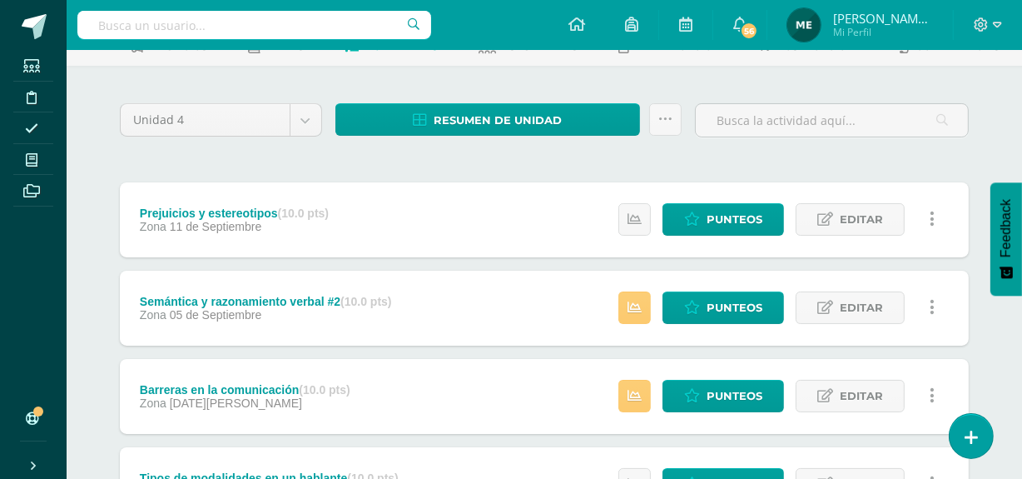
scroll to position [100, 0]
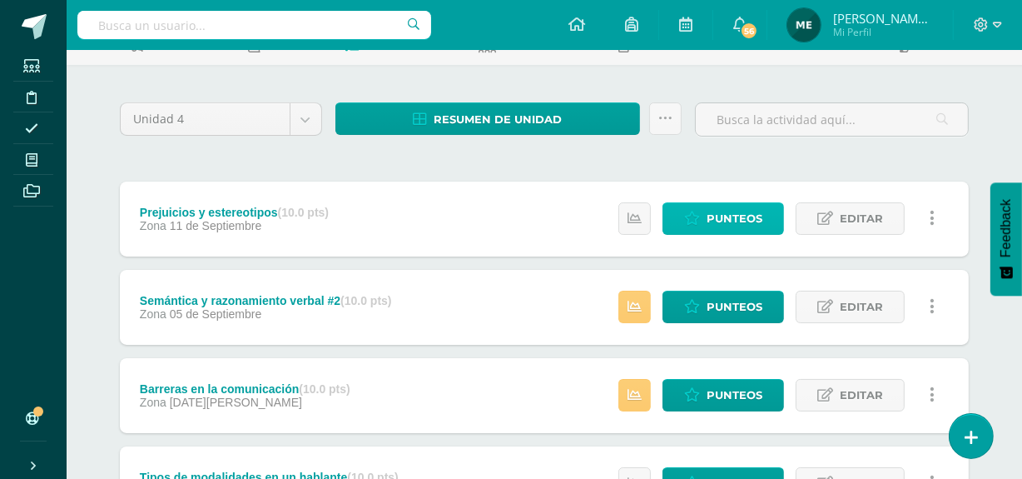
click at [737, 210] on span "Punteos" at bounding box center [735, 218] width 56 height 31
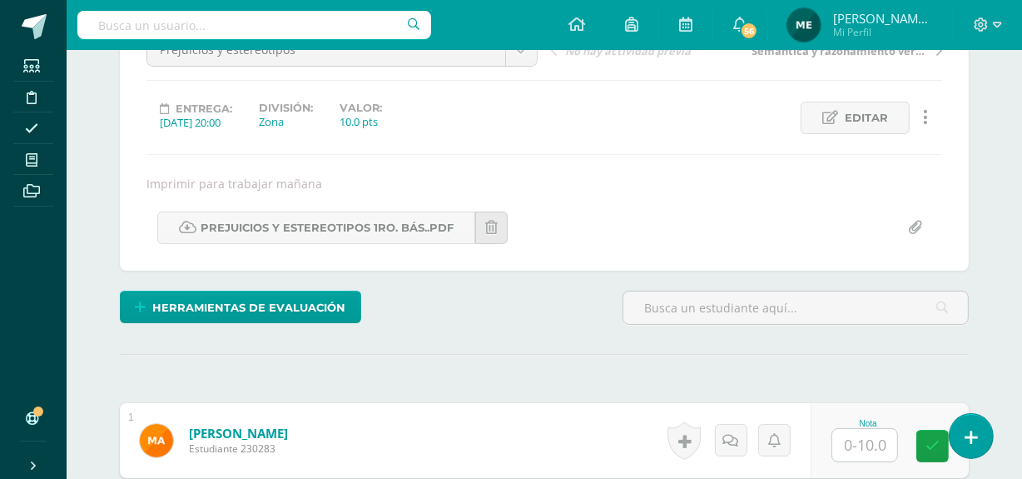
scroll to position [191, 0]
click at [387, 225] on link "Prejuicios y estereotipos 1ro. Bás..pdf" at bounding box center [316, 227] width 318 height 32
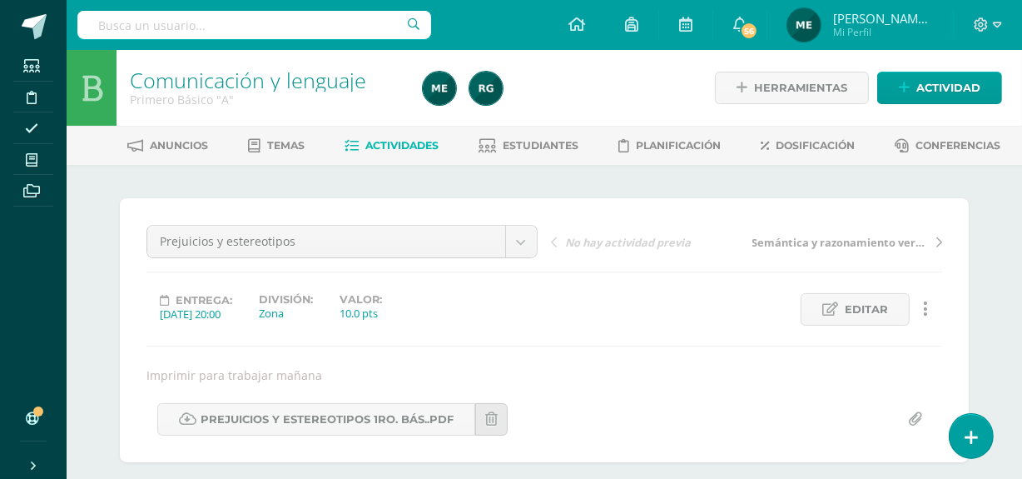
click at [886, 24] on span "[PERSON_NAME] de los Angeles" at bounding box center [883, 18] width 100 height 17
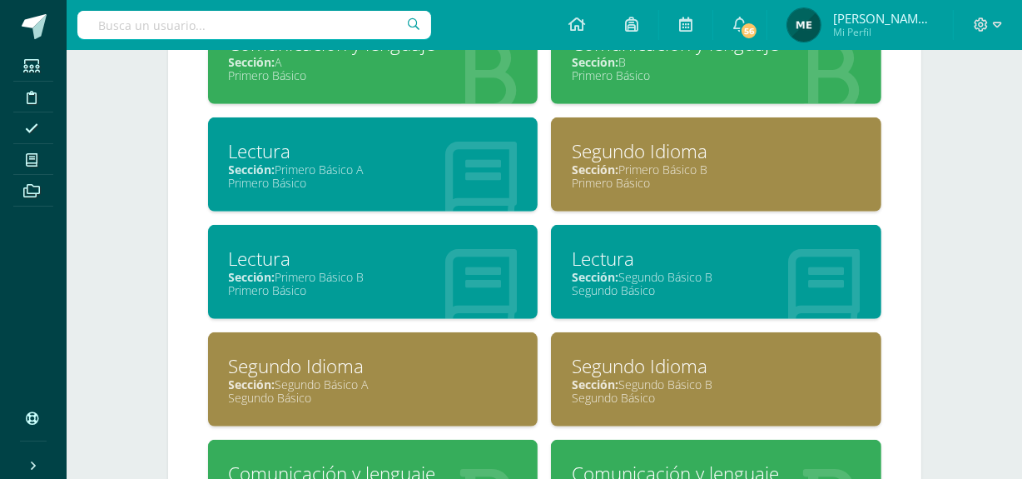
scroll to position [824, 0]
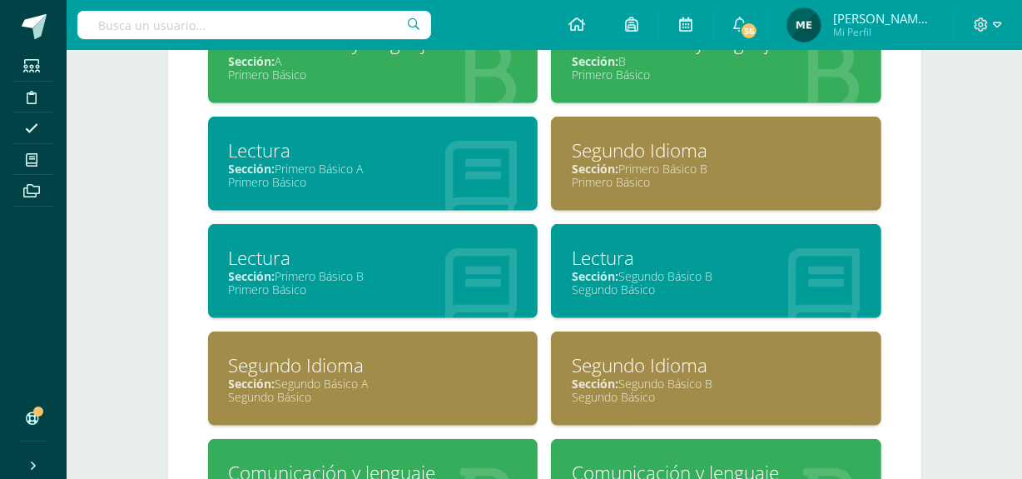
click at [370, 163] on div "Sección: Primero Básico A" at bounding box center [373, 169] width 289 height 16
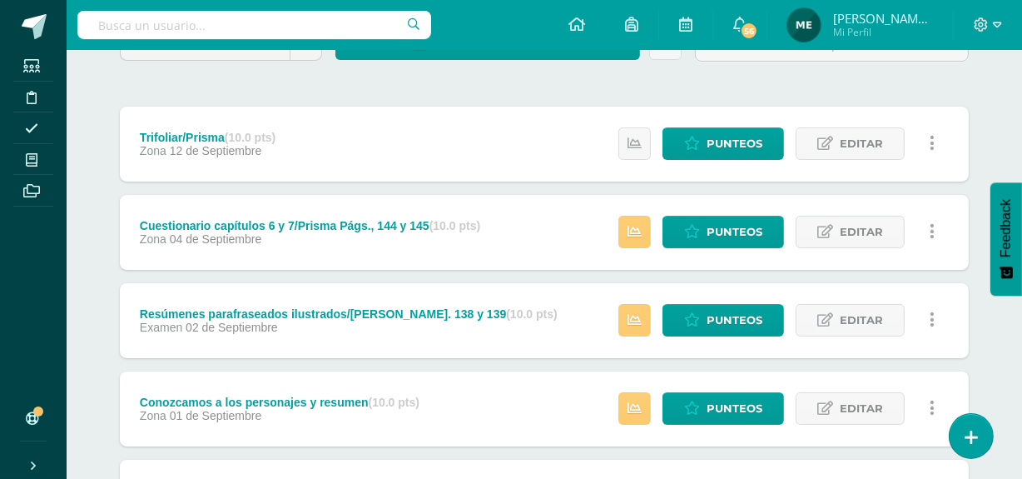
scroll to position [175, 0]
click at [738, 141] on span "Punteos" at bounding box center [735, 143] width 56 height 31
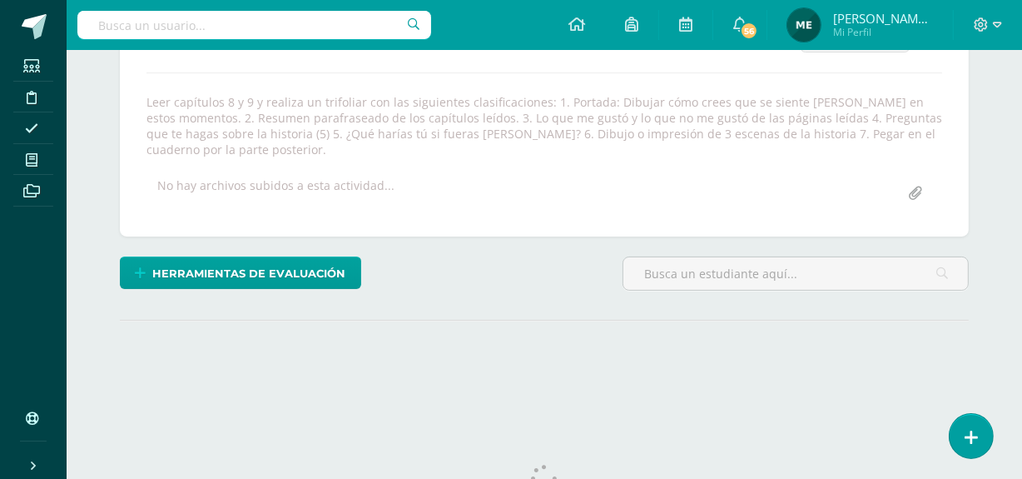
click at [499, 376] on div "¿Estás seguro que quieres eliminar esta actividad? Esto borrará la actividad y …" at bounding box center [544, 170] width 862 height 491
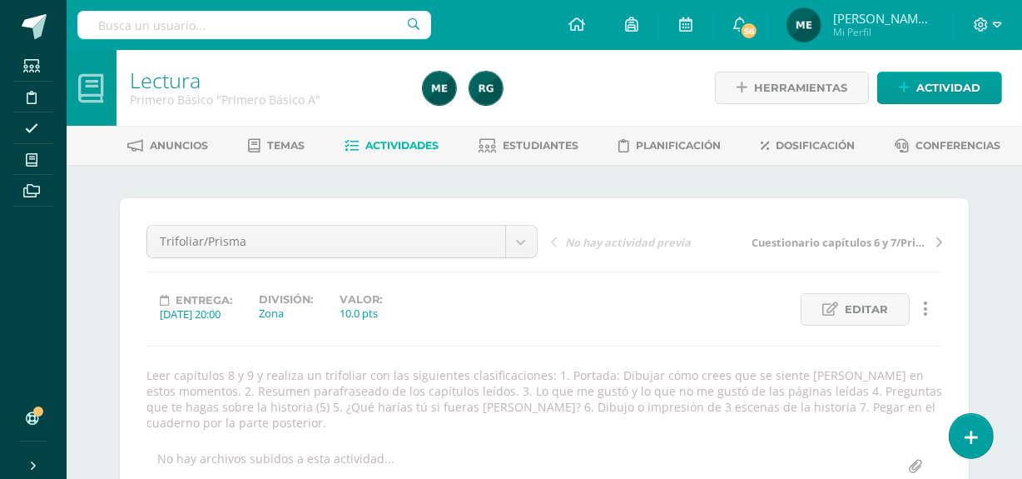
click at [922, 18] on span "[PERSON_NAME] de los Angeles" at bounding box center [883, 18] width 100 height 17
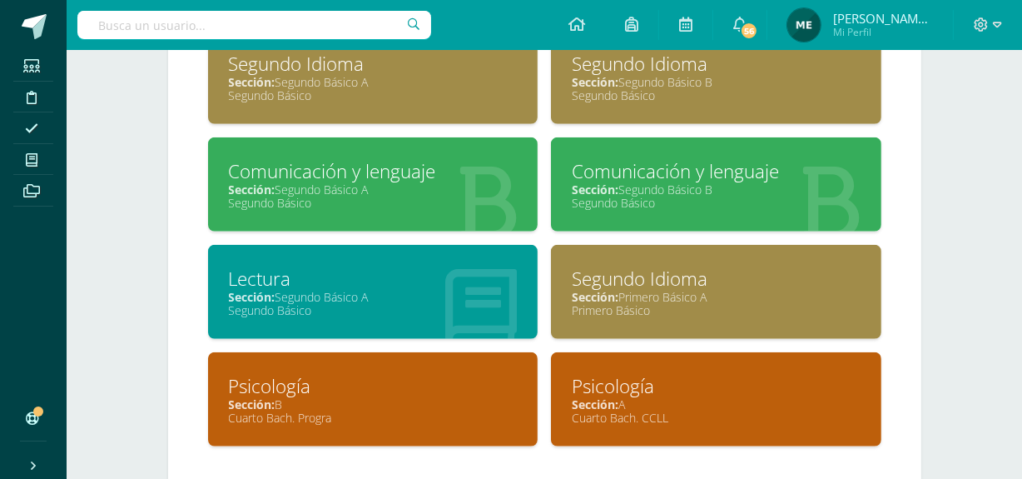
scroll to position [1126, 0]
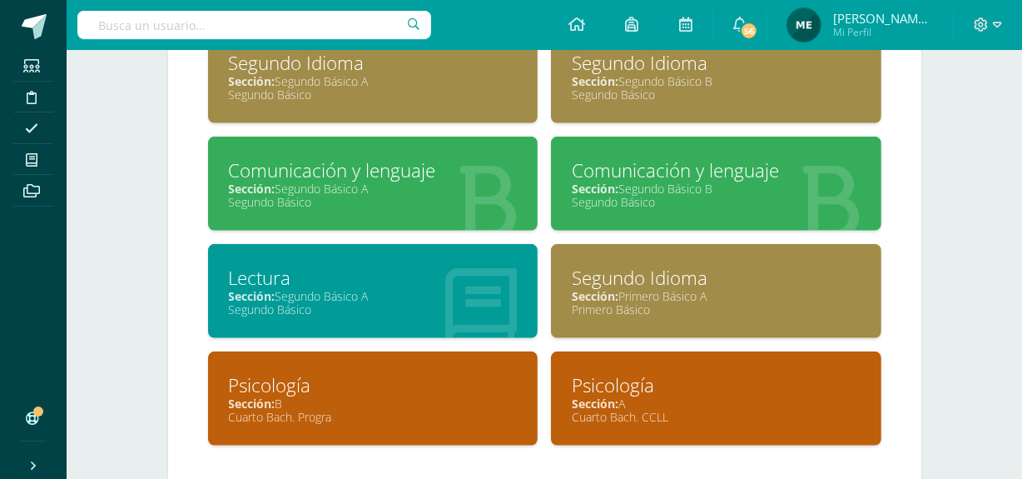
click at [362, 282] on div "Lectura" at bounding box center [373, 278] width 289 height 26
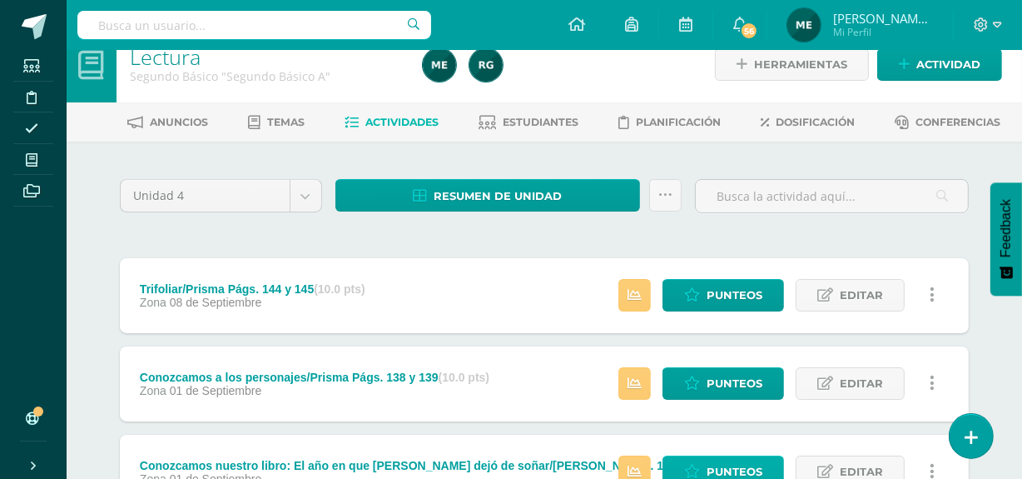
scroll to position [22, 0]
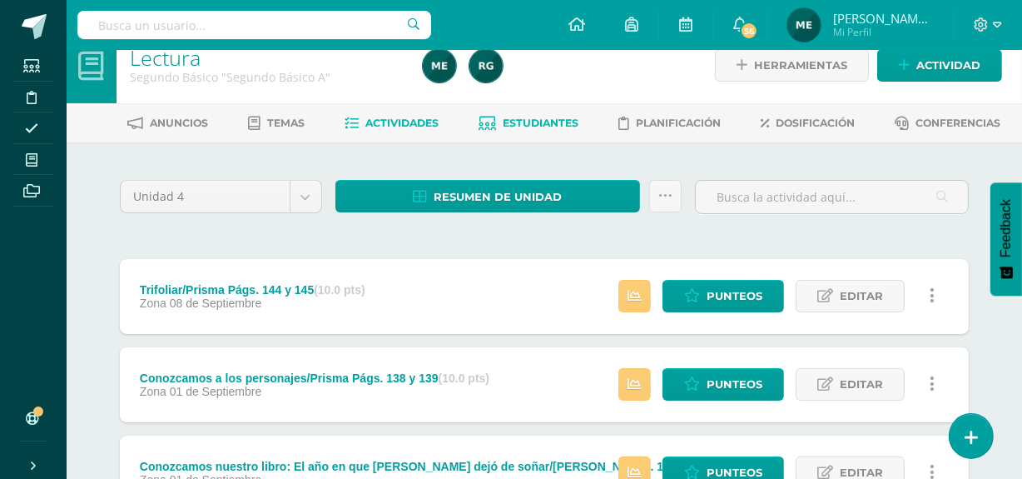
click at [541, 122] on span "Estudiantes" at bounding box center [542, 123] width 76 height 12
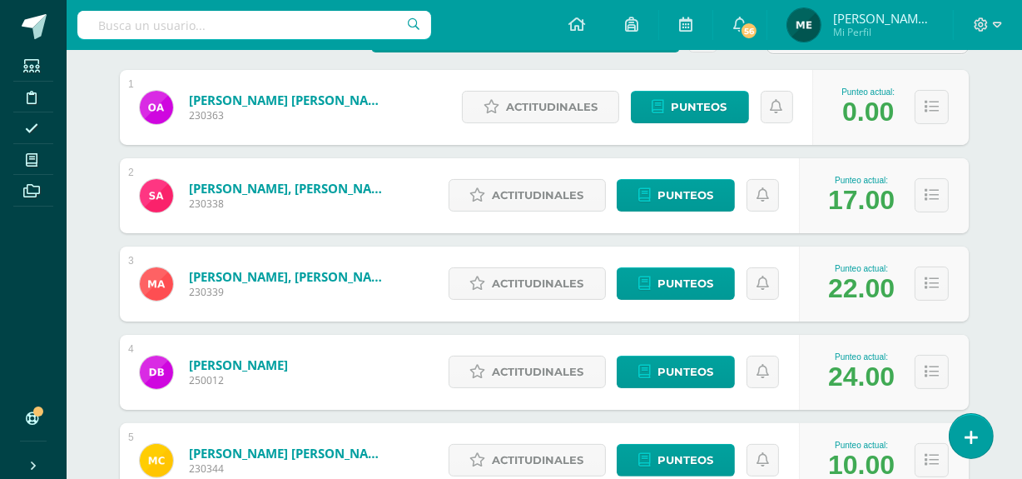
scroll to position [275, 0]
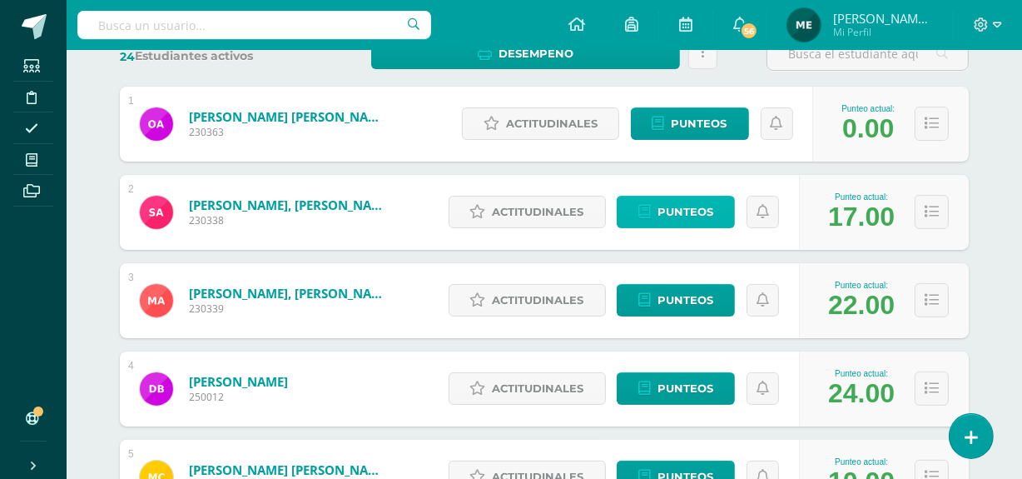
click at [687, 214] on span "Punteos" at bounding box center [686, 211] width 56 height 31
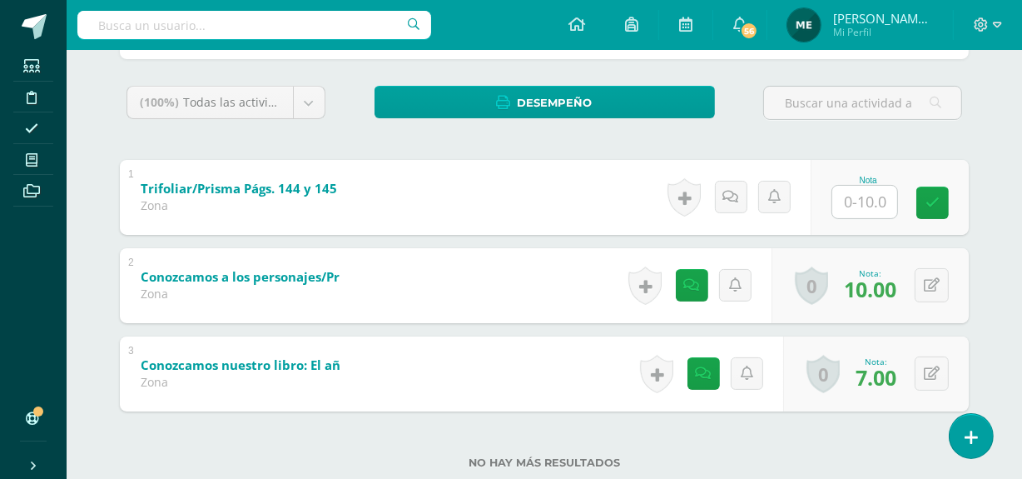
scroll to position [298, 0]
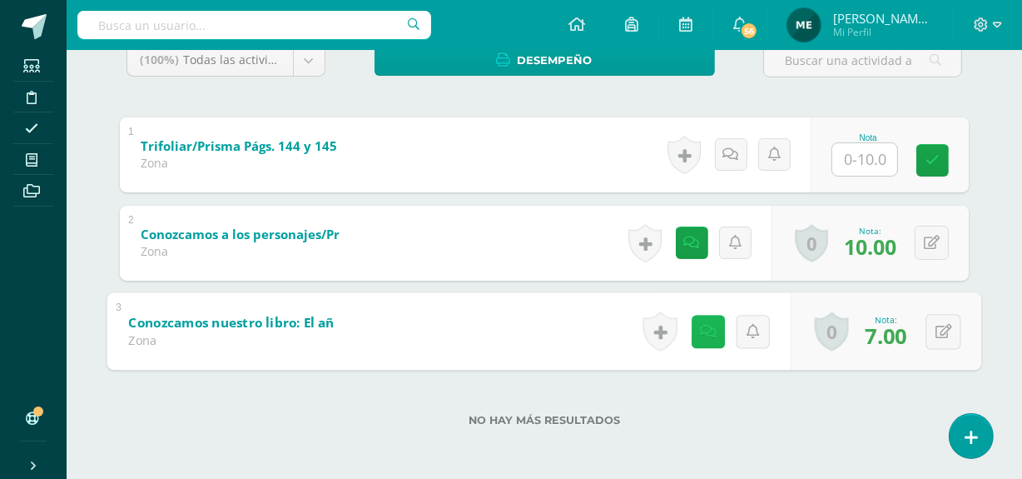
click at [700, 335] on icon at bounding box center [708, 331] width 17 height 14
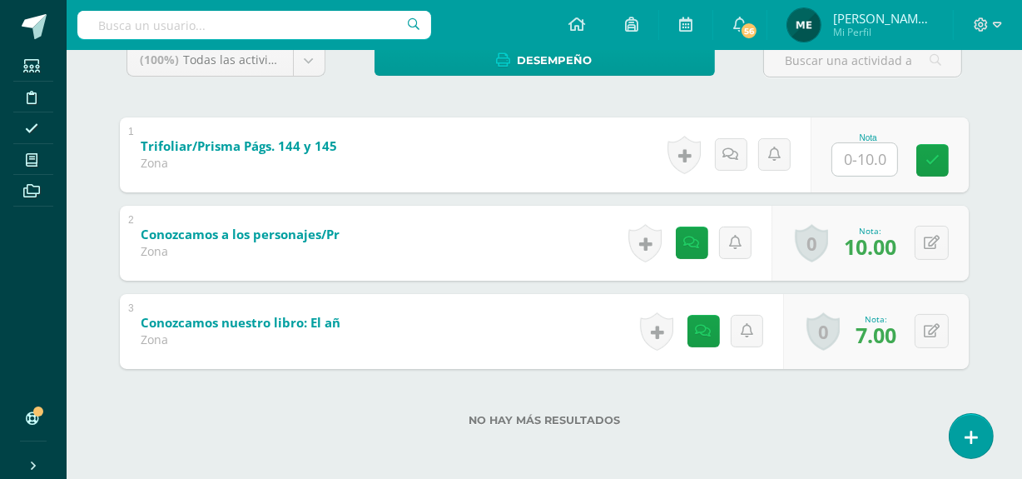
click at [858, 354] on div "(100%) Todas las actividades de esta unidad Todas las actividades de esta unida…" at bounding box center [544, 244] width 849 height 403
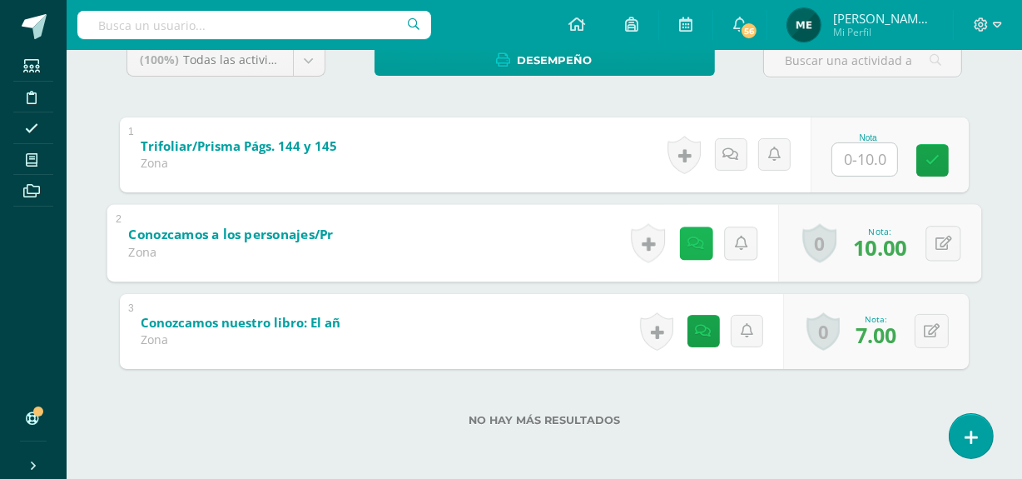
click at [696, 239] on icon at bounding box center [696, 243] width 17 height 14
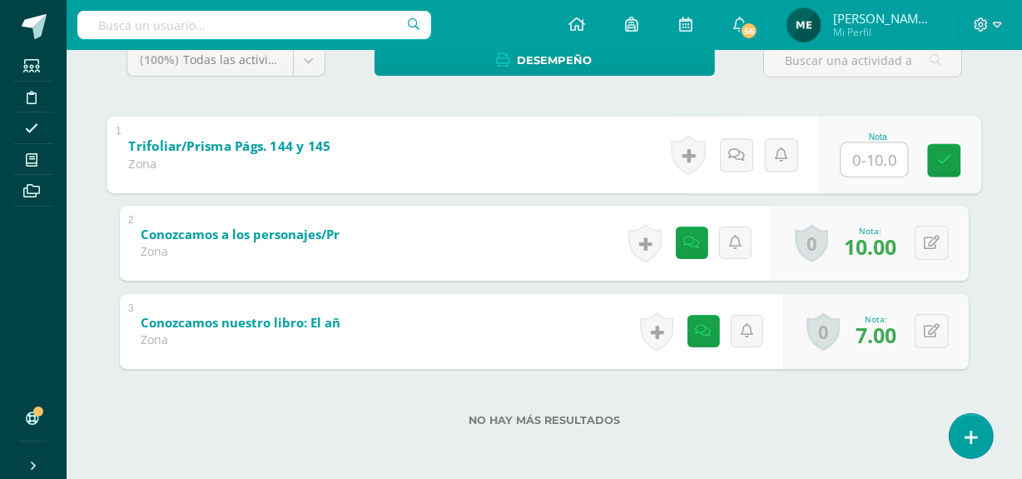
click at [865, 158] on input "text" at bounding box center [874, 158] width 67 height 33
type input "9.5"
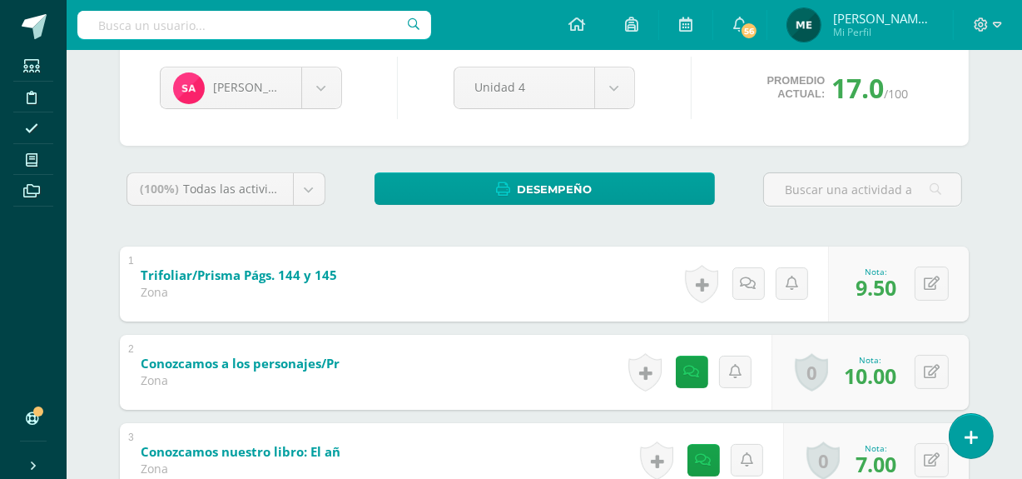
scroll to position [0, 0]
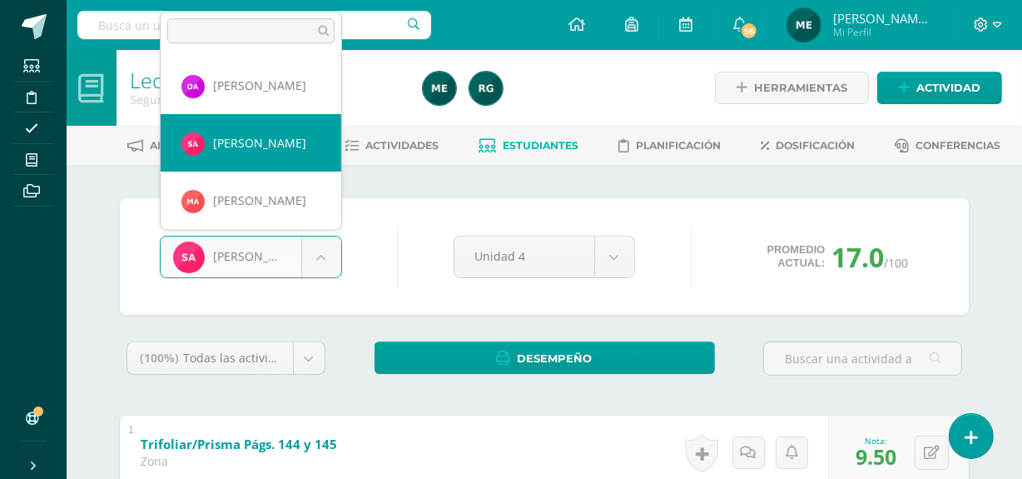
click at [325, 255] on body "Estudiantes Disciplina Asistencia Mis cursos Archivos Soporte Centro de ayuda Ú…" at bounding box center [511, 388] width 1022 height 777
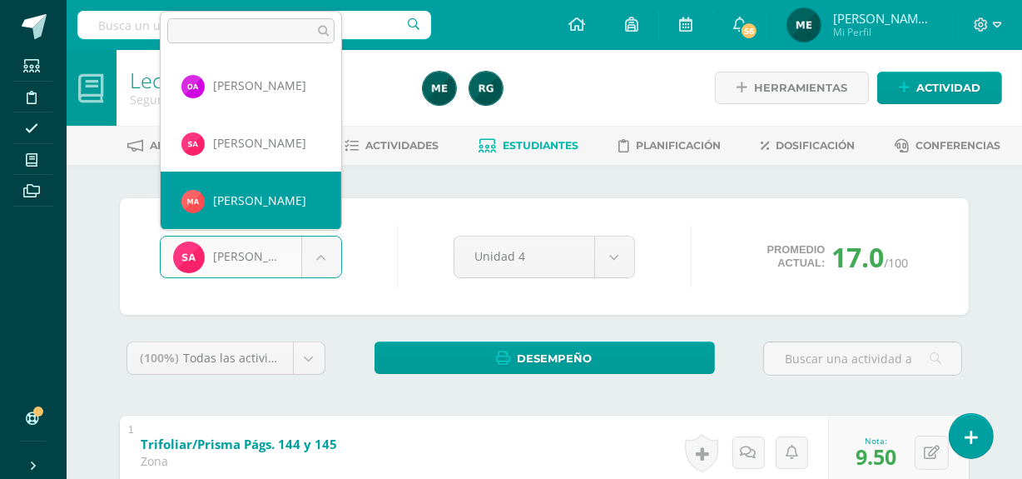
select select "221"
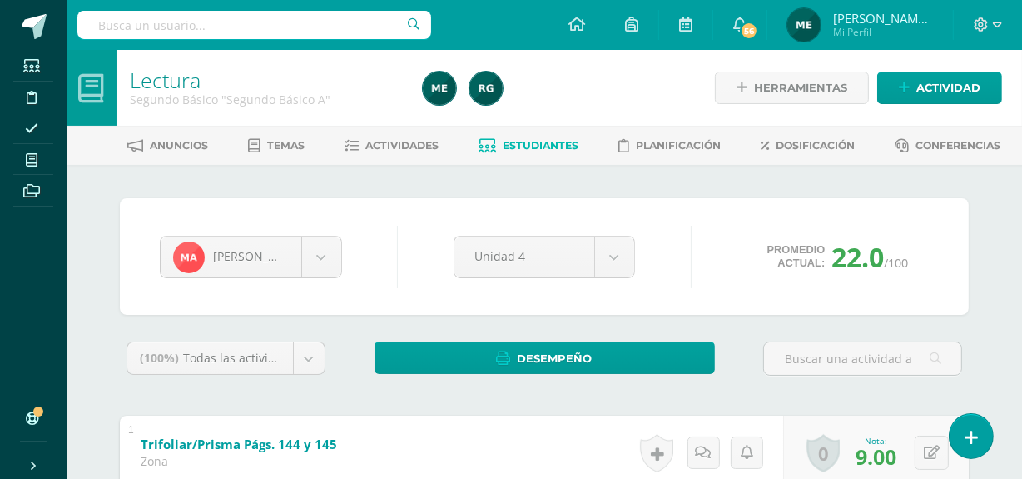
click at [549, 144] on span "Estudiantes" at bounding box center [542, 145] width 76 height 12
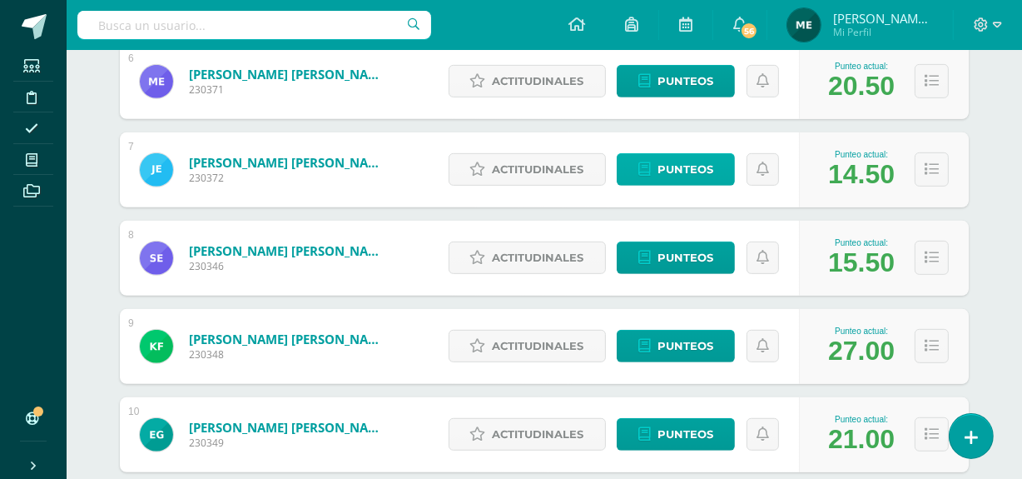
scroll to position [757, 0]
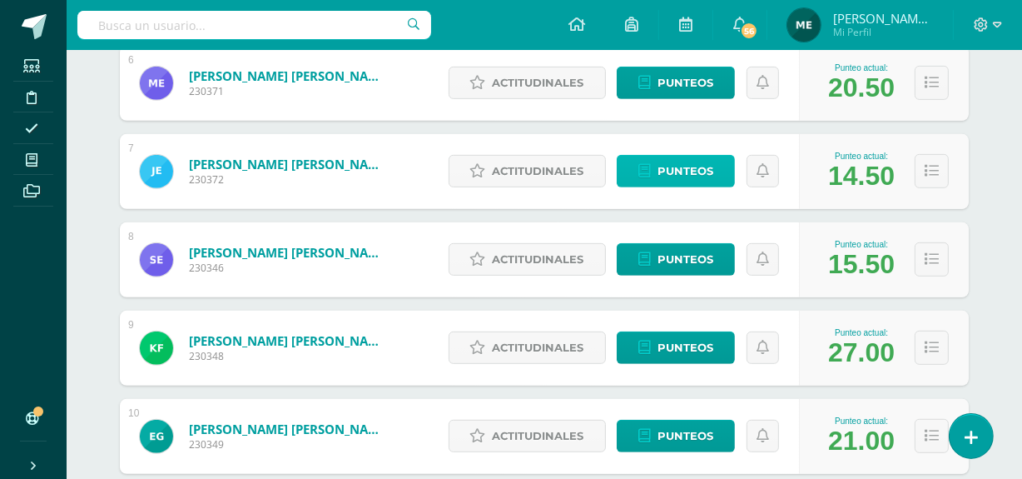
click at [702, 158] on span "Punteos" at bounding box center [686, 171] width 56 height 31
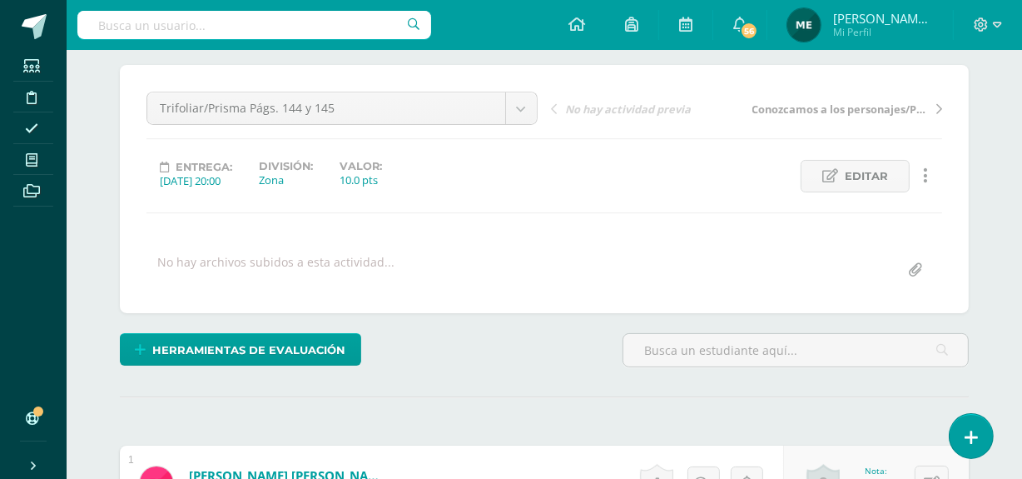
scroll to position [133, 0]
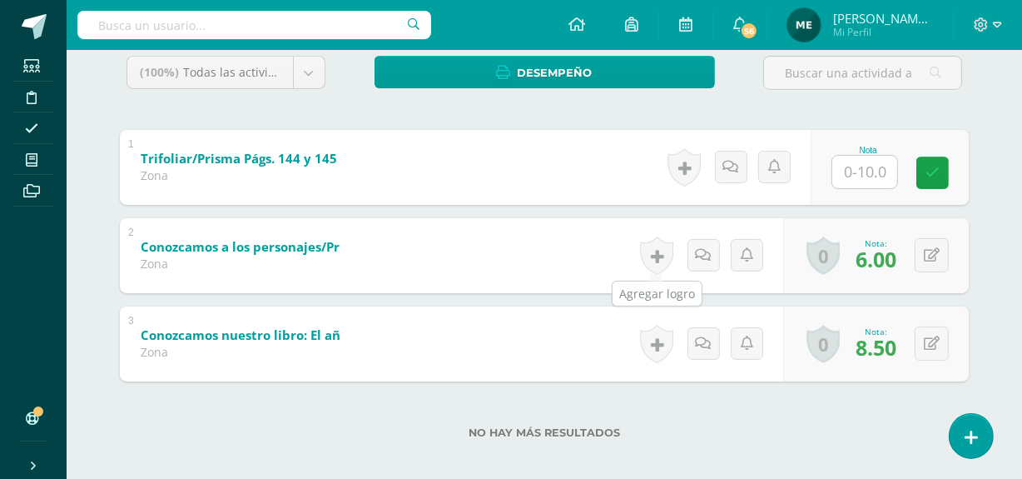
scroll to position [288, 0]
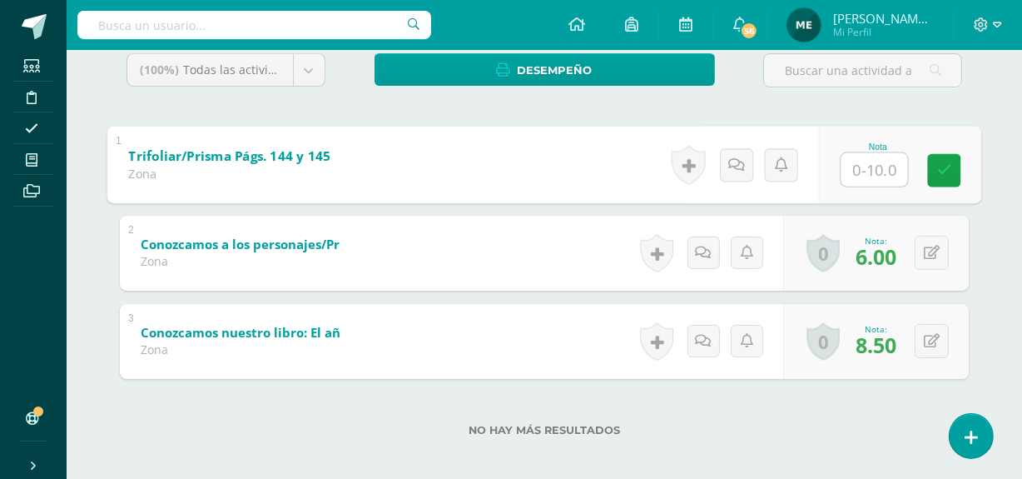
click at [876, 166] on input "text" at bounding box center [874, 168] width 67 height 33
type input "4"
click at [738, 162] on icon at bounding box center [736, 164] width 17 height 14
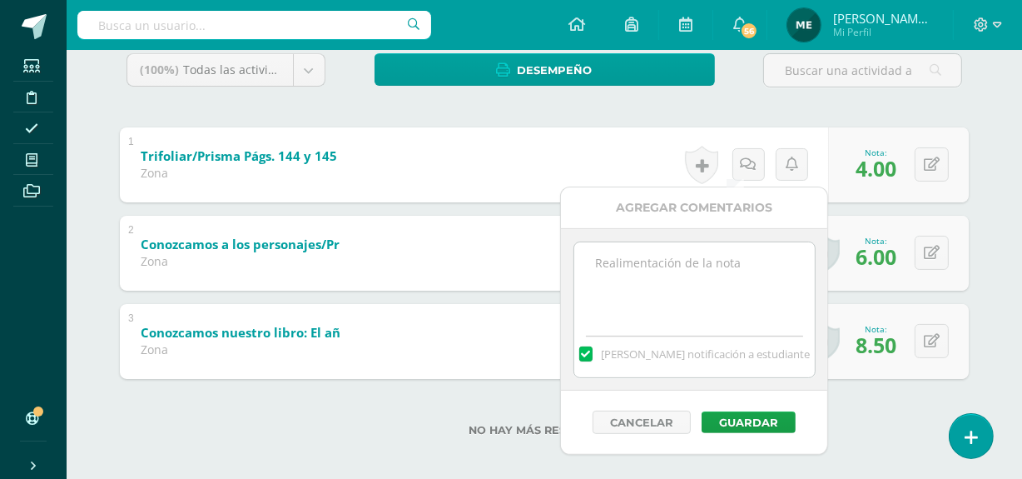
click at [713, 270] on textarea at bounding box center [694, 283] width 241 height 83
type textarea "No entregó libro Prisma"
click at [760, 419] on button "Guardar" at bounding box center [749, 422] width 94 height 22
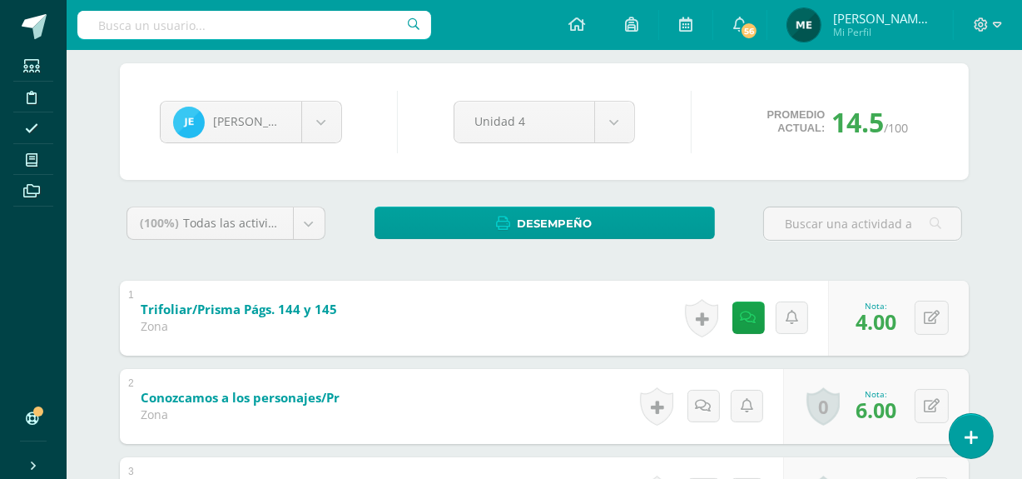
scroll to position [0, 0]
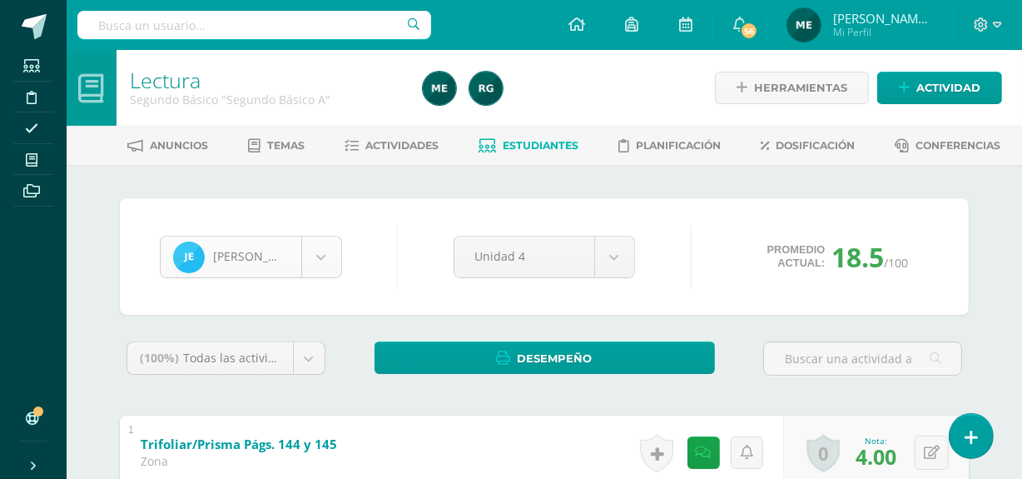
scroll to position [228, 0]
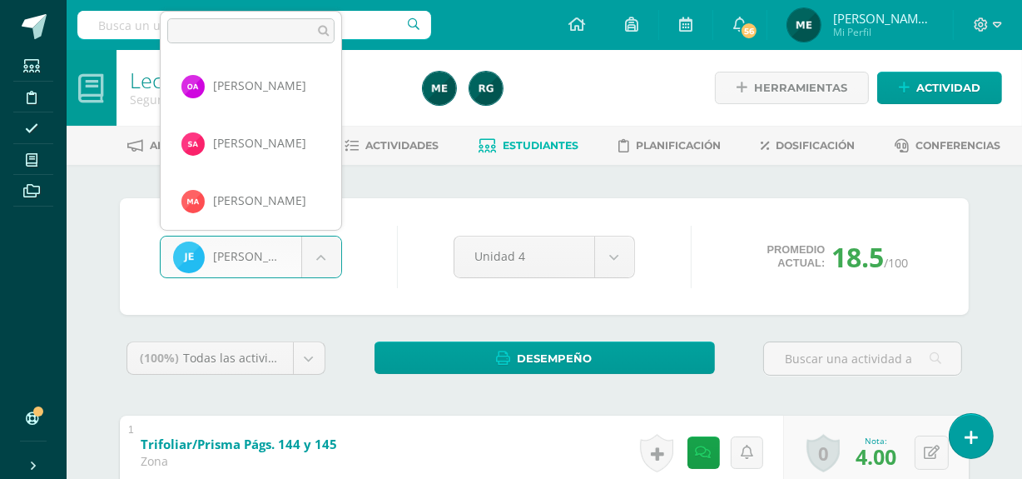
click at [323, 256] on body "Estudiantes Disciplina Asistencia Mis cursos Archivos Soporte Centro de ayuda Ú…" at bounding box center [511, 388] width 1022 height 777
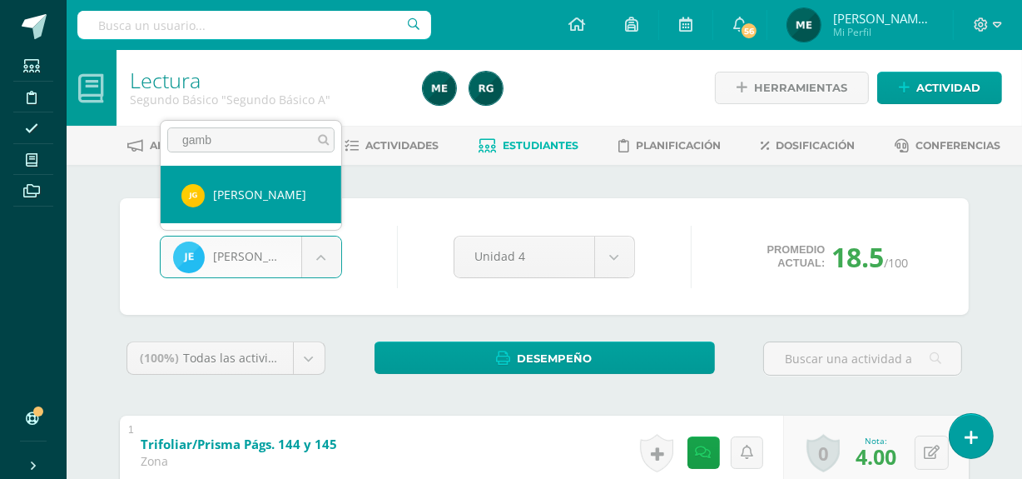
type input "gamb"
select select "1090"
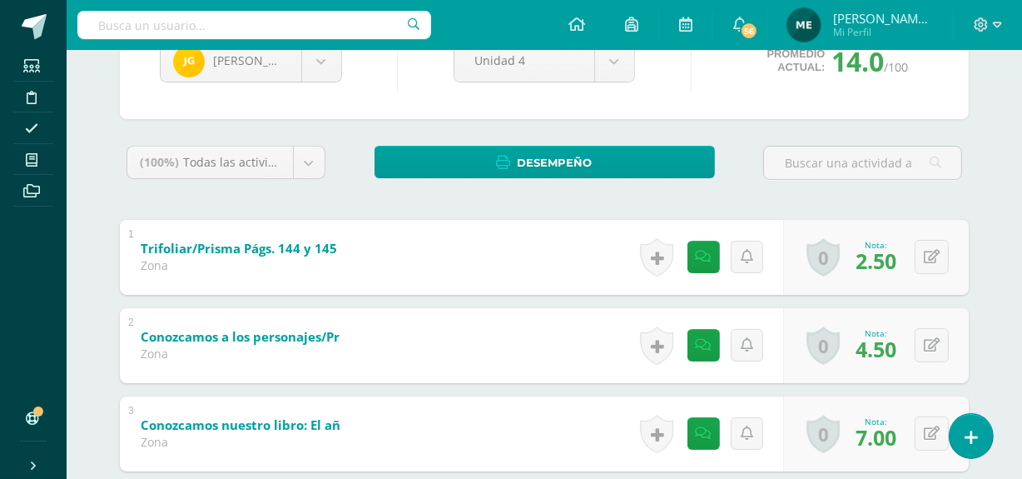
scroll to position [199, 0]
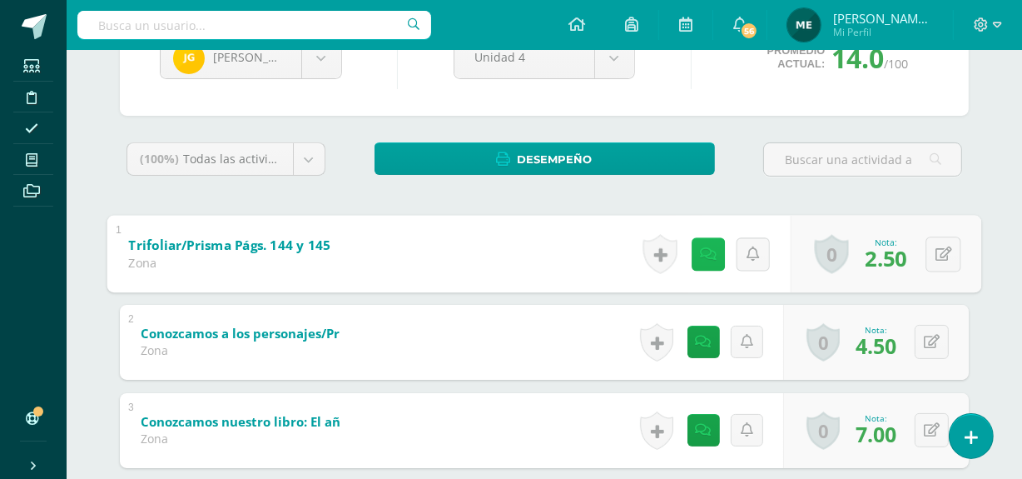
click at [715, 251] on link at bounding box center [708, 253] width 33 height 33
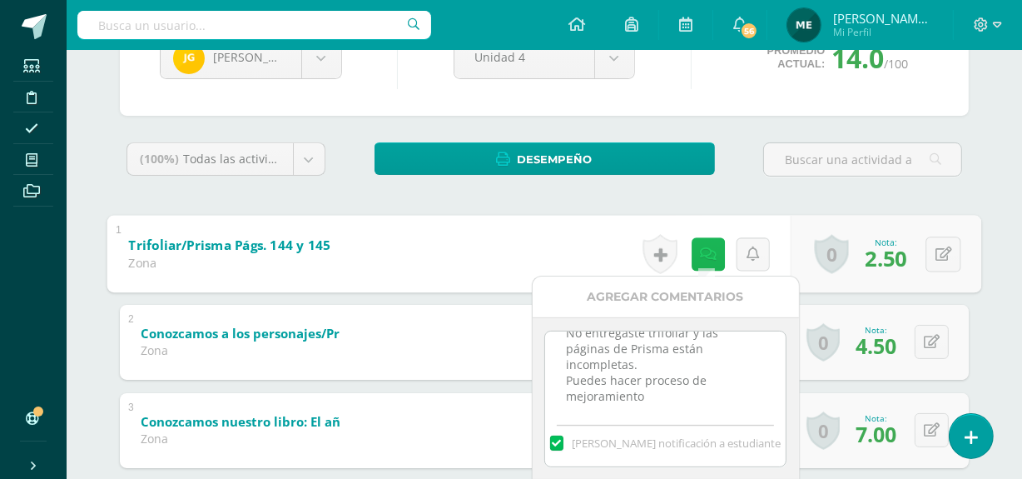
scroll to position [21, 0]
click at [984, 191] on div "Josué Gamboa Oscar Aguilar Santiago Alvizures Matías Andrade Daniela Baten Made…" at bounding box center [545, 272] width 916 height 613
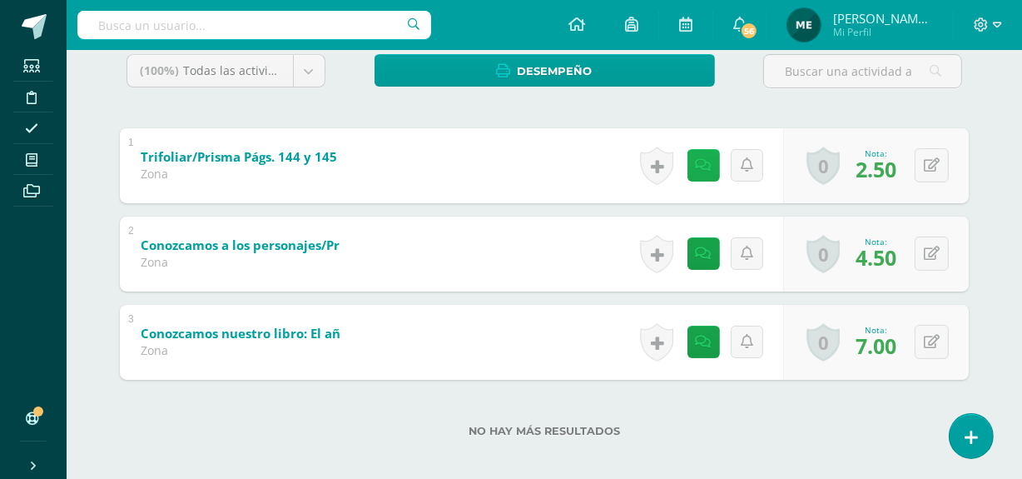
scroll to position [291, 0]
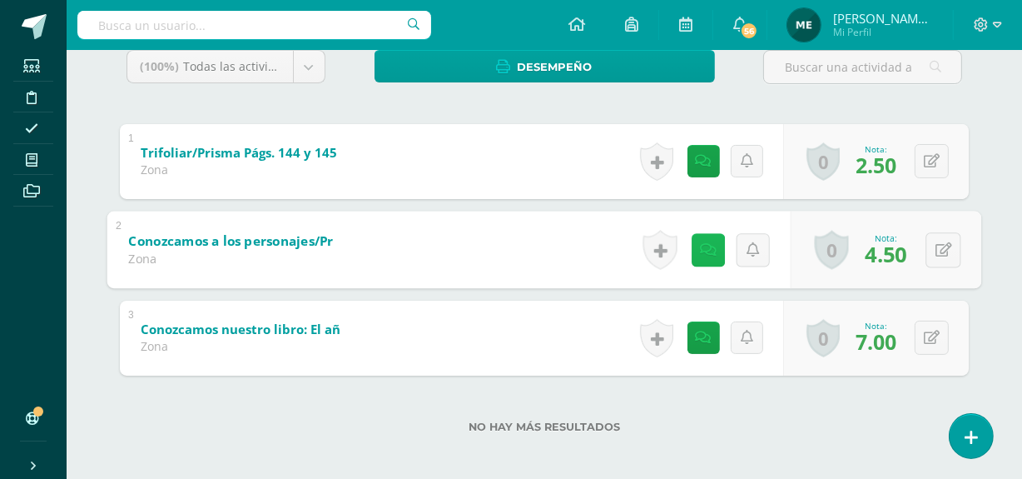
click at [703, 242] on icon at bounding box center [708, 249] width 17 height 14
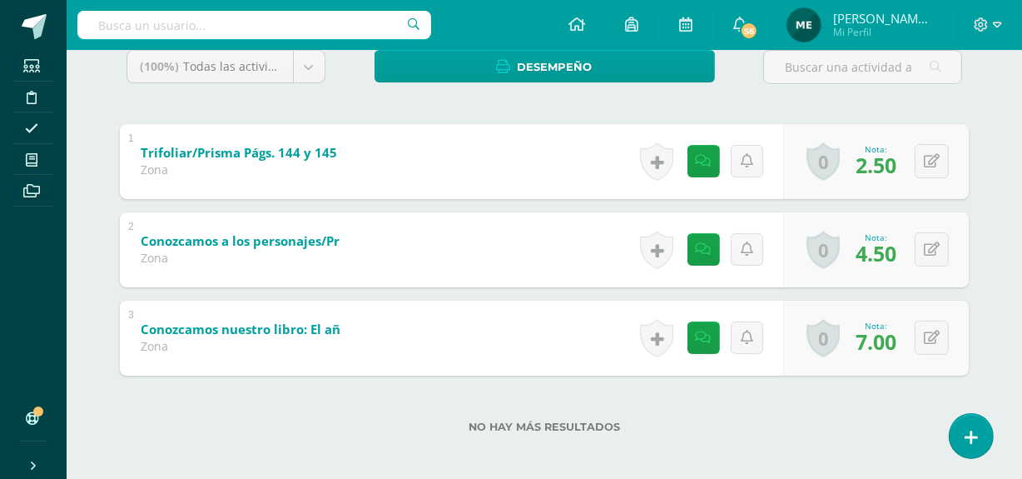
click at [877, 412] on div "No hay más resultados" at bounding box center [544, 413] width 849 height 77
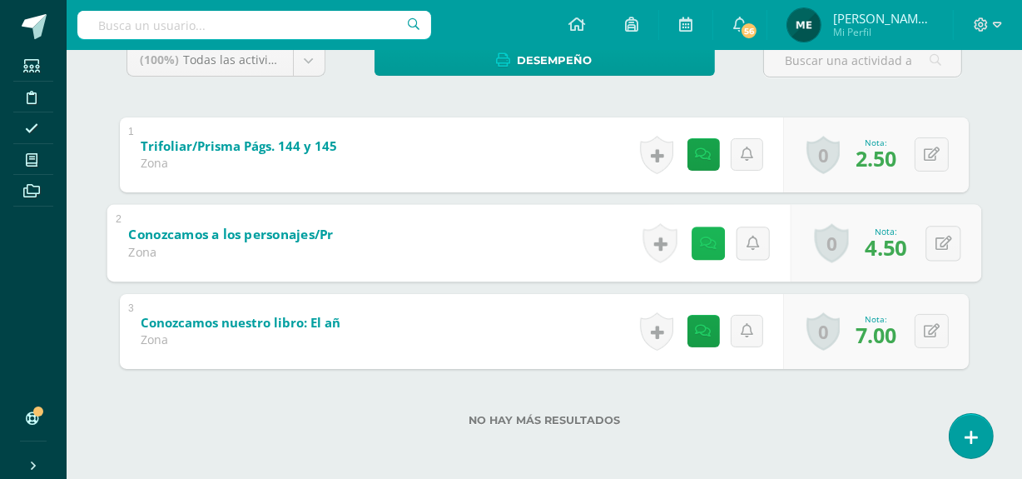
click at [707, 237] on icon at bounding box center [708, 243] width 17 height 14
click at [953, 244] on button at bounding box center [943, 243] width 35 height 35
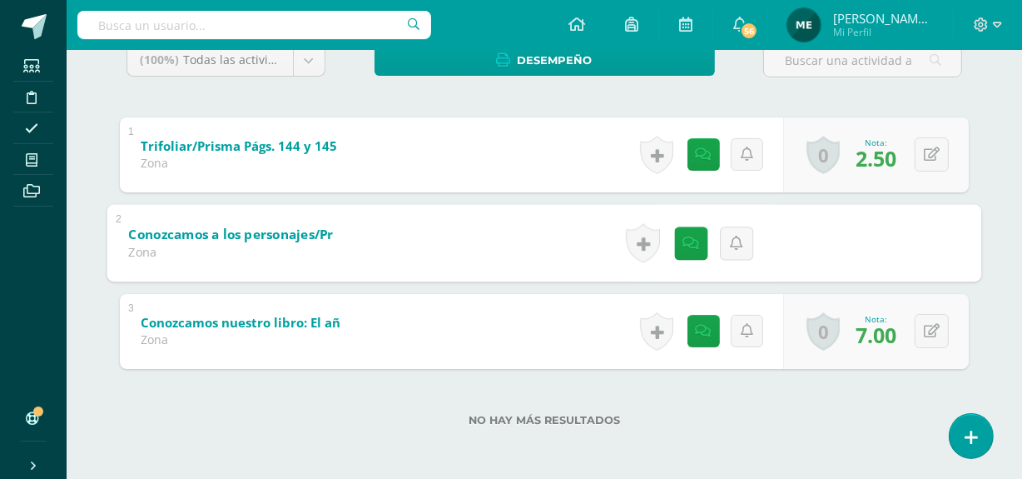
type input "6"
click at [898, 246] on icon at bounding box center [898, 248] width 15 height 14
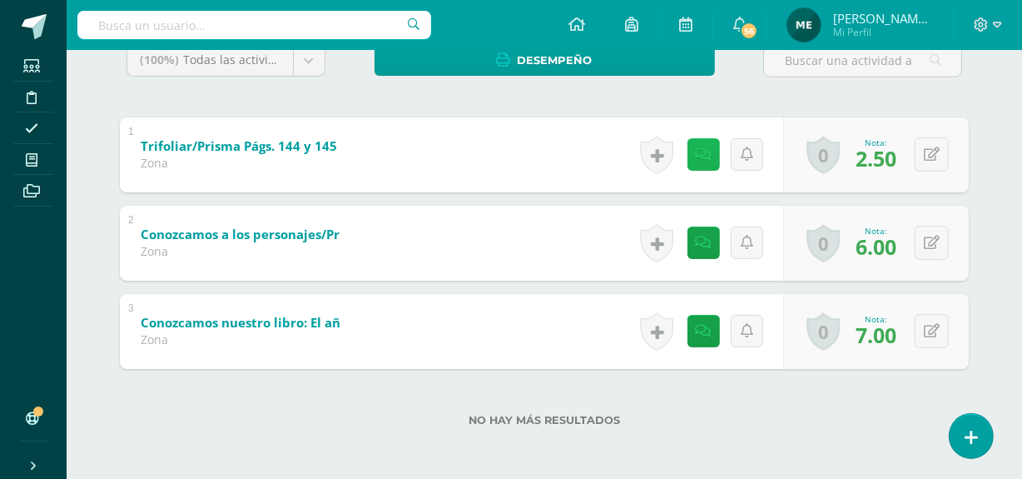
click at [707, 151] on icon at bounding box center [704, 154] width 16 height 14
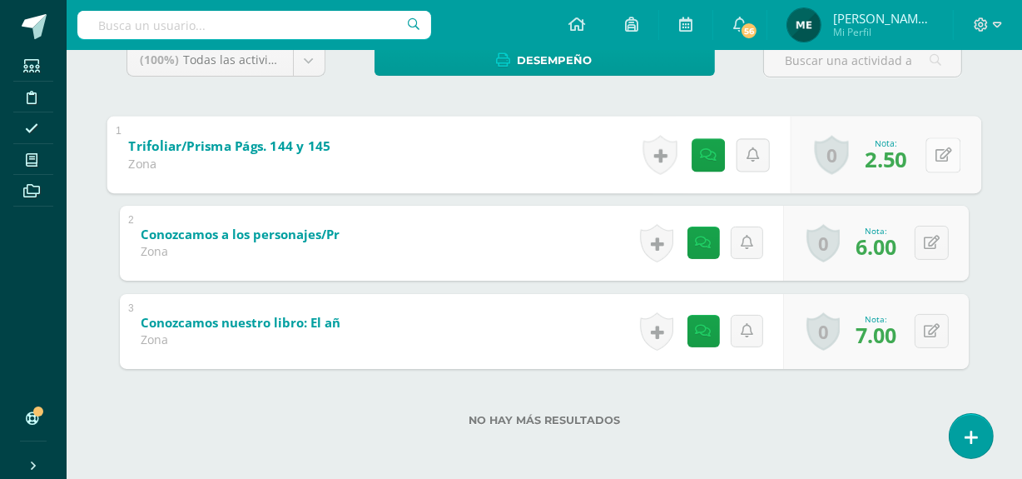
click at [944, 157] on icon at bounding box center [944, 154] width 17 height 14
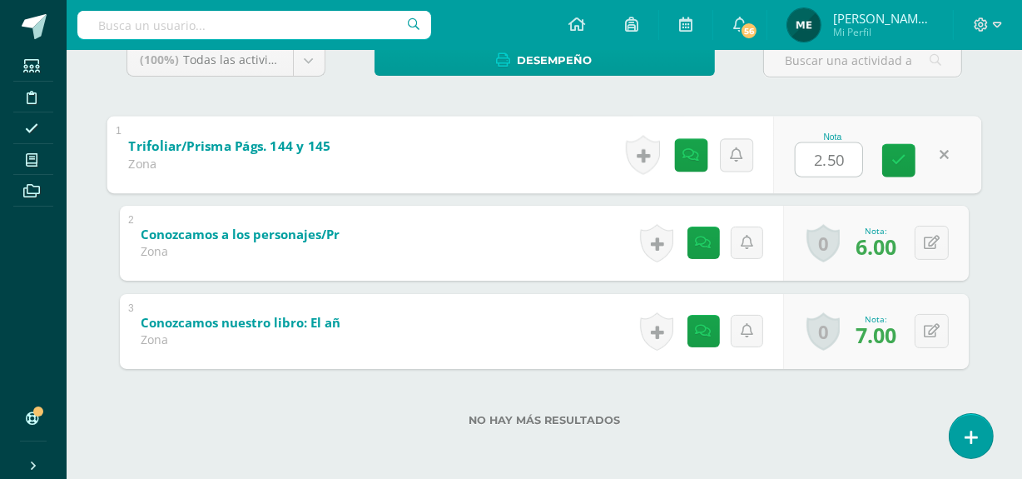
type input "4"
click at [895, 156] on icon at bounding box center [898, 160] width 15 height 14
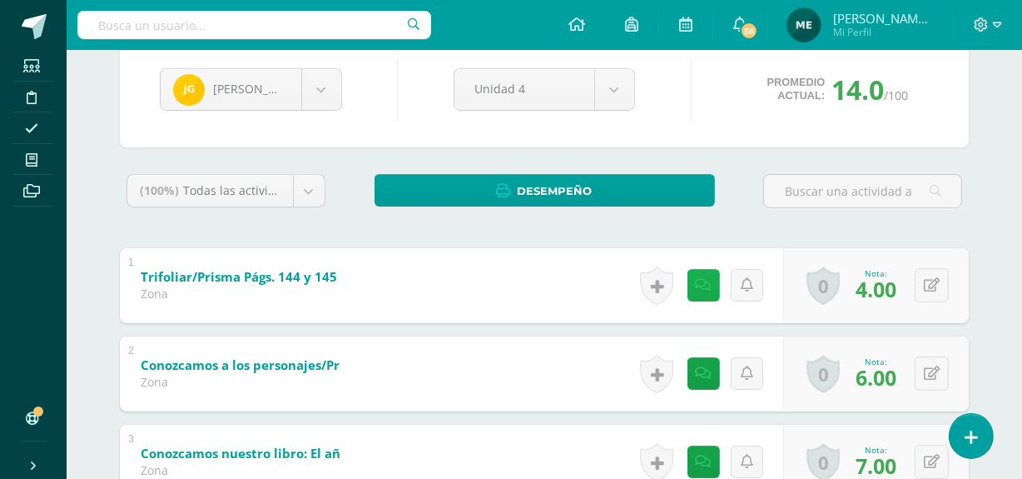
scroll to position [166, 0]
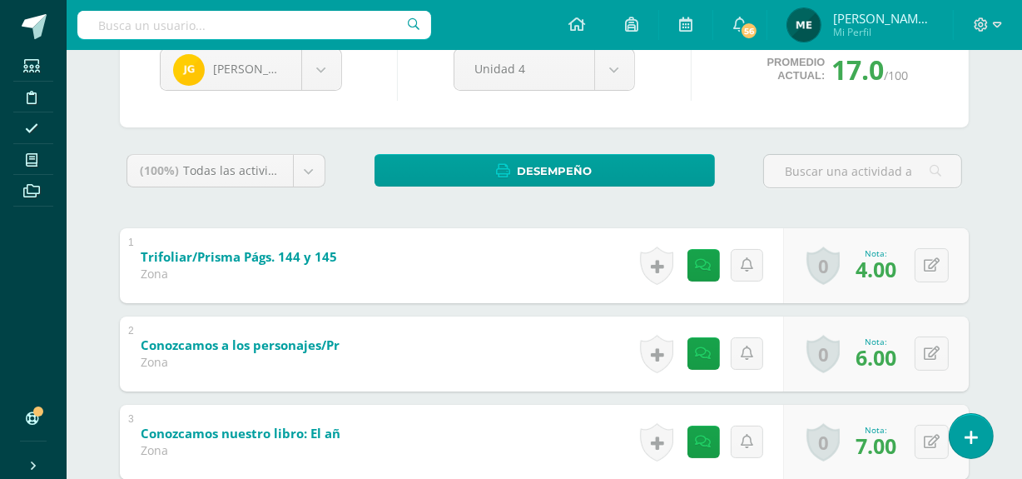
scroll to position [188, 0]
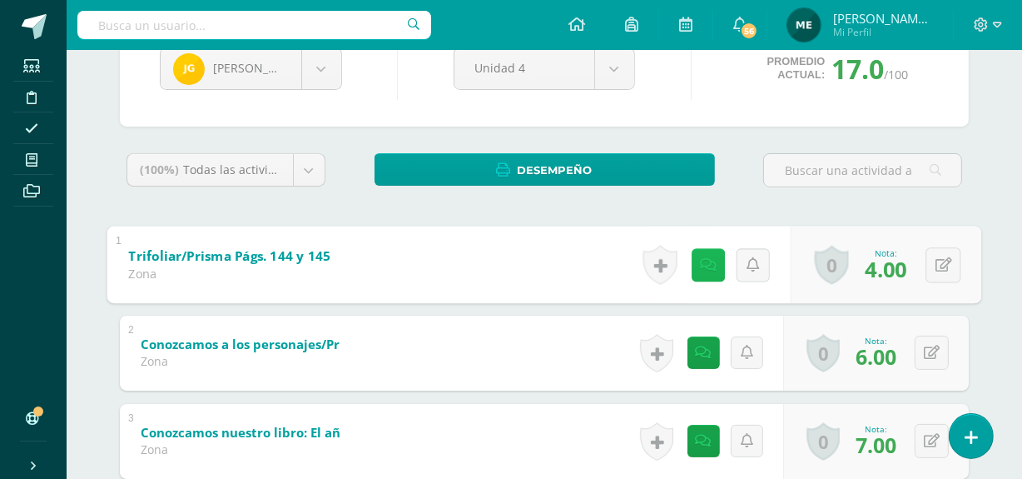
click at [702, 274] on link at bounding box center [708, 264] width 33 height 33
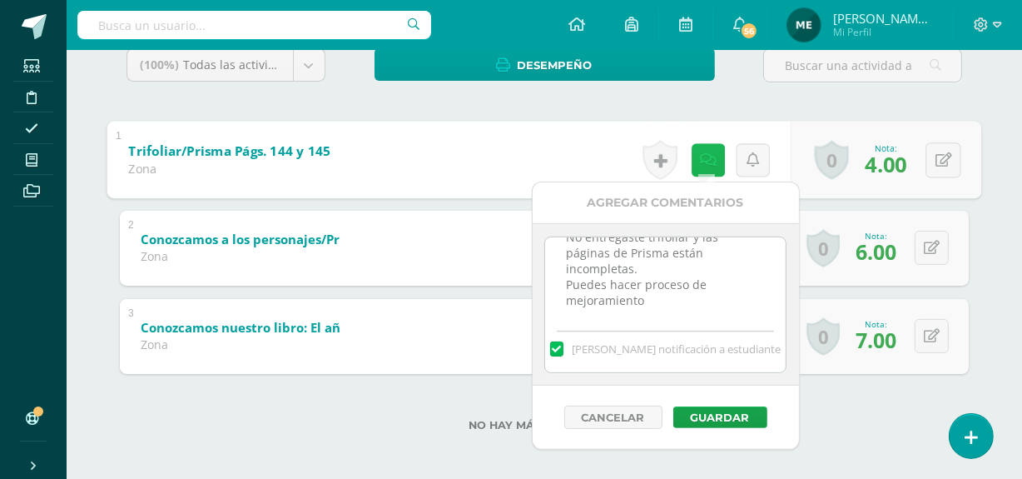
scroll to position [294, 0]
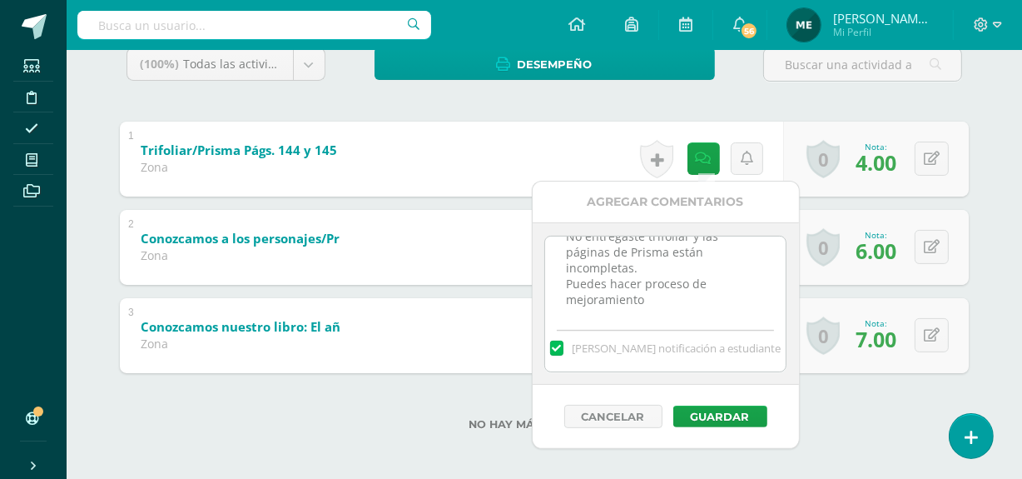
click at [653, 302] on textarea "No entregaste trifoliar y las páginas de Prisma están incompletas. Puedes hacer…" at bounding box center [665, 277] width 241 height 83
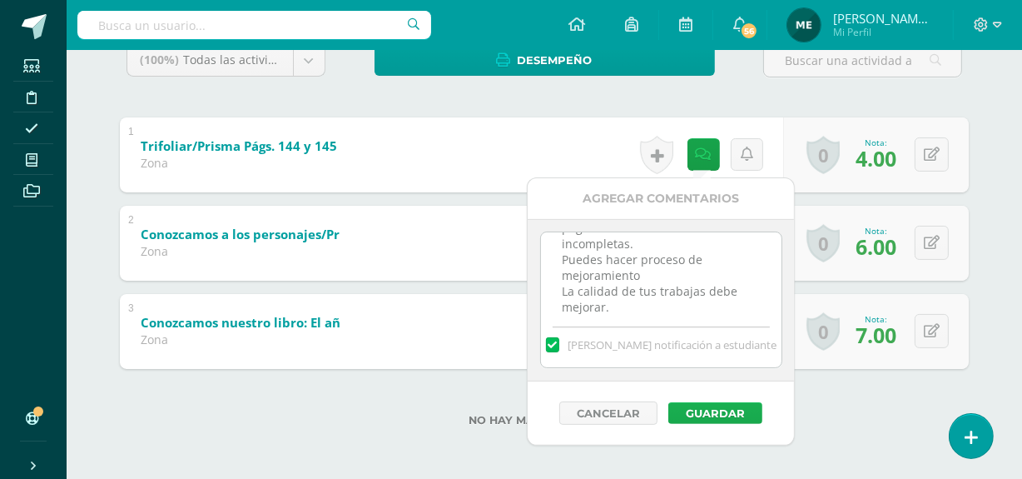
type textarea "No entregaste trifoliar y las páginas de Prisma están incompletas. Puedes hacer…"
click at [715, 411] on button "Guardar" at bounding box center [715, 413] width 94 height 22
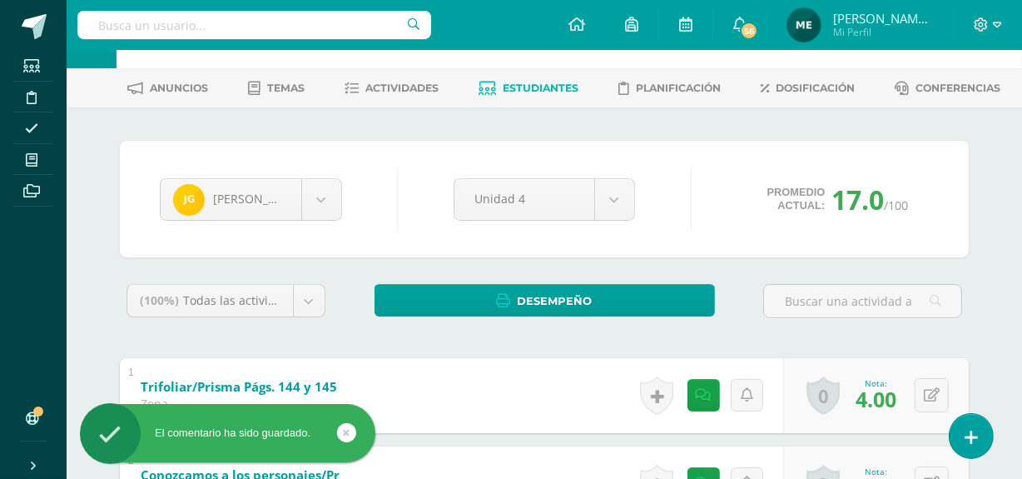
scroll to position [0, 0]
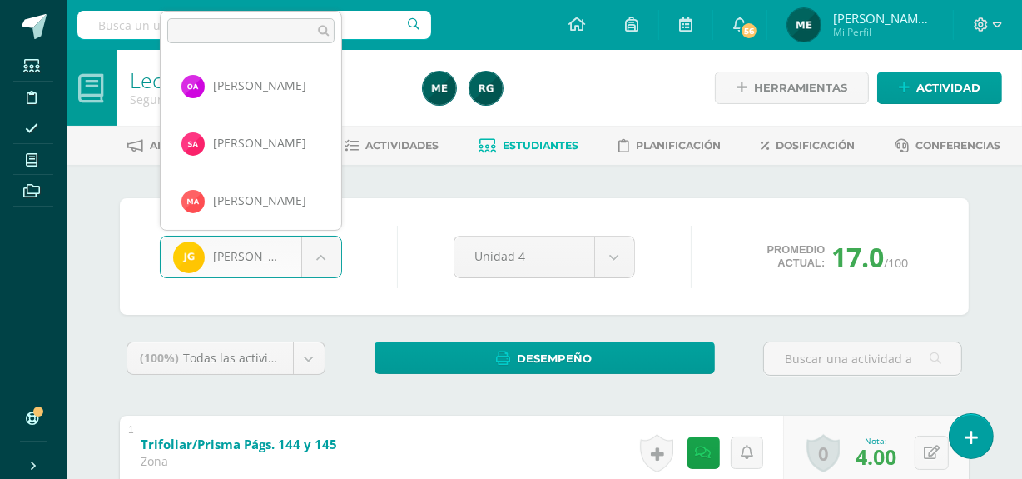
click at [325, 266] on body "El comentario ha sido guardado. Estudiantes Disciplina Asistencia Mis cursos Ar…" at bounding box center [511, 388] width 1022 height 777
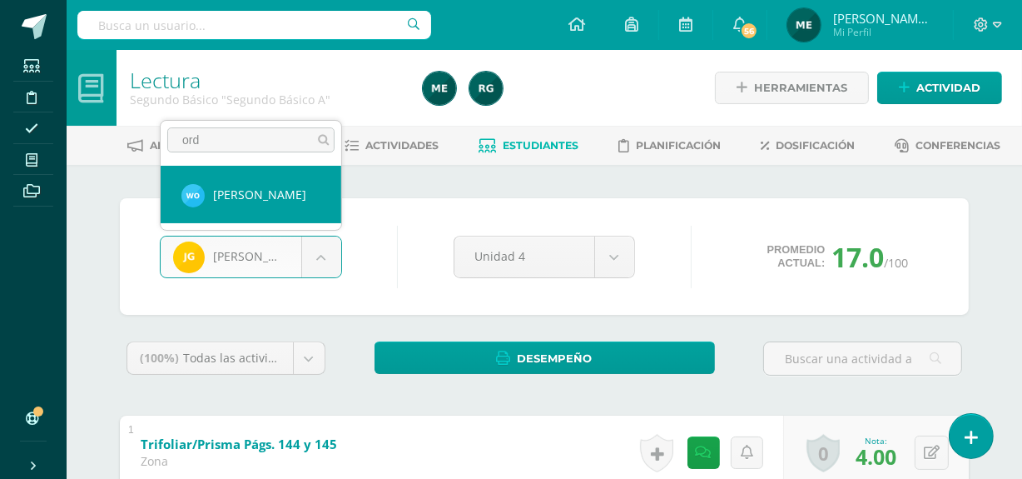
type input "ord"
select select "237"
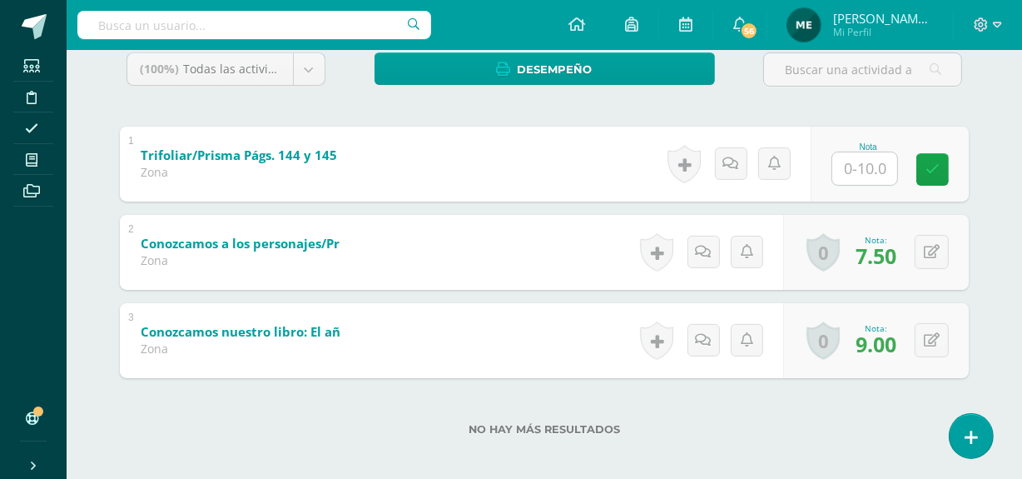
scroll to position [298, 0]
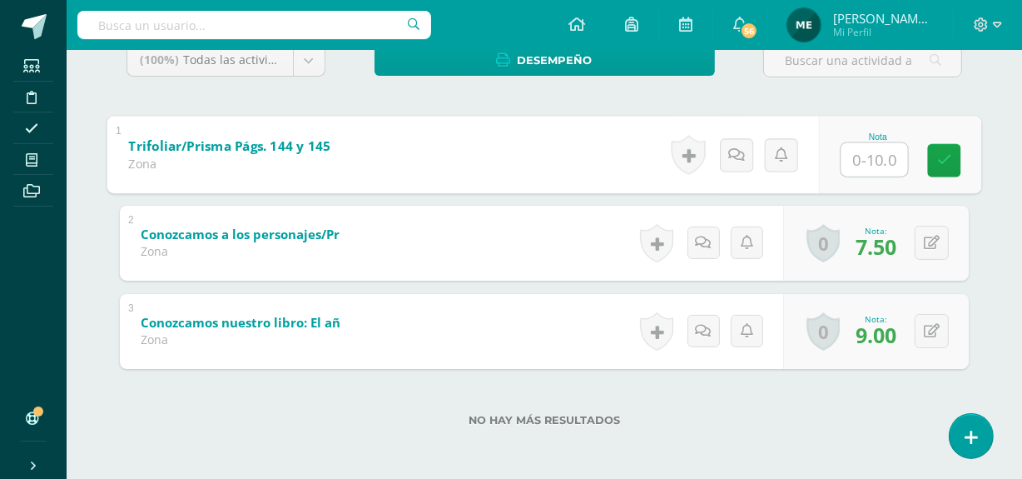
click at [865, 161] on input "text" at bounding box center [874, 158] width 67 height 33
type input "3.5"
click at [743, 147] on icon at bounding box center [736, 154] width 17 height 14
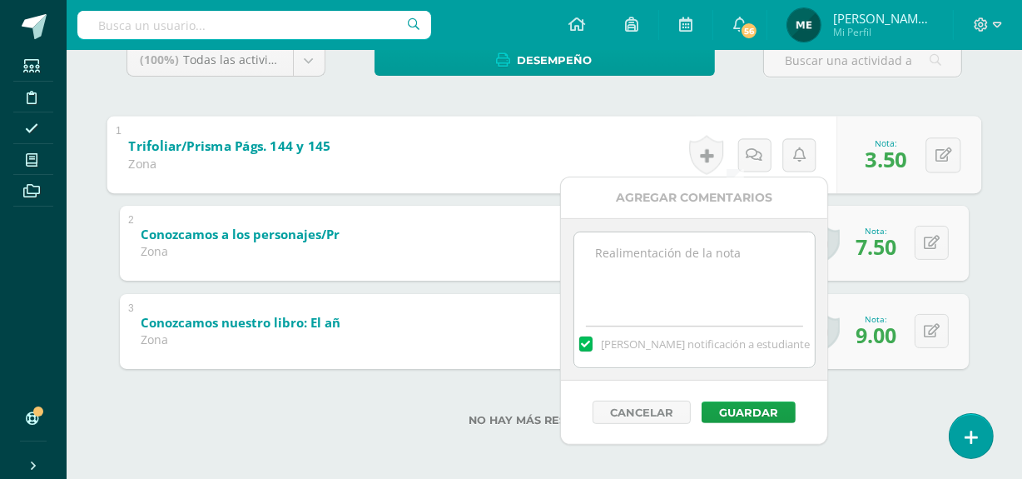
click at [724, 258] on textarea at bounding box center [694, 273] width 241 height 83
type textarea "No entregó Prisma"
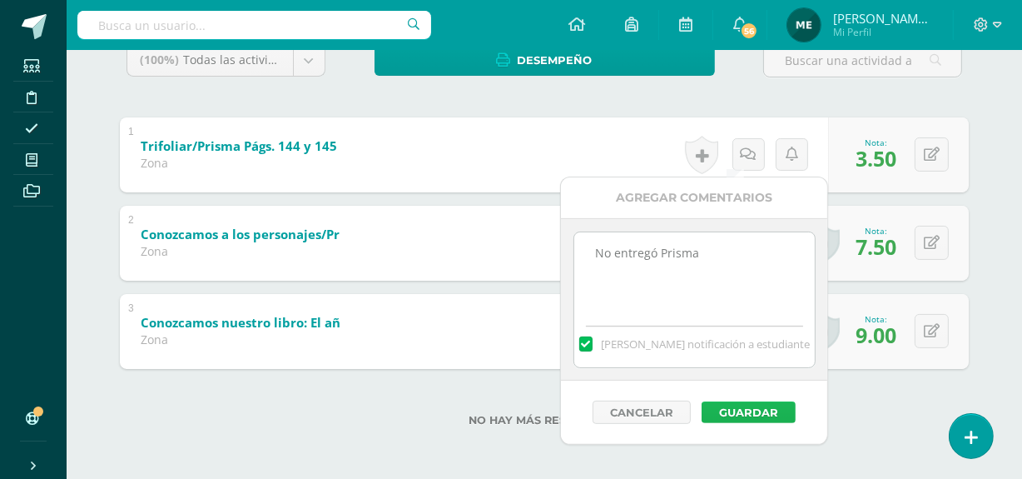
click at [762, 413] on button "Guardar" at bounding box center [749, 412] width 94 height 22
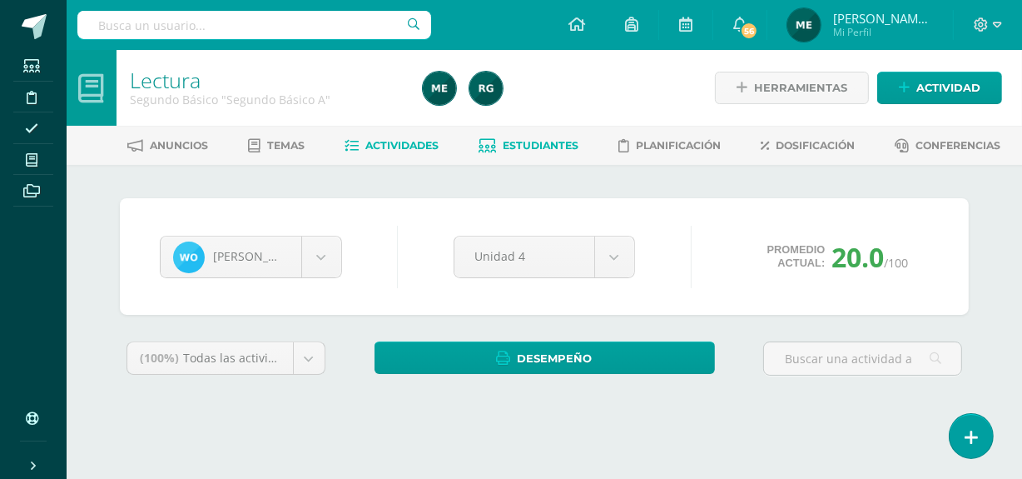
click at [402, 141] on span "Actividades" at bounding box center [402, 145] width 73 height 12
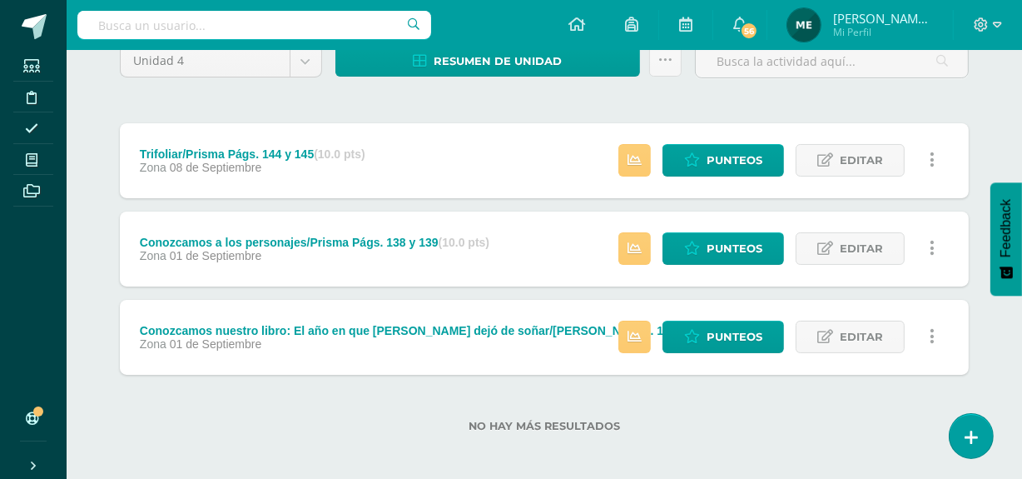
scroll to position [159, 0]
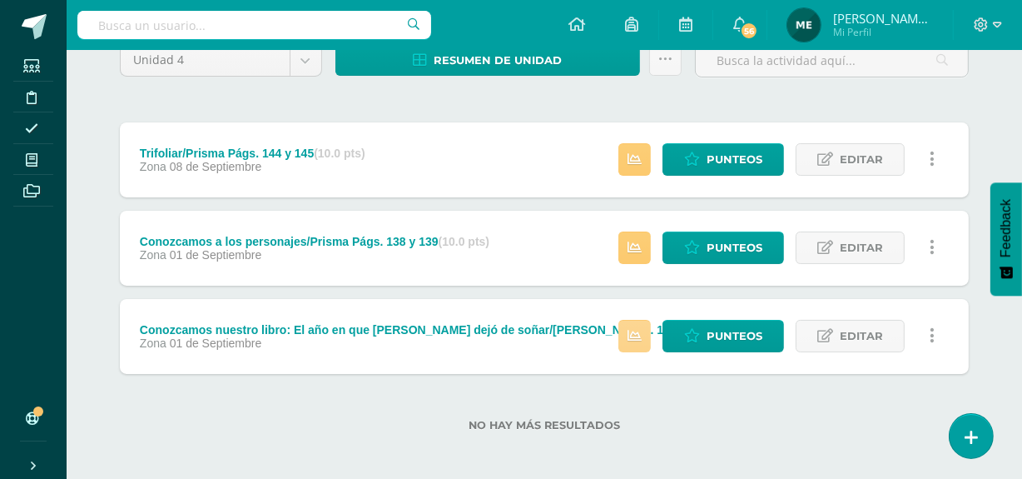
click at [633, 337] on icon at bounding box center [635, 336] width 14 height 14
click at [719, 405] on div "No hay más resultados" at bounding box center [544, 412] width 849 height 77
click at [631, 242] on icon at bounding box center [635, 248] width 14 height 14
click at [746, 250] on span "Punteos" at bounding box center [735, 247] width 56 height 31
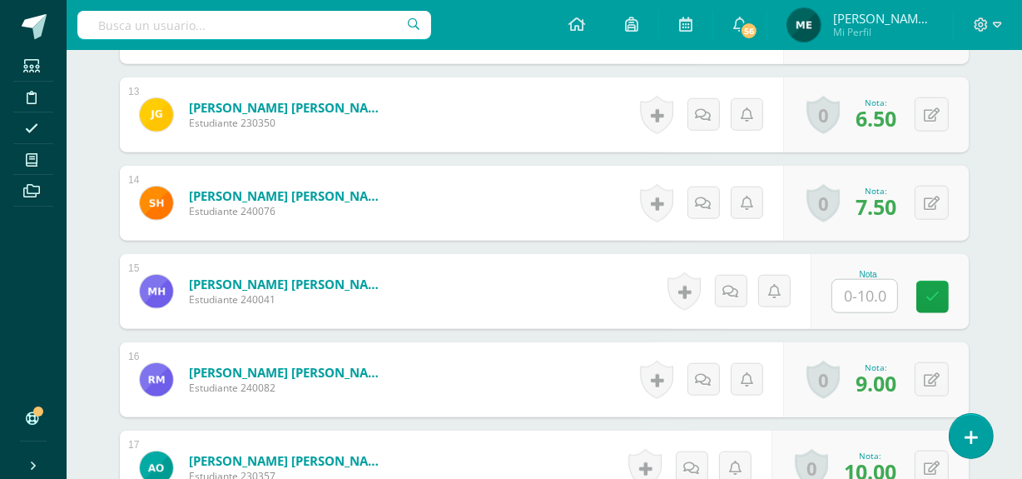
scroll to position [1561, 0]
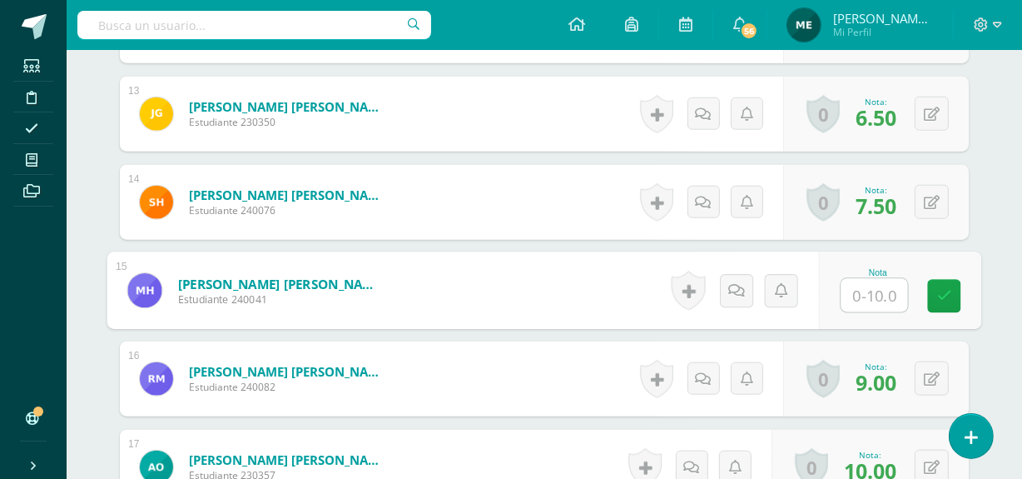
click at [879, 286] on input "text" at bounding box center [874, 295] width 67 height 33
type input "9"
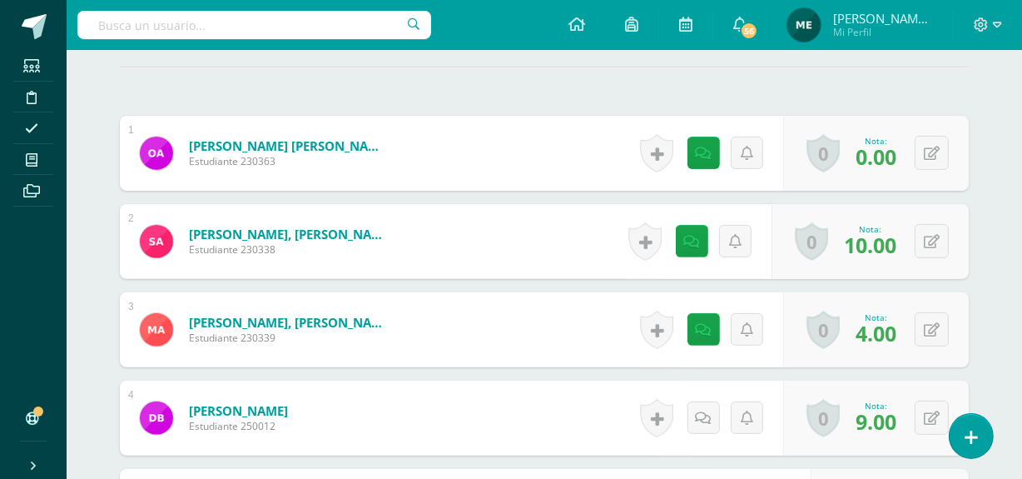
scroll to position [0, 0]
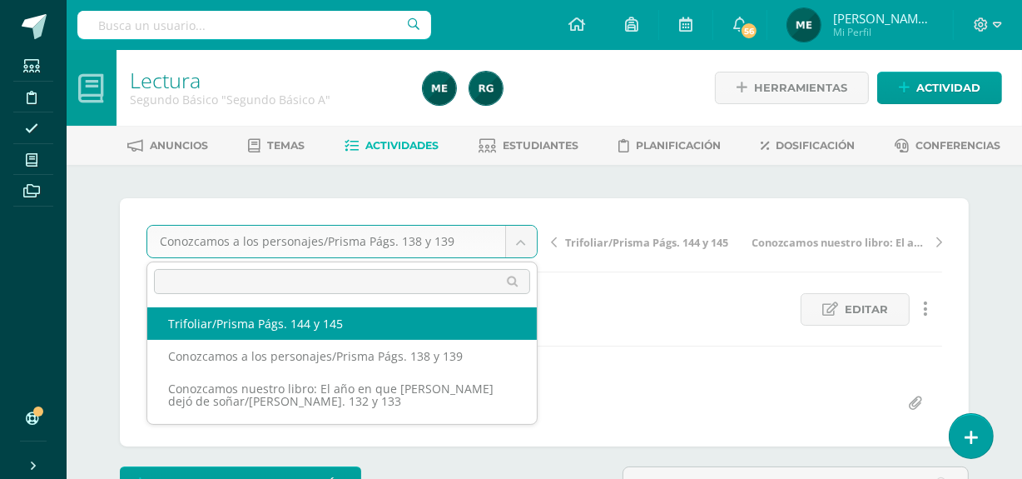
select select "/dashboard/teacher/grade-activity/108258/"
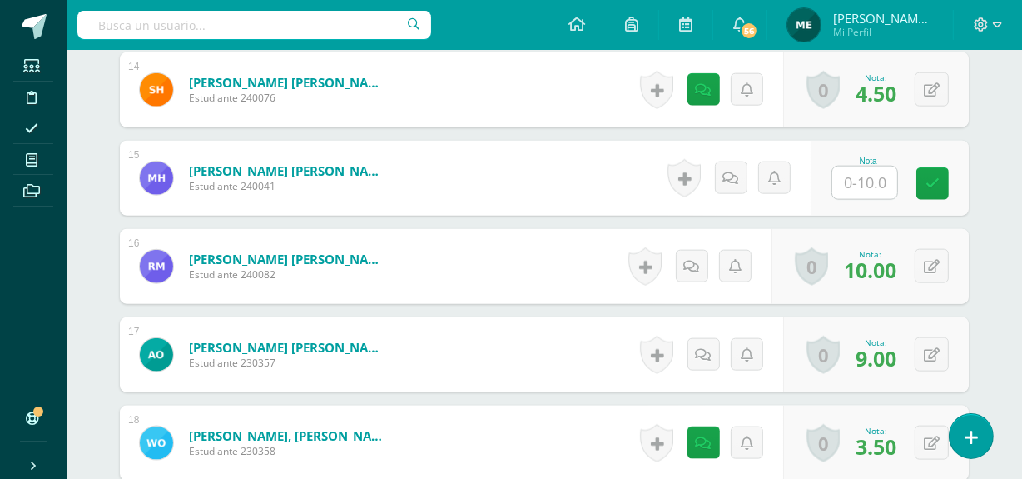
scroll to position [1738, 0]
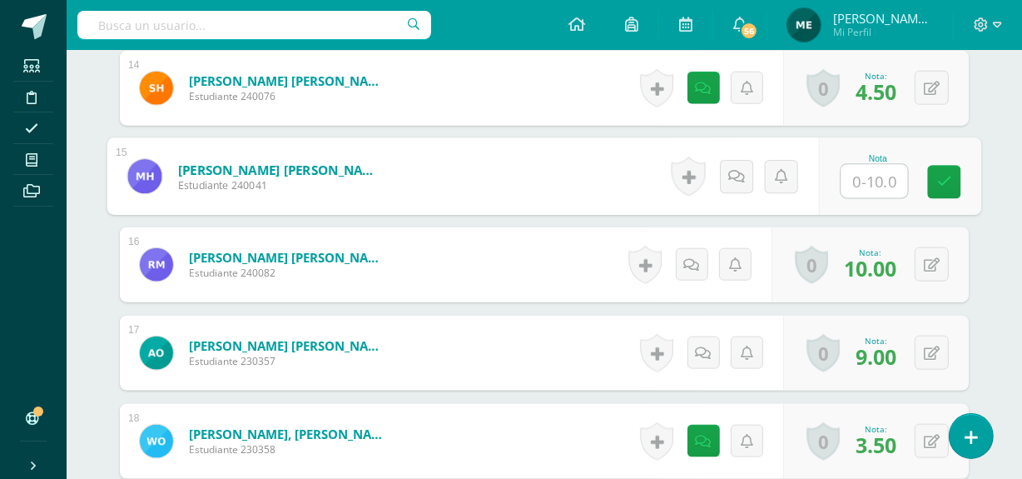
click at [873, 180] on input "text" at bounding box center [874, 181] width 67 height 33
type input "9.5"
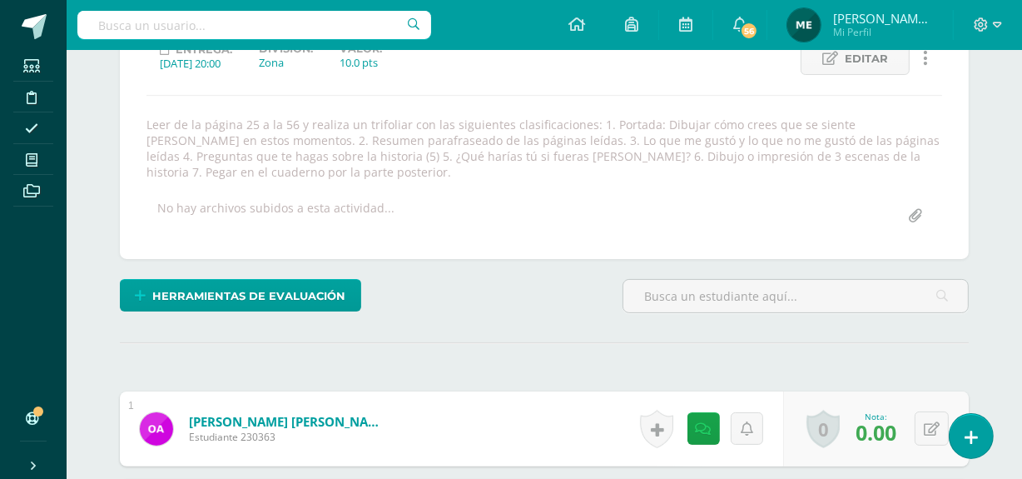
scroll to position [0, 0]
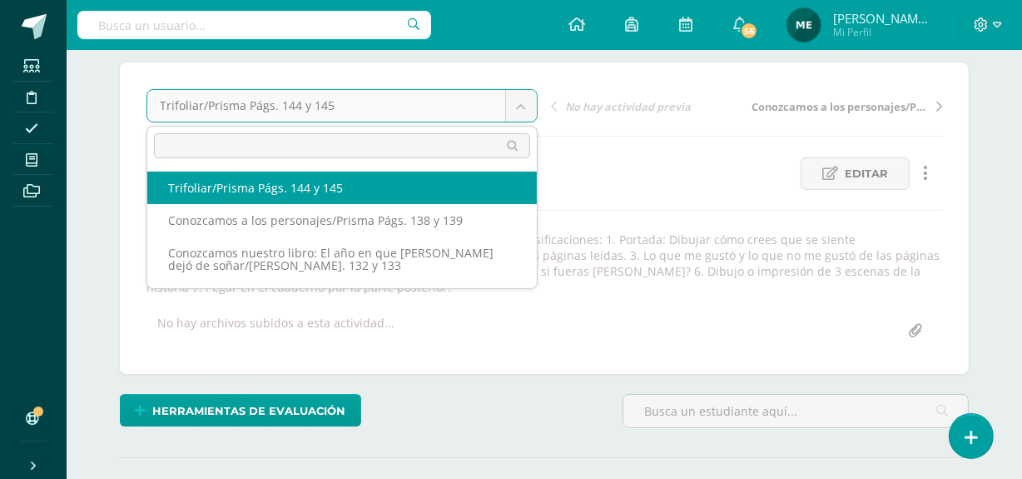
scroll to position [137, 0]
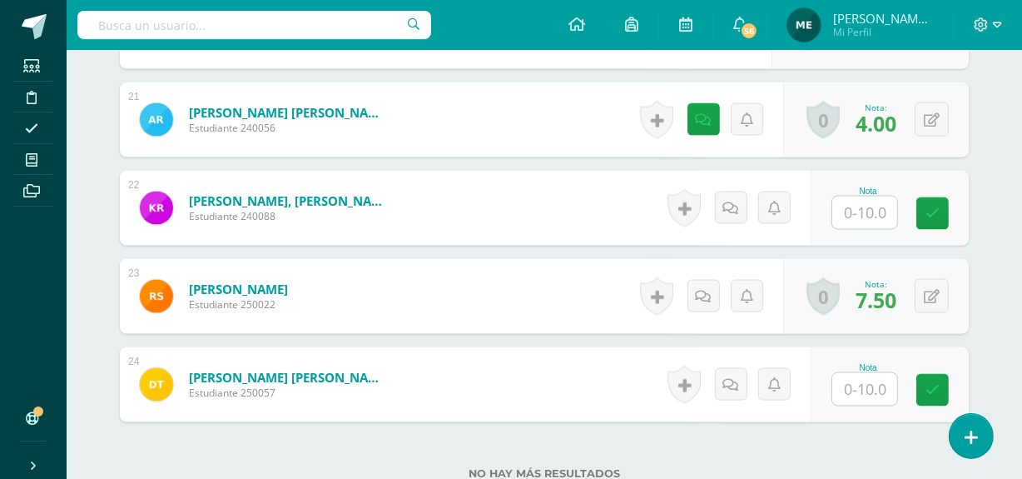
scroll to position [2325, 0]
click at [868, 207] on input "text" at bounding box center [864, 212] width 65 height 32
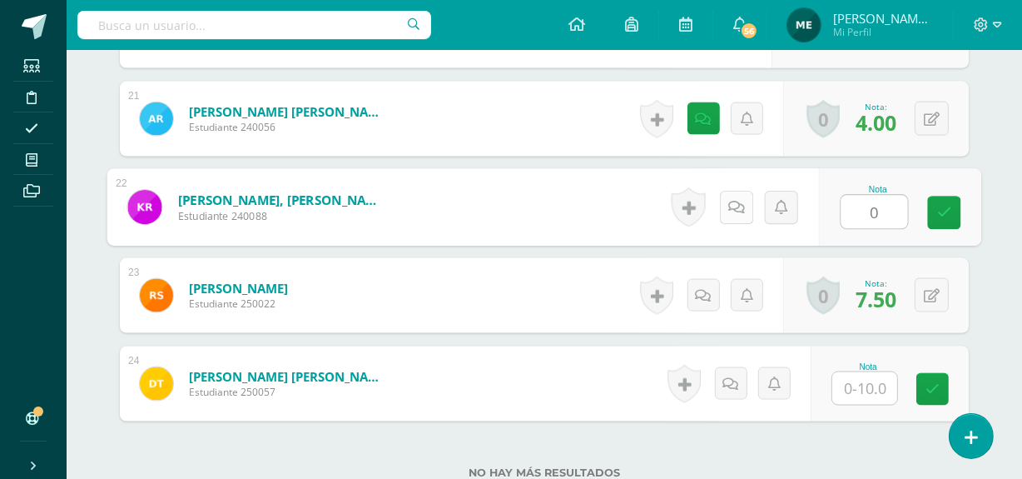
type input "0"
click at [741, 207] on icon at bounding box center [736, 207] width 17 height 14
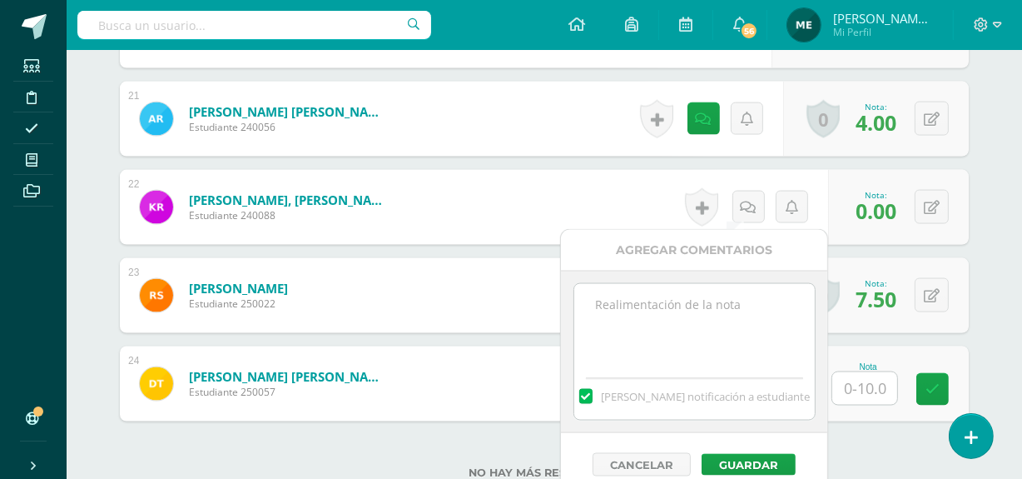
click at [714, 306] on textarea at bounding box center [694, 325] width 241 height 83
paste textarea "Incompleto Puedes hacer proceso de mejoramiento."
drag, startPoint x: 596, startPoint y: 330, endPoint x: 702, endPoint y: 331, distance: 105.7
click at [702, 331] on textarea "Pendiente trifoliar y páginas 144 y 145. Incompleto Puedes hacer proceso de mej…" at bounding box center [694, 325] width 241 height 83
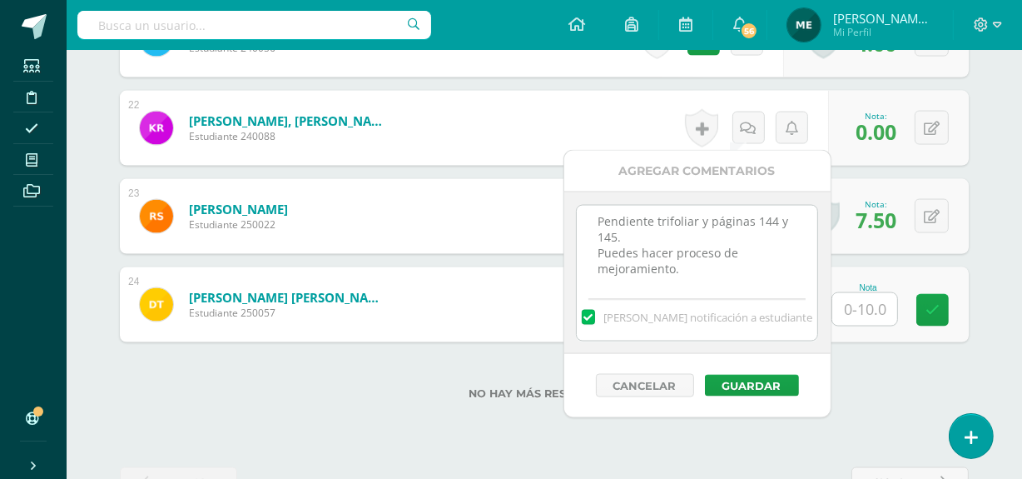
scroll to position [2405, 0]
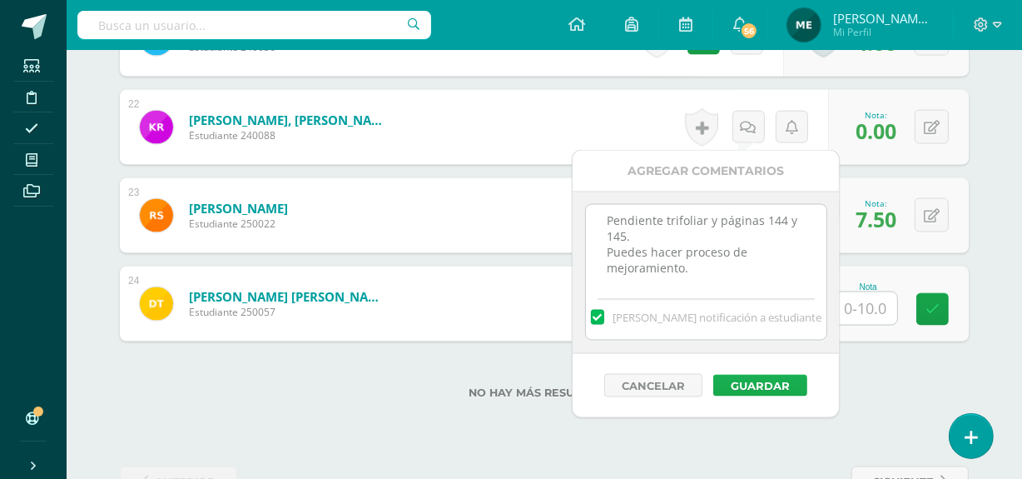
type textarea "Pendiente trifoliar y páginas 144 y 145. Puedes hacer proceso de mejoramiento."
click at [763, 375] on button "Guardar" at bounding box center [760, 386] width 94 height 22
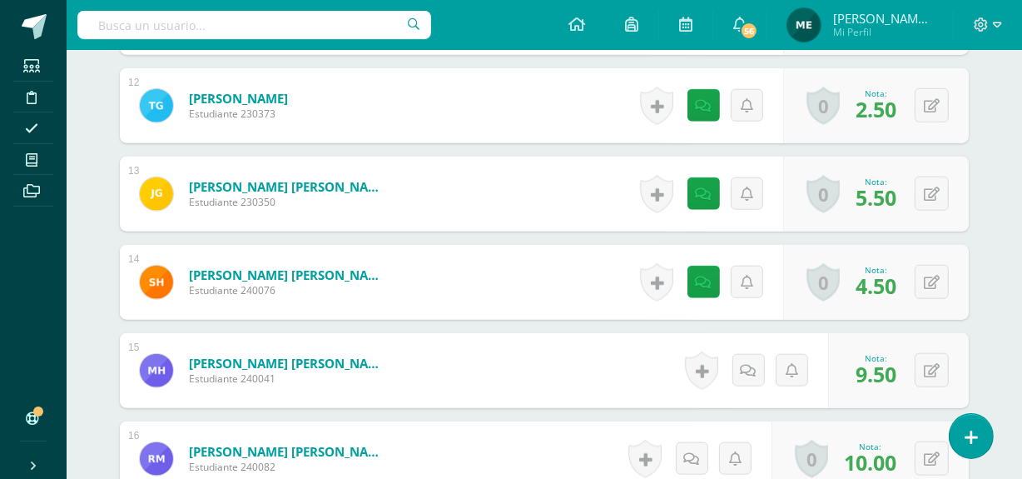
scroll to position [1541, 0]
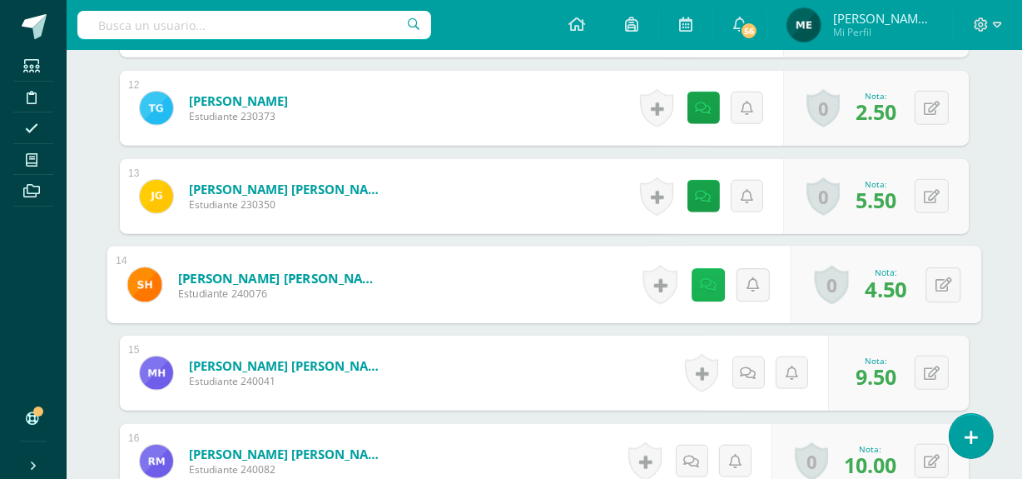
click at [707, 277] on icon at bounding box center [708, 284] width 17 height 14
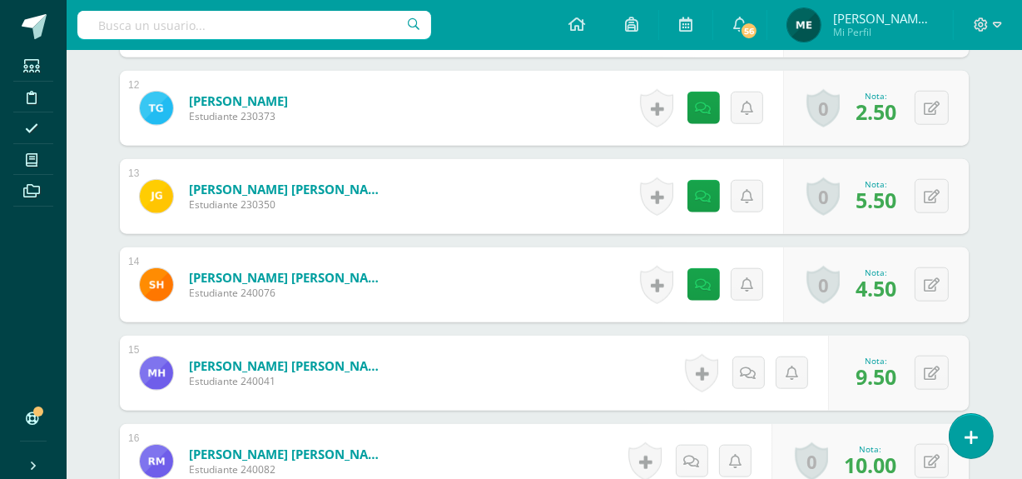
click at [995, 206] on div "¿Estás seguro que quieres eliminar esta actividad? Esto borrará la actividad y …" at bounding box center [545, 9] width 916 height 2772
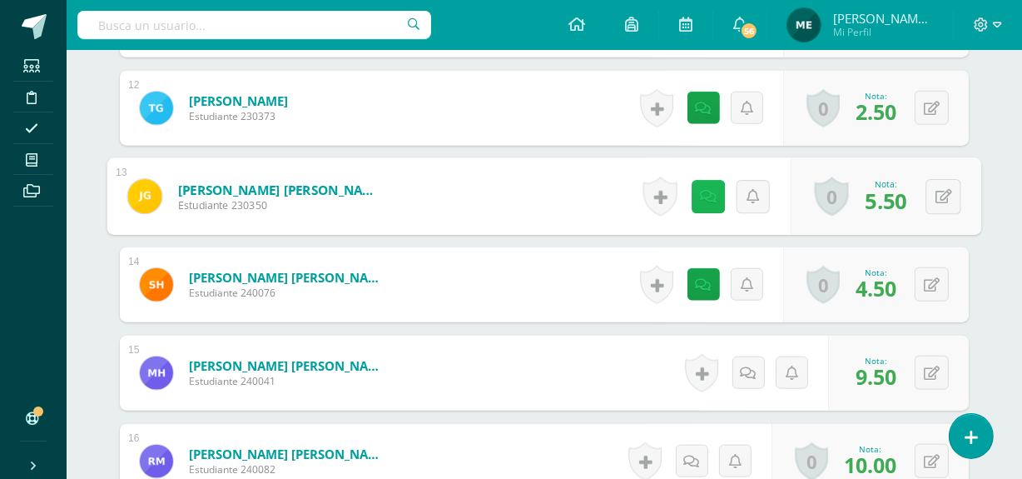
click at [700, 195] on icon at bounding box center [708, 196] width 17 height 14
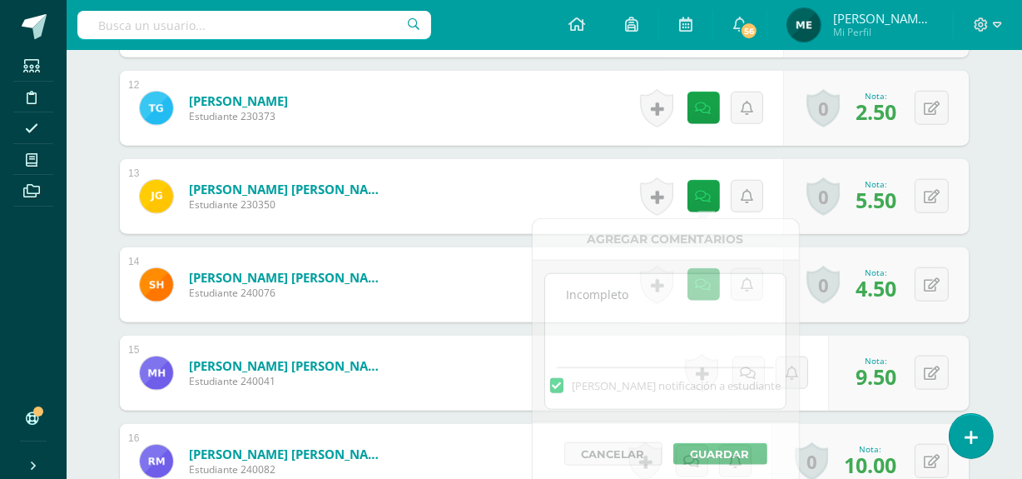
click at [995, 107] on div "¿Estás seguro que quieres eliminar esta actividad? Esto borrará la actividad y …" at bounding box center [545, 9] width 916 height 2772
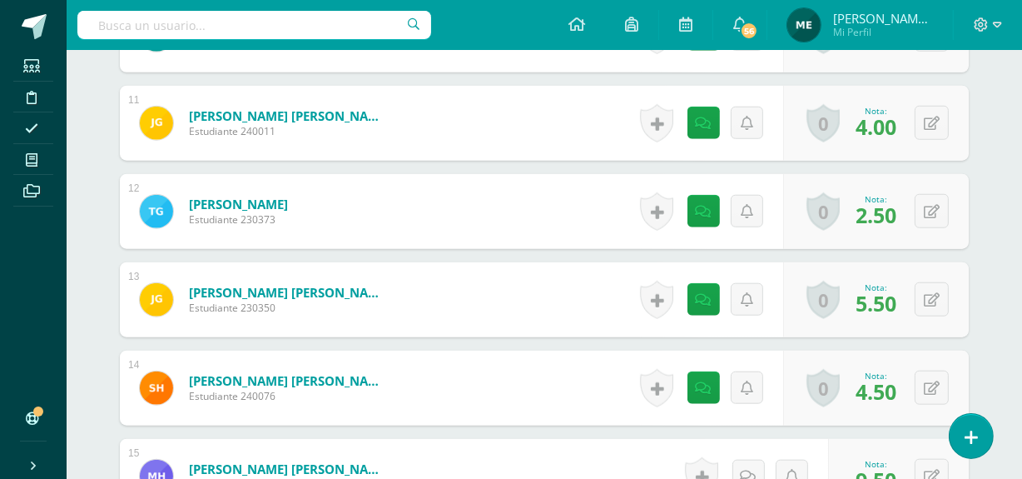
scroll to position [1428, 0]
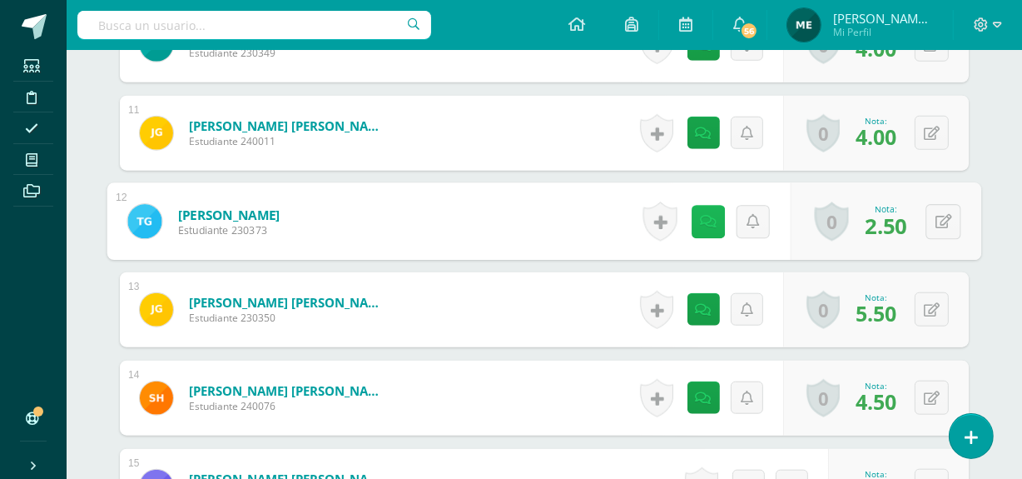
click at [708, 218] on icon at bounding box center [708, 221] width 17 height 14
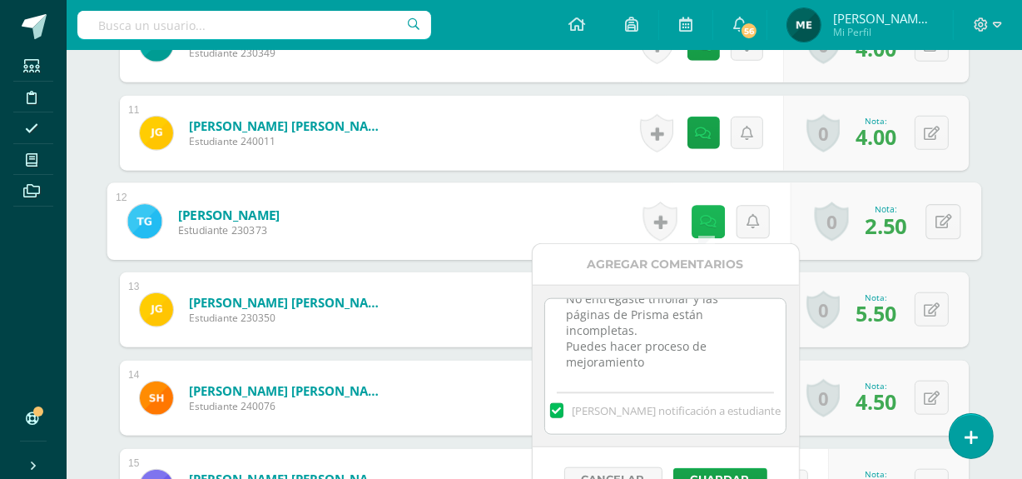
scroll to position [0, 0]
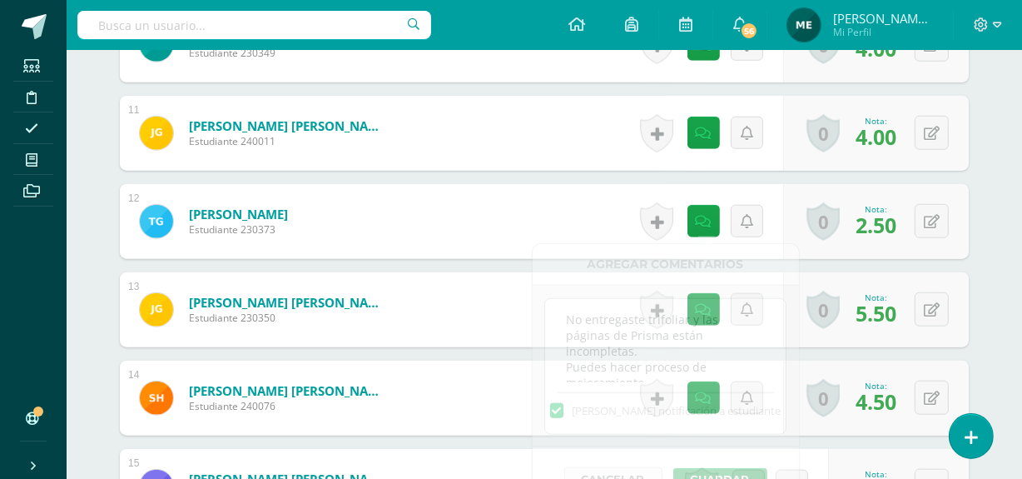
click at [995, 137] on div "¿Estás seguro que quieres eliminar esta actividad? Esto borrará la actividad y …" at bounding box center [545, 123] width 916 height 2772
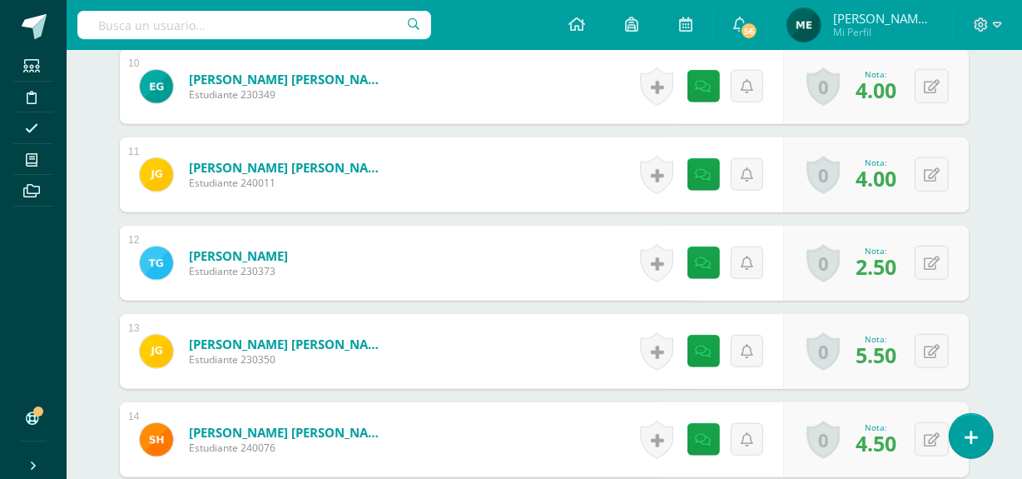
scroll to position [1386, 0]
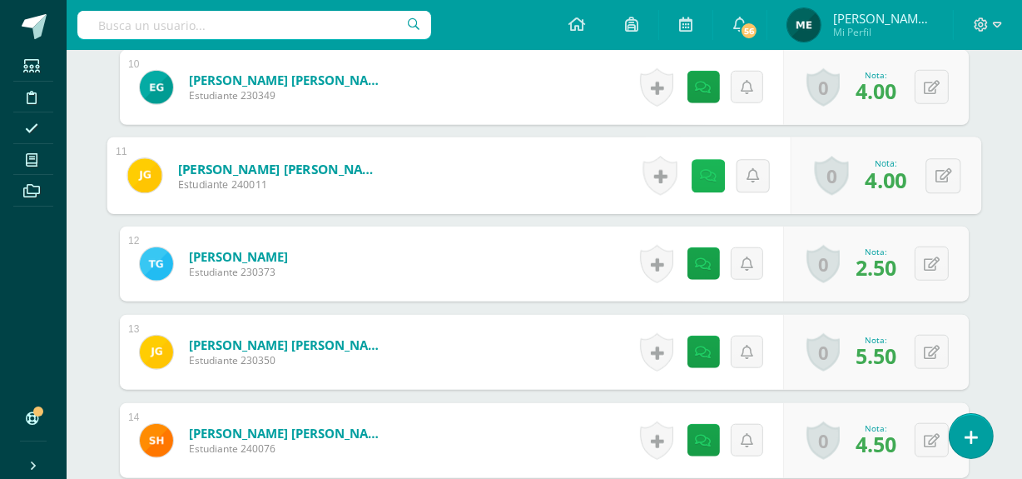
click at [704, 181] on icon at bounding box center [708, 175] width 17 height 14
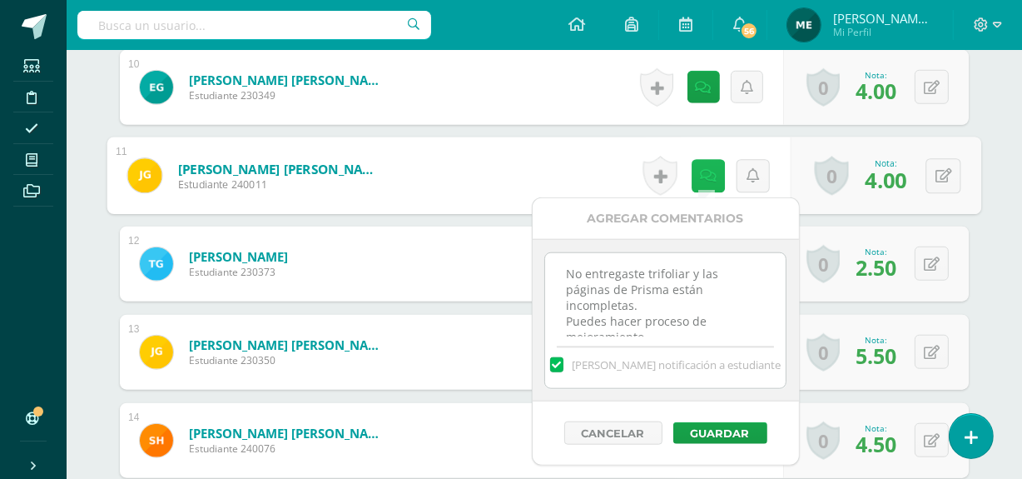
scroll to position [52, 0]
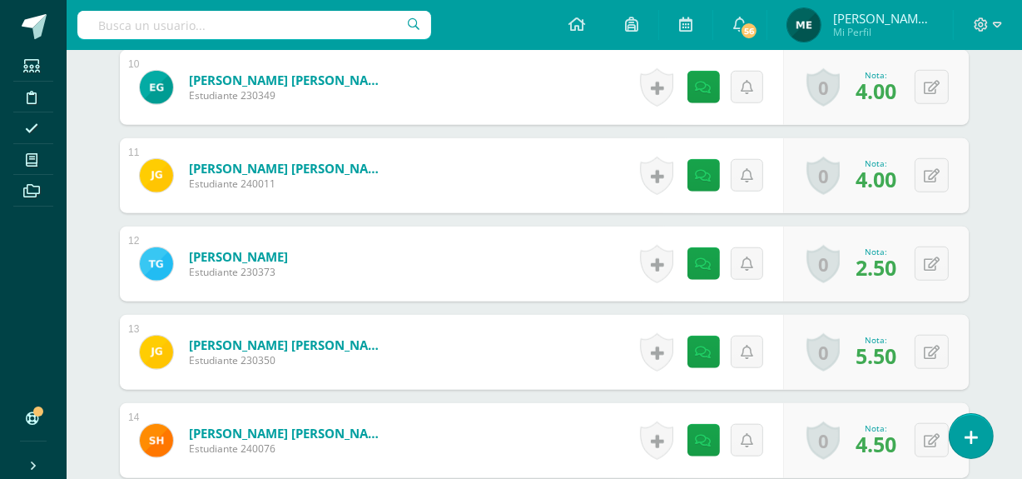
click at [999, 122] on div "¿Estás seguro que quieres eliminar esta actividad? Esto borrará la actividad y …" at bounding box center [545, 165] width 916 height 2772
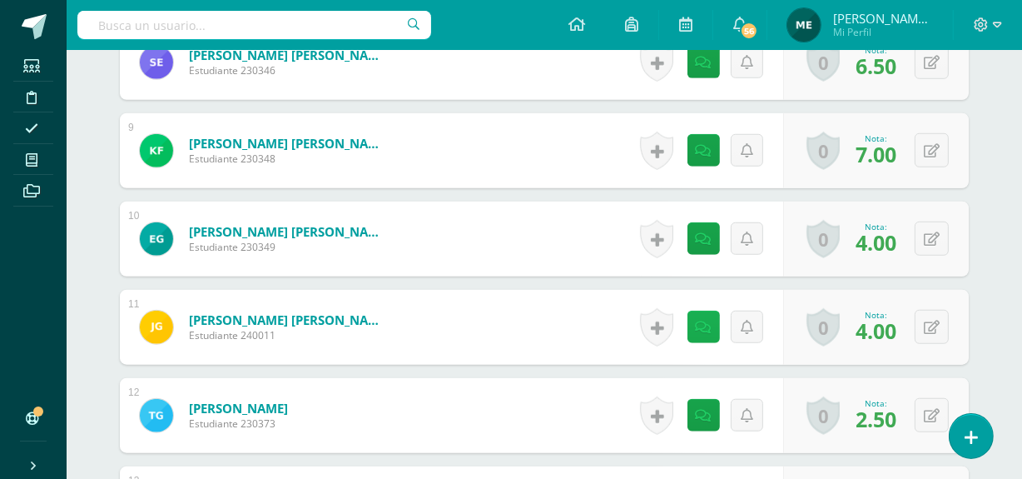
scroll to position [1234, 0]
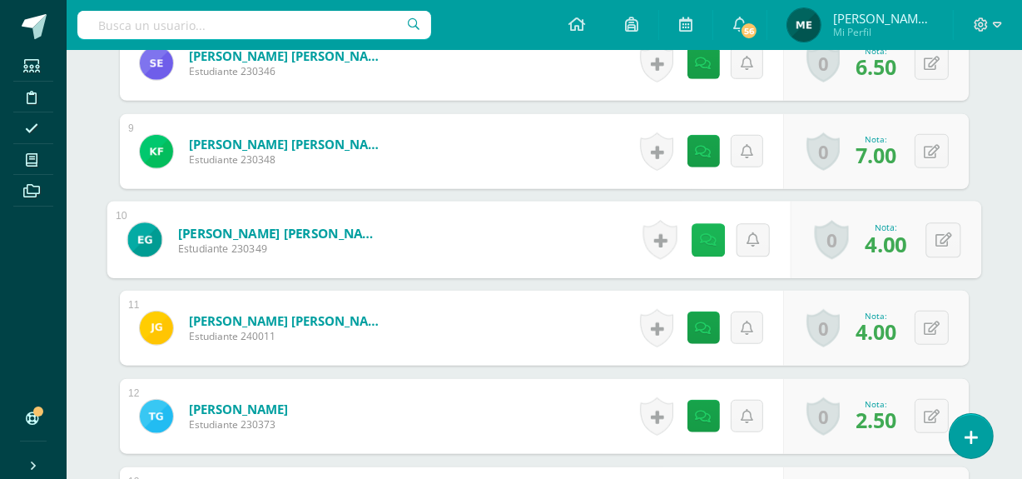
click at [715, 239] on link at bounding box center [708, 239] width 33 height 33
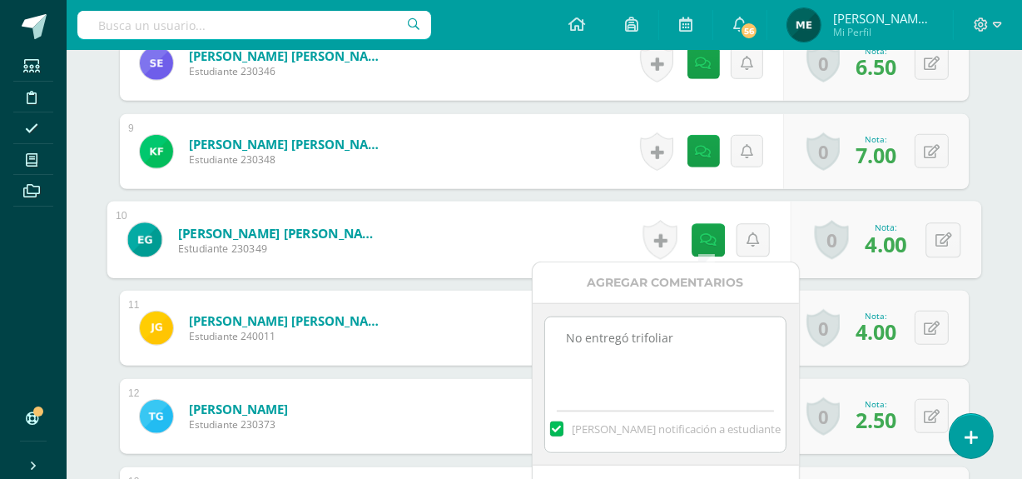
click at [1002, 148] on div "Lectura Segundo Básico "Segundo Básico A" Herramientas Detalle de asistencias A…" at bounding box center [545, 259] width 956 height 2886
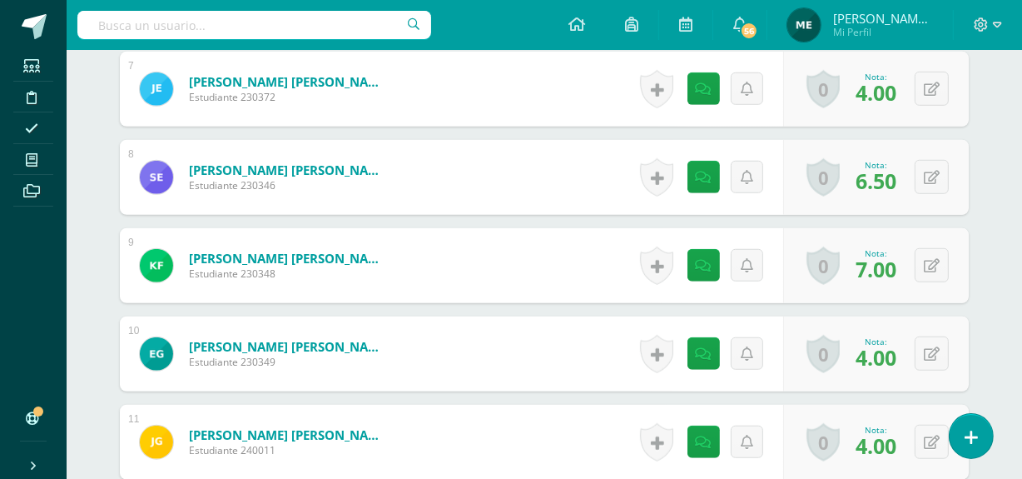
scroll to position [1119, 0]
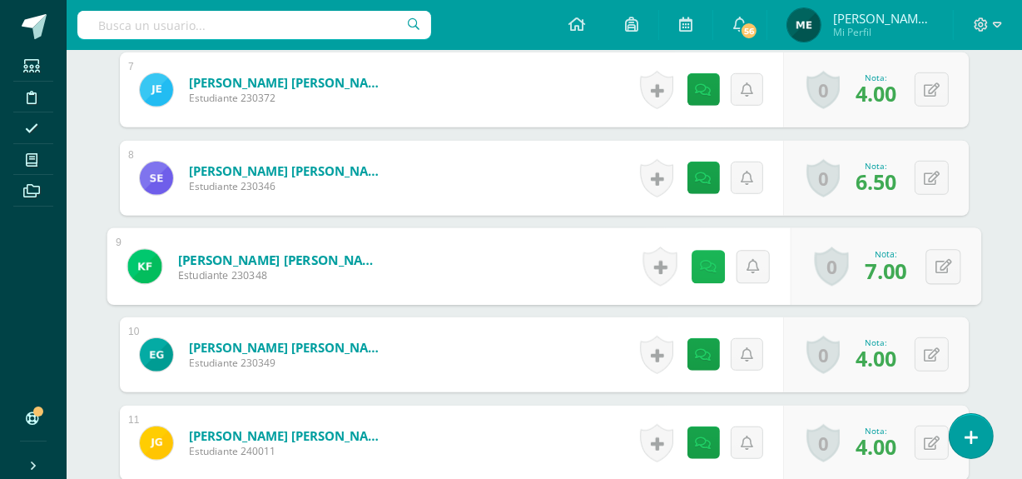
click at [713, 258] on link at bounding box center [708, 266] width 33 height 33
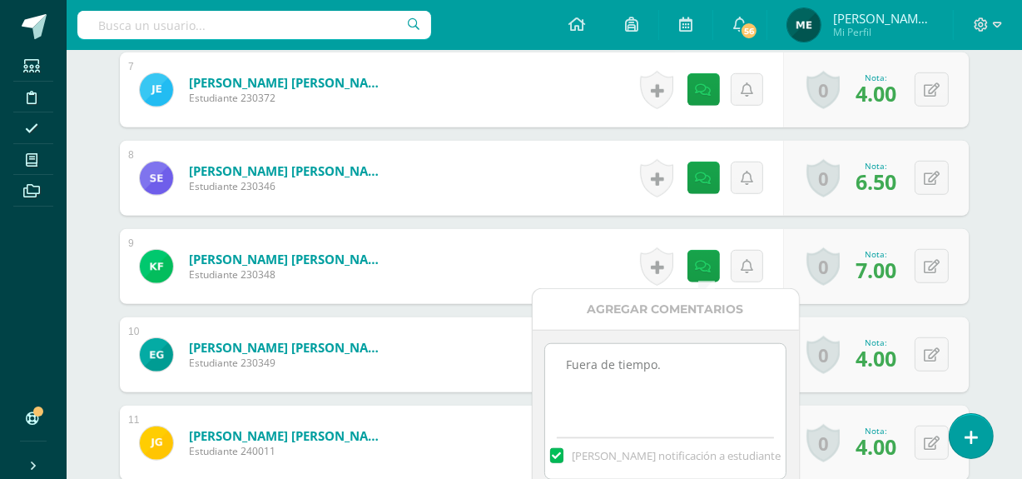
click at [976, 166] on div "¿Estás seguro que quieres eliminar esta actividad? Esto borrará la actividad y …" at bounding box center [545, 432] width 916 height 2772
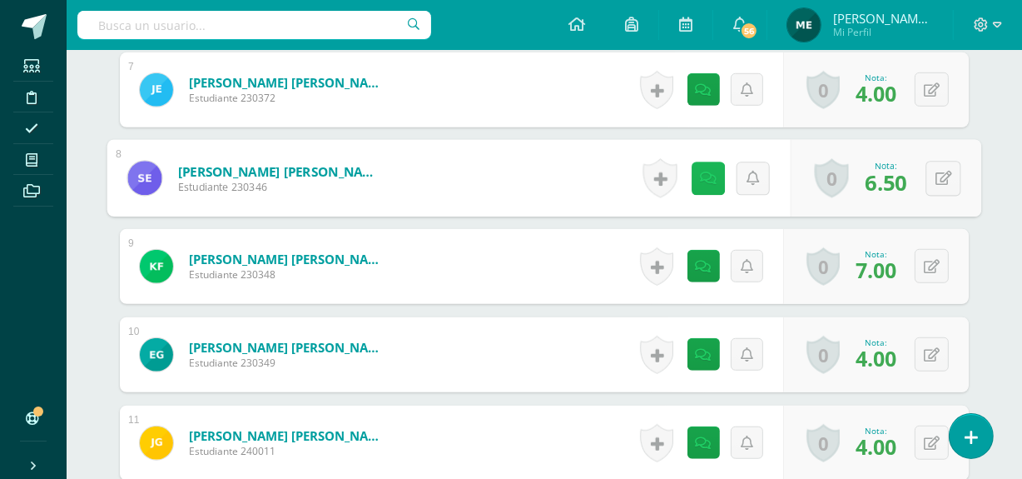
click at [706, 173] on icon at bounding box center [708, 178] width 17 height 14
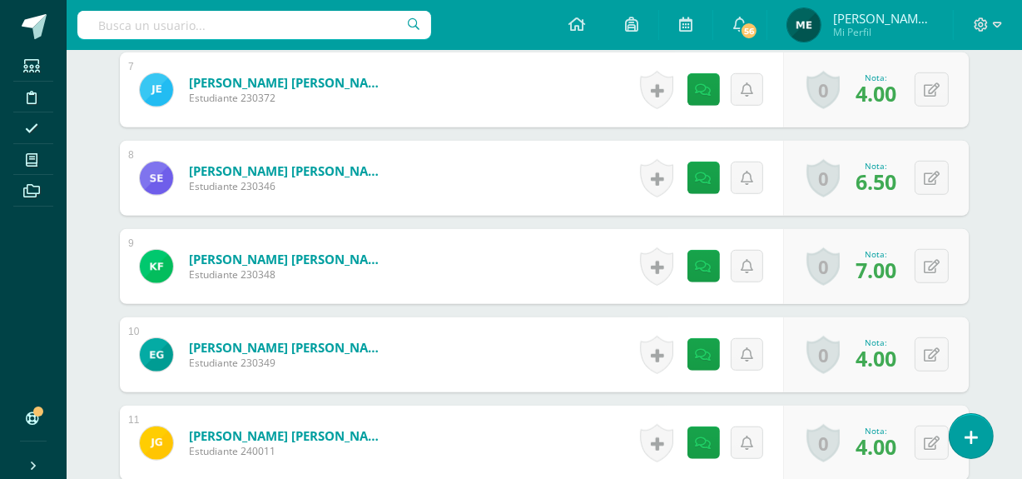
click at [989, 105] on div "¿Estás seguro que quieres eliminar esta actividad? Esto borrará la actividad y …" at bounding box center [545, 432] width 916 height 2772
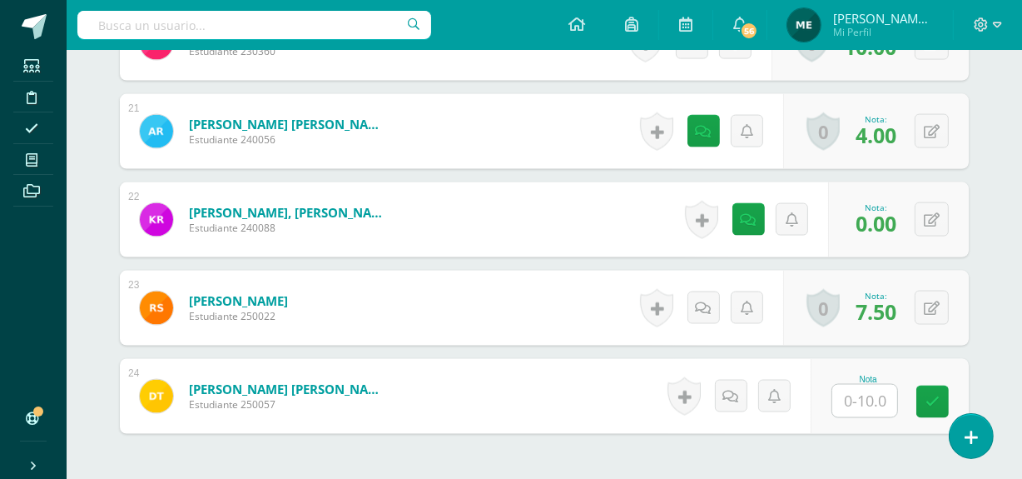
scroll to position [2457, 0]
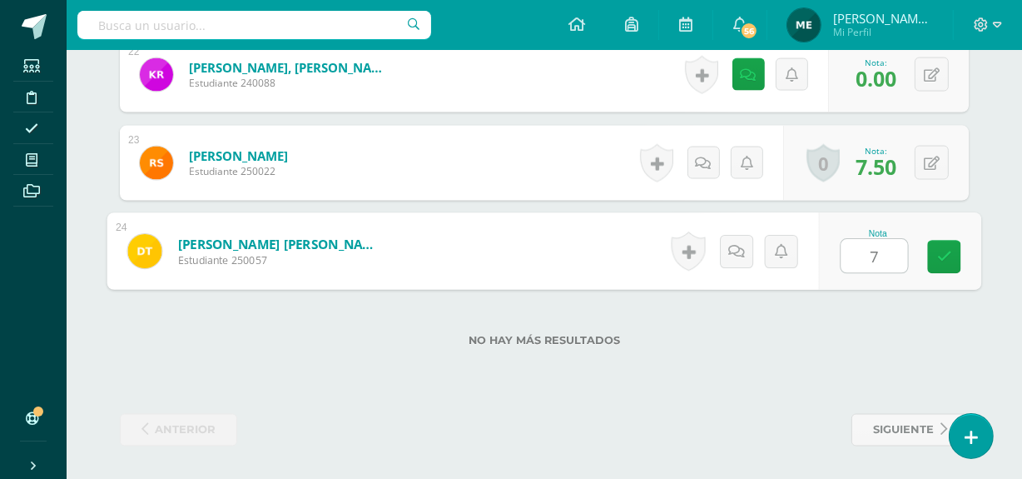
click at [871, 248] on input "7" at bounding box center [874, 256] width 67 height 33
type input "7"
click at [737, 252] on icon at bounding box center [736, 251] width 17 height 14
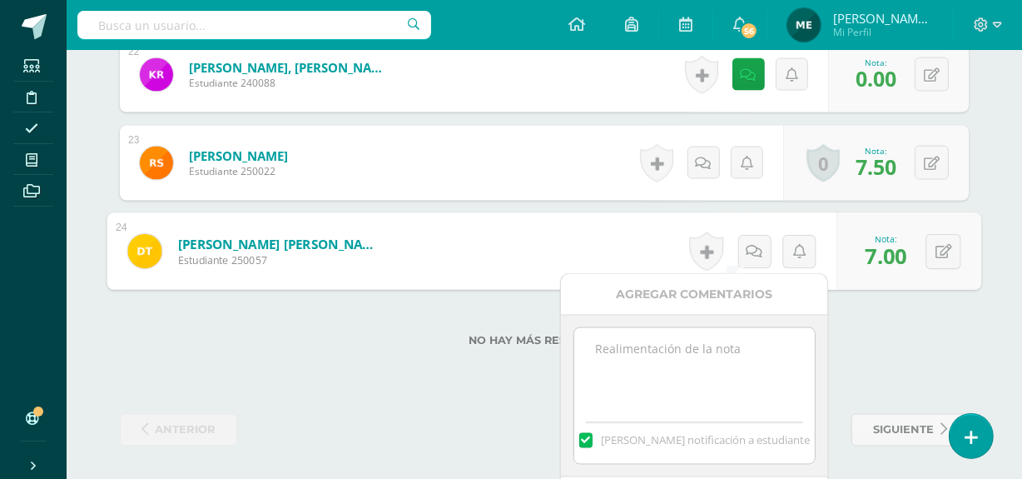
click at [674, 371] on textarea at bounding box center [694, 369] width 241 height 83
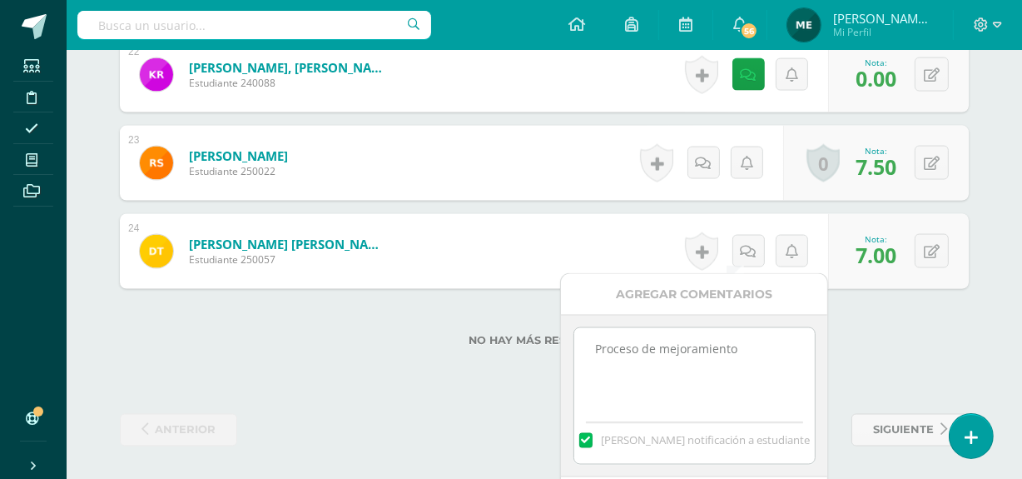
scroll to position [2519, 0]
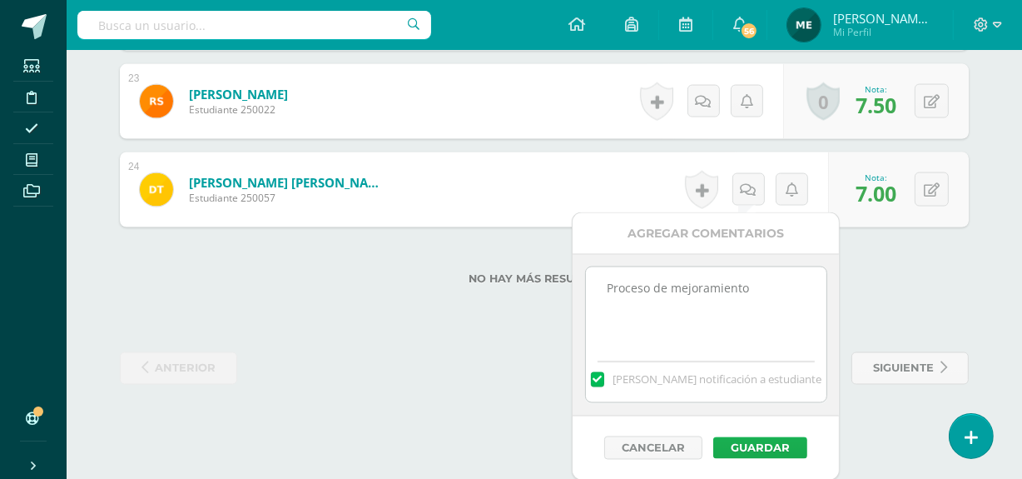
type textarea "Proceso de mejoramiento"
click at [770, 446] on button "Guardar" at bounding box center [760, 448] width 94 height 22
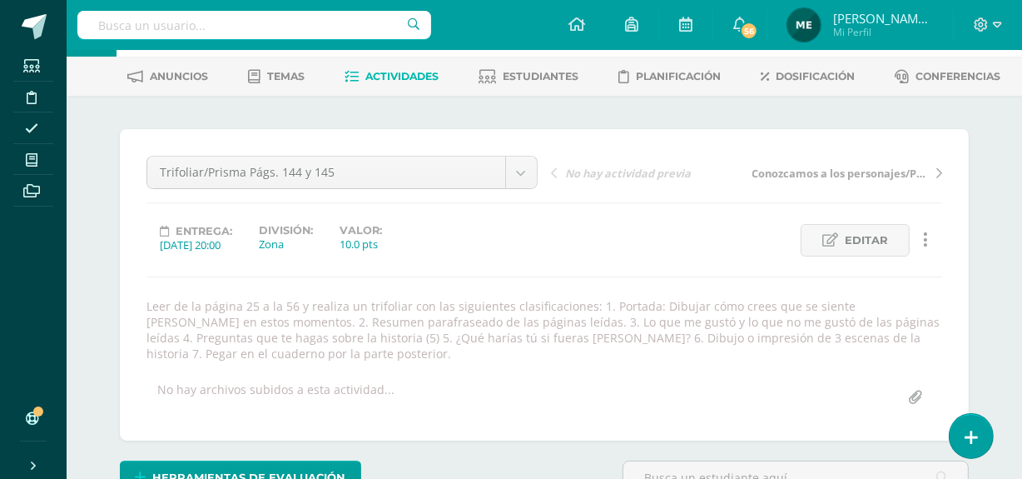
scroll to position [0, 0]
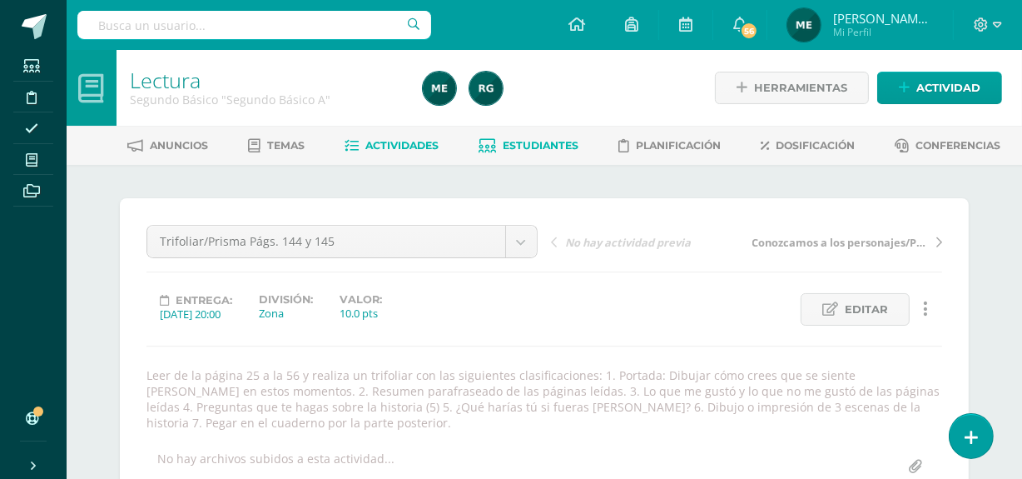
click at [553, 150] on span "Estudiantes" at bounding box center [542, 145] width 76 height 12
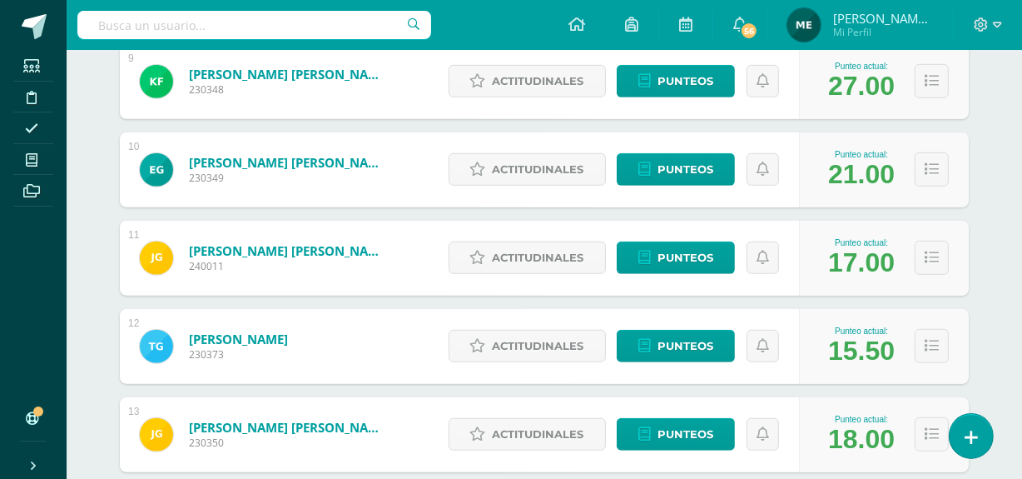
scroll to position [1025, 0]
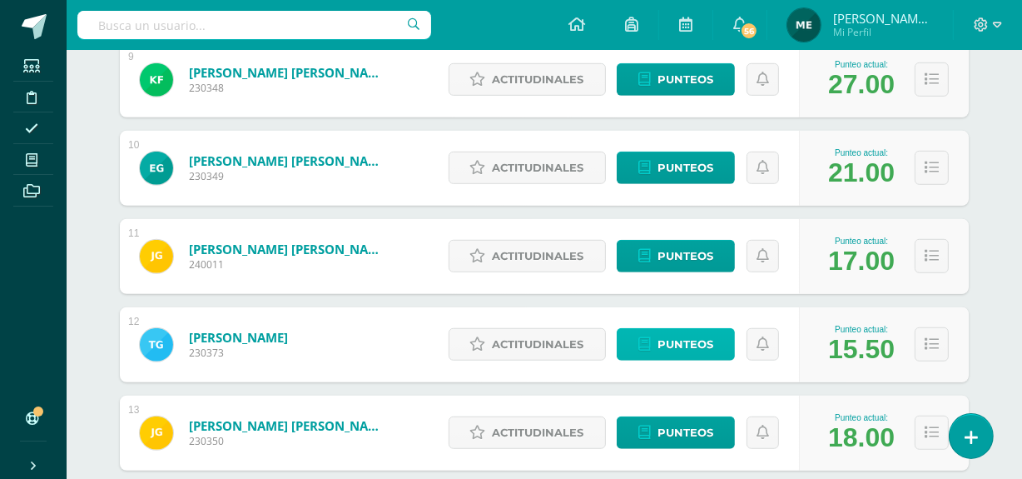
click at [715, 350] on link "Punteos" at bounding box center [676, 344] width 118 height 32
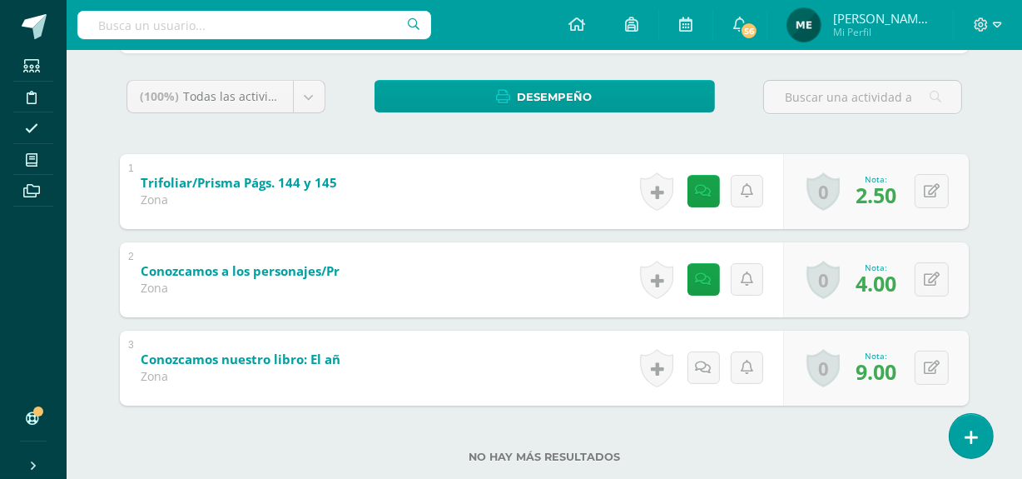
scroll to position [262, 0]
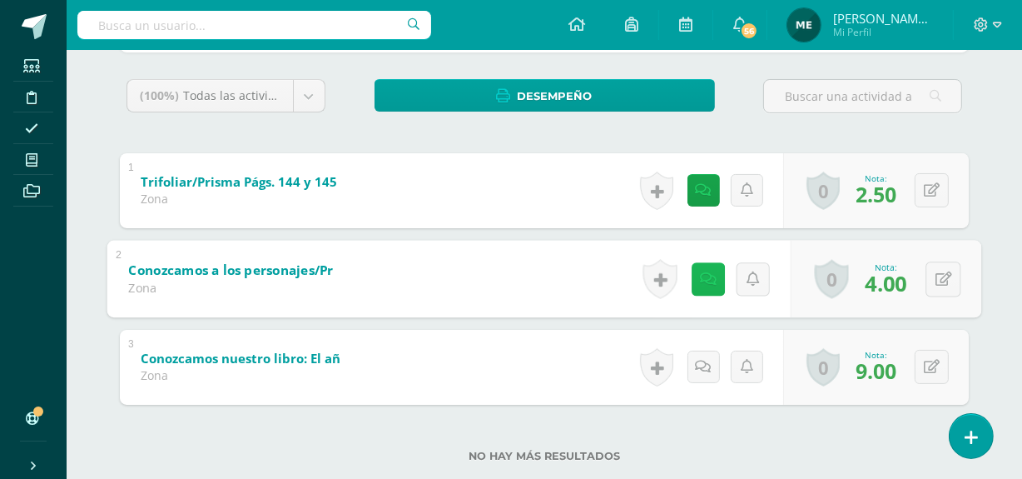
click at [708, 280] on icon at bounding box center [708, 278] width 17 height 14
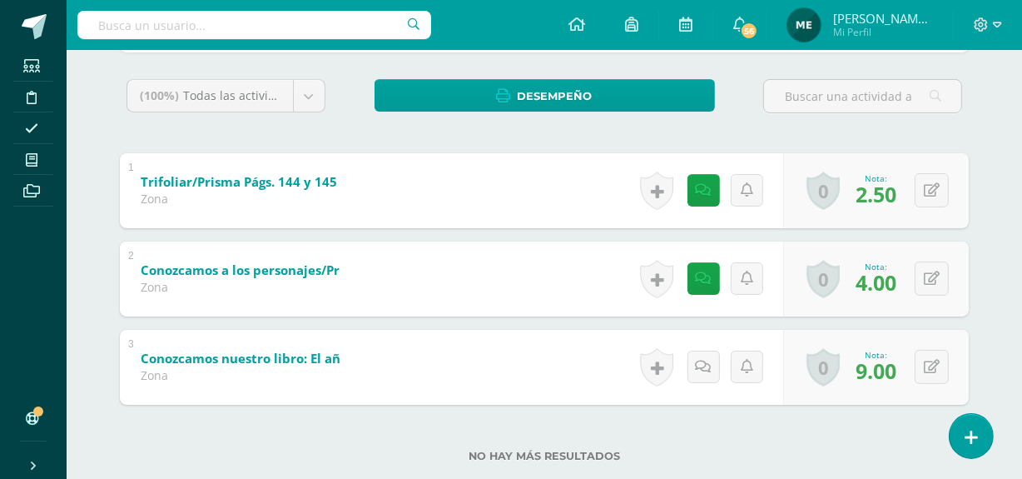
click at [985, 158] on div "Tiffany Garrido Oscar Aguilar Santiago Alvizures Matías Andrade Daniela Baten M…" at bounding box center [545, 209] width 916 height 613
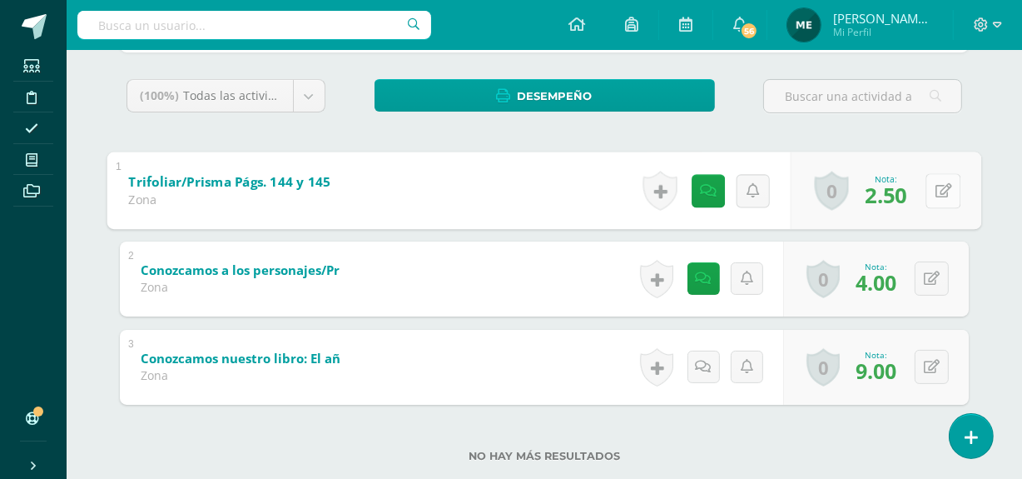
click at [934, 191] on button at bounding box center [943, 190] width 35 height 35
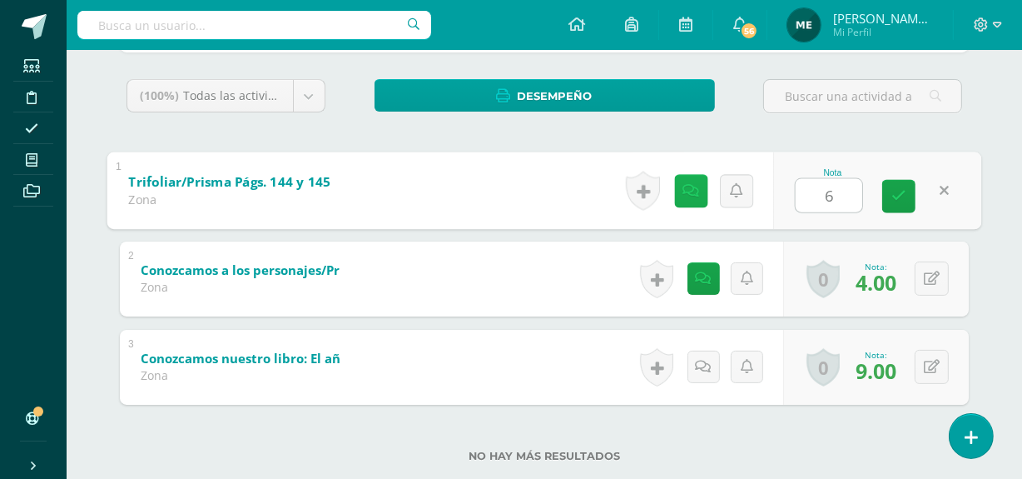
type input "6"
click at [692, 186] on icon at bounding box center [691, 190] width 17 height 14
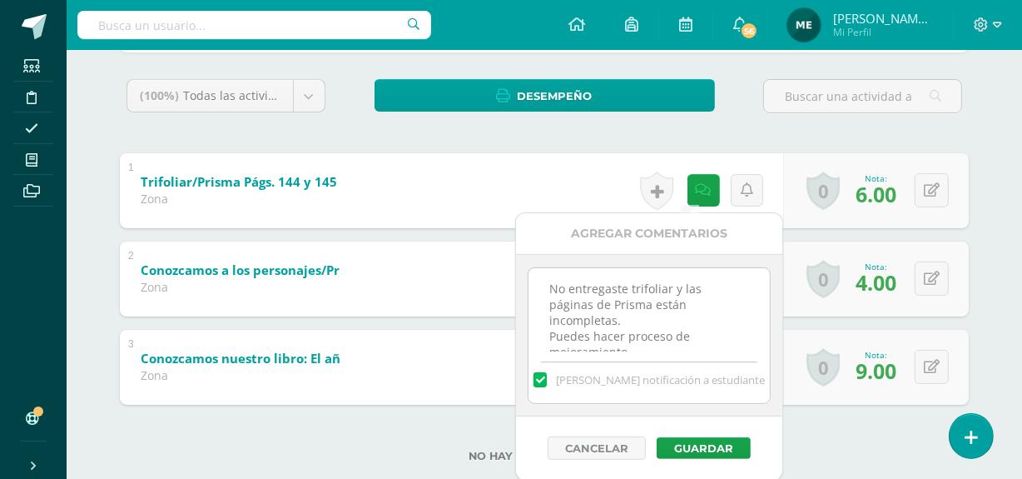
scroll to position [21, 0]
drag, startPoint x: 542, startPoint y: 289, endPoint x: 673, endPoint y: 415, distance: 181.9
click at [673, 415] on div "Agregar Comentarios No entregaste trifoliar y las páginas de Prisma están incom…" at bounding box center [649, 346] width 266 height 266
paste textarea "Incompleto Puedes hacer proceso de mejoramiento."
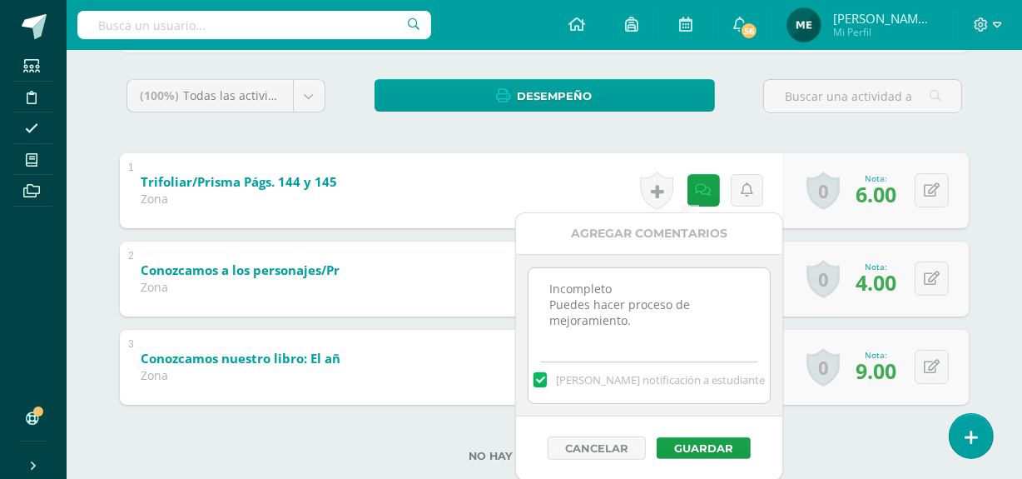
drag, startPoint x: 547, startPoint y: 280, endPoint x: 631, endPoint y: 303, distance: 87.2
click at [631, 303] on textarea "No entregaste trifoliar y las páginas de Prisma están incompletas. Puedes hacer…" at bounding box center [649, 309] width 241 height 83
type textarea "Proceso de mejoramiento."
click at [723, 445] on button "Guardar" at bounding box center [704, 448] width 94 height 22
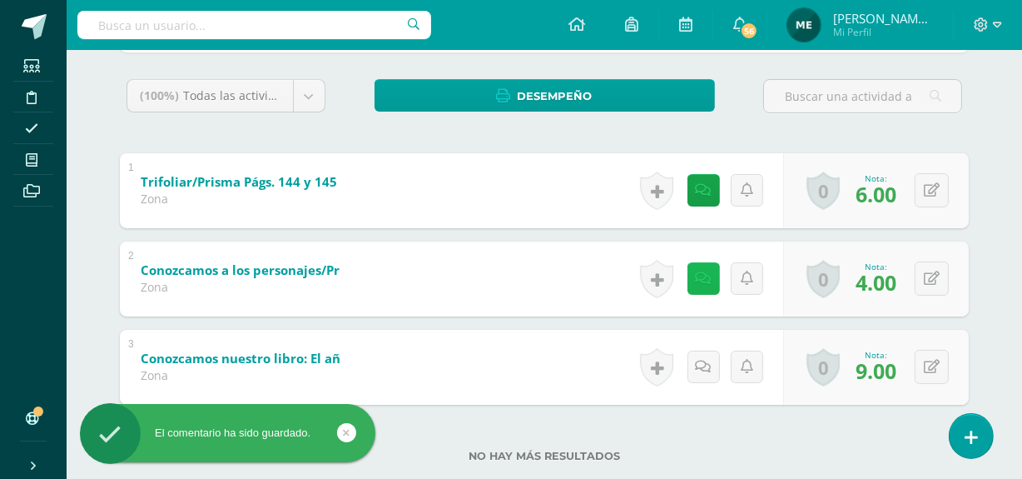
click at [699, 276] on icon at bounding box center [704, 278] width 16 height 14
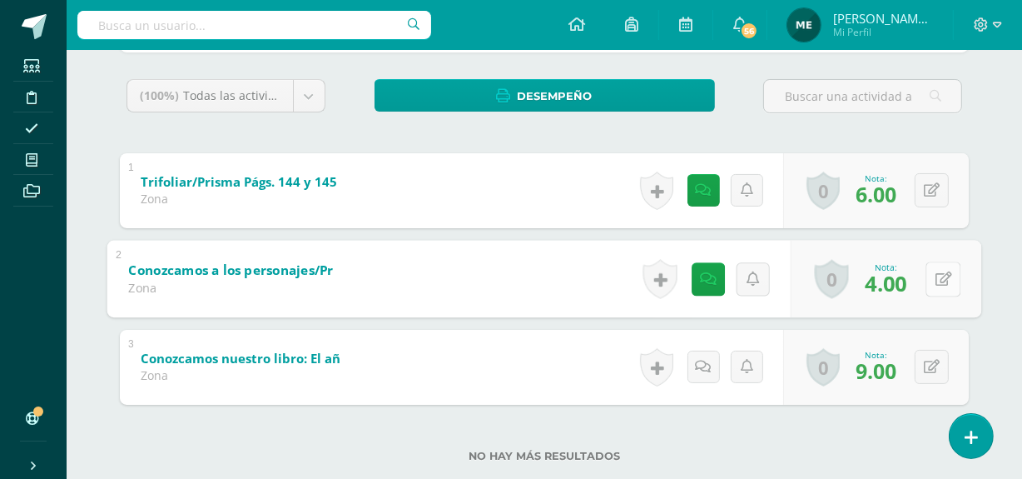
click at [942, 278] on icon at bounding box center [944, 278] width 17 height 14
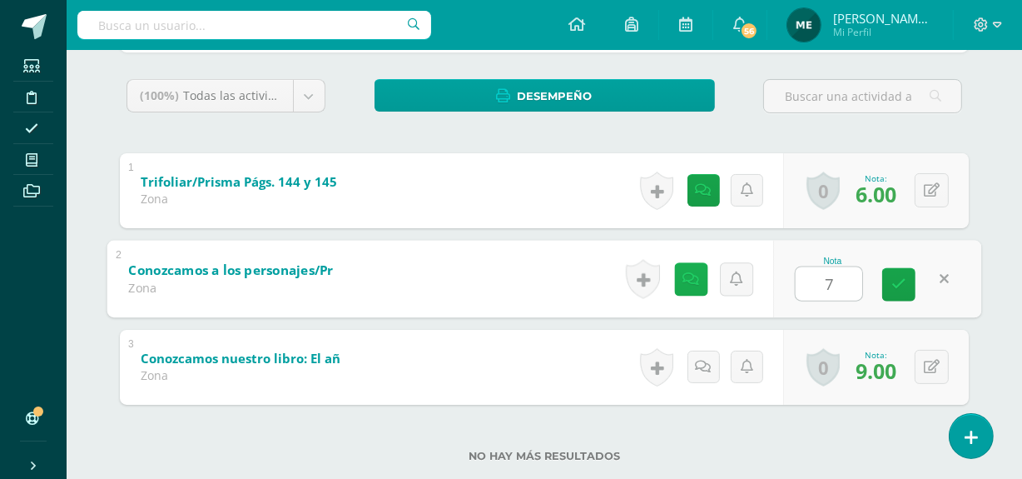
type input "7"
click at [700, 275] on link at bounding box center [690, 278] width 33 height 33
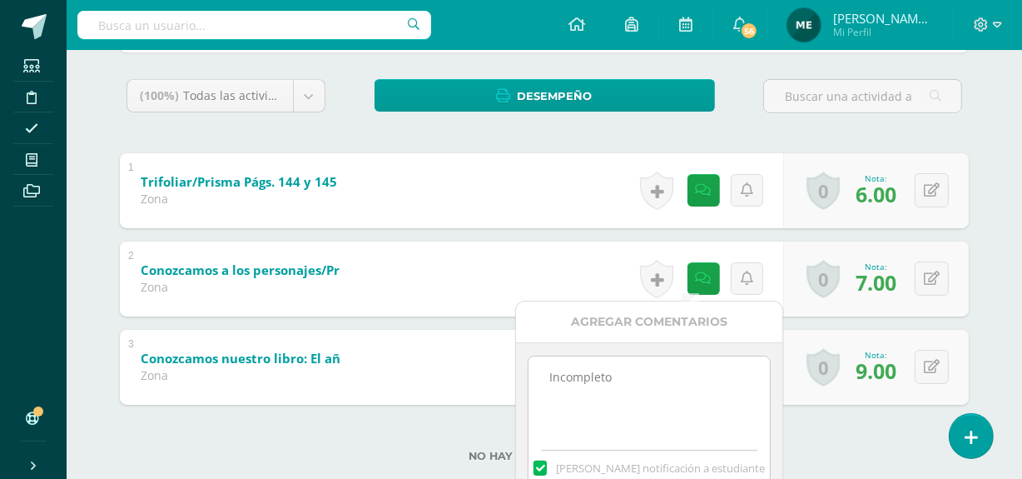
drag, startPoint x: 535, startPoint y: 378, endPoint x: 687, endPoint y: 389, distance: 151.9
click at [687, 389] on textarea "Incompleto" at bounding box center [649, 397] width 241 height 83
paste textarea "Incompleto Puedes hacer proceso de mejoramiento."
drag, startPoint x: 548, startPoint y: 374, endPoint x: 633, endPoint y: 390, distance: 86.4
click at [633, 390] on textarea "Incompleto" at bounding box center [649, 397] width 241 height 83
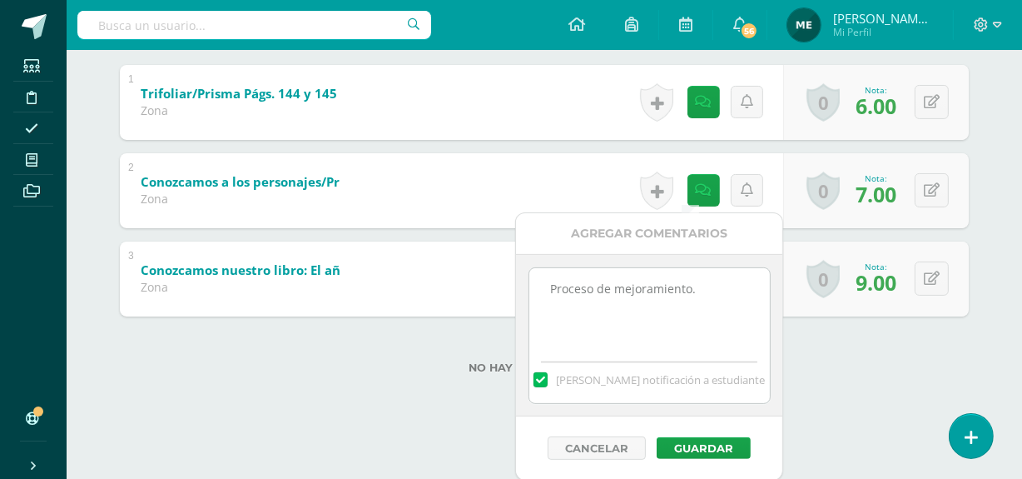
scroll to position [351, 0]
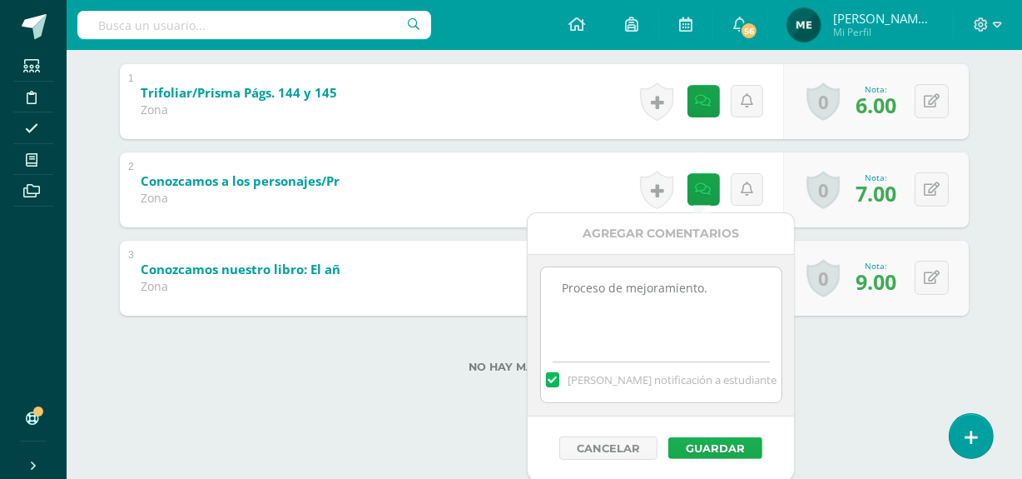
type textarea "Proceso de mejoramiento."
click at [735, 448] on button "Guardar" at bounding box center [715, 448] width 94 height 22
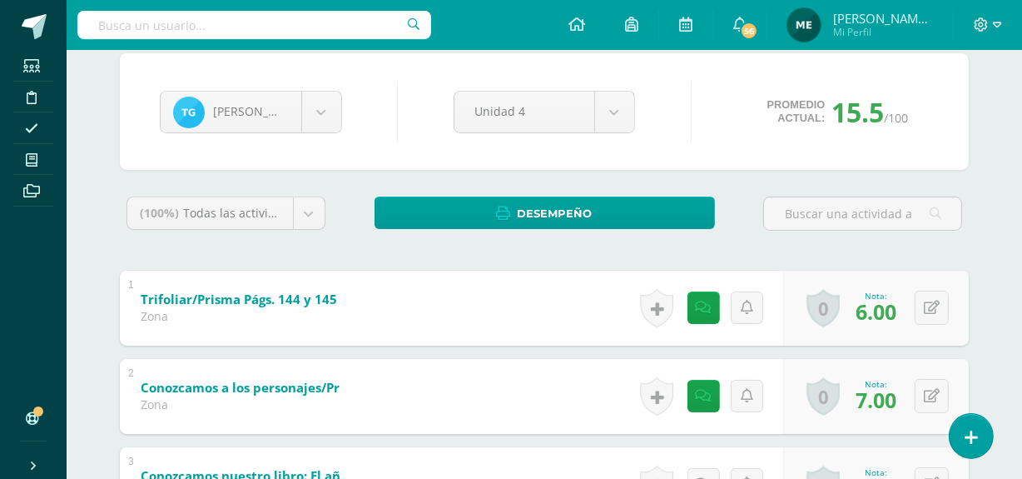
scroll to position [0, 0]
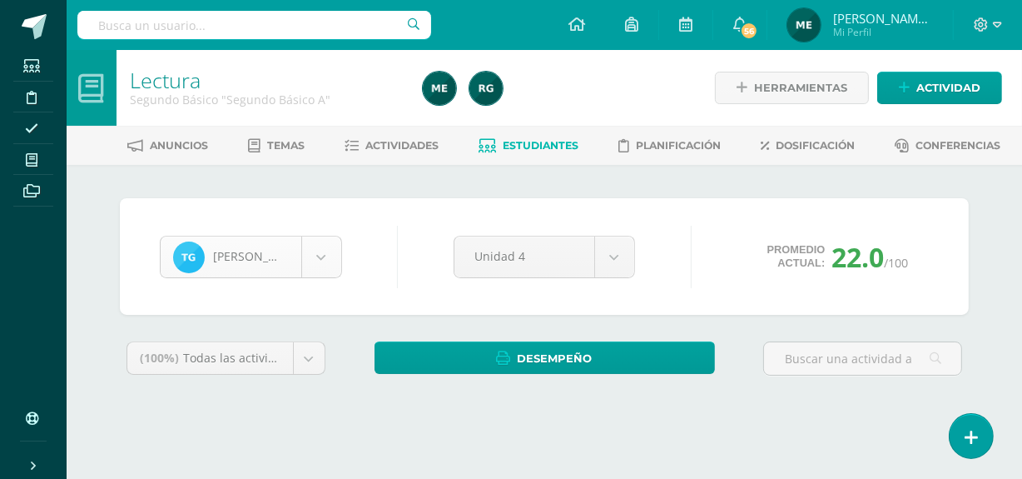
scroll to position [516, 0]
click at [324, 256] on body "Estudiantes Disciplina Asistencia Mis cursos Archivos Soporte Centro de ayuda Ú…" at bounding box center [511, 224] width 1022 height 449
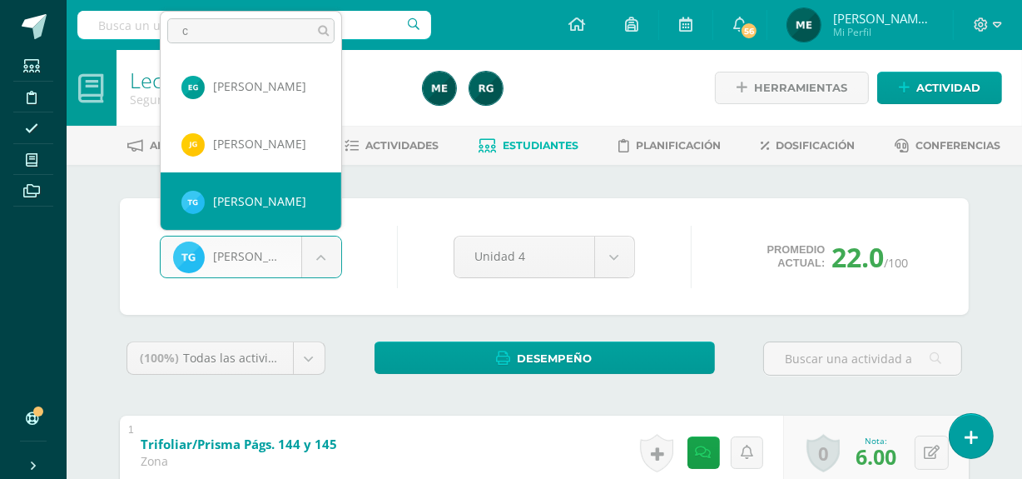
scroll to position [0, 0]
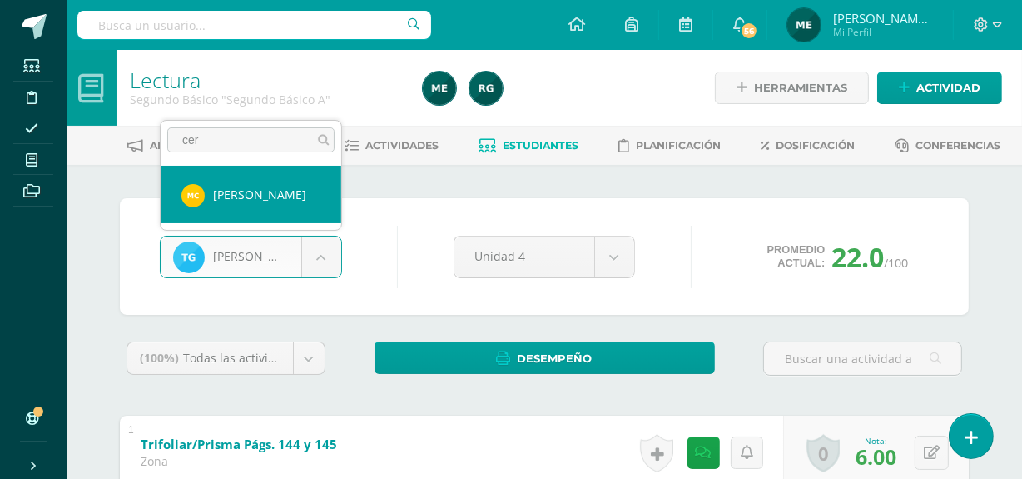
type input "cer"
select select "539"
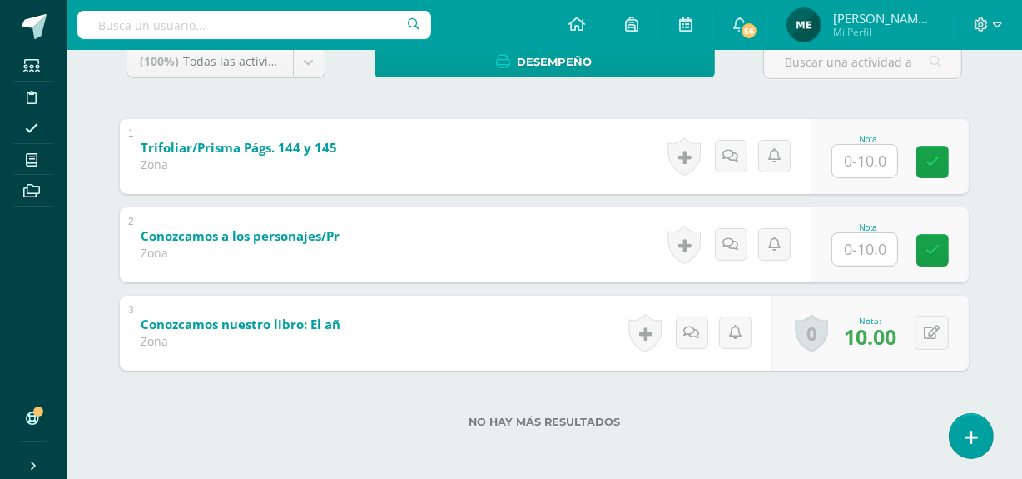
scroll to position [298, 0]
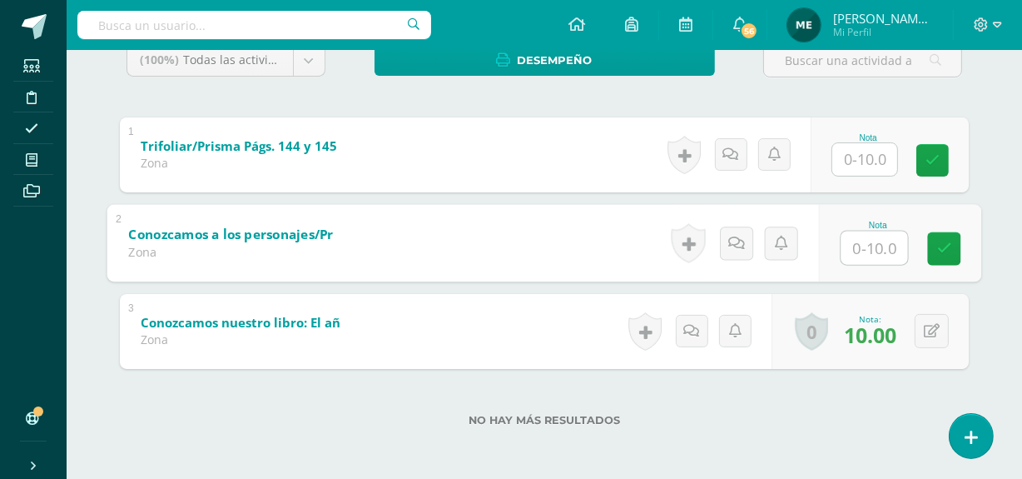
click at [875, 242] on input "text" at bounding box center [874, 247] width 67 height 33
type input "10"
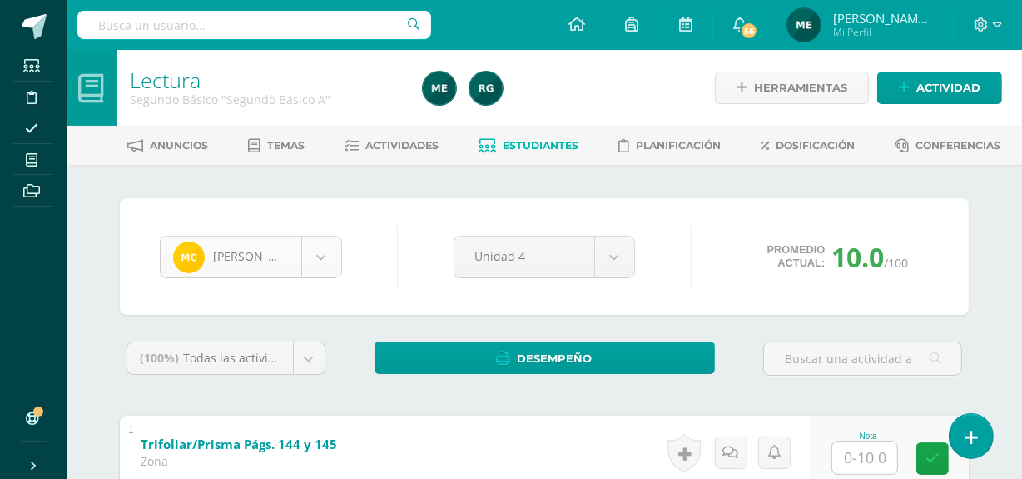
scroll to position [114, 0]
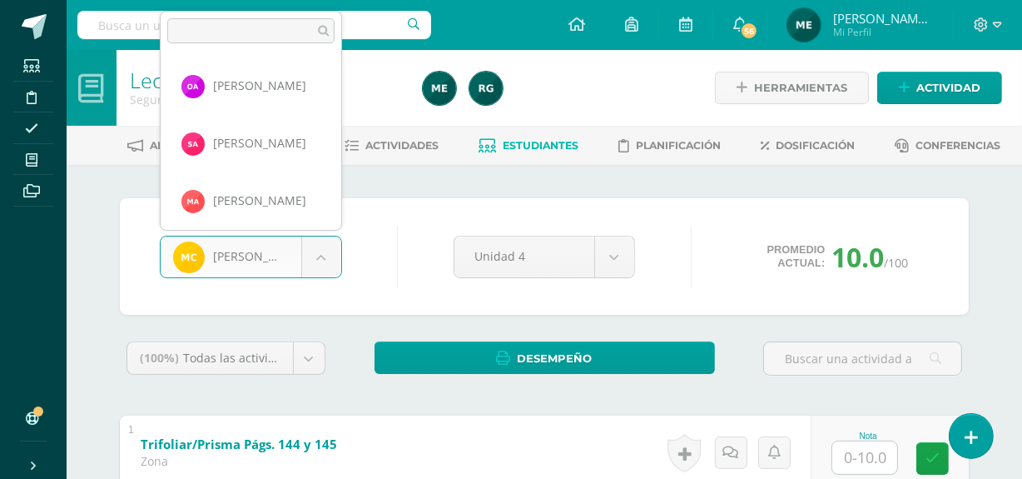
click at [325, 259] on body "Estudiantes Disciplina Asistencia Mis cursos Archivos Soporte Centro de ayuda Ú…" at bounding box center [511, 388] width 1022 height 777
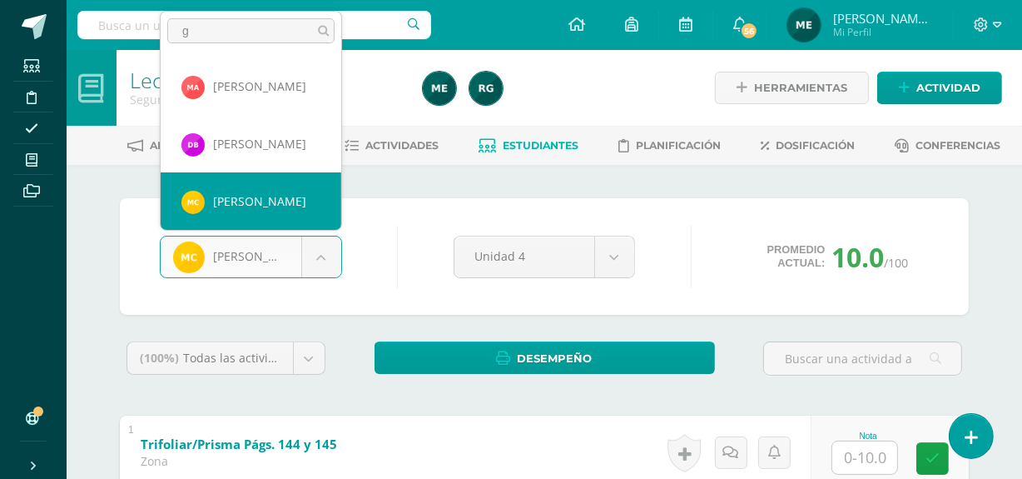
scroll to position [0, 0]
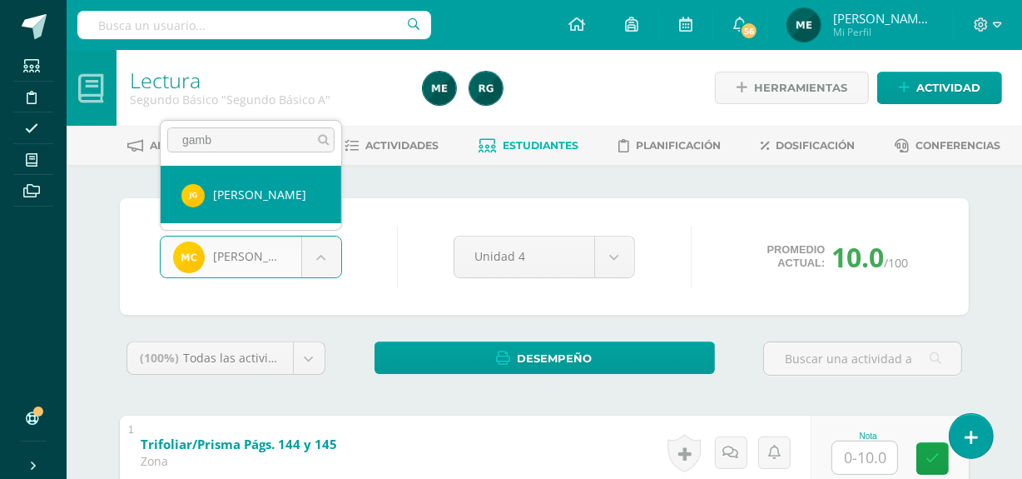
type input "gamb"
select select "1090"
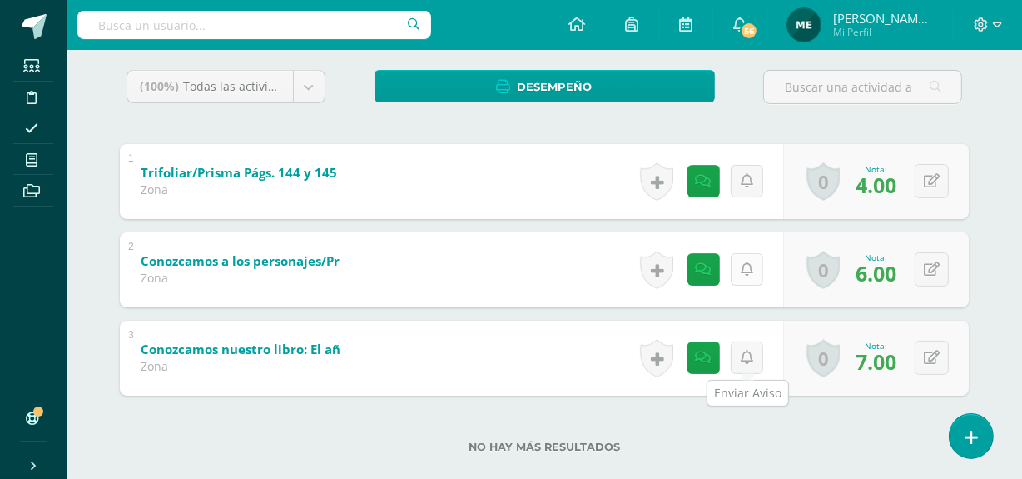
scroll to position [298, 0]
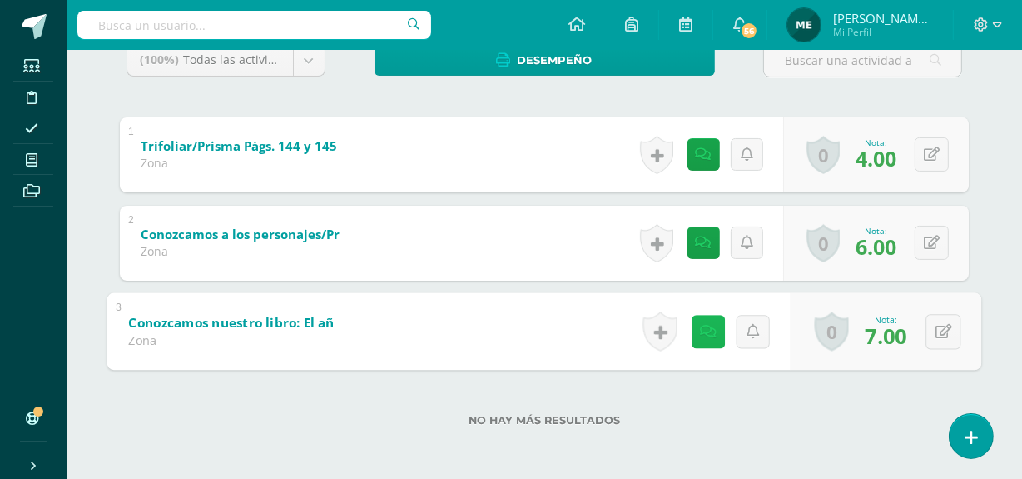
click at [709, 335] on icon at bounding box center [708, 331] width 17 height 14
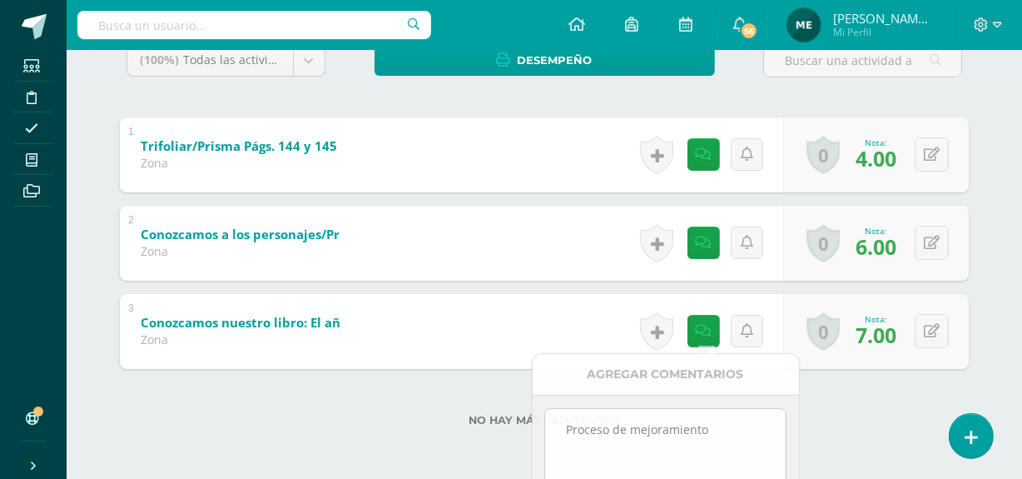
click at [850, 365] on div "(100%) Todas las actividades de esta unidad Todas las actividades de esta unida…" at bounding box center [544, 244] width 849 height 403
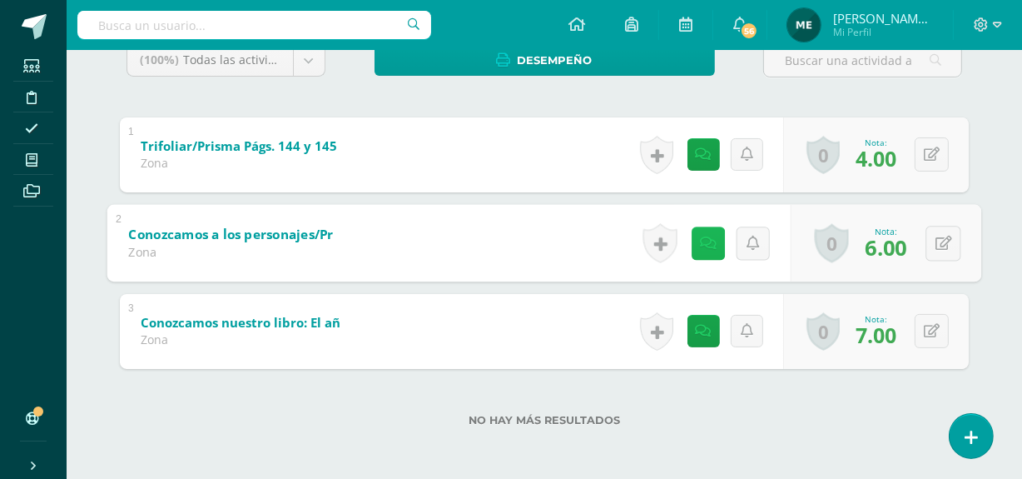
click at [697, 246] on link at bounding box center [708, 242] width 33 height 33
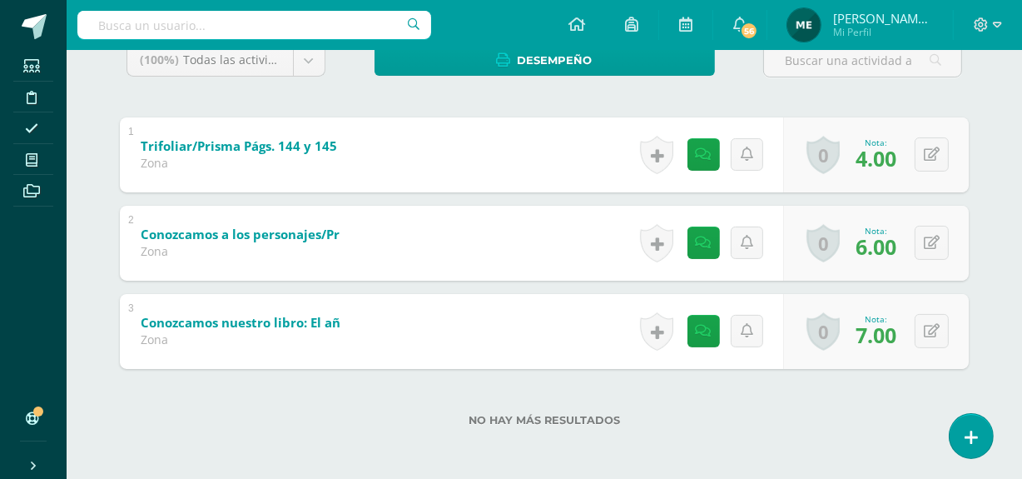
click at [871, 416] on label "No hay más resultados" at bounding box center [544, 420] width 849 height 12
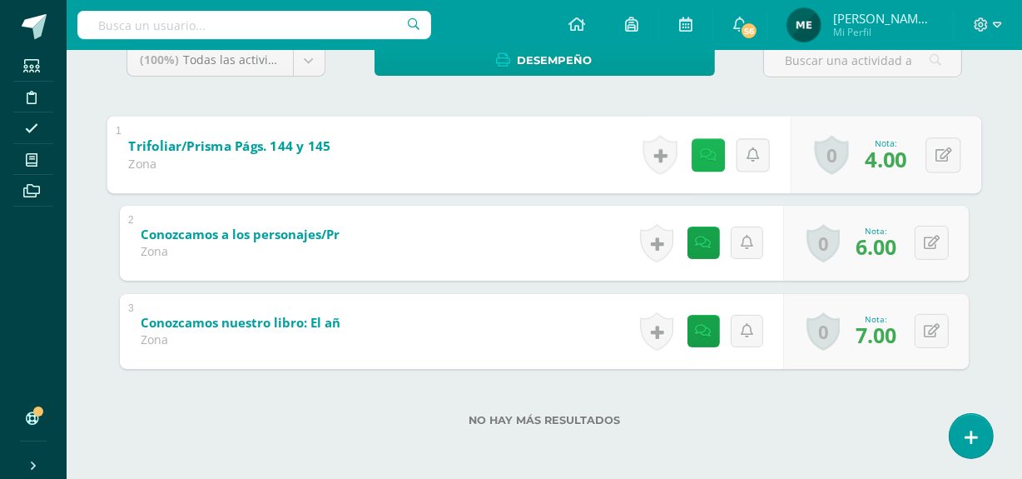
click at [705, 153] on icon at bounding box center [708, 154] width 17 height 14
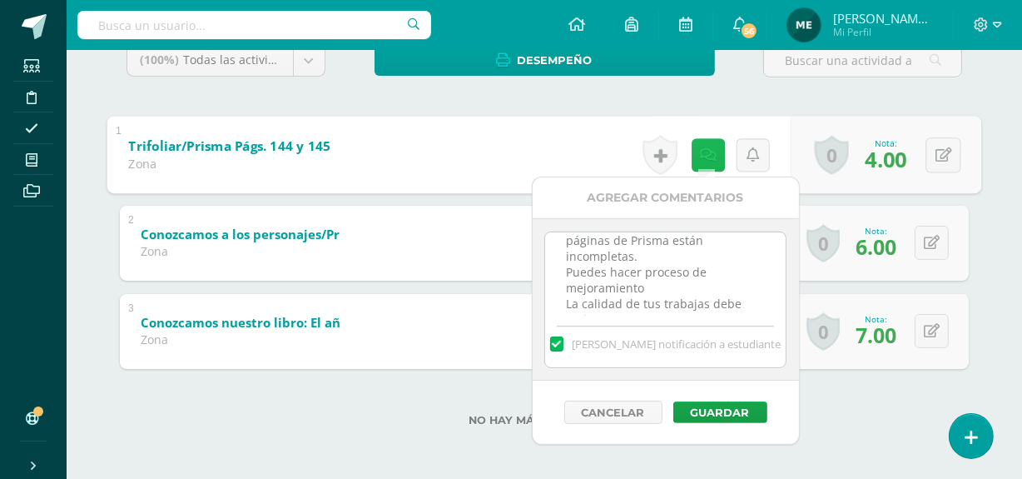
scroll to position [52, 0]
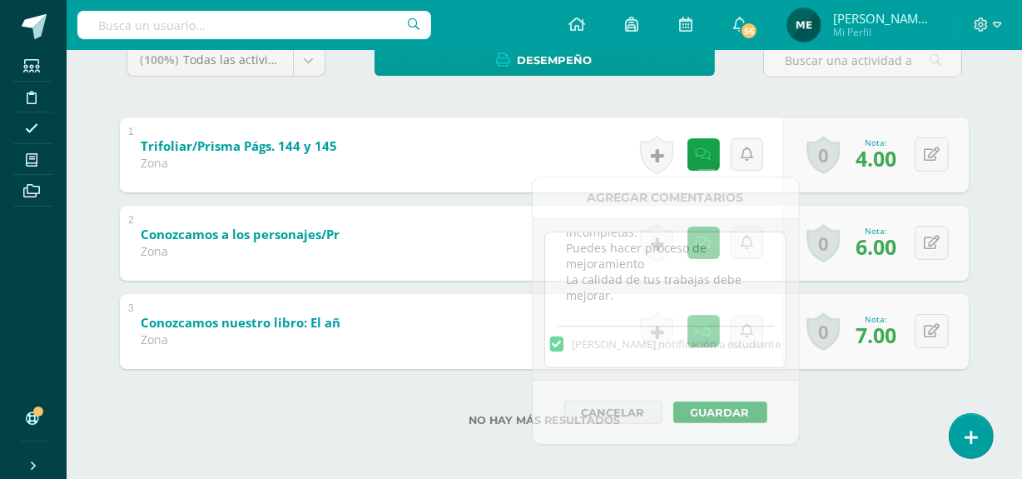
click at [984, 91] on div "[PERSON_NAME] [PERSON_NAME] Santiago [PERSON_NAME] [PERSON_NAME] Baten [PERSON_…" at bounding box center [545, 173] width 916 height 613
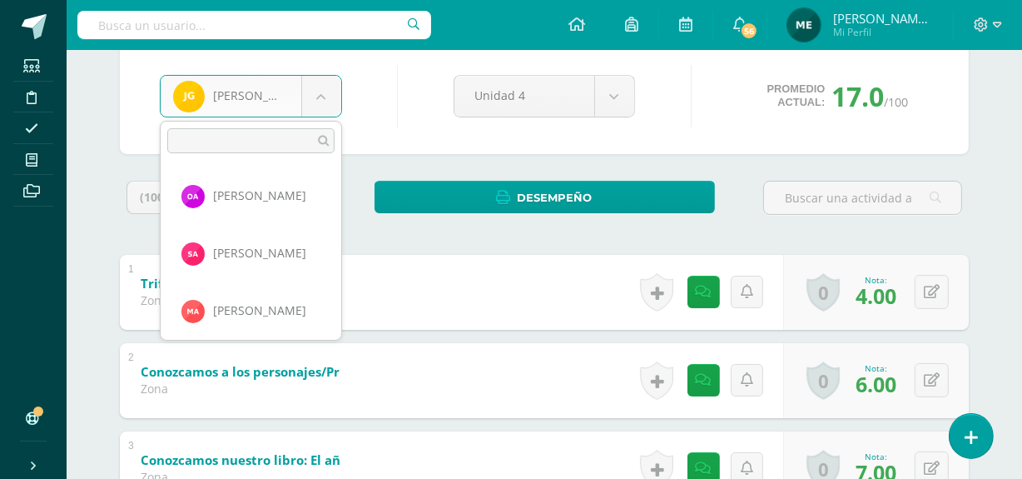
scroll to position [458, 0]
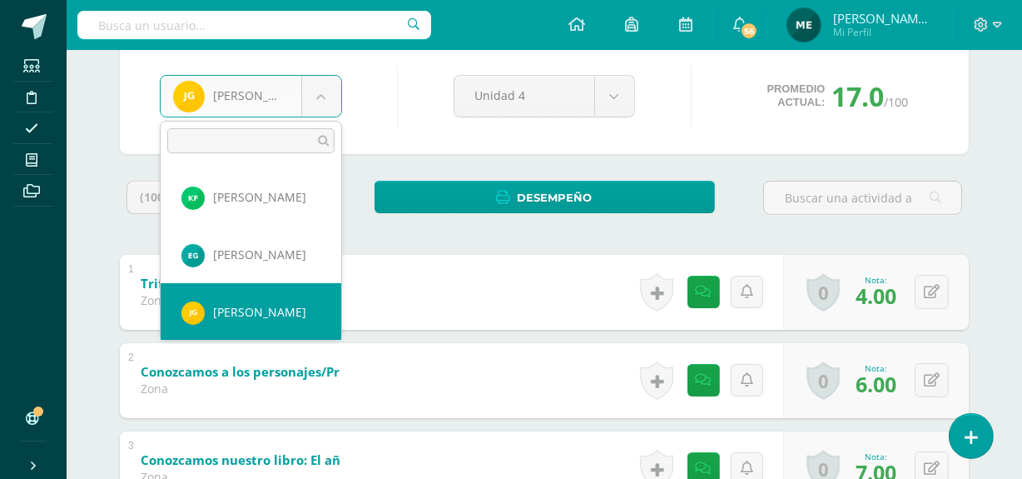
click at [321, 98] on body "Estudiantes Disciplina Asistencia Mis cursos Archivos Soporte Centro de ayuda Ú…" at bounding box center [511, 227] width 1022 height 777
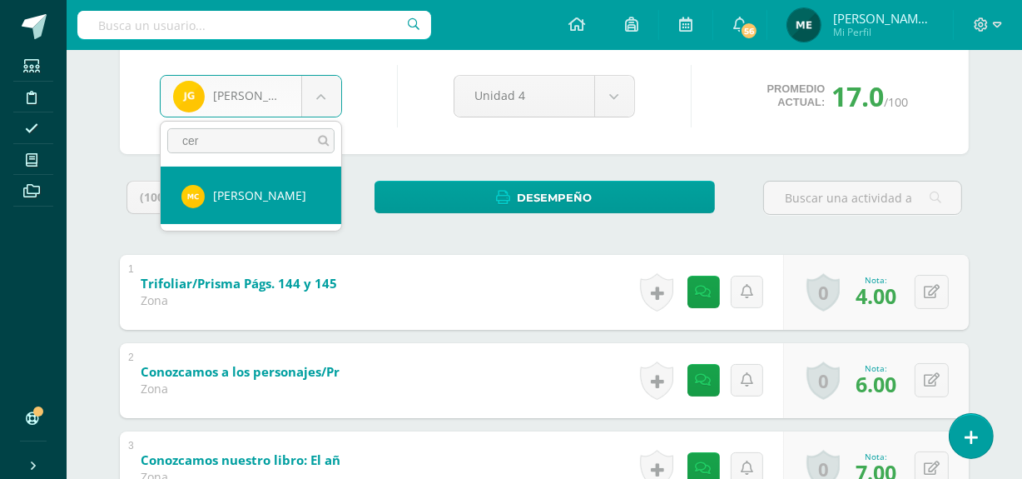
type input "cer"
select select "539"
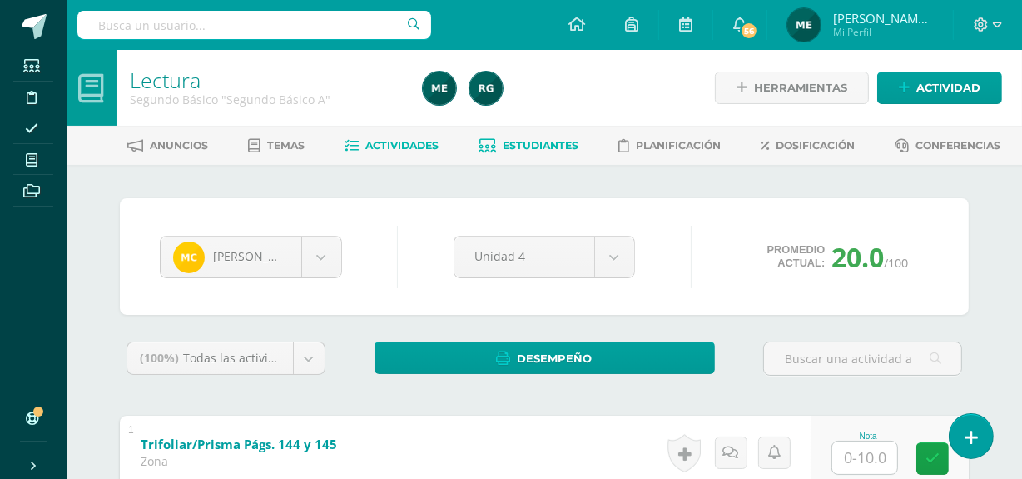
click at [420, 144] on span "Actividades" at bounding box center [402, 145] width 73 height 12
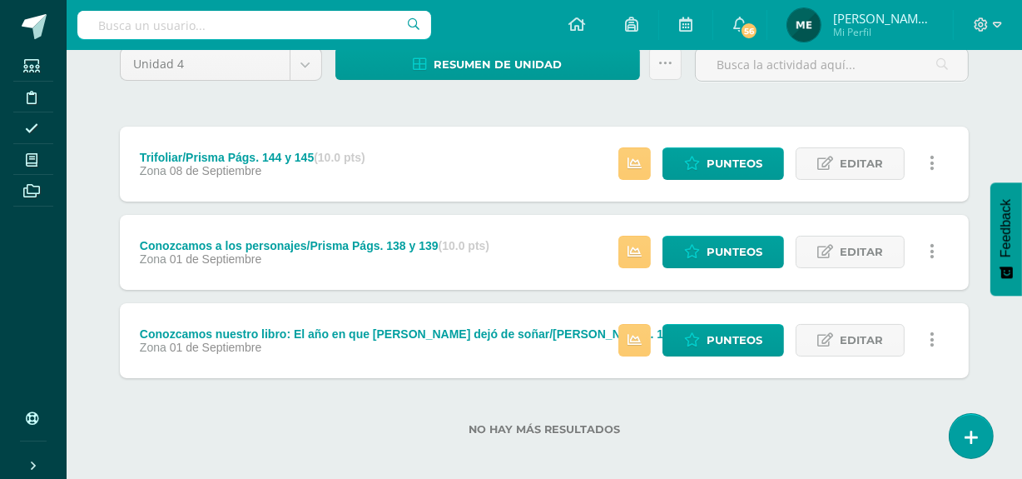
scroll to position [164, 0]
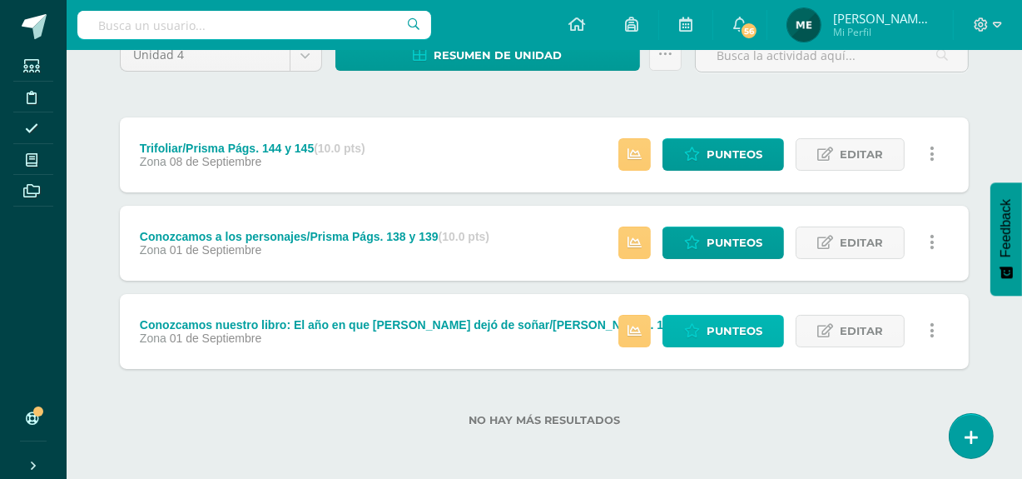
click at [748, 327] on span "Punteos" at bounding box center [735, 330] width 56 height 31
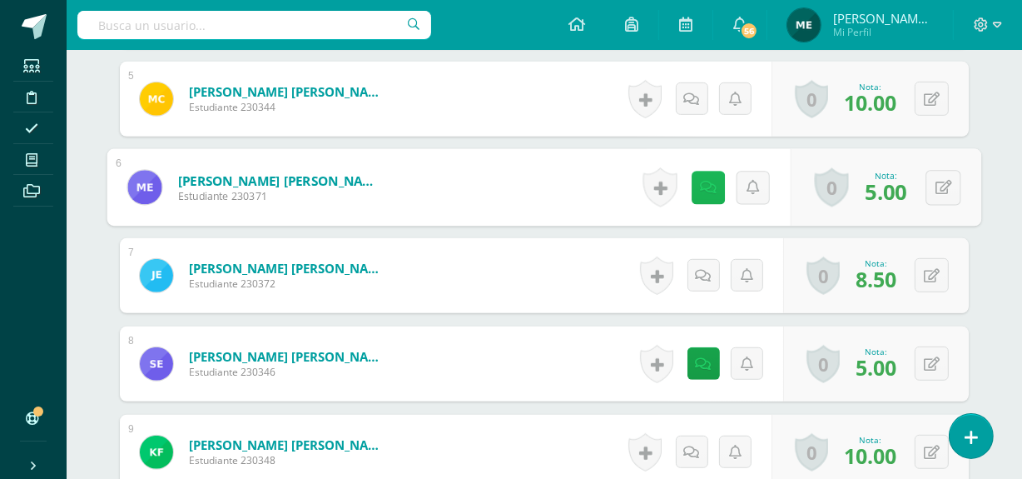
scroll to position [871, 0]
click at [705, 186] on icon at bounding box center [708, 186] width 17 height 14
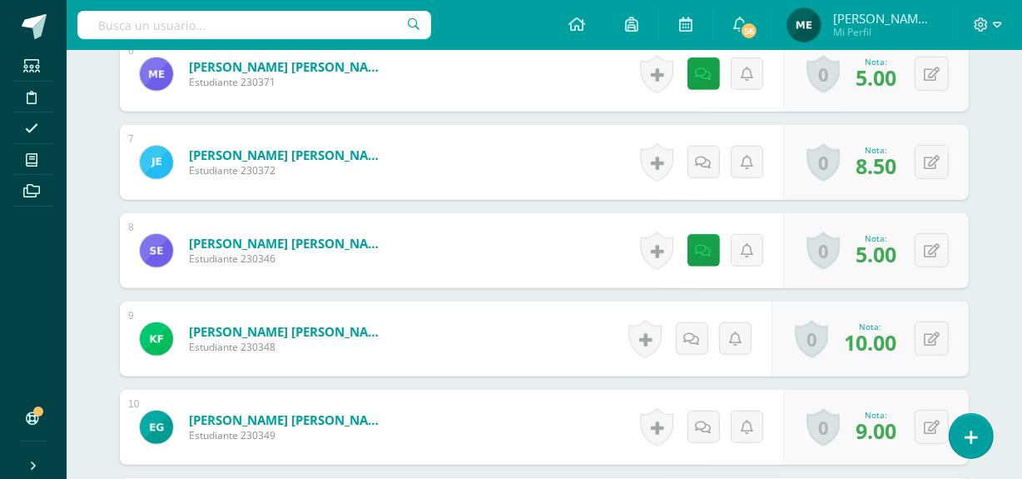
scroll to position [984, 0]
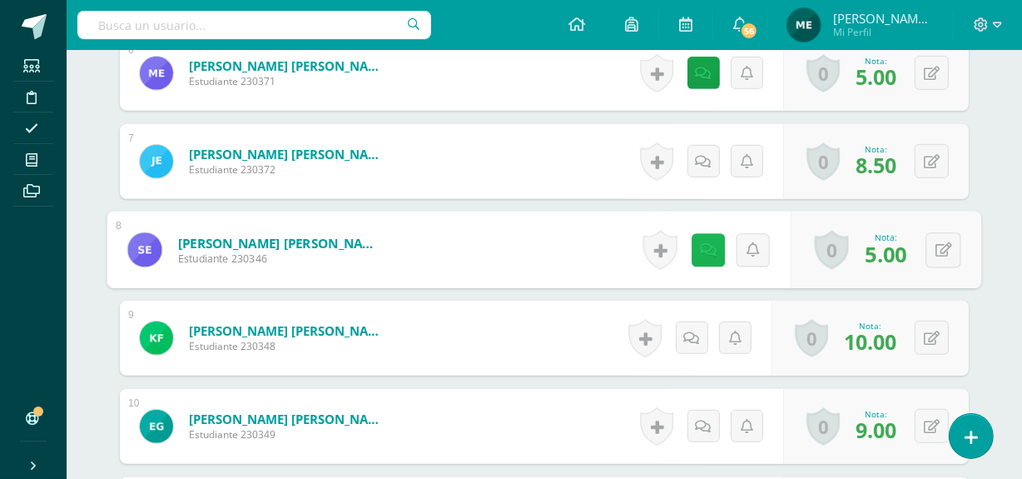
click at [716, 237] on link at bounding box center [708, 249] width 33 height 33
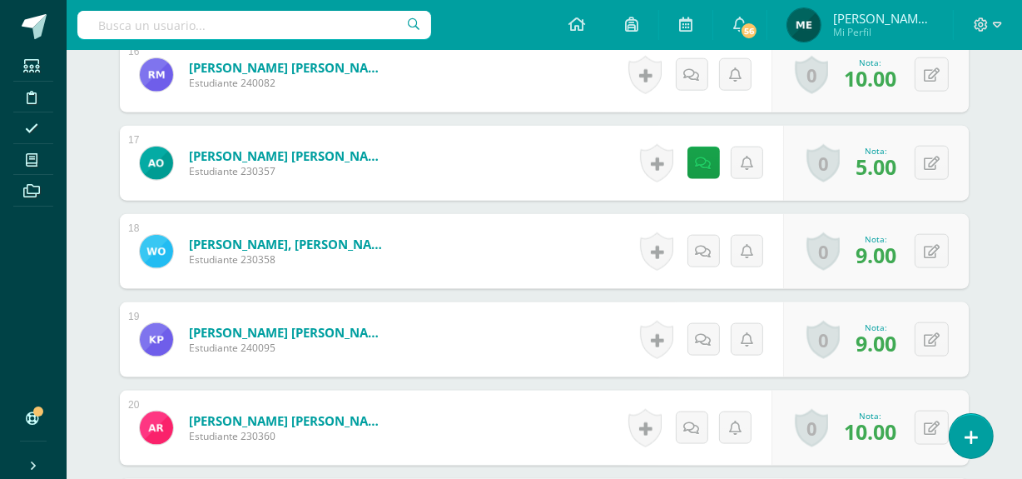
scroll to position [1865, 0]
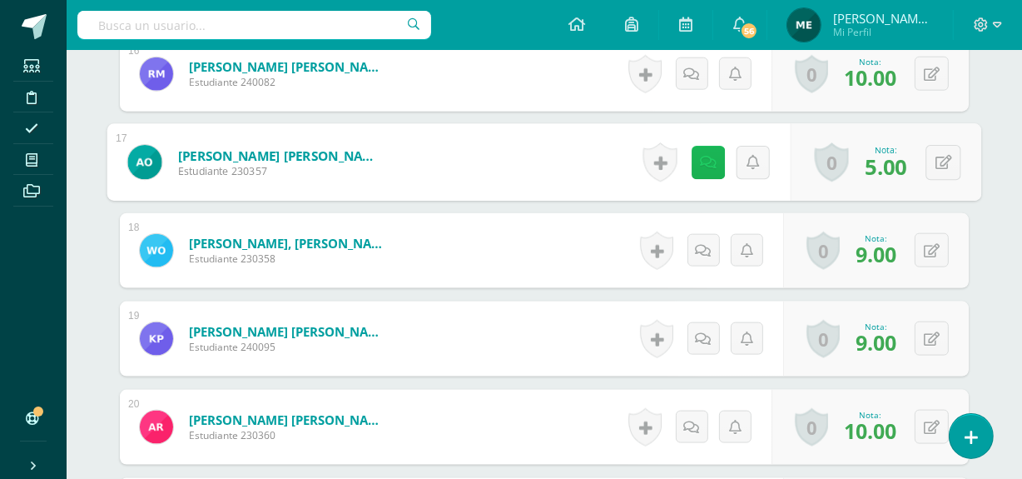
click at [703, 166] on link at bounding box center [708, 162] width 33 height 33
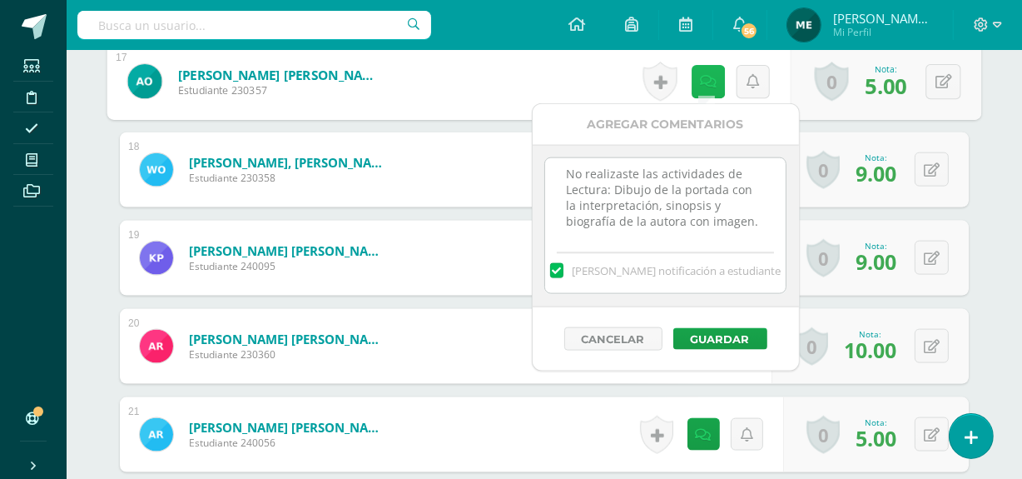
scroll to position [1947, 0]
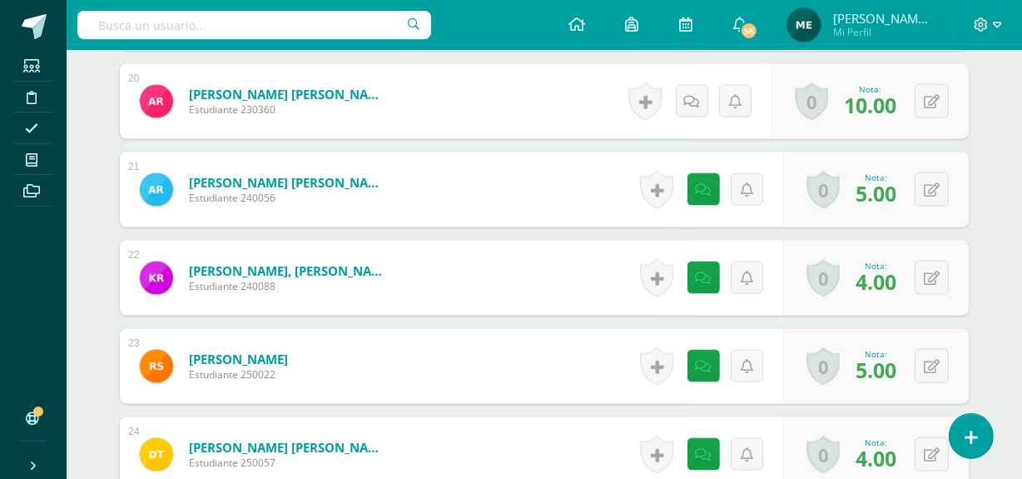
scroll to position [2194, 0]
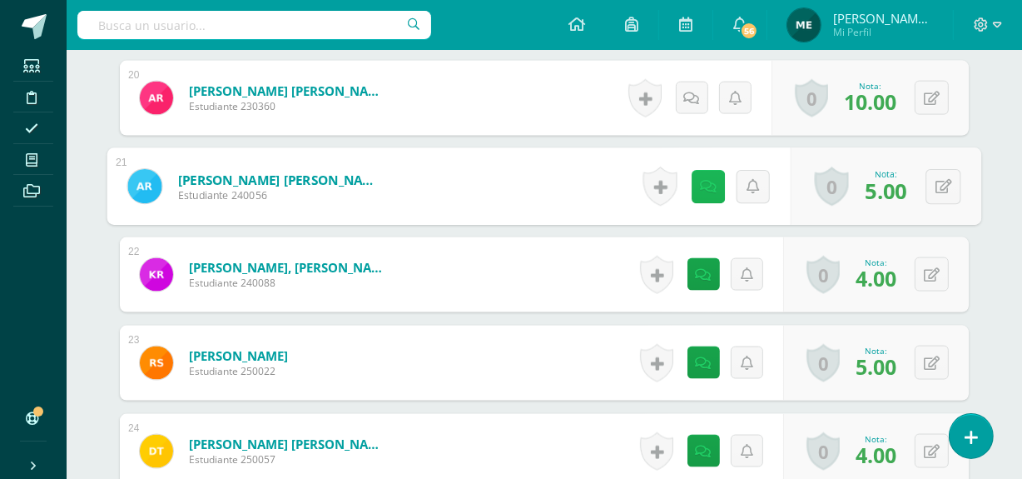
click at [709, 192] on link at bounding box center [708, 186] width 33 height 33
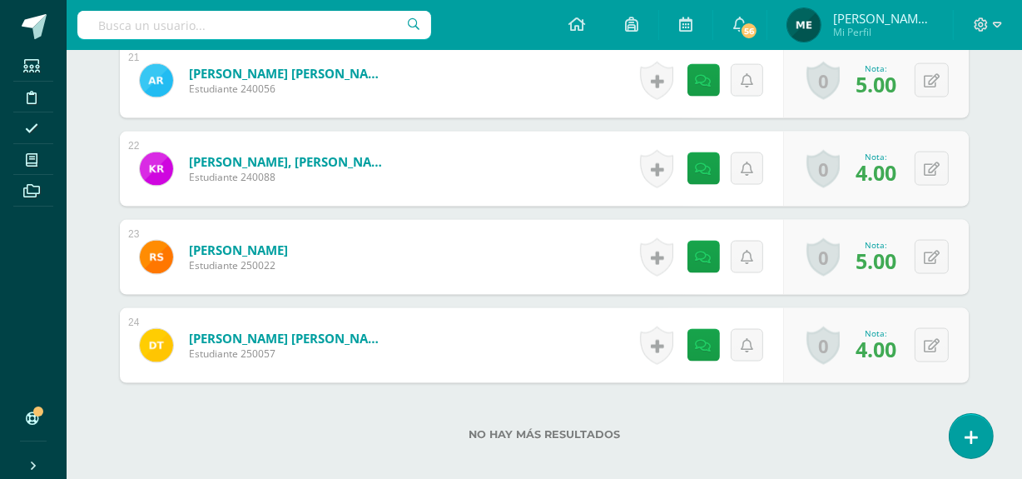
scroll to position [2301, 0]
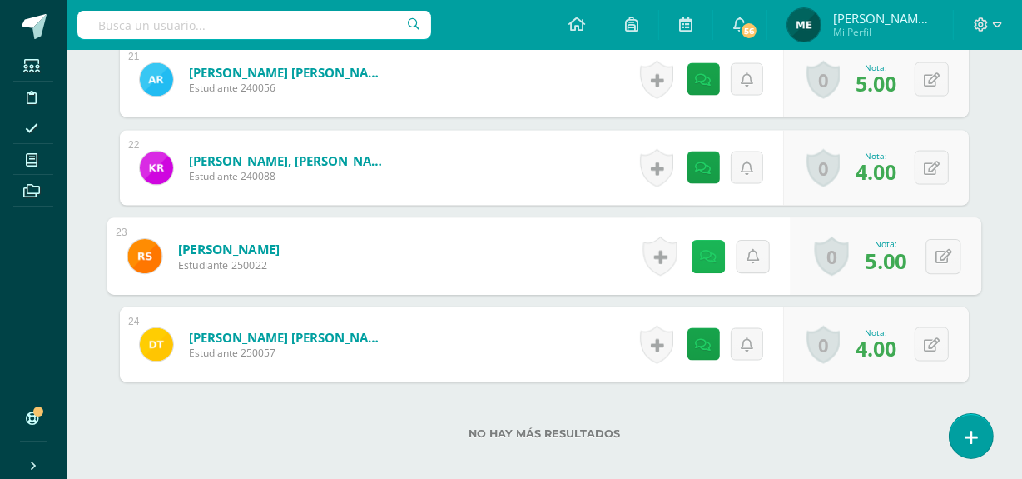
click at [702, 251] on icon at bounding box center [708, 256] width 17 height 14
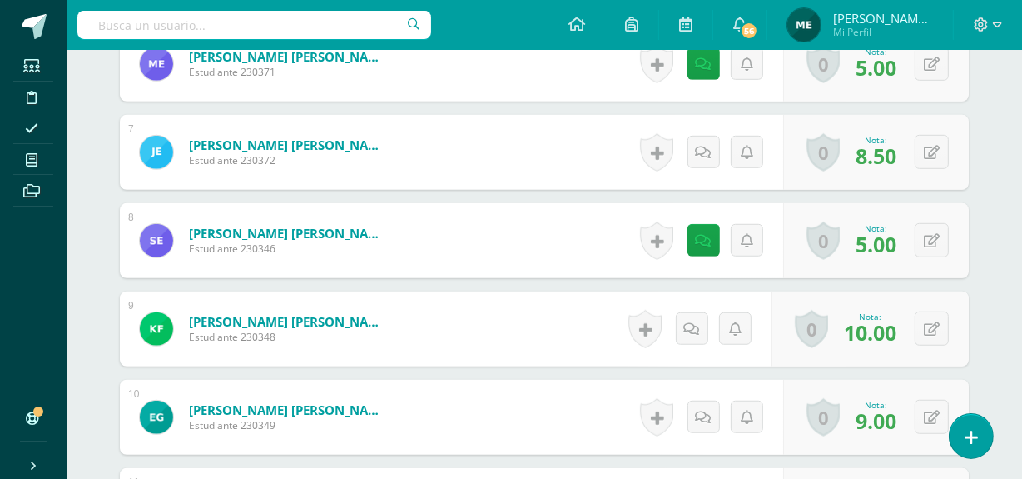
scroll to position [994, 0]
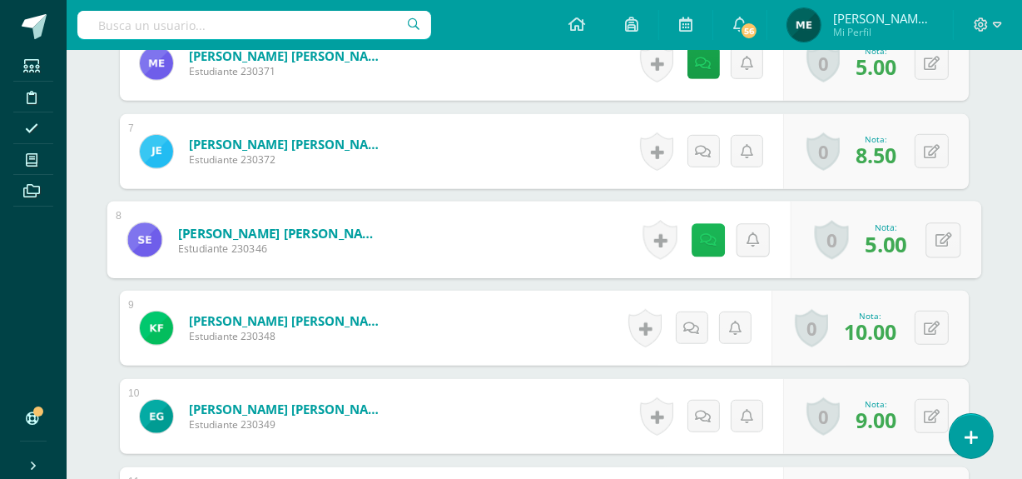
click at [700, 246] on link at bounding box center [708, 239] width 33 height 33
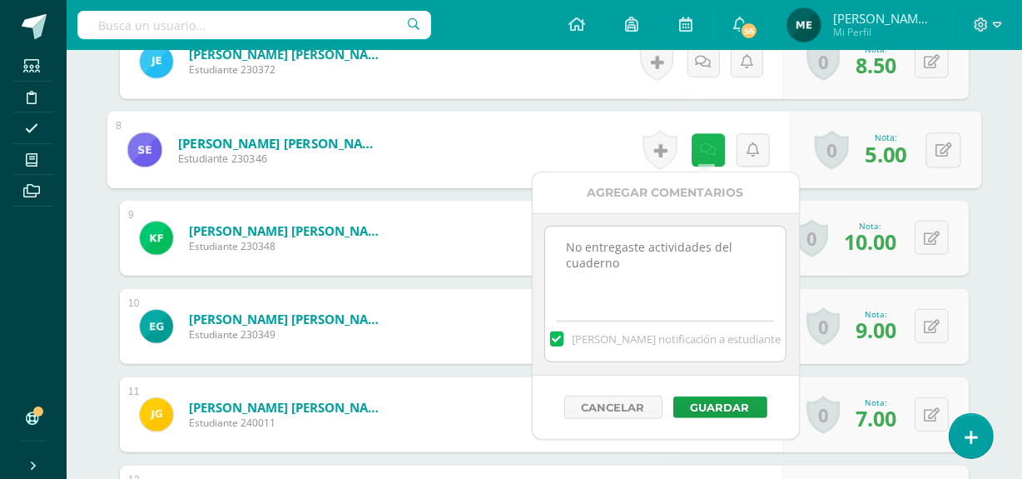
scroll to position [1085, 0]
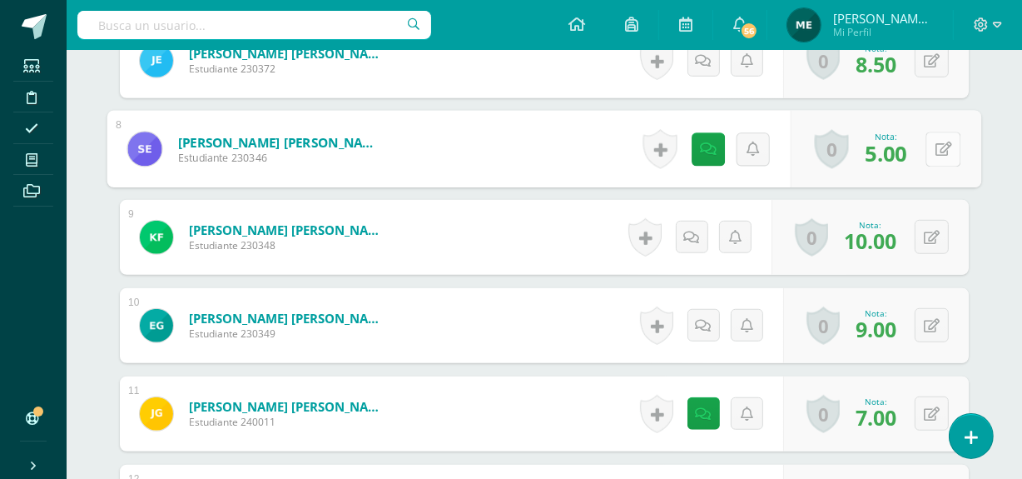
click at [949, 141] on icon at bounding box center [944, 148] width 17 height 14
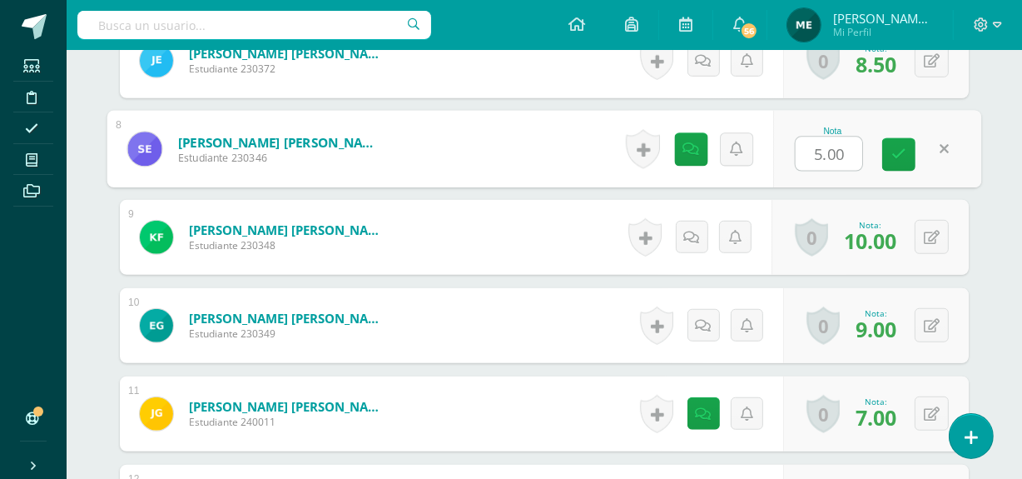
type input "7"
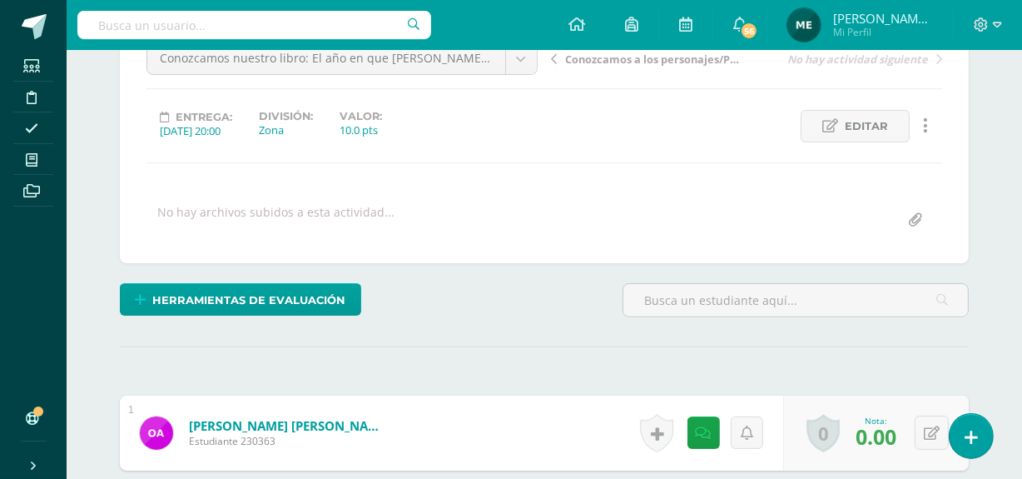
scroll to position [0, 0]
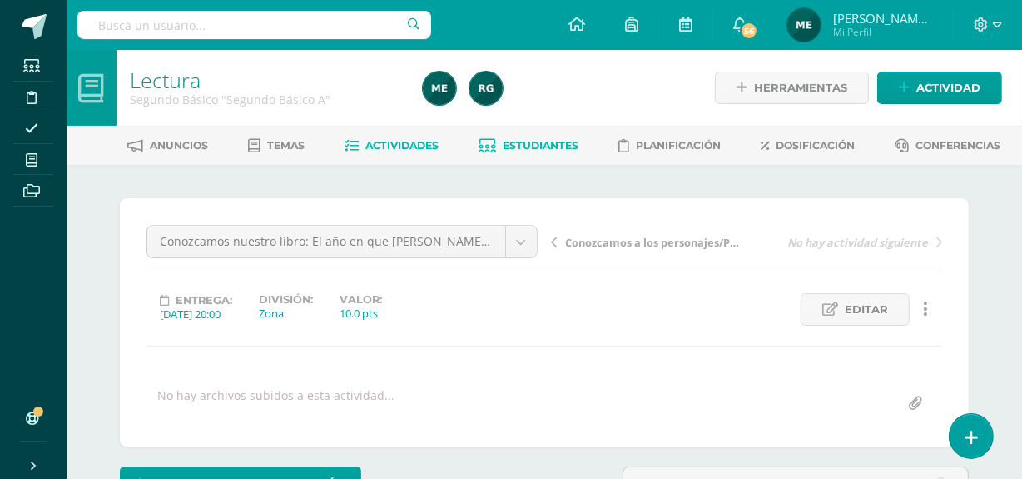
click at [550, 146] on span "Estudiantes" at bounding box center [542, 145] width 76 height 12
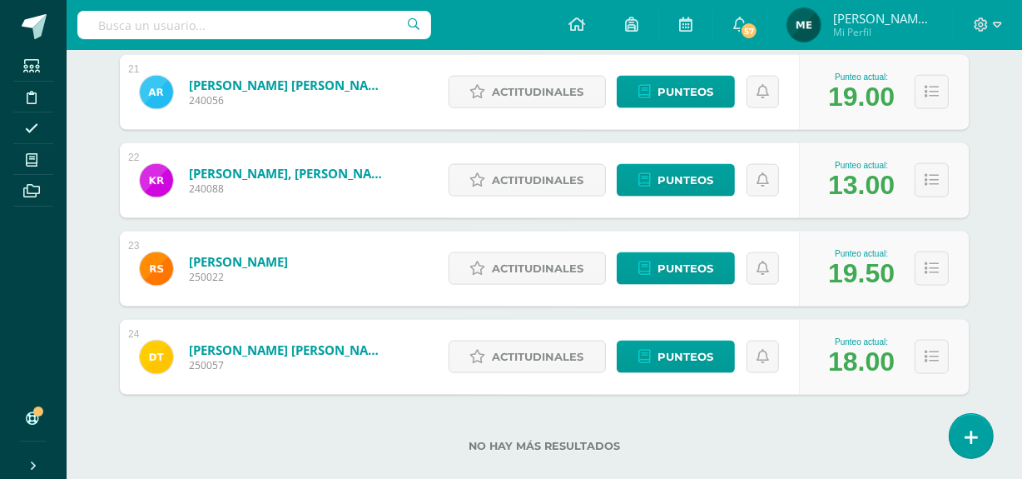
scroll to position [2097, 0]
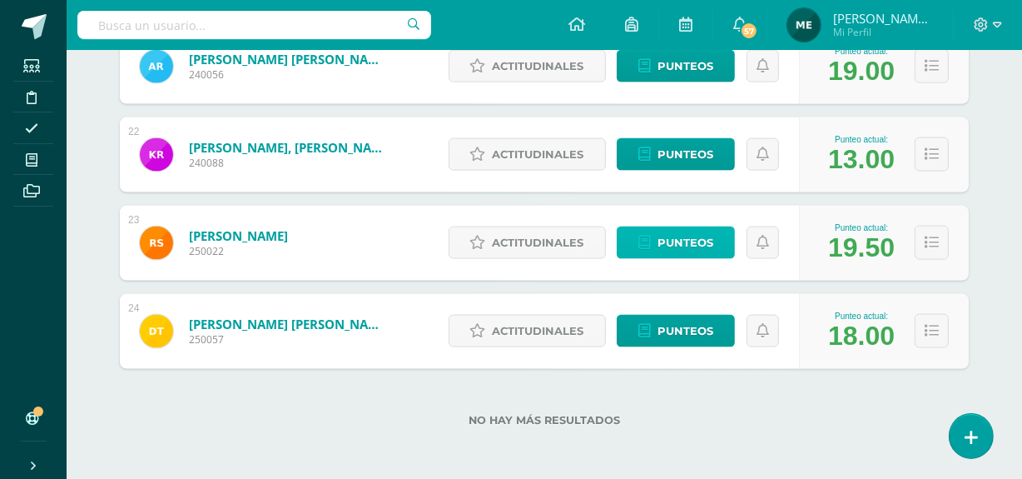
click at [691, 250] on span "Punteos" at bounding box center [686, 242] width 56 height 31
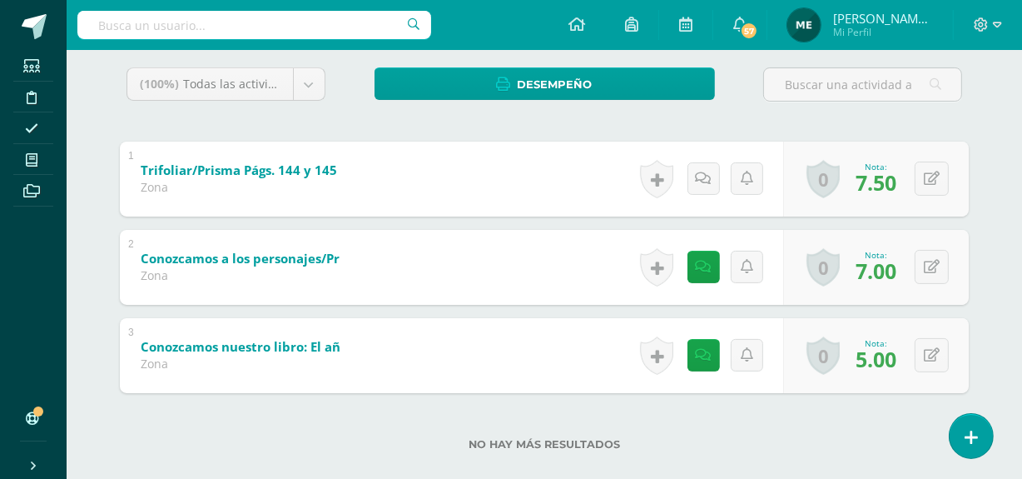
scroll to position [298, 0]
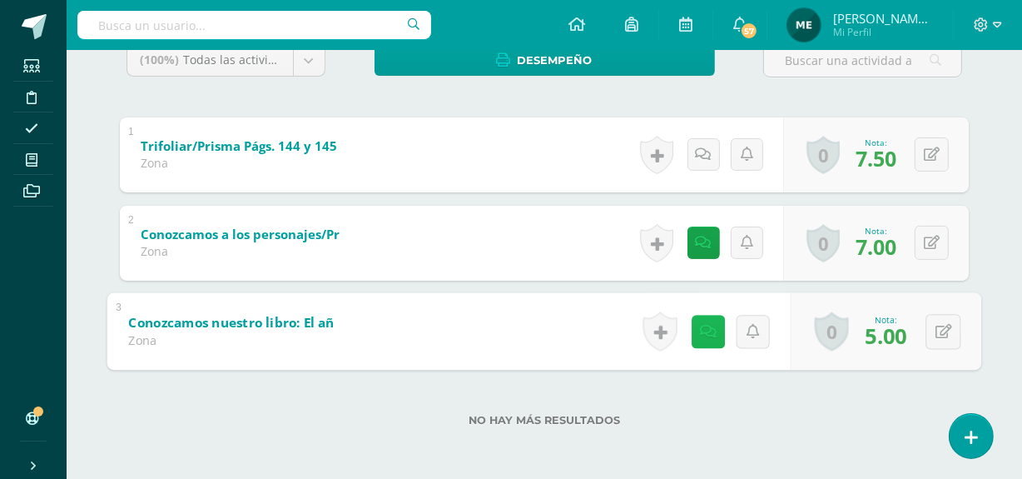
click at [703, 334] on icon at bounding box center [708, 331] width 17 height 14
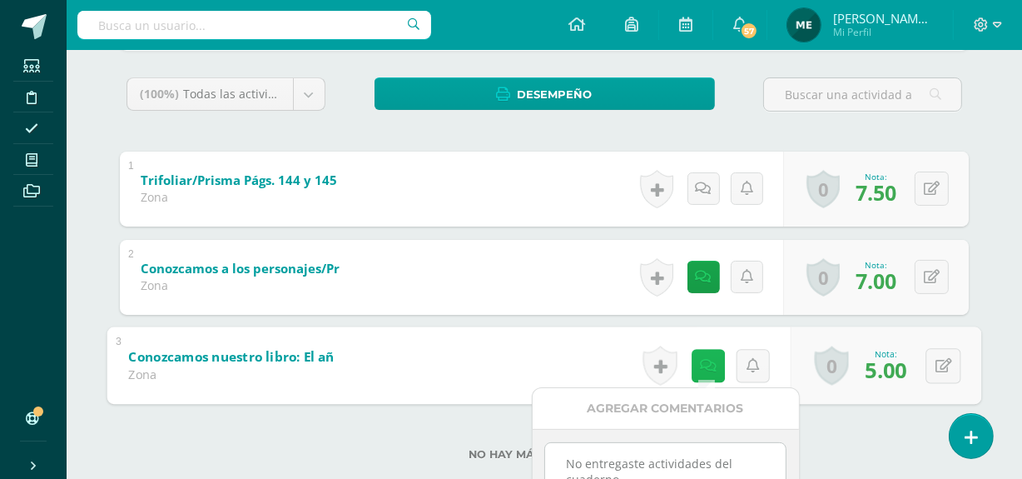
scroll to position [263, 0]
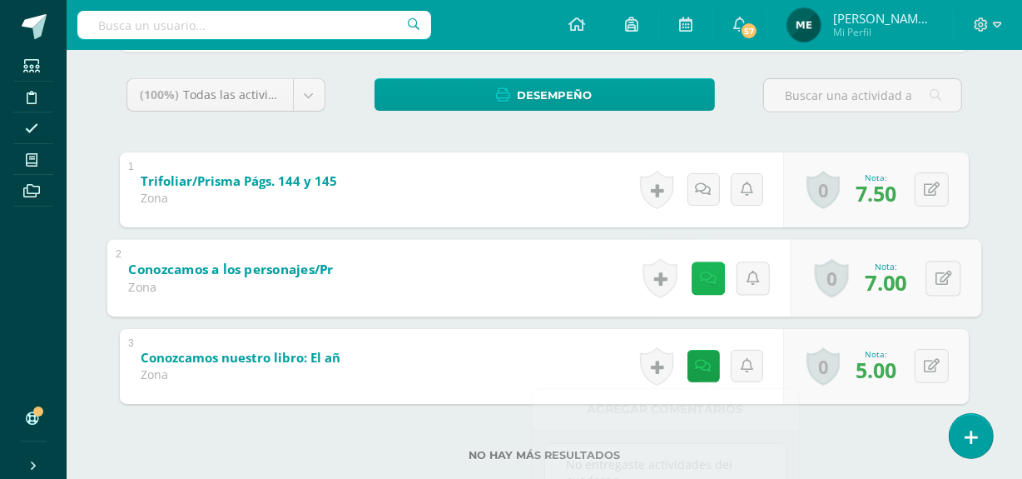
click at [705, 273] on icon at bounding box center [708, 278] width 17 height 14
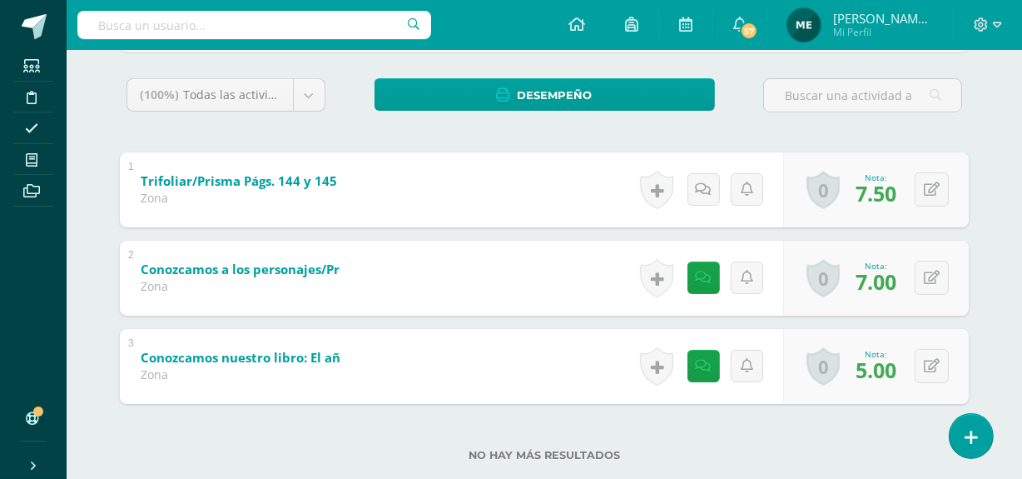
click at [1007, 192] on div "Lectura Segundo Básico "Segundo Básico A" Herramientas Detalle de asistencias A…" at bounding box center [545, 150] width 956 height 727
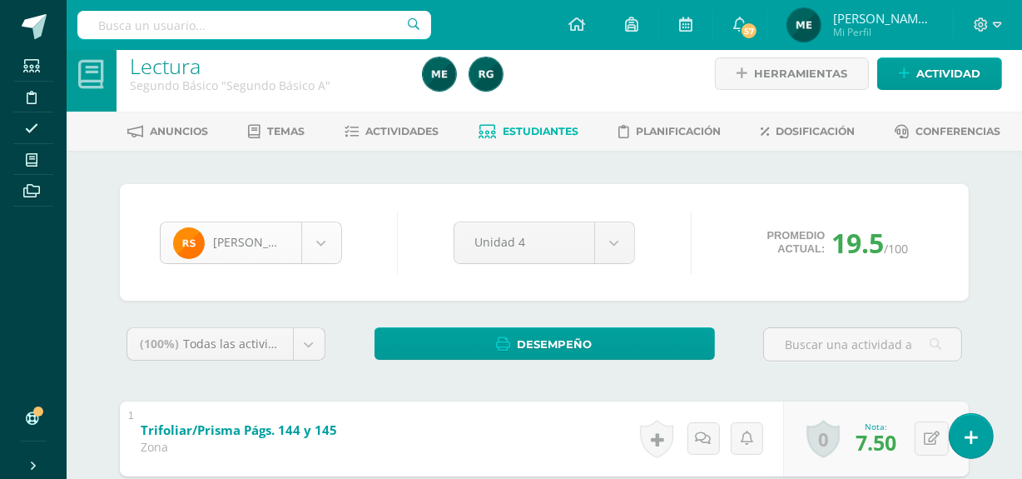
scroll to position [1147, 0]
click at [321, 246] on body "Estudiantes Disciplina Asistencia Mis cursos Archivos Soporte Centro de ayuda Ú…" at bounding box center [511, 374] width 1022 height 777
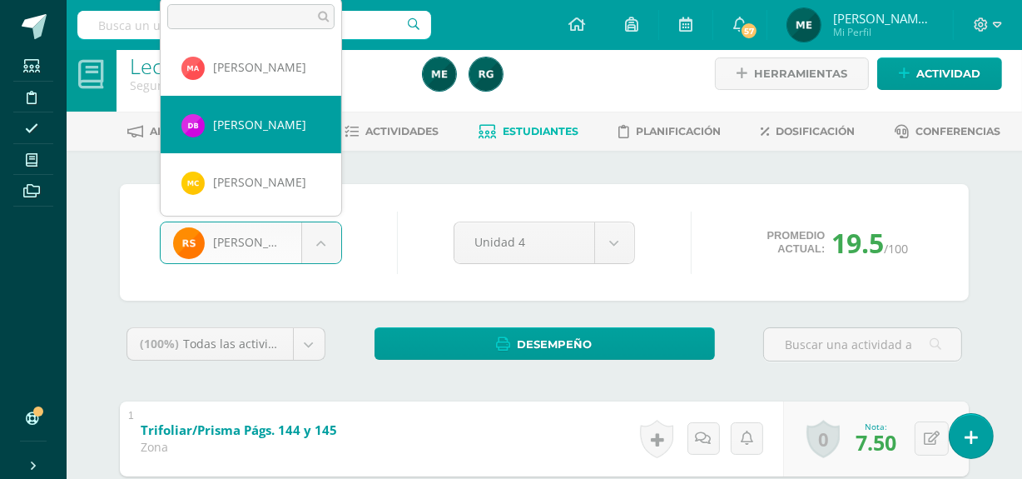
scroll to position [120, 0]
select select "539"
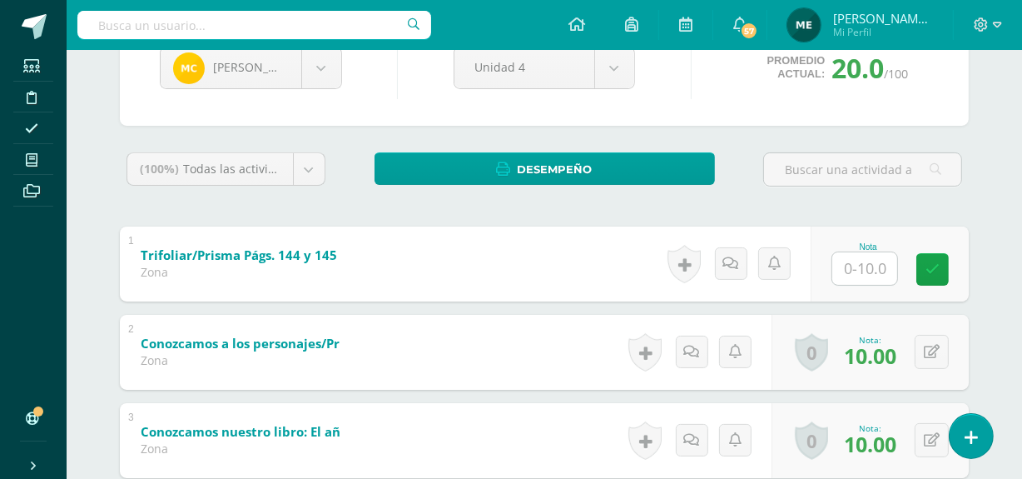
scroll to position [198, 0]
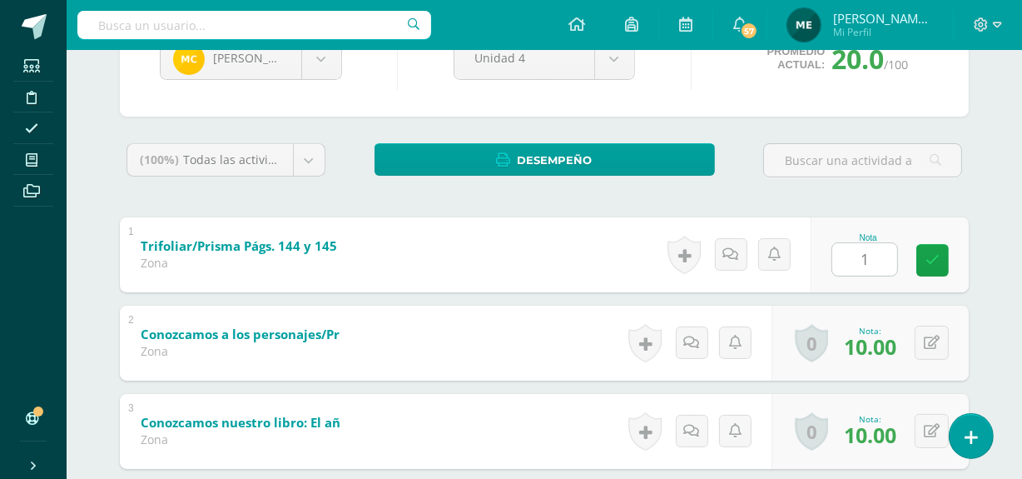
click at [860, 258] on input "1" at bounding box center [864, 259] width 65 height 32
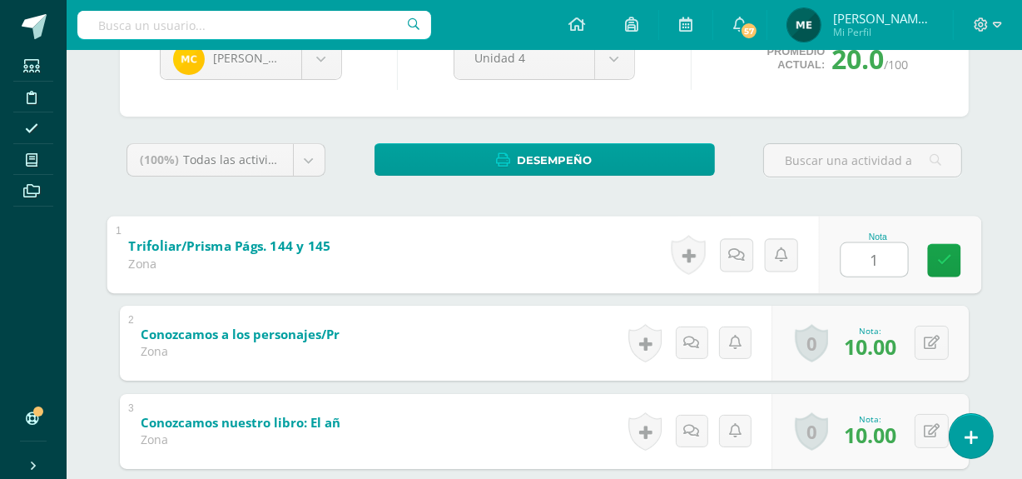
type input "10"
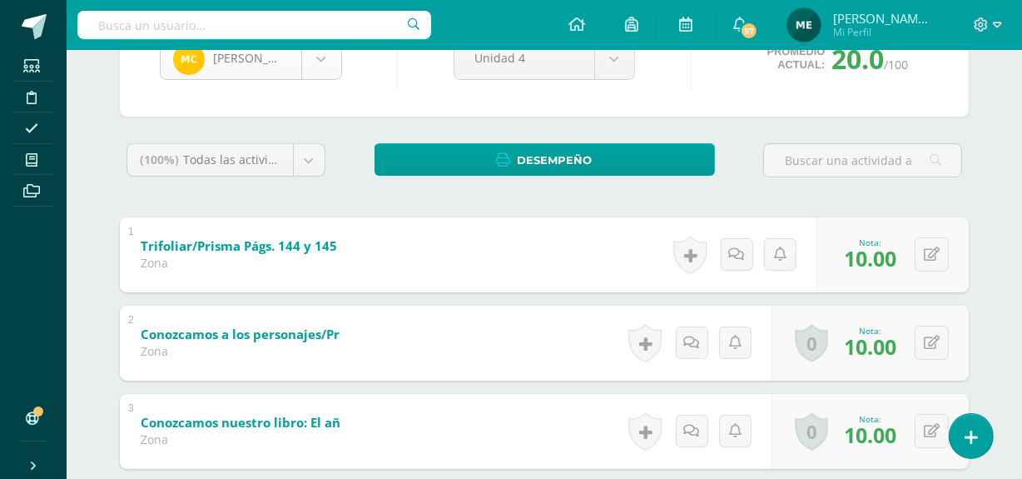
scroll to position [114, 0]
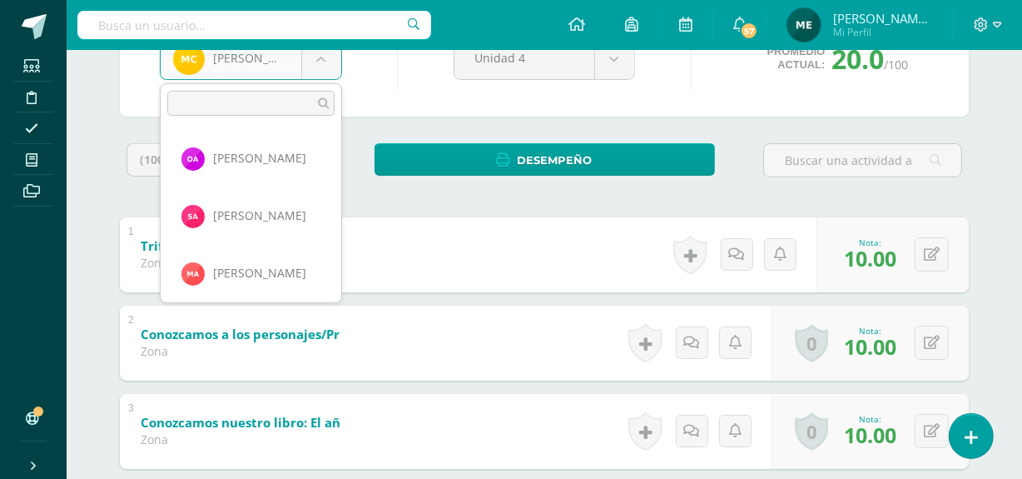
click at [320, 62] on body "Estudiantes Disciplina Asistencia Mis cursos Archivos Soporte Centro de ayuda Ú…" at bounding box center [511, 190] width 1022 height 777
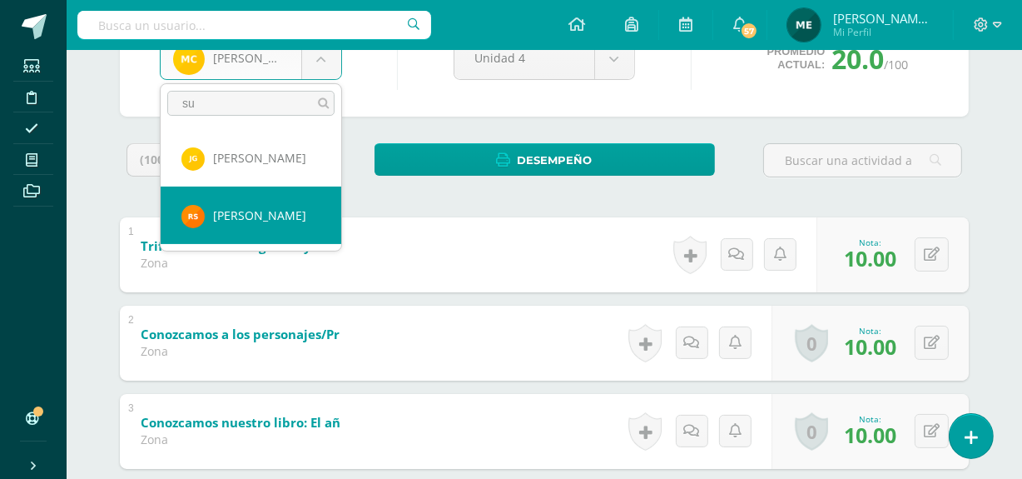
type input "su"
select select "1234"
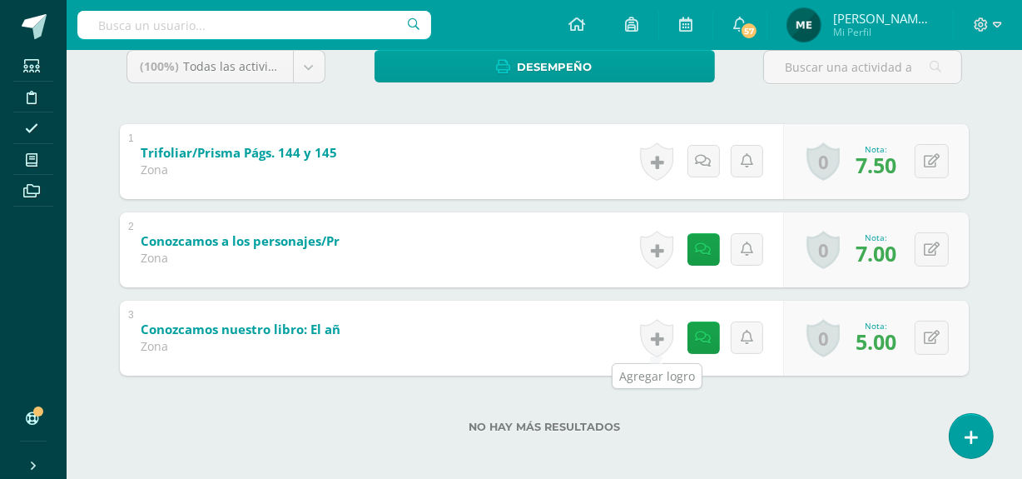
scroll to position [298, 0]
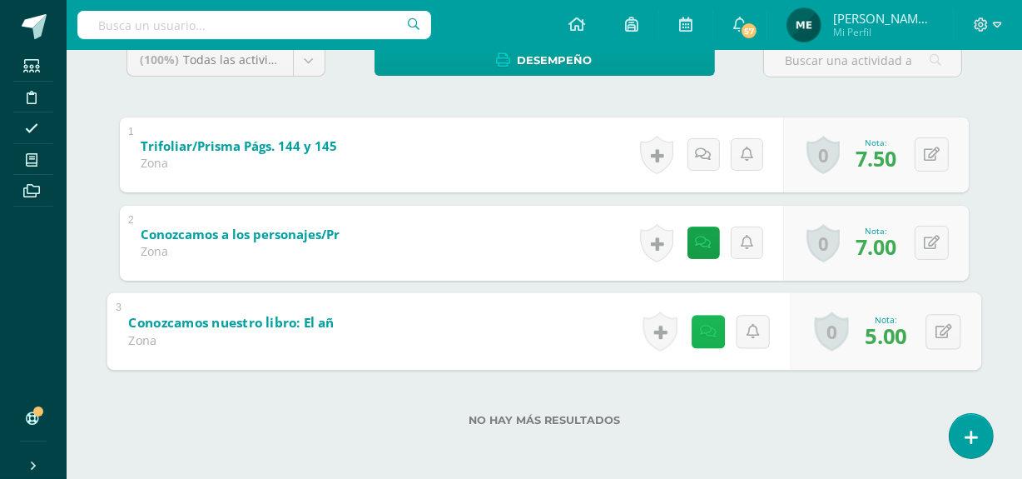
click at [709, 325] on icon at bounding box center [708, 331] width 17 height 14
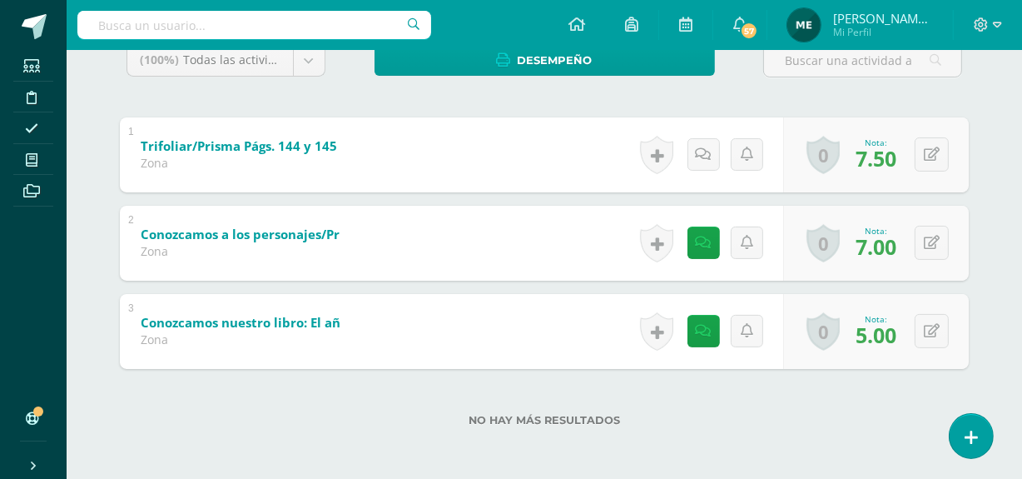
click at [873, 419] on label "No hay más resultados" at bounding box center [544, 420] width 849 height 12
click at [710, 238] on link at bounding box center [703, 242] width 32 height 32
click at [829, 414] on label "No hay más resultados" at bounding box center [544, 420] width 849 height 12
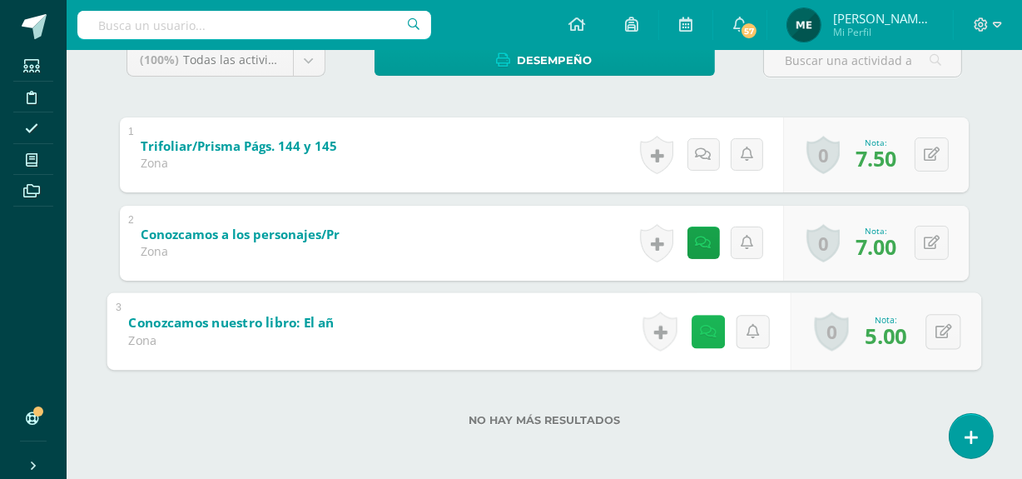
click at [708, 330] on icon at bounding box center [708, 331] width 17 height 14
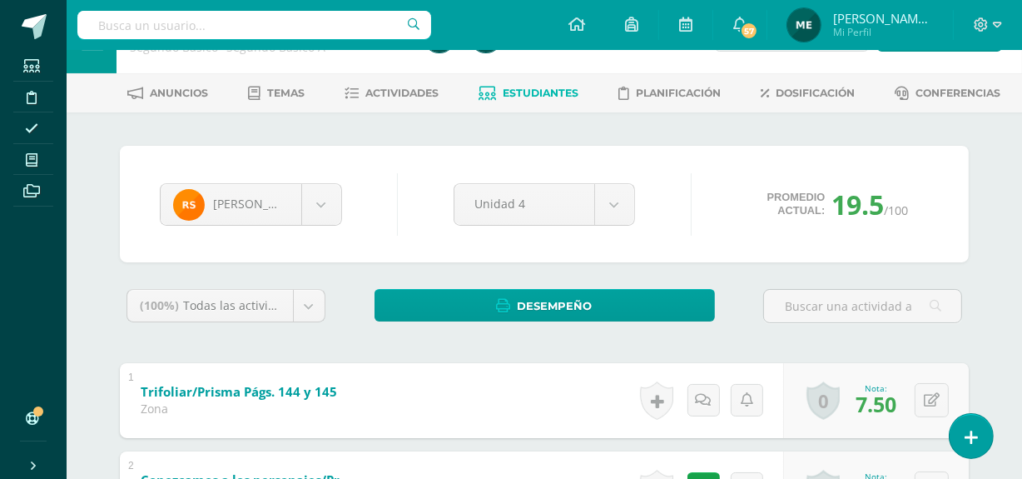
scroll to position [0, 0]
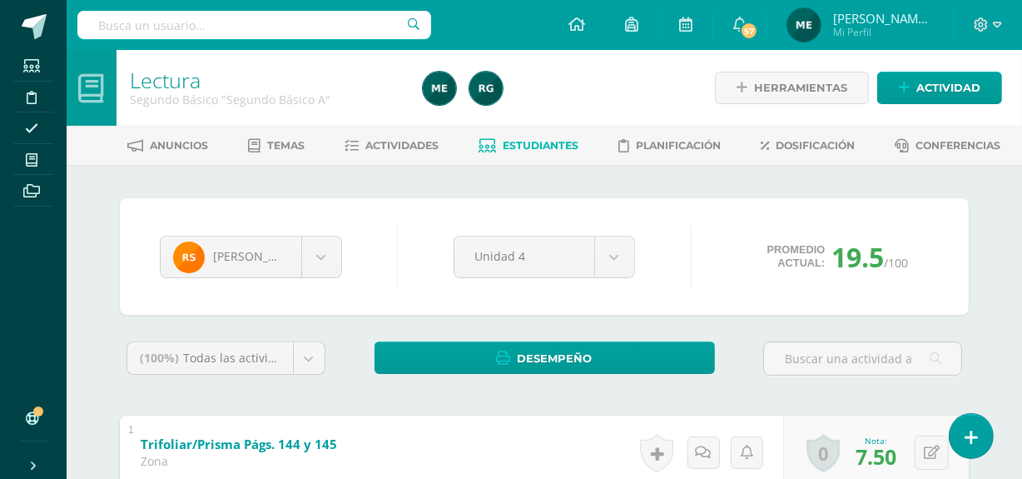
click at [568, 174] on div "[PERSON_NAME] [PERSON_NAME] Santiago [PERSON_NAME] [PERSON_NAME] Baten [PERSON_…" at bounding box center [545, 471] width 916 height 613
click at [549, 145] on span "Estudiantes" at bounding box center [542, 145] width 76 height 12
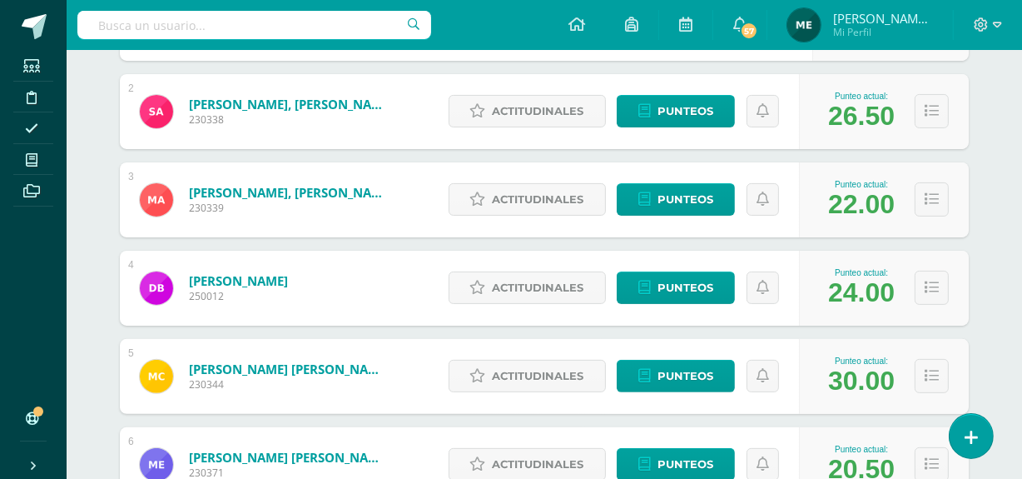
scroll to position [383, 0]
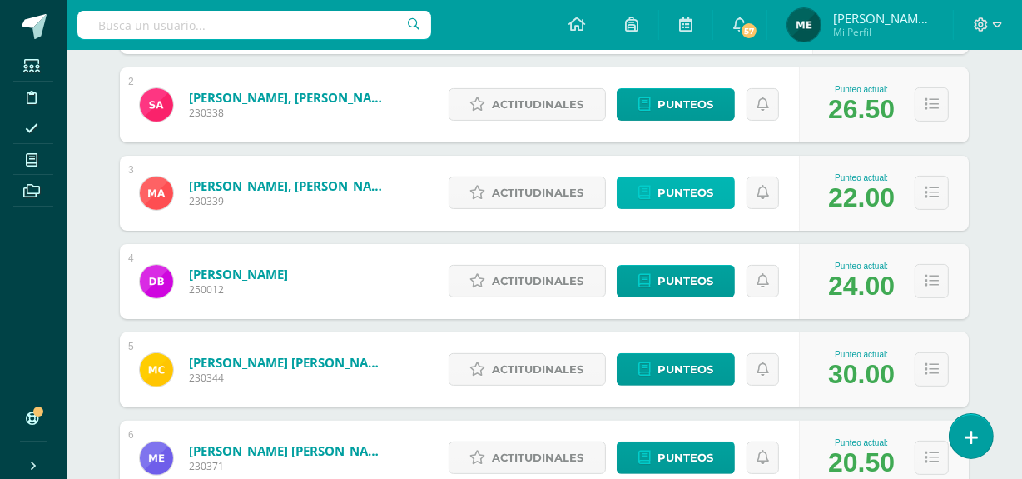
click at [692, 198] on span "Punteos" at bounding box center [686, 192] width 56 height 31
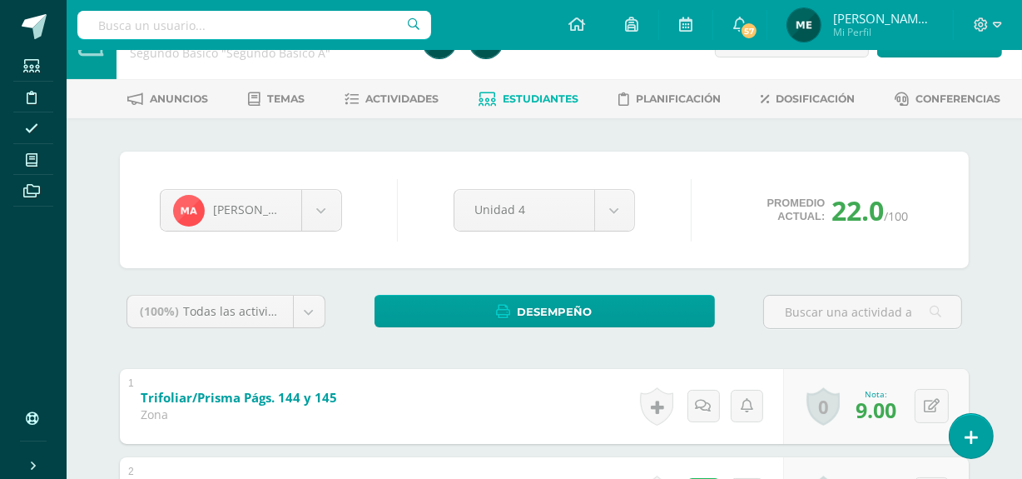
scroll to position [107, 0]
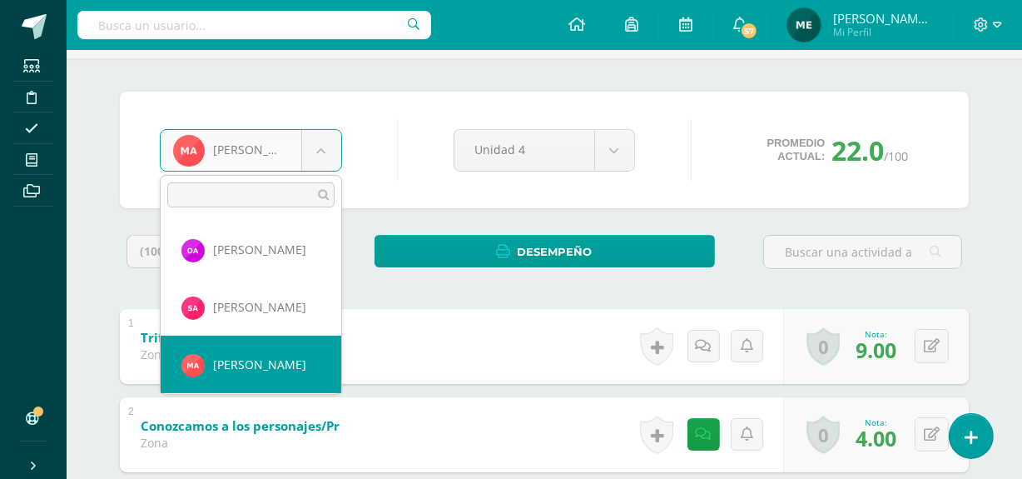
click at [326, 150] on body "Estudiantes Disciplina Asistencia Mis cursos Archivos Soporte Centro de ayuda Ú…" at bounding box center [511, 281] width 1022 height 777
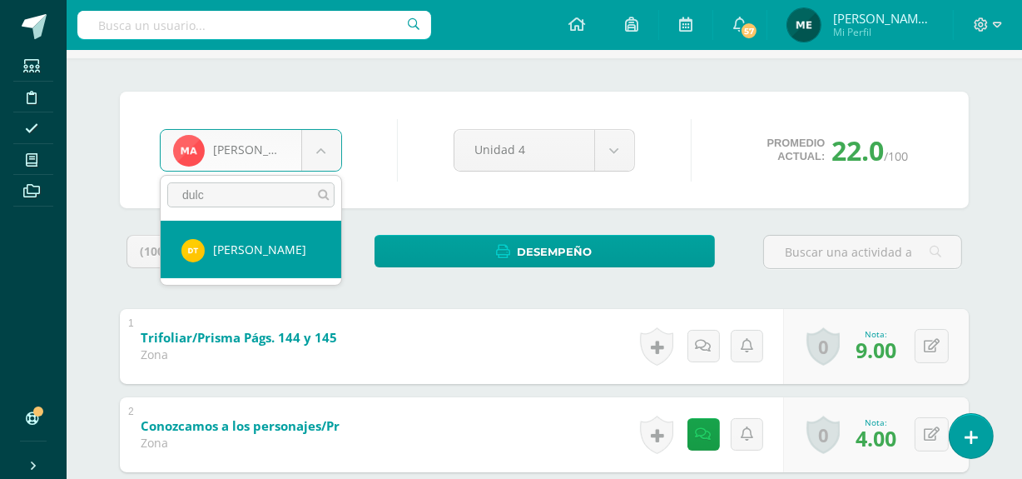
type input "dulc"
select select "1270"
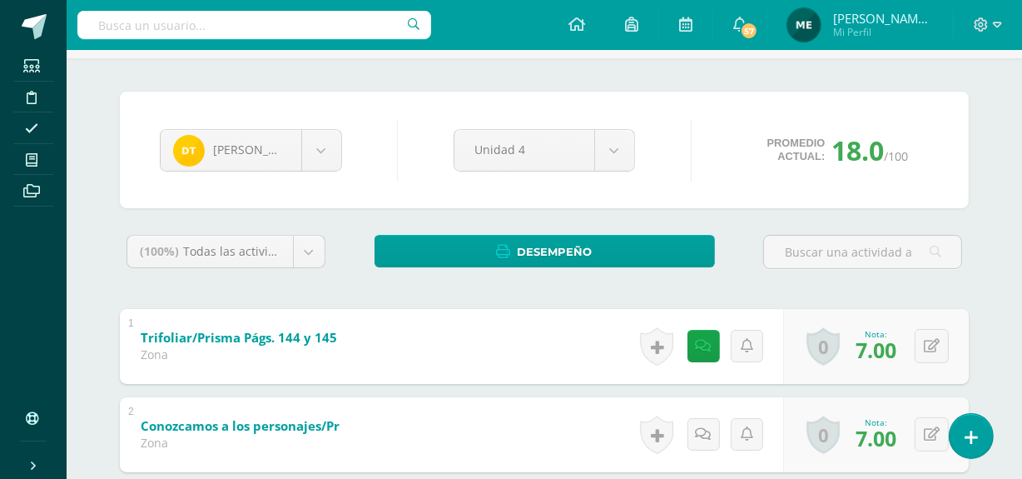
scroll to position [298, 0]
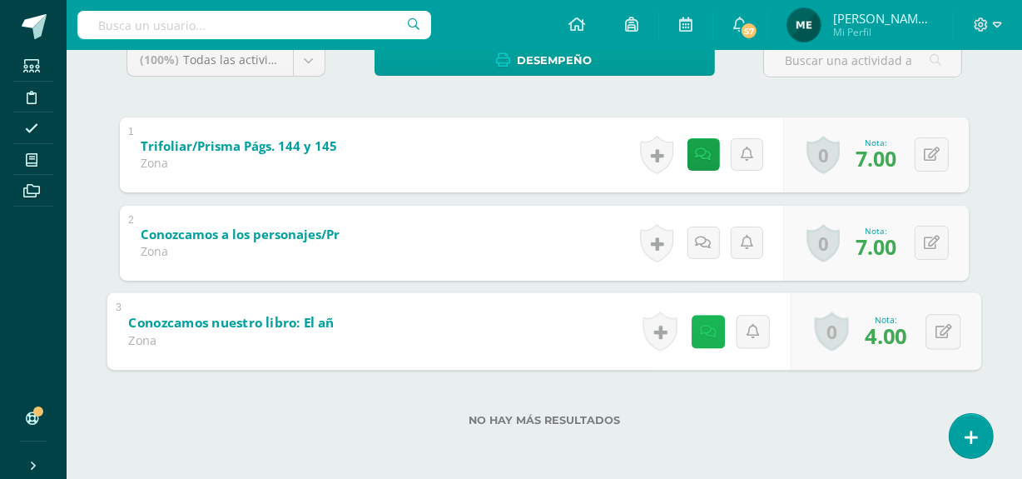
click at [703, 328] on icon at bounding box center [708, 331] width 17 height 14
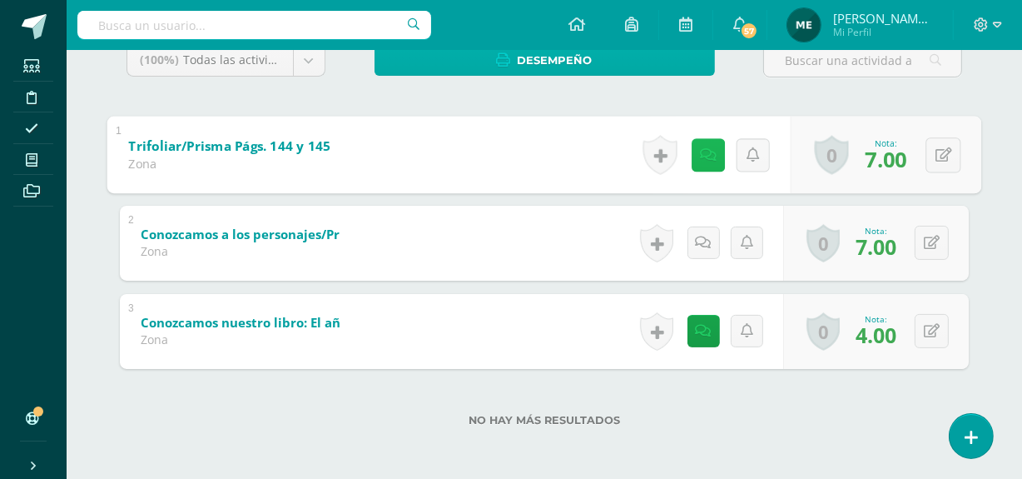
click at [703, 71] on div "(100%) Todas las actividades de esta unidad Todas las actividades de esta unida…" at bounding box center [544, 244] width 849 height 403
click at [709, 157] on icon at bounding box center [708, 154] width 17 height 14
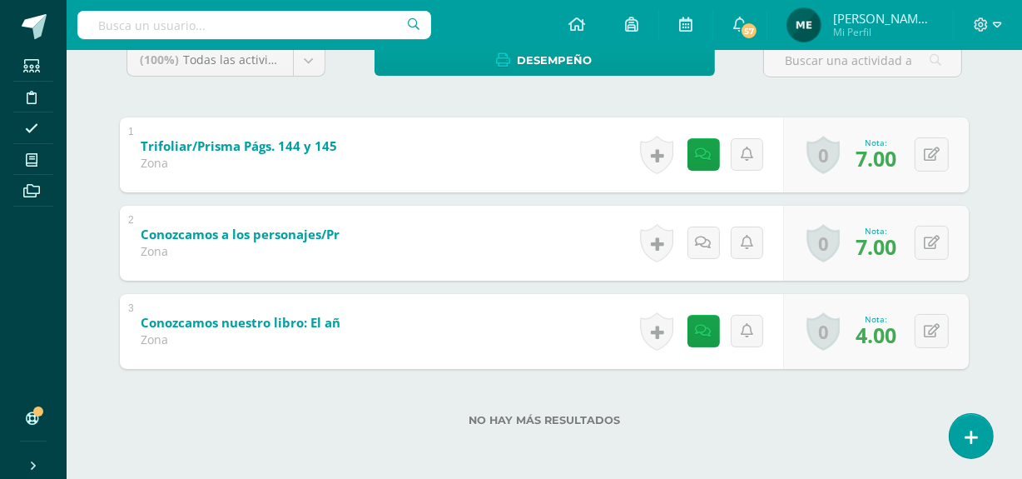
click at [999, 155] on div "Dulce Trujillo Oscar Aguilar Santiago Alvizures Matías Andrade Daniela Baten Ma…" at bounding box center [545, 173] width 916 height 613
click at [712, 335] on link at bounding box center [703, 331] width 32 height 32
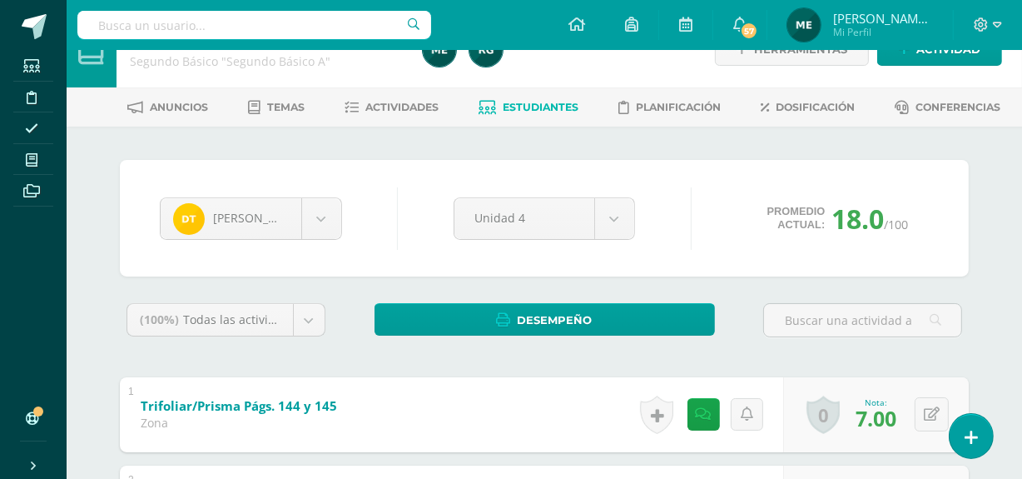
scroll to position [0, 0]
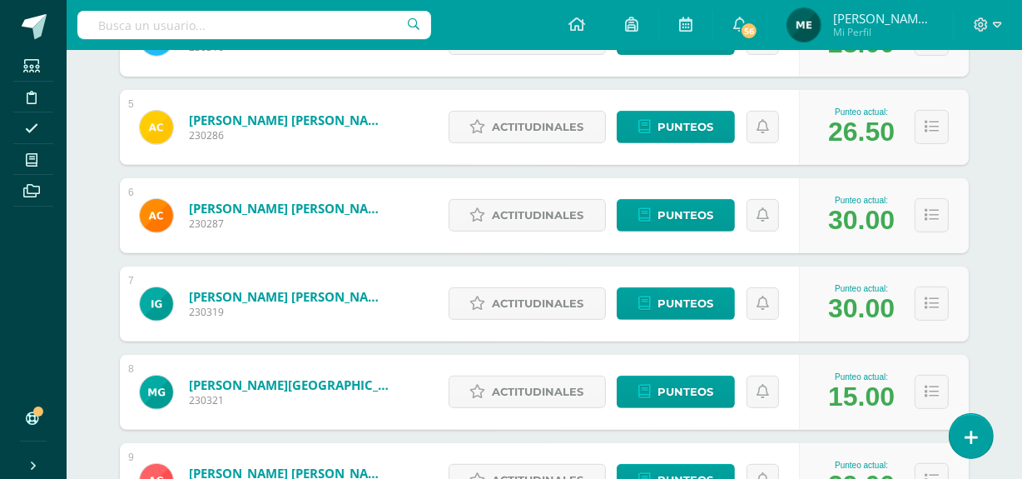
scroll to position [539, 0]
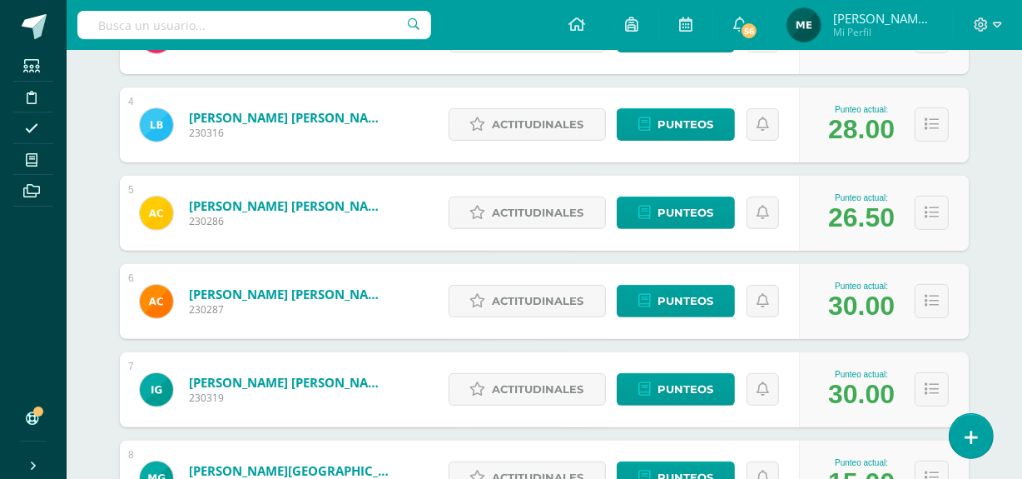
click at [896, 13] on span "[PERSON_NAME] de los Angeles" at bounding box center [883, 18] width 100 height 17
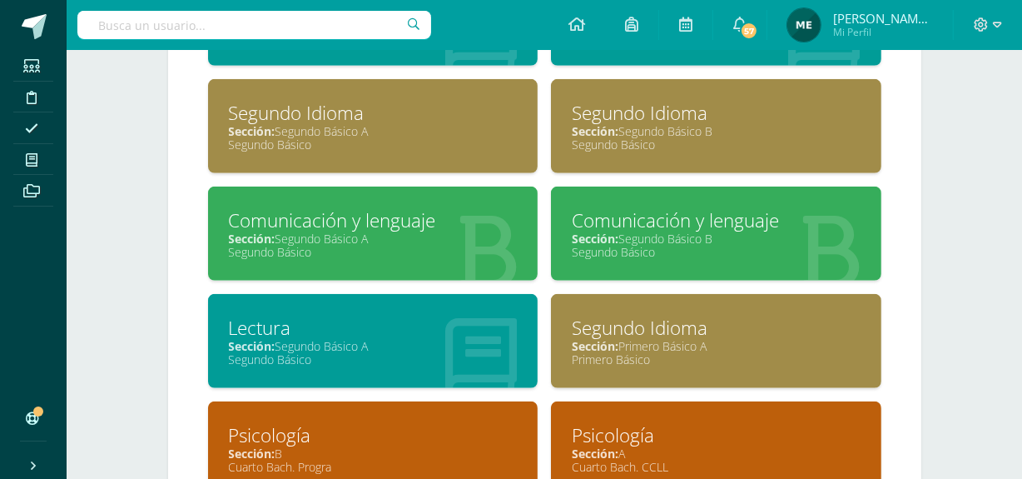
scroll to position [1077, 0]
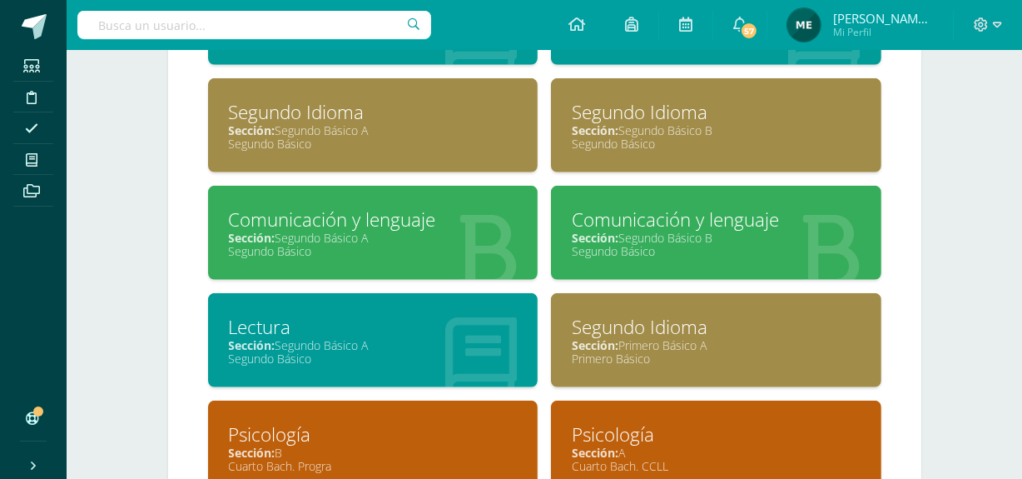
click at [340, 236] on div "Sección: Segundo Básico A" at bounding box center [373, 238] width 289 height 16
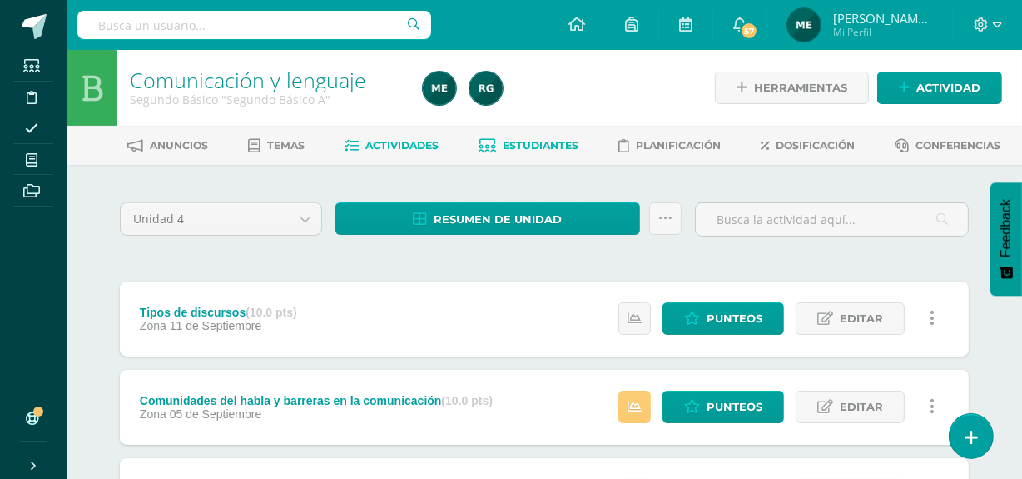
click at [554, 139] on span "Estudiantes" at bounding box center [542, 145] width 76 height 12
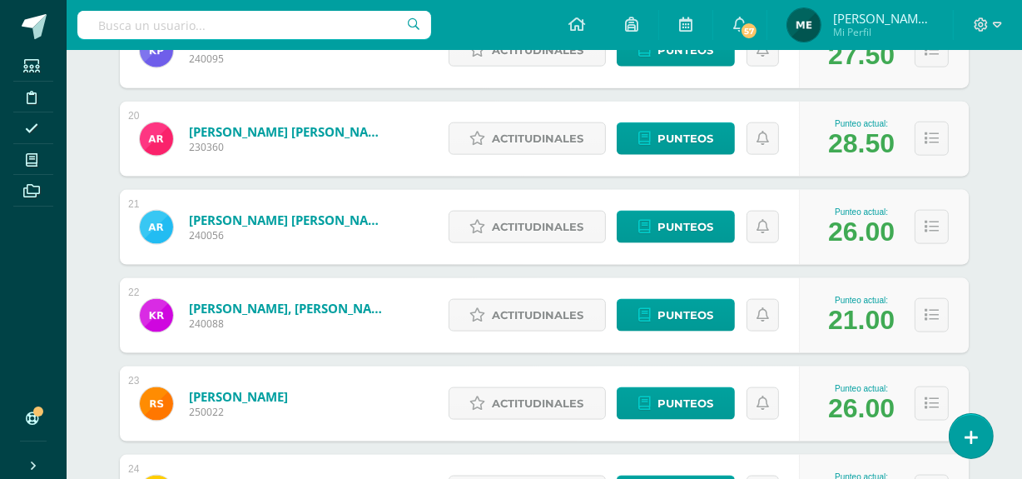
scroll to position [2097, 0]
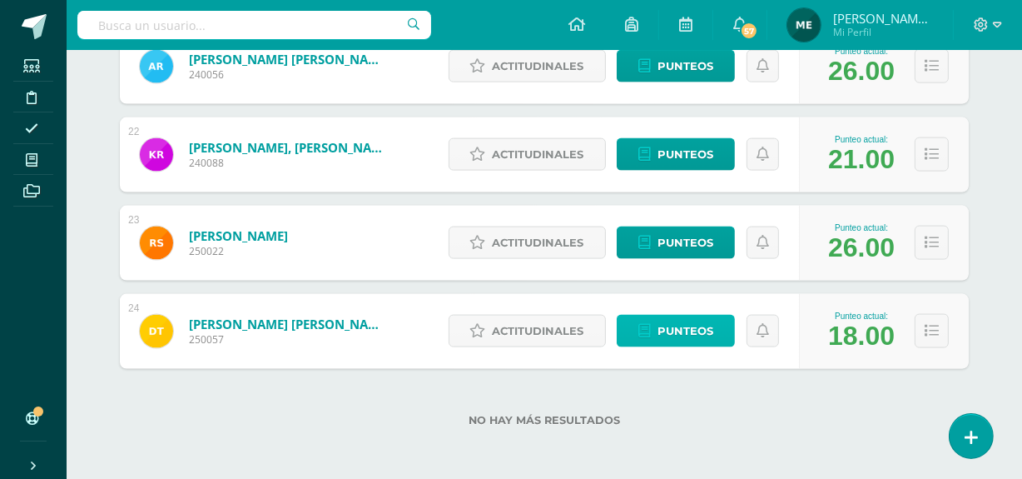
click at [683, 321] on span "Punteos" at bounding box center [686, 330] width 56 height 31
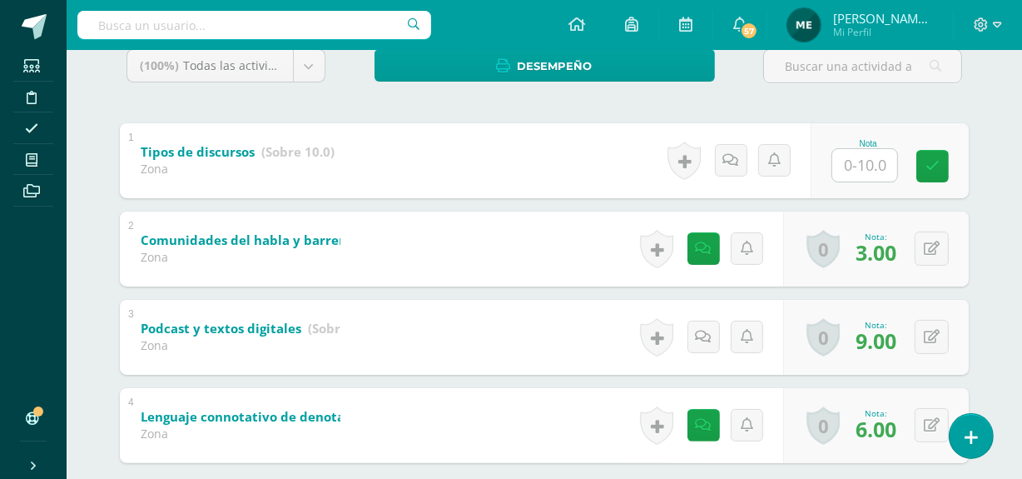
scroll to position [386, 0]
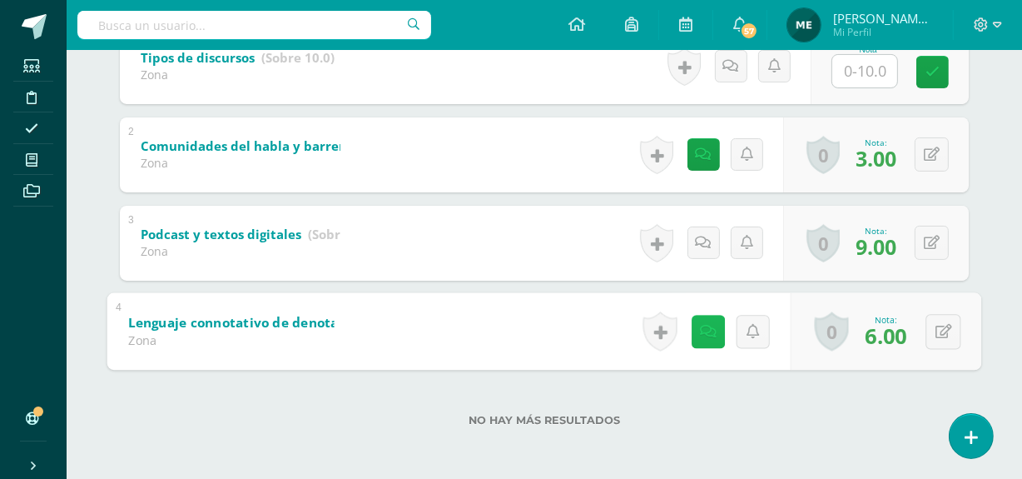
click at [701, 331] on icon at bounding box center [708, 331] width 17 height 14
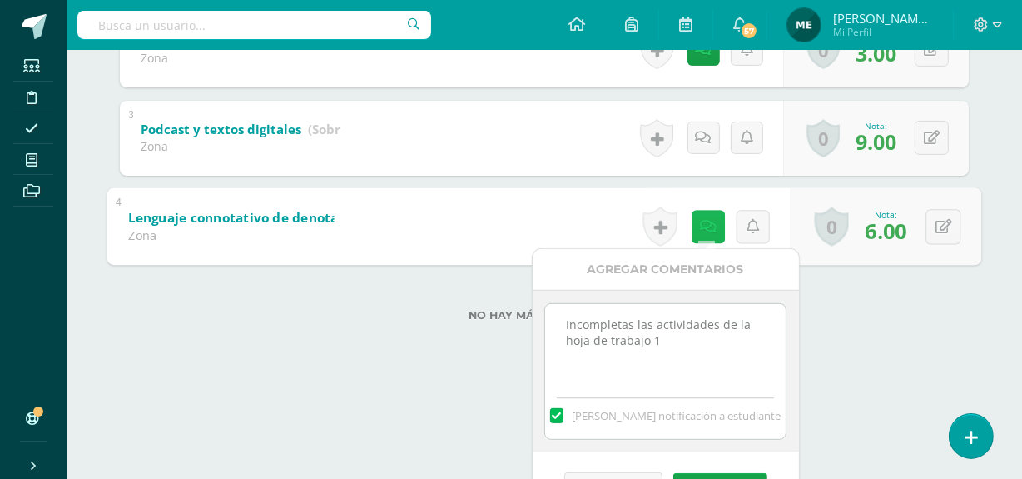
scroll to position [491, 0]
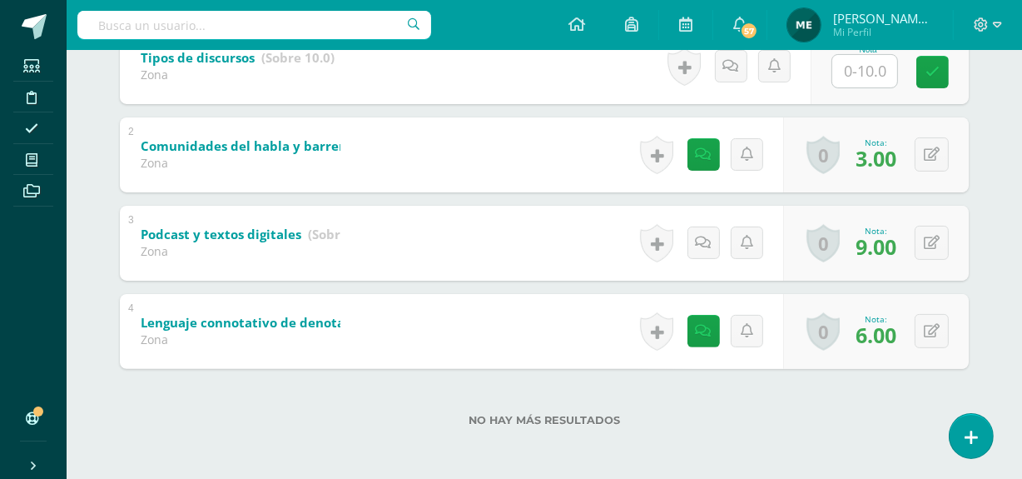
click at [850, 373] on div "Dulce Trujillo Oscar Aguilar Santiago Alvizures Matías Andrade Daniela Baten Ma…" at bounding box center [545, 129] width 916 height 701
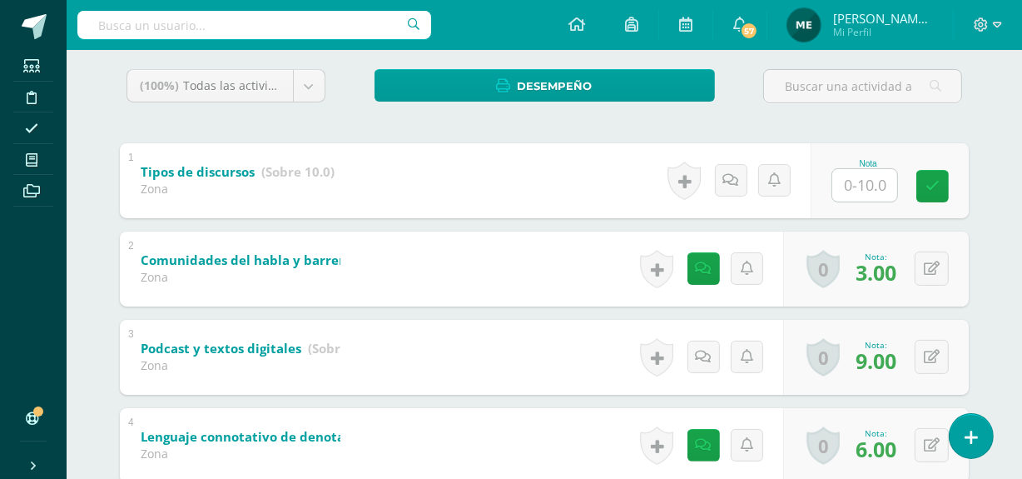
scroll to position [271, 0]
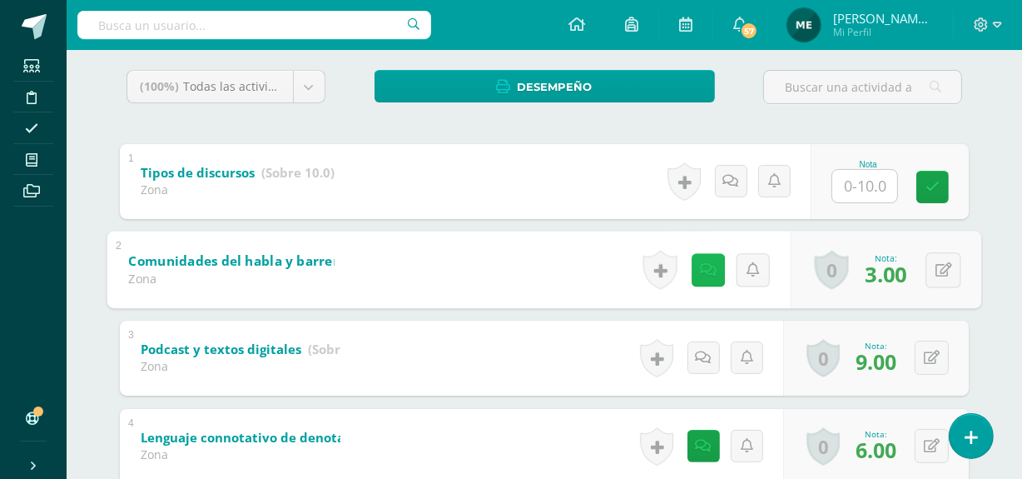
click at [700, 269] on icon at bounding box center [708, 269] width 17 height 14
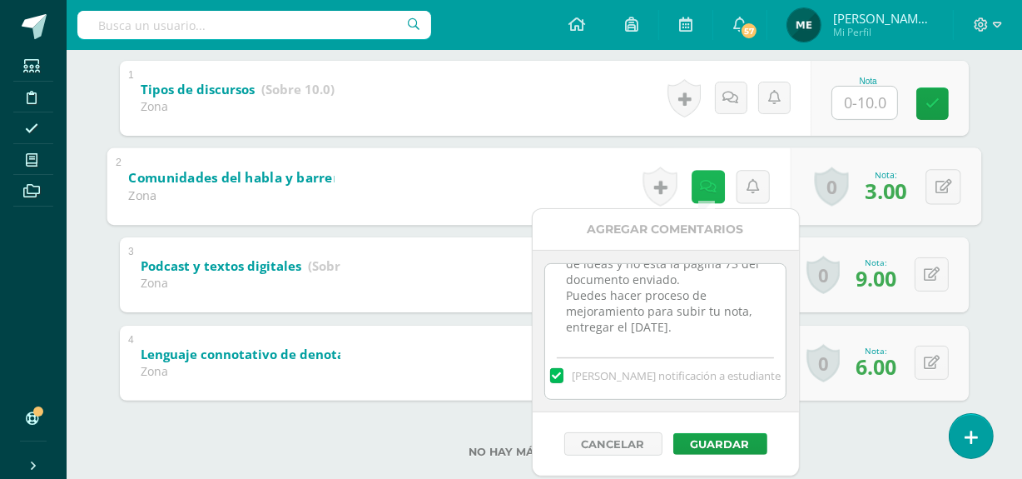
scroll to position [355, 0]
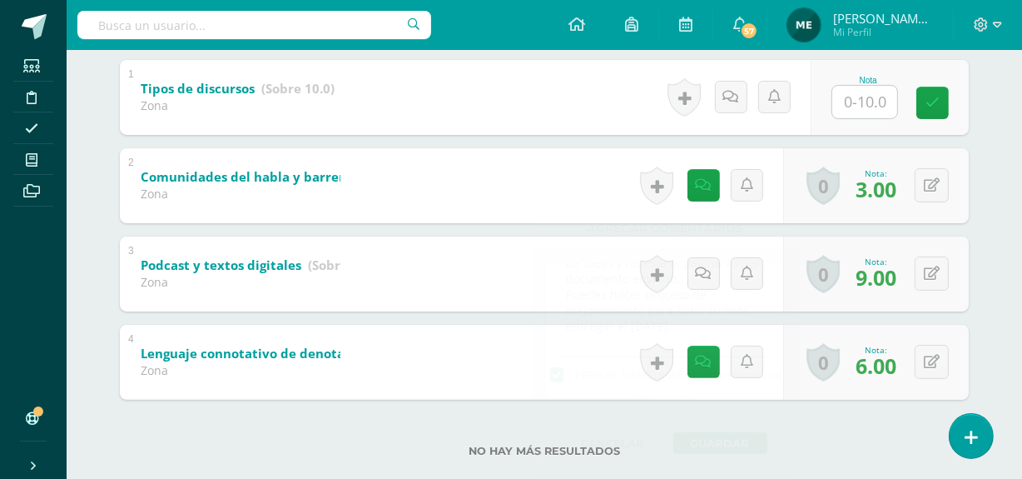
click at [1002, 140] on div "Comunicación y lenguaje Segundo Básico "Segundo Básico A" Herramientas Detalle …" at bounding box center [545, 103] width 956 height 816
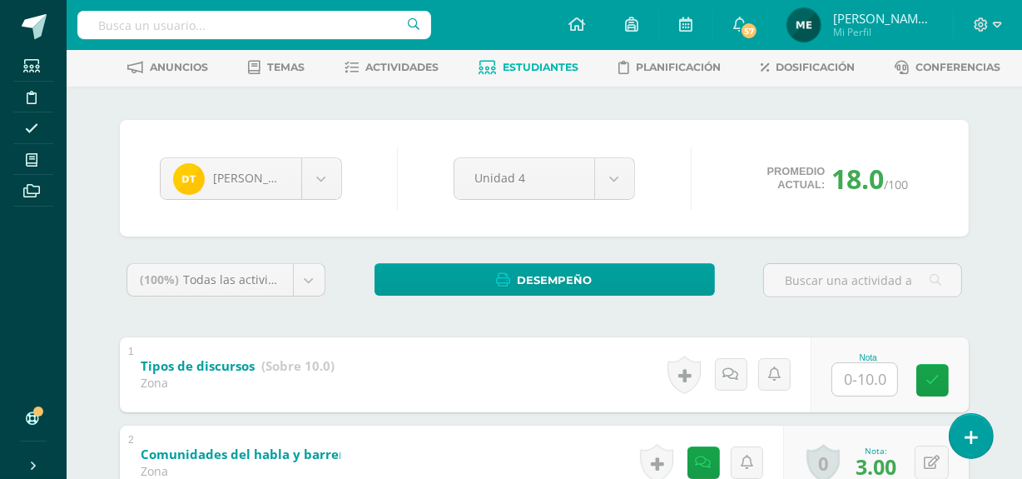
scroll to position [0, 0]
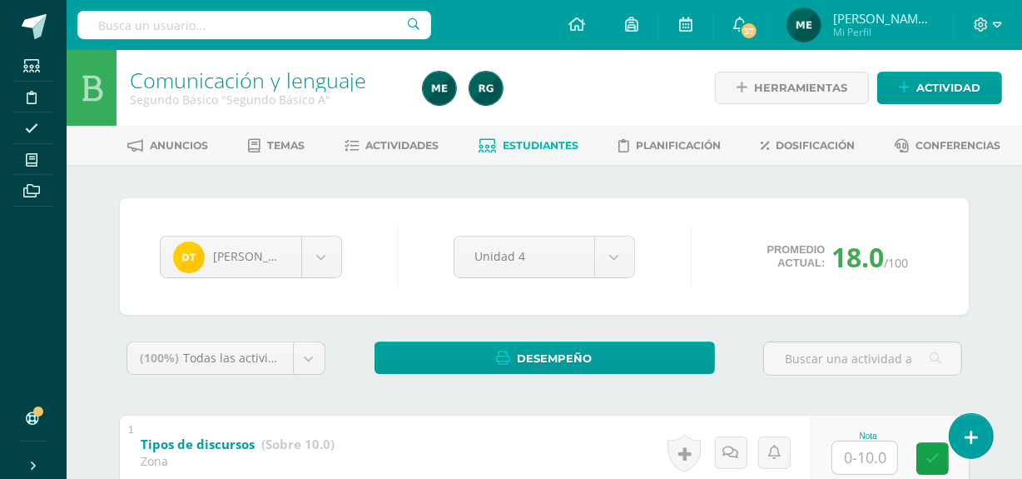
click at [898, 41] on span "María de los Angeles Mi Perfil" at bounding box center [860, 24] width 152 height 33
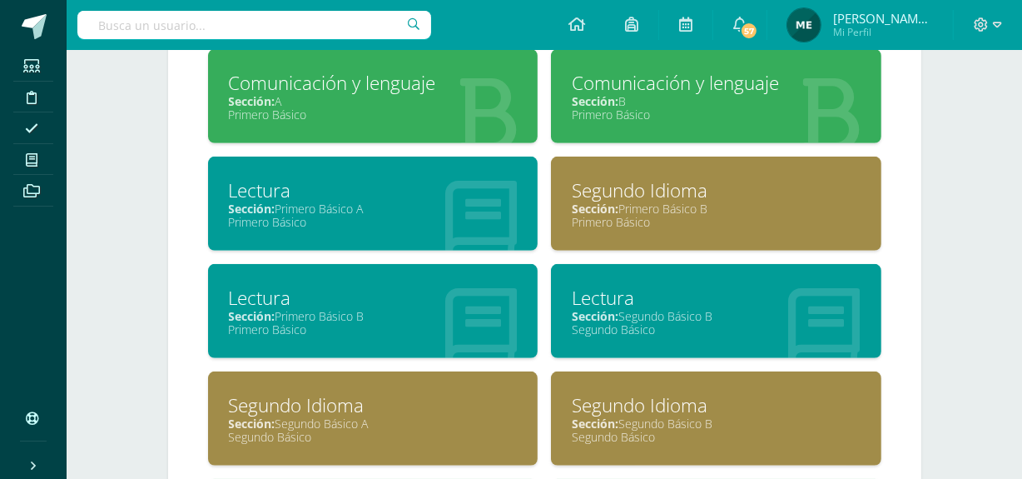
scroll to position [785, 0]
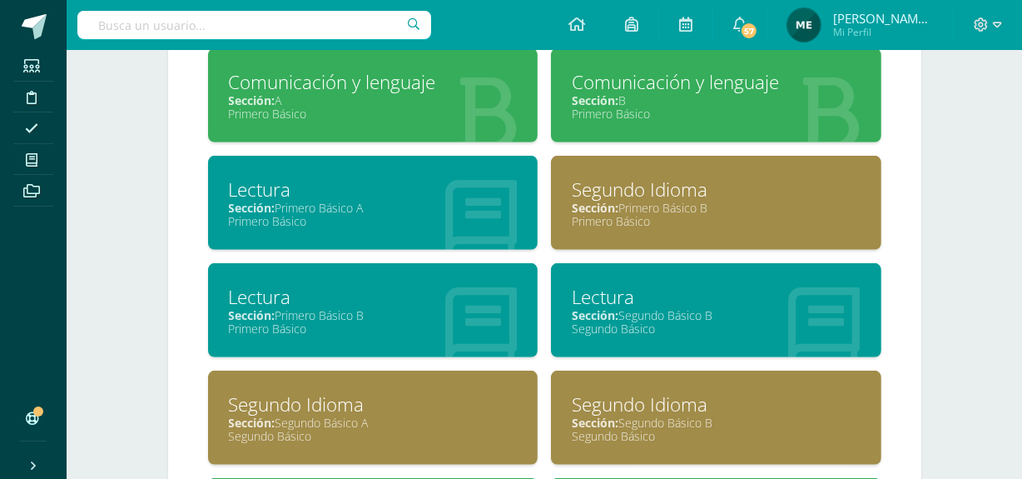
click at [385, 214] on div "Primero Básico" at bounding box center [373, 221] width 289 height 16
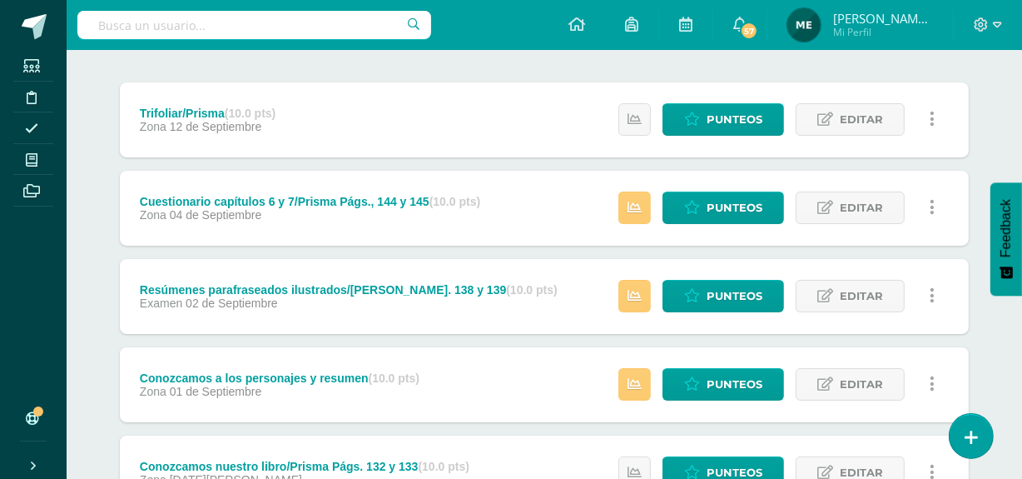
scroll to position [196, 0]
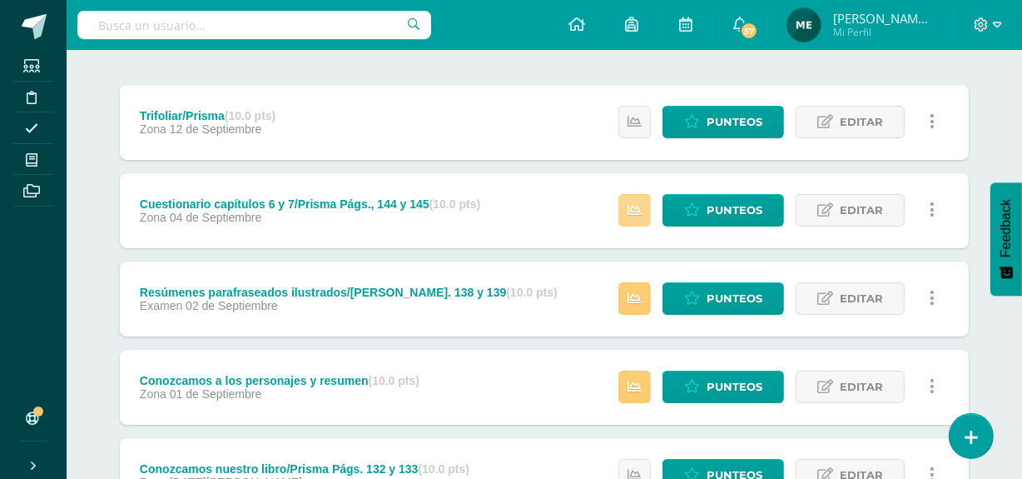
click at [637, 199] on link at bounding box center [634, 210] width 32 height 32
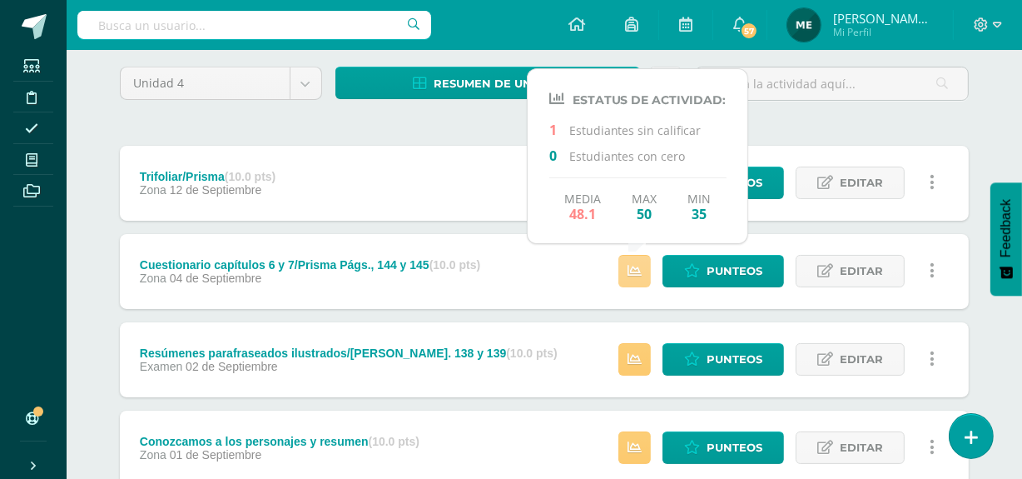
scroll to position [134, 0]
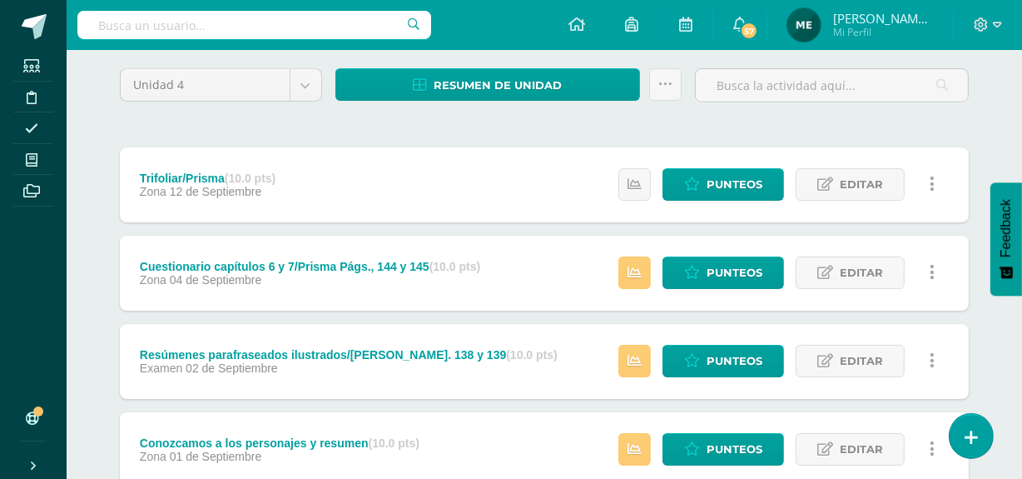
click at [782, 127] on div "Unidad 4 Unidad 1 Unidad 2 Unidad 3 Unidad 4 Resumen de unidad Descargar como H…" at bounding box center [544, 358] width 862 height 588
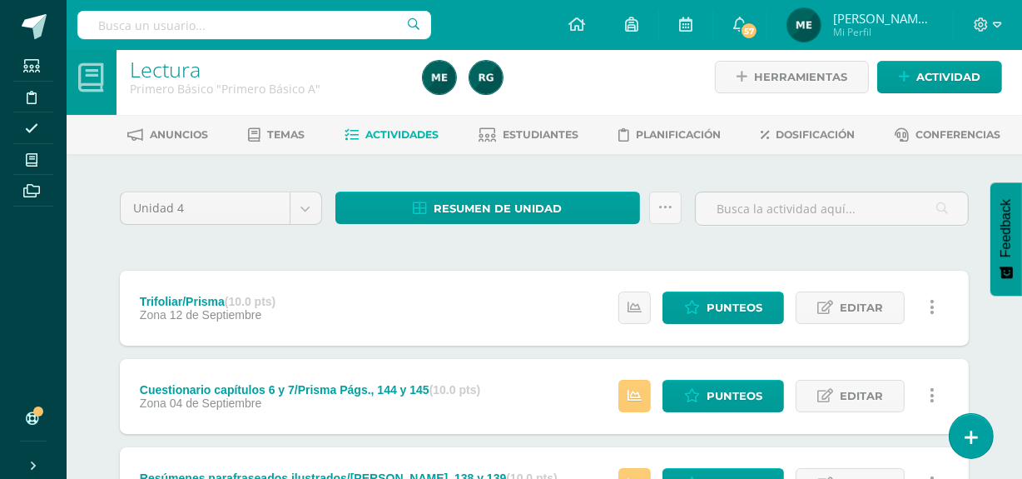
scroll to position [0, 0]
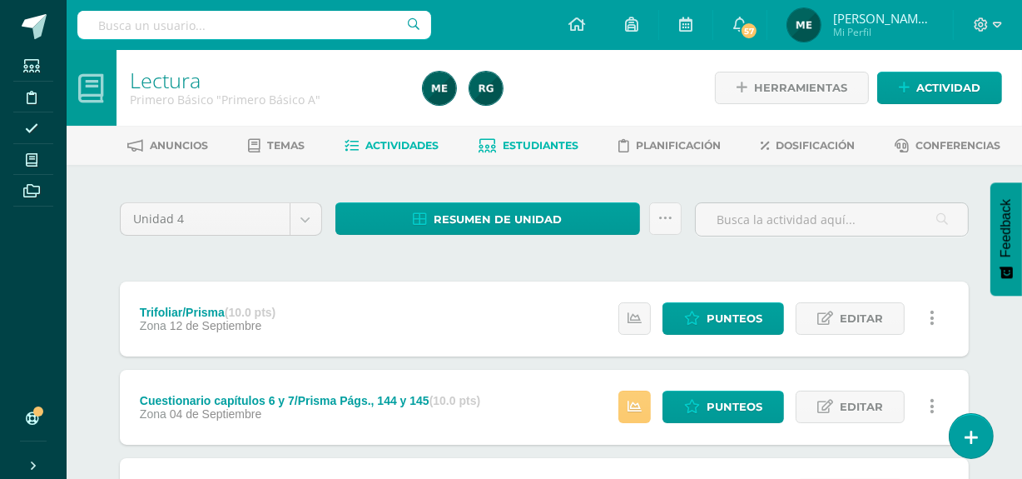
click at [551, 137] on link "Estudiantes" at bounding box center [529, 145] width 100 height 27
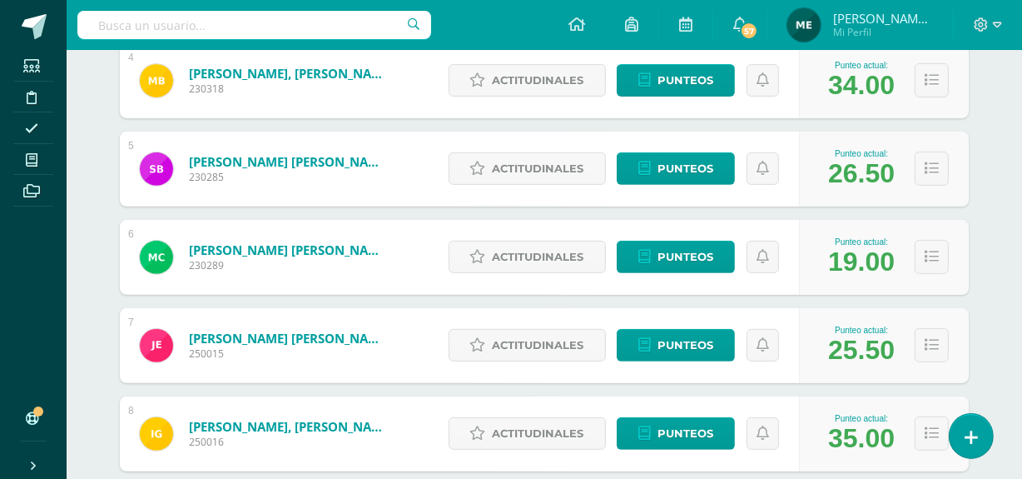
scroll to position [575, 0]
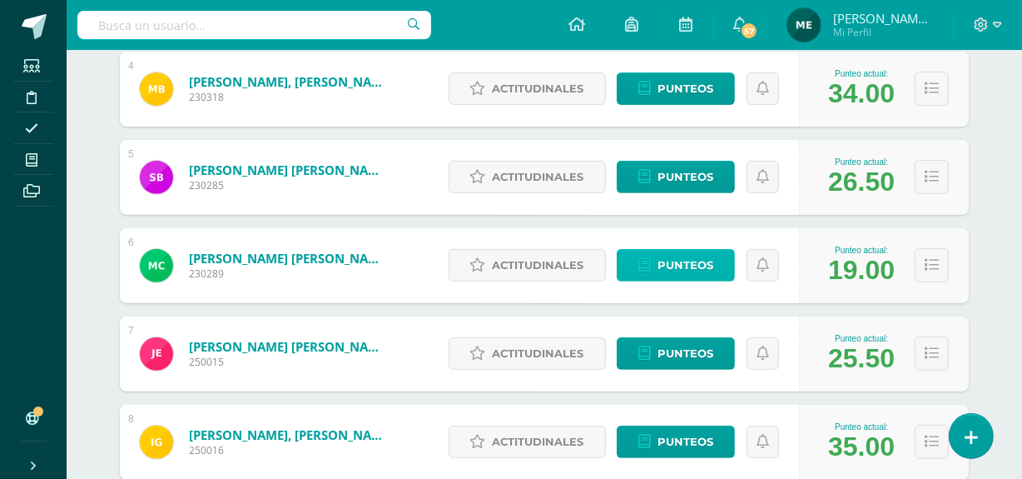
click at [694, 275] on span "Punteos" at bounding box center [686, 265] width 56 height 31
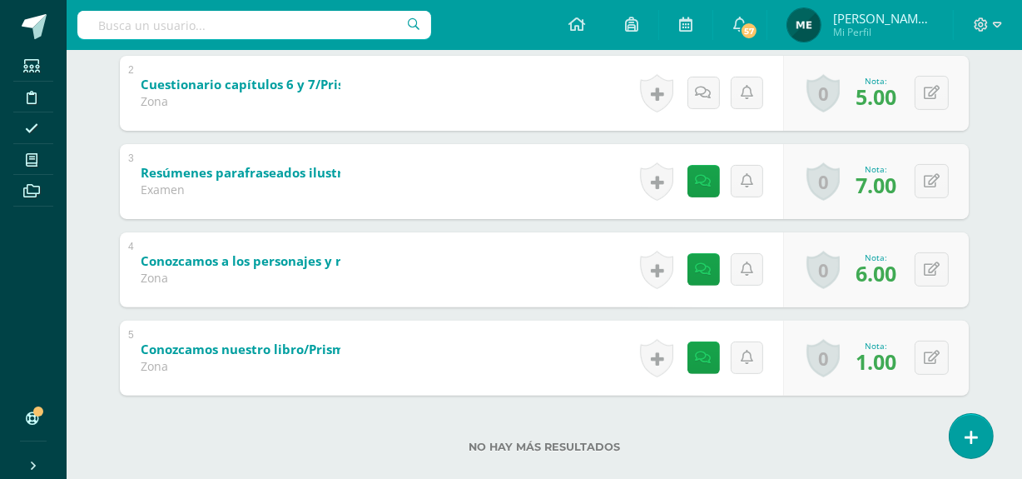
scroll to position [454, 0]
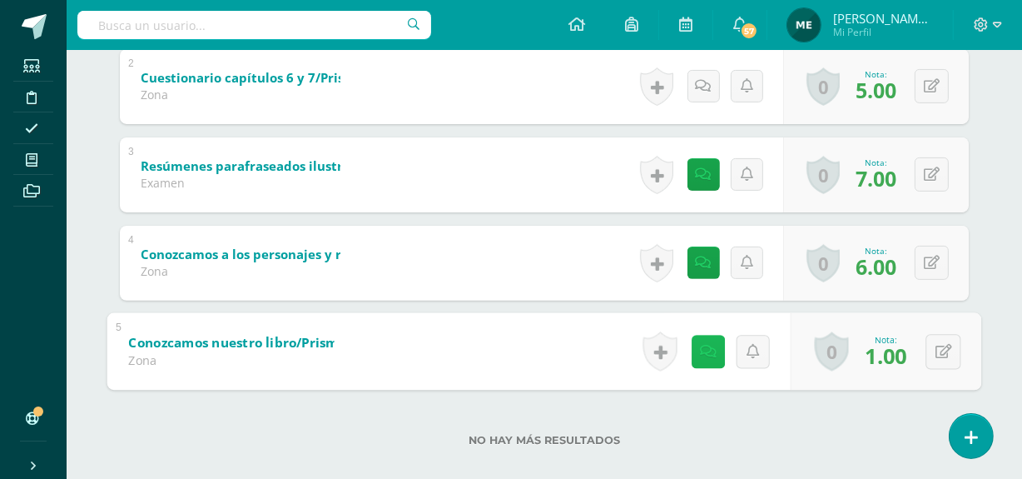
click at [707, 351] on icon at bounding box center [708, 351] width 17 height 14
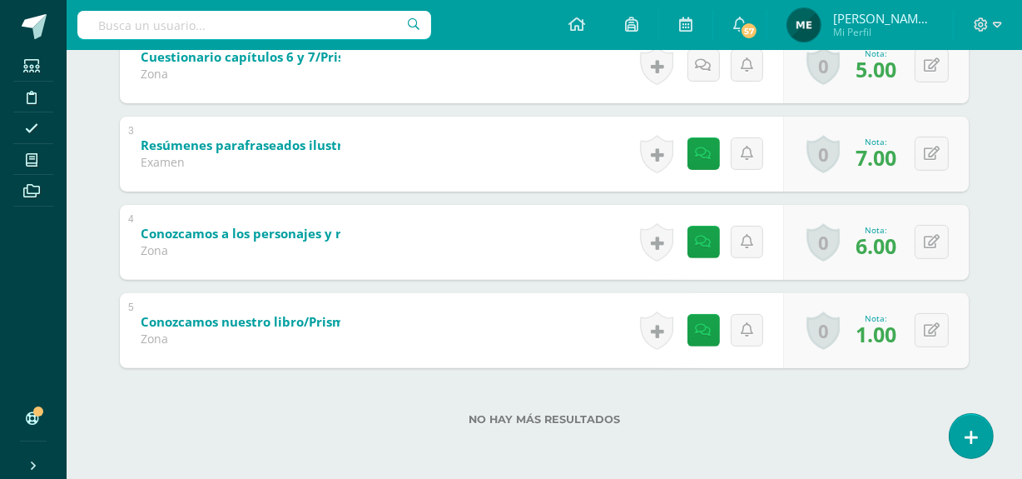
scroll to position [474, 0]
click at [841, 388] on div "Matías Castro Madelin Aguilar Mateo Anleu Rocael Avila María Blandón Sebastian …" at bounding box center [545, 84] width 916 height 789
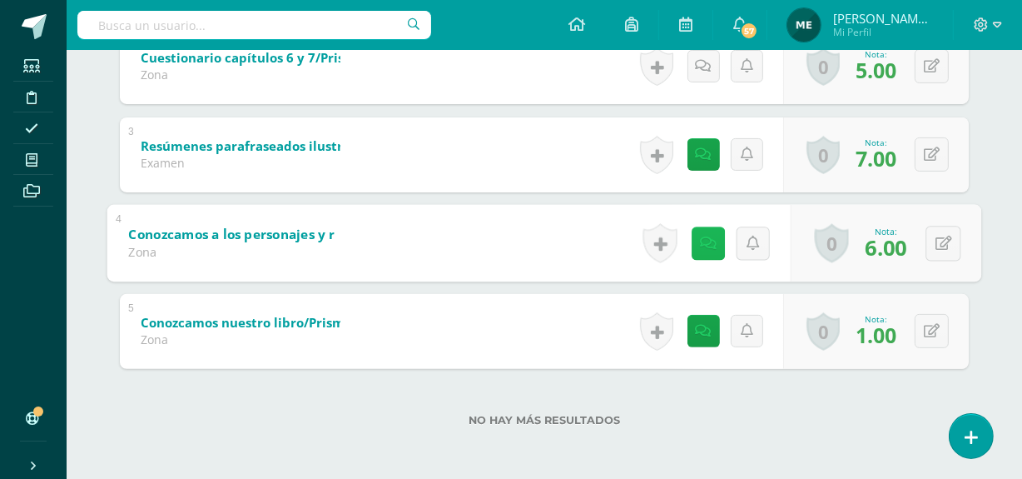
click at [702, 243] on icon at bounding box center [708, 243] width 17 height 14
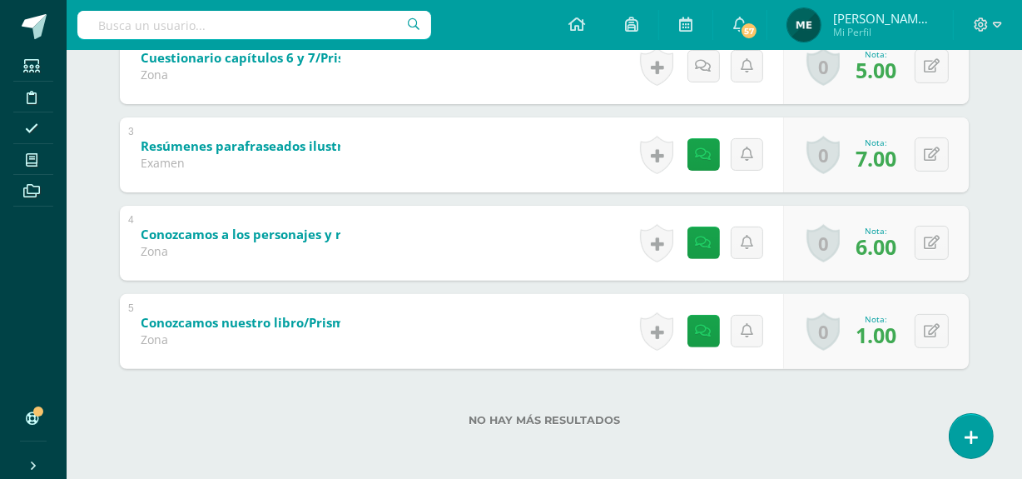
click at [910, 417] on label "No hay más resultados" at bounding box center [544, 420] width 849 height 12
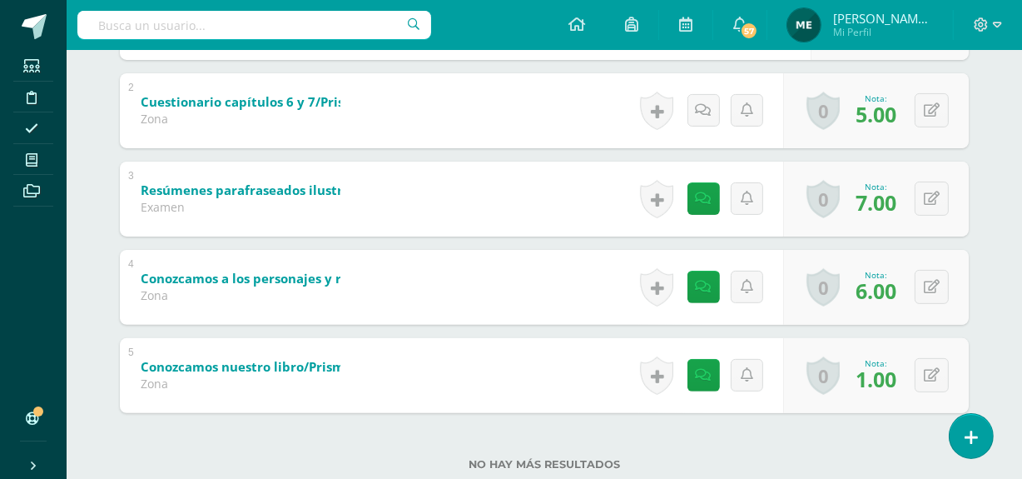
scroll to position [418, 0]
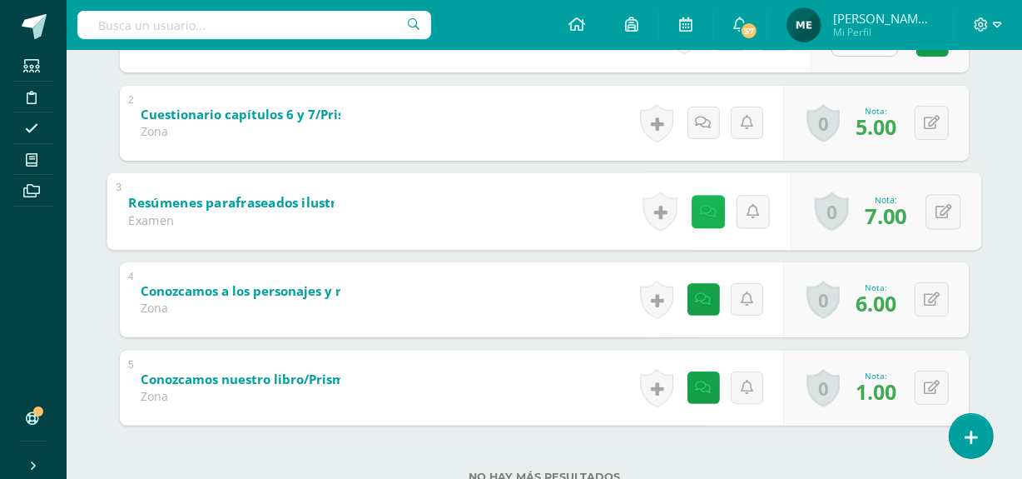
click at [703, 213] on icon at bounding box center [708, 211] width 17 height 14
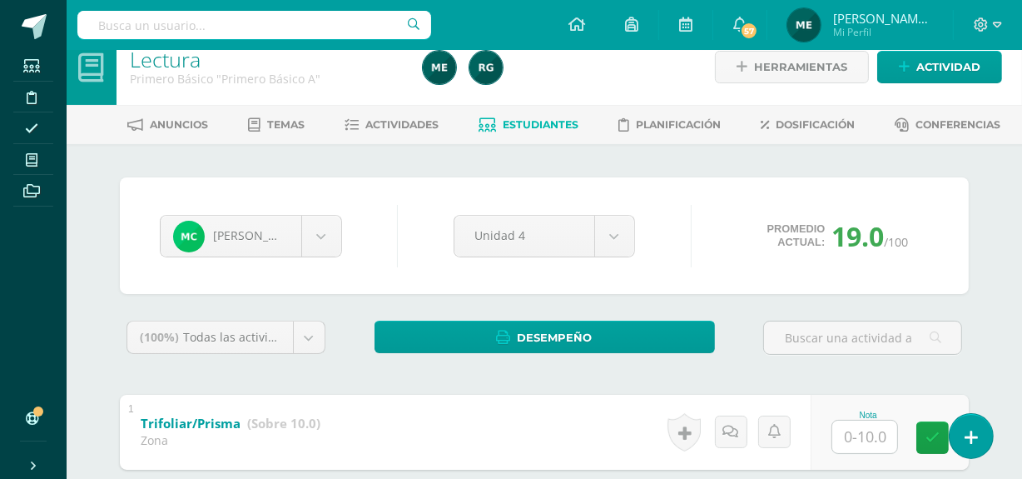
scroll to position [0, 0]
